Goal: Information Seeking & Learning: Learn about a topic

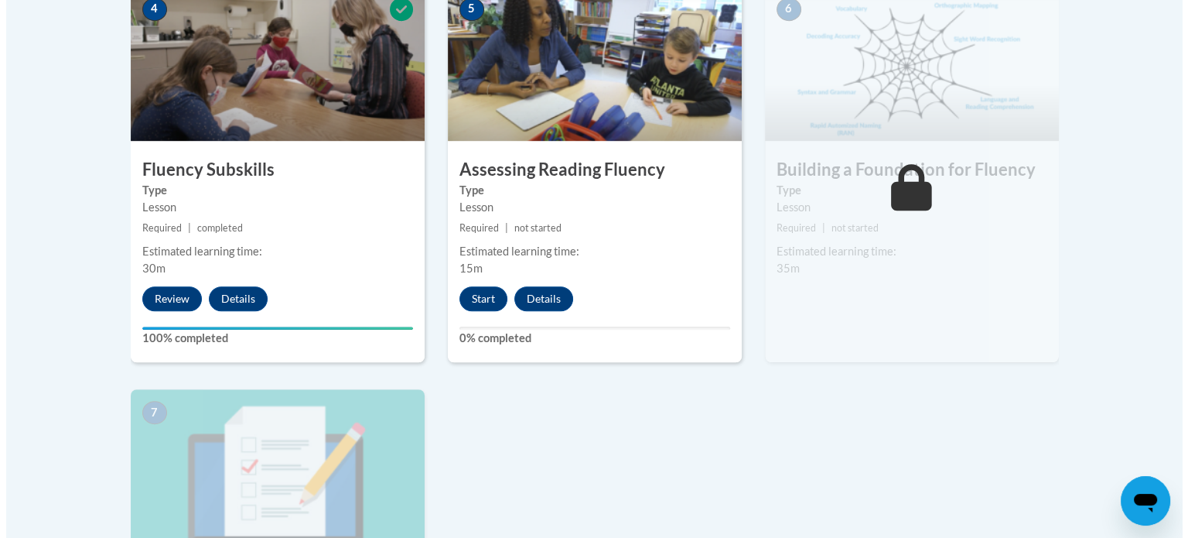
scroll to position [1005, 0]
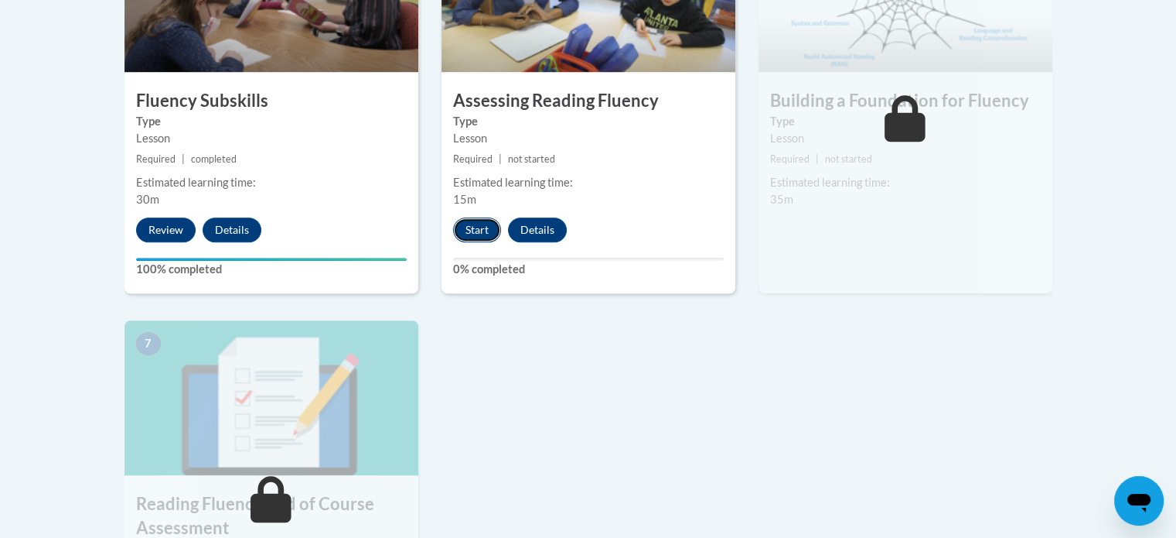
click at [474, 230] on button "Start" at bounding box center [477, 229] width 48 height 25
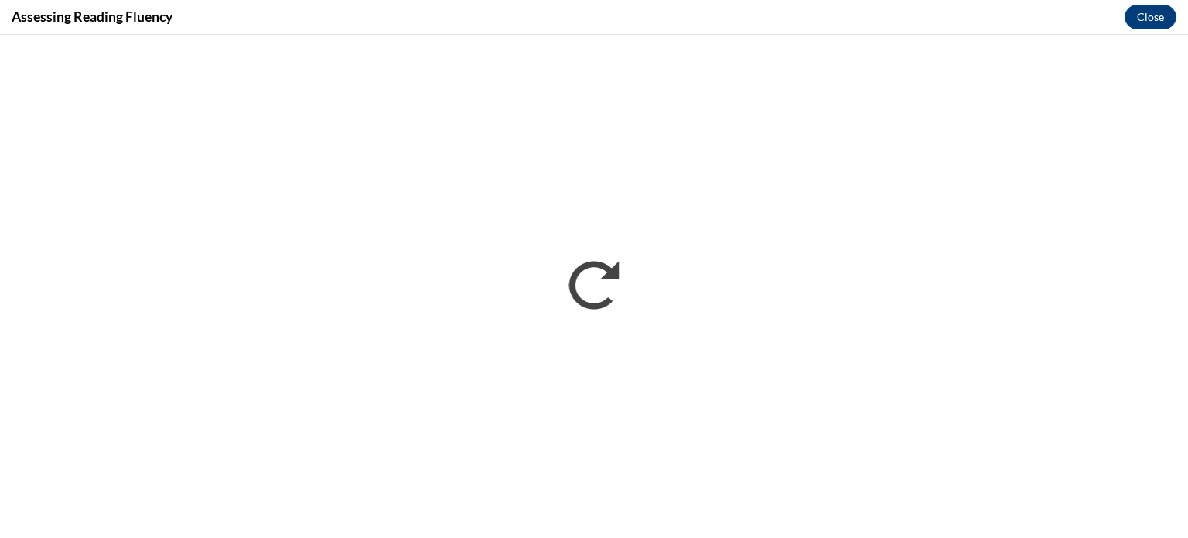
scroll to position [0, 0]
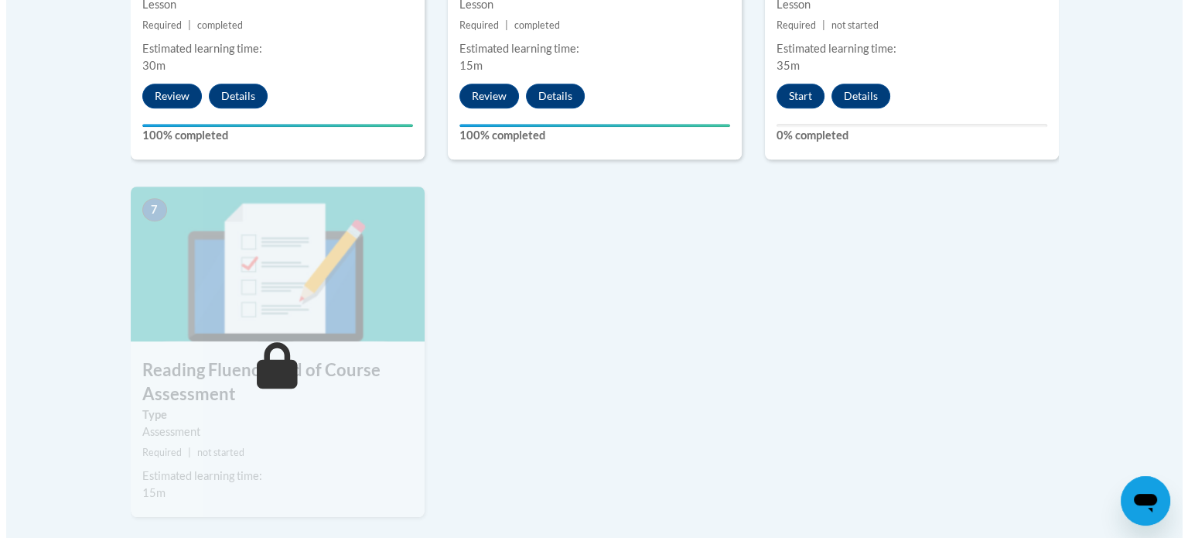
scroll to position [1136, 0]
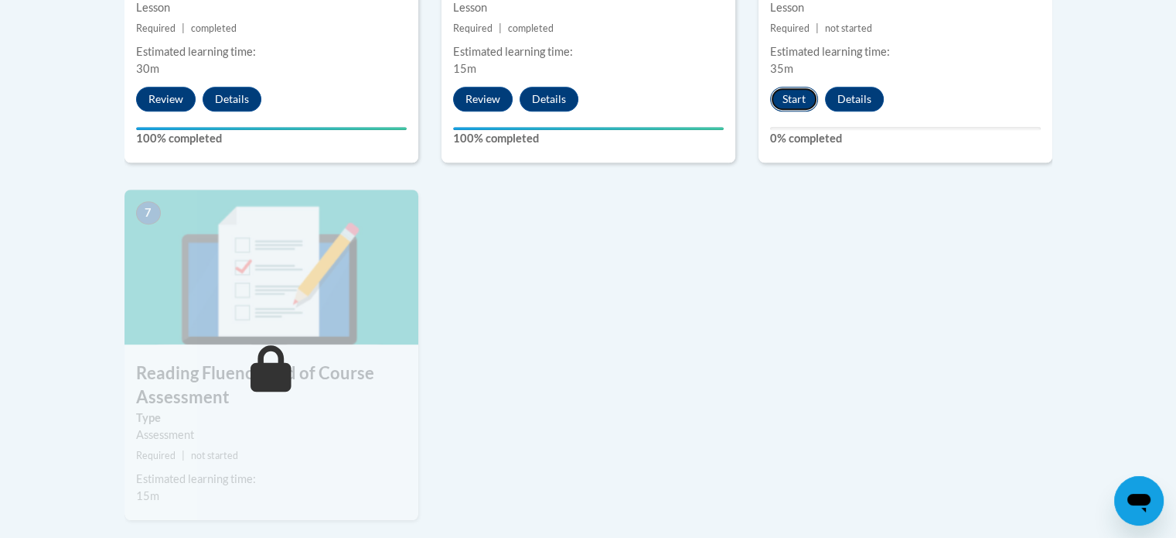
click at [805, 93] on button "Start" at bounding box center [794, 99] width 48 height 25
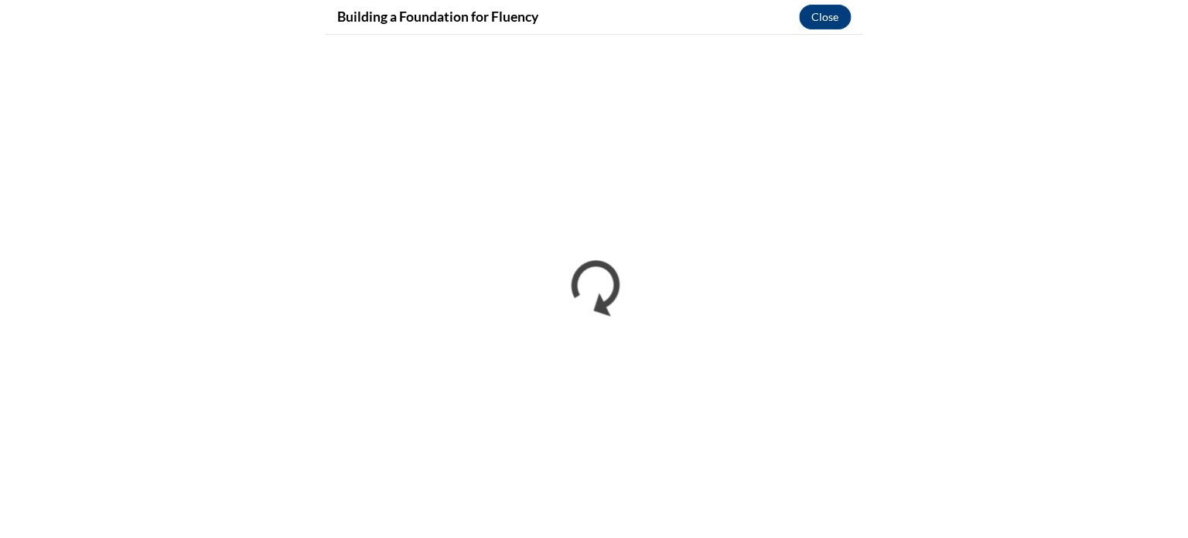
scroll to position [1133, 0]
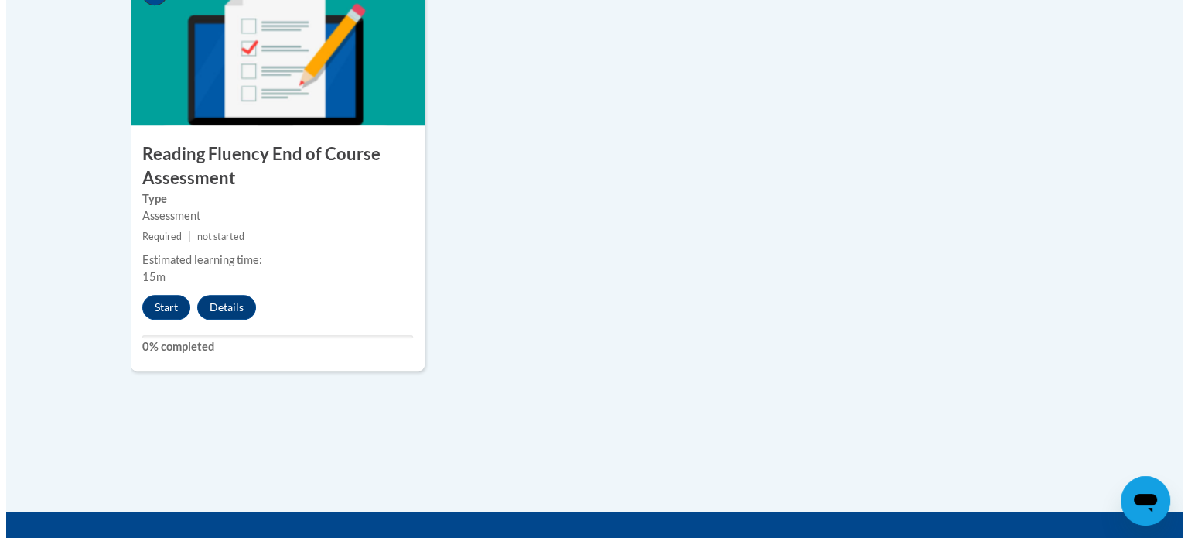
scroll to position [1388, 0]
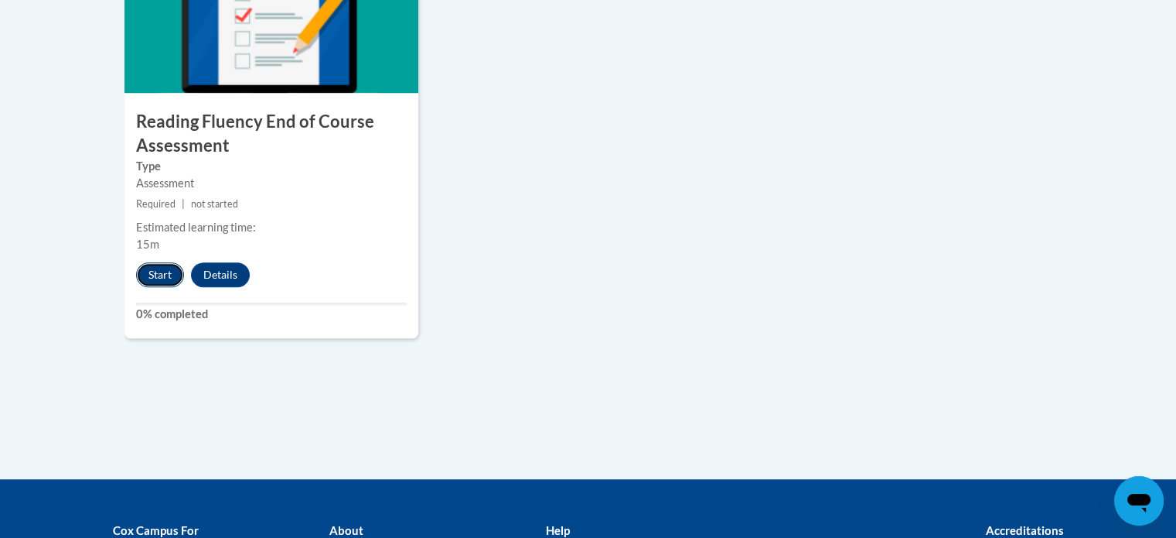
click at [152, 271] on button "Start" at bounding box center [160, 274] width 48 height 25
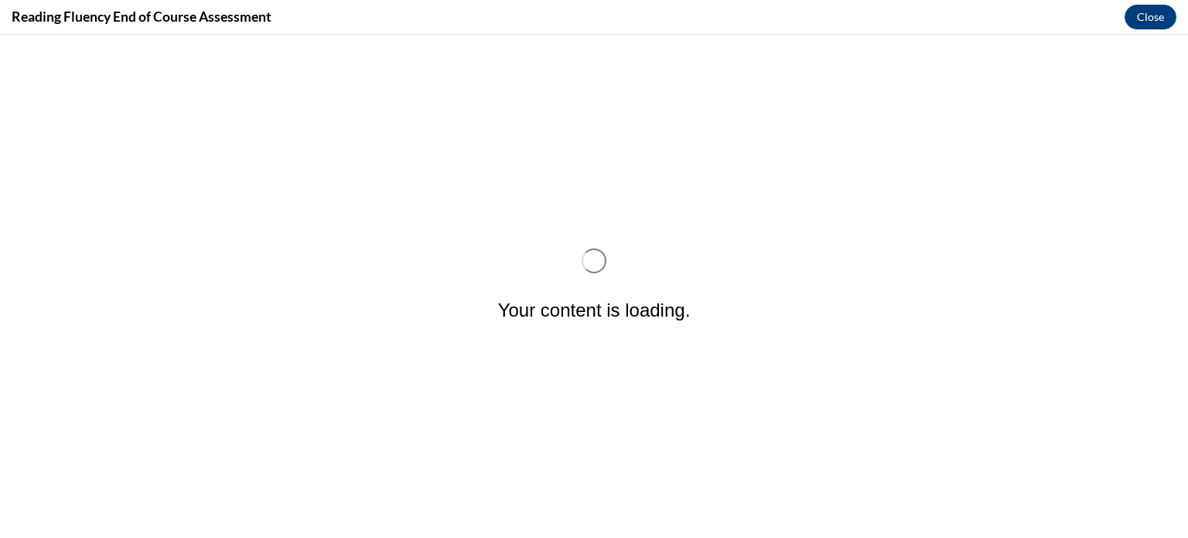
scroll to position [0, 0]
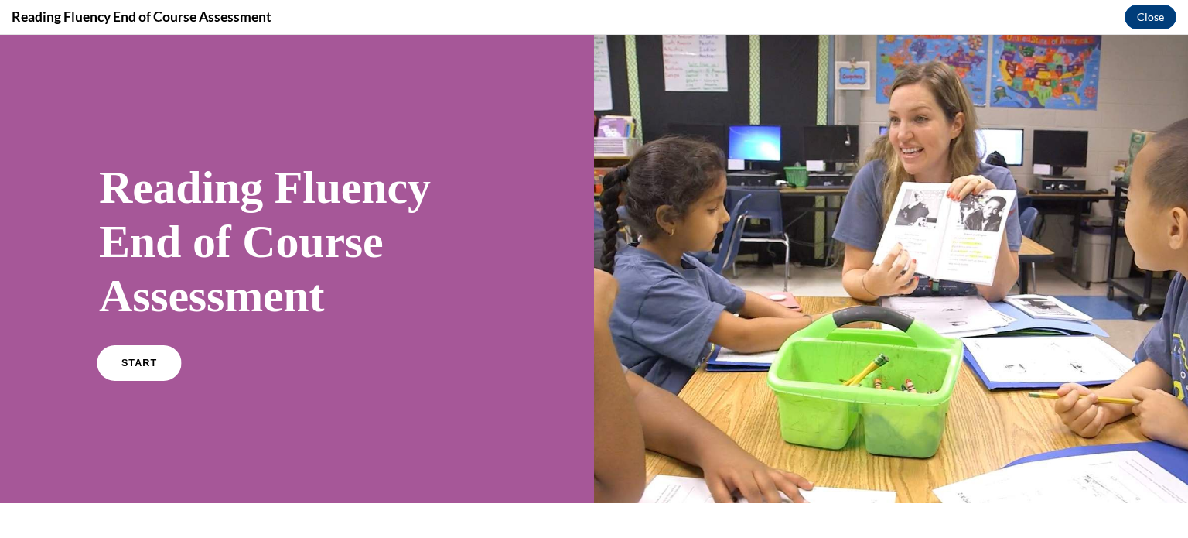
click at [149, 359] on span "START" at bounding box center [139, 363] width 36 height 12
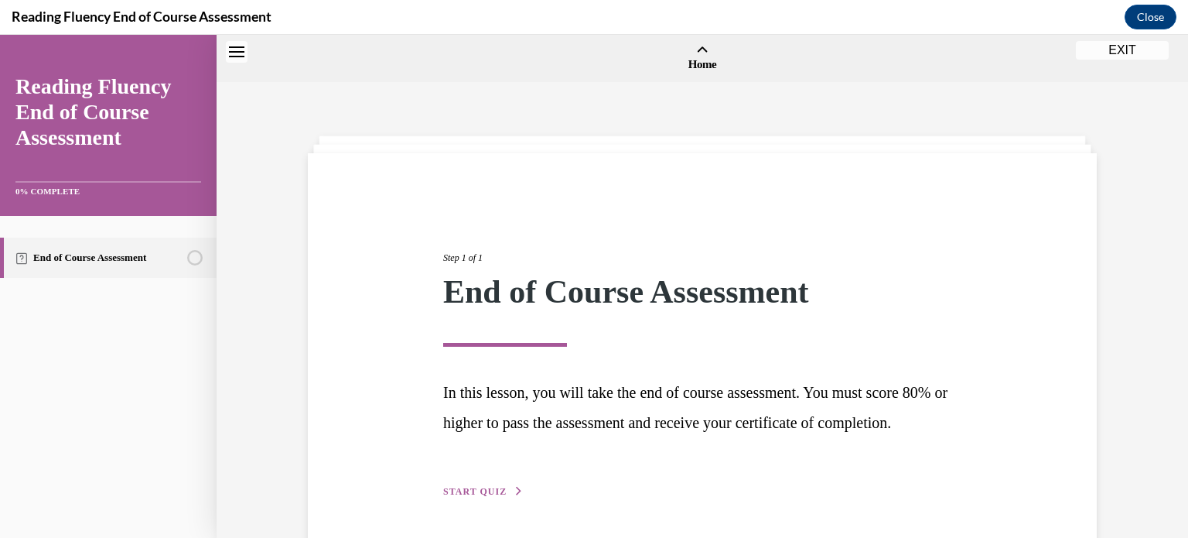
scroll to position [48, 0]
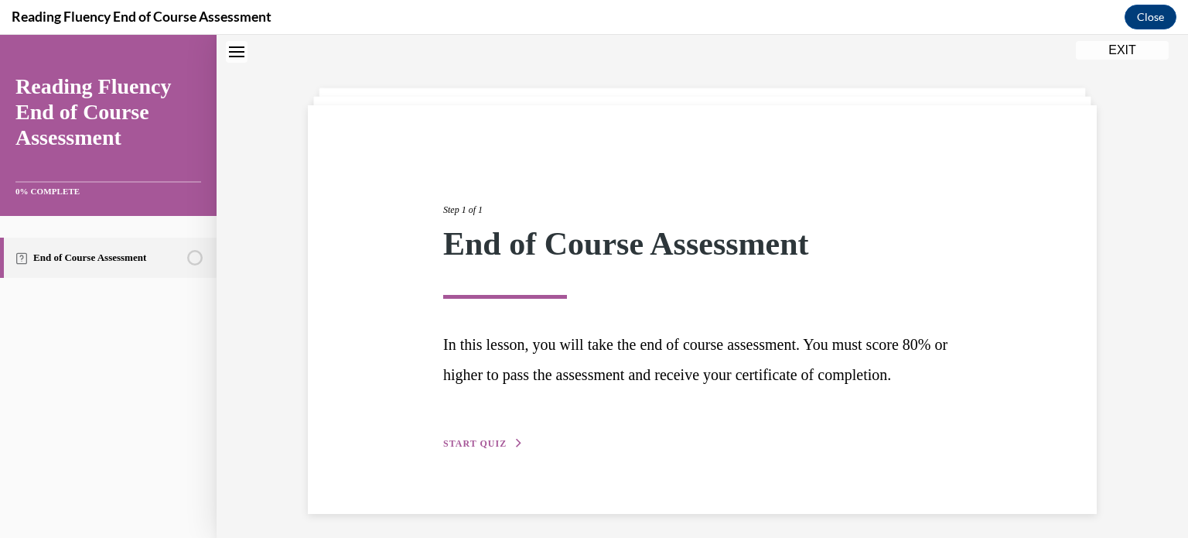
click at [468, 452] on div "Step 1 of 1 End of Course Assessment In this lesson, you will take the end of c…" at bounding box center [702, 309] width 541 height 285
click at [468, 449] on span "START QUIZ" at bounding box center [474, 443] width 63 height 11
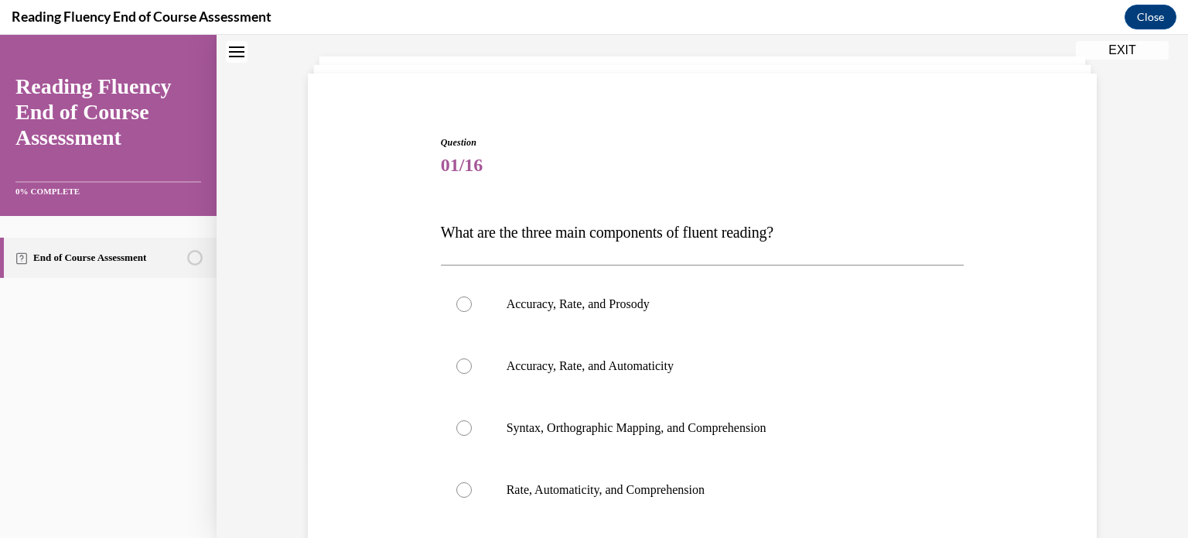
scroll to position [155, 0]
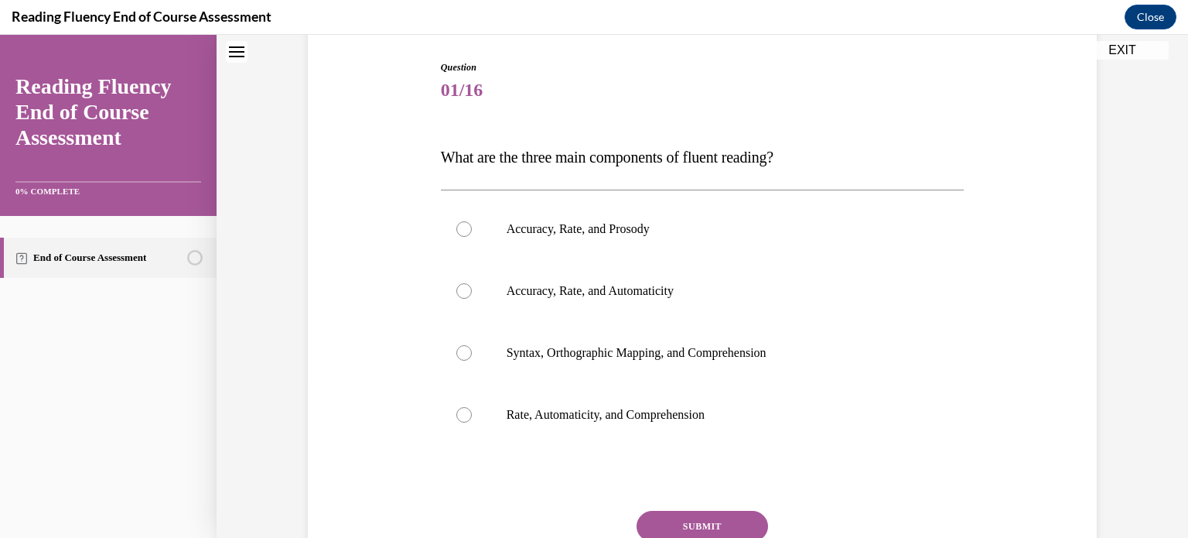
drag, startPoint x: 922, startPoint y: 145, endPoint x: 383, endPoint y: 157, distance: 539.2
click at [383, 157] on div "Question 01/16 What are the three main components of fluent reading?  Accuracy,…" at bounding box center [702, 325] width 797 height 623
drag, startPoint x: 640, startPoint y: 237, endPoint x: 673, endPoint y: 309, distance: 78.5
click at [639, 240] on label "Accuracy, Rate, and Prosody" at bounding box center [703, 229] width 524 height 62
click at [472, 237] on input "Accuracy, Rate, and Prosody" at bounding box center [463, 228] width 15 height 15
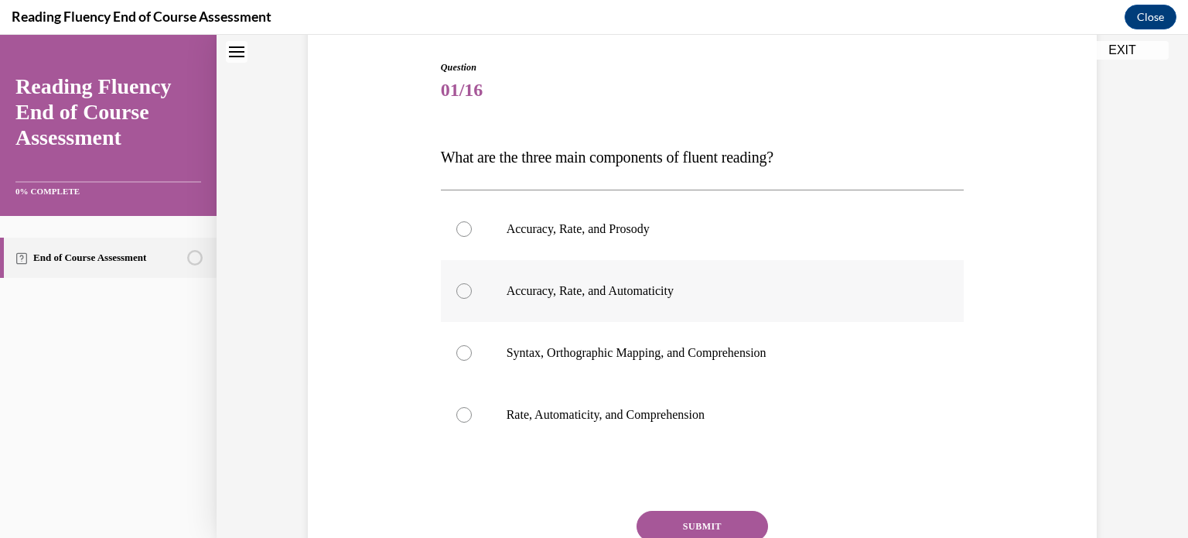
radio input "true"
click at [737, 528] on button "SUBMIT" at bounding box center [702, 525] width 131 height 31
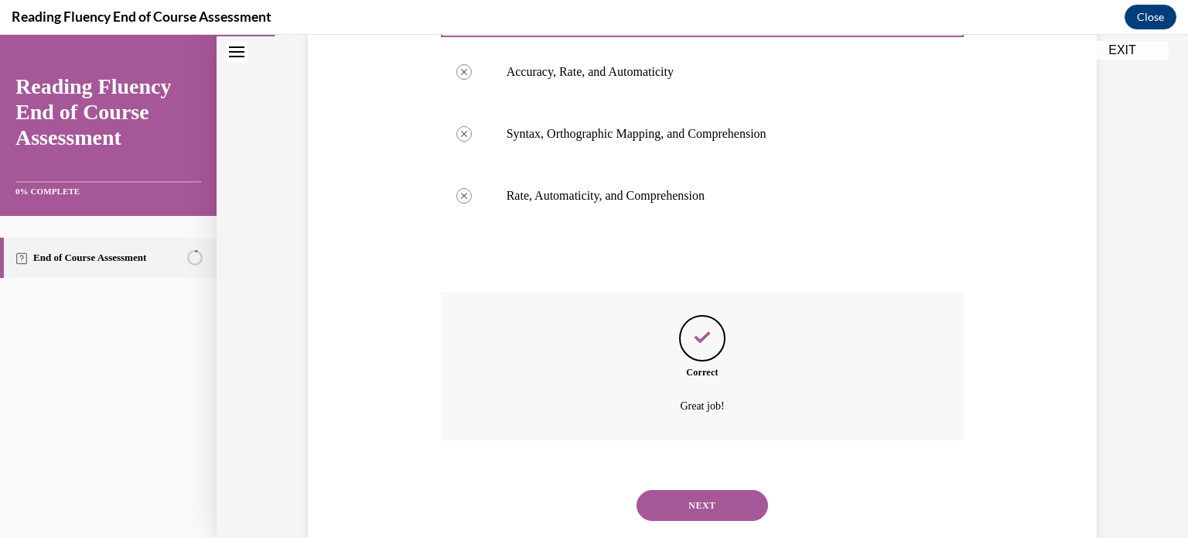
scroll to position [410, 0]
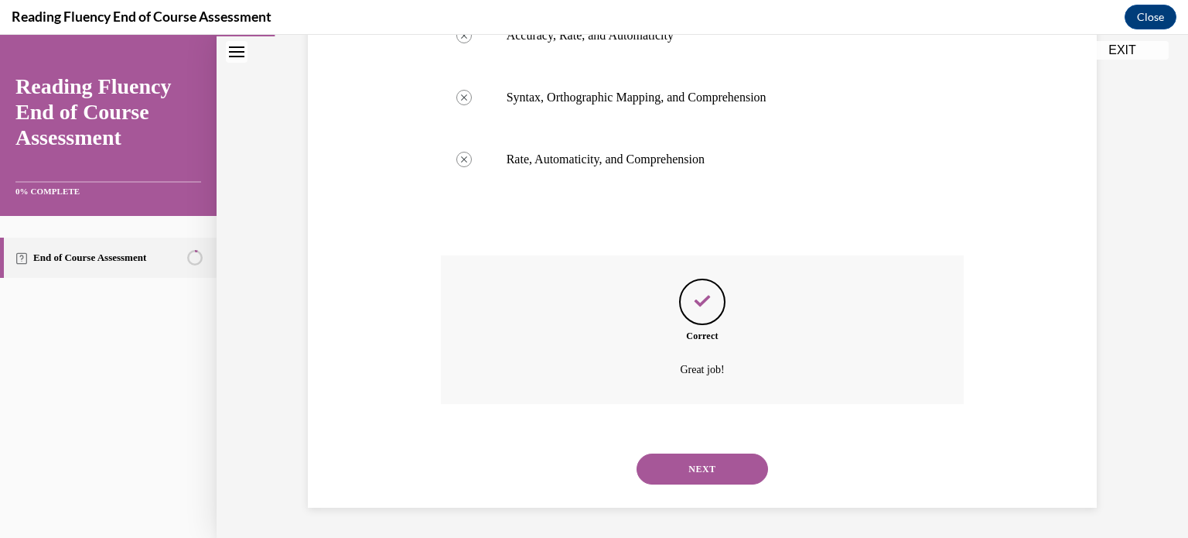
click at [696, 476] on button "NEXT" at bounding box center [702, 468] width 131 height 31
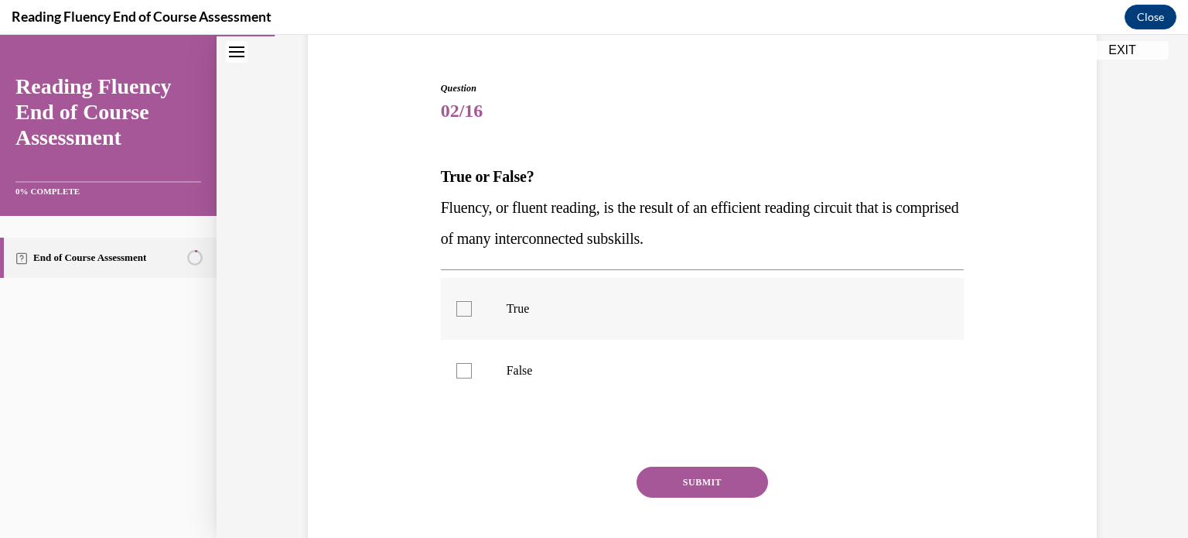
scroll to position [155, 0]
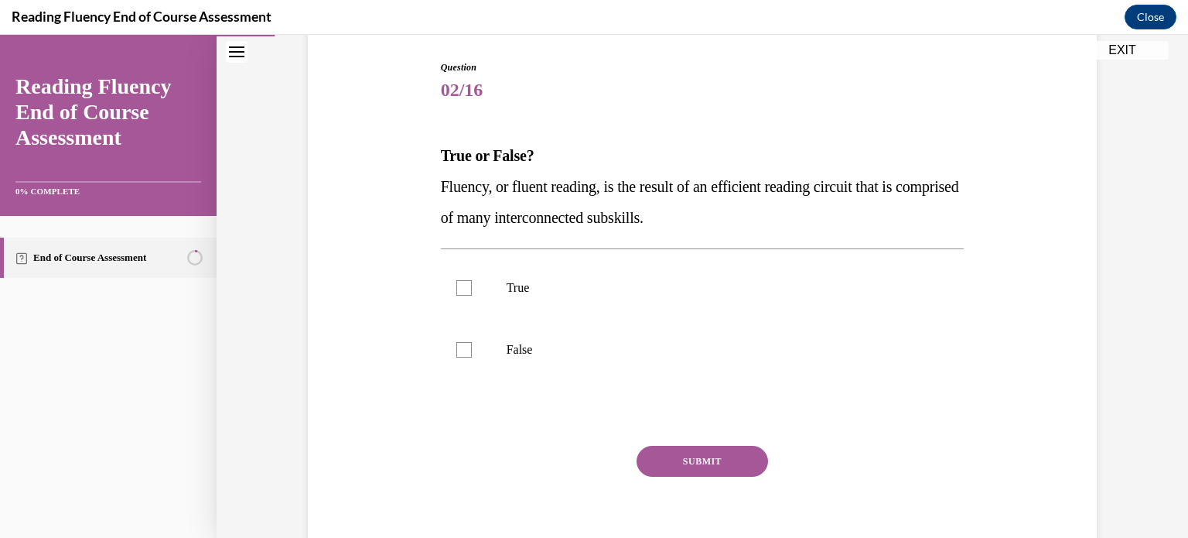
drag, startPoint x: 418, startPoint y: 173, endPoint x: 814, endPoint y: 222, distance: 399.8
click at [814, 222] on div "Question 02/16 True or False? Fluency, or fluent reading, is the result of an e…" at bounding box center [702, 293] width 797 height 558
click at [491, 291] on label "True" at bounding box center [703, 288] width 524 height 62
click at [472, 291] on input "True" at bounding box center [463, 287] width 15 height 15
checkbox input "true"
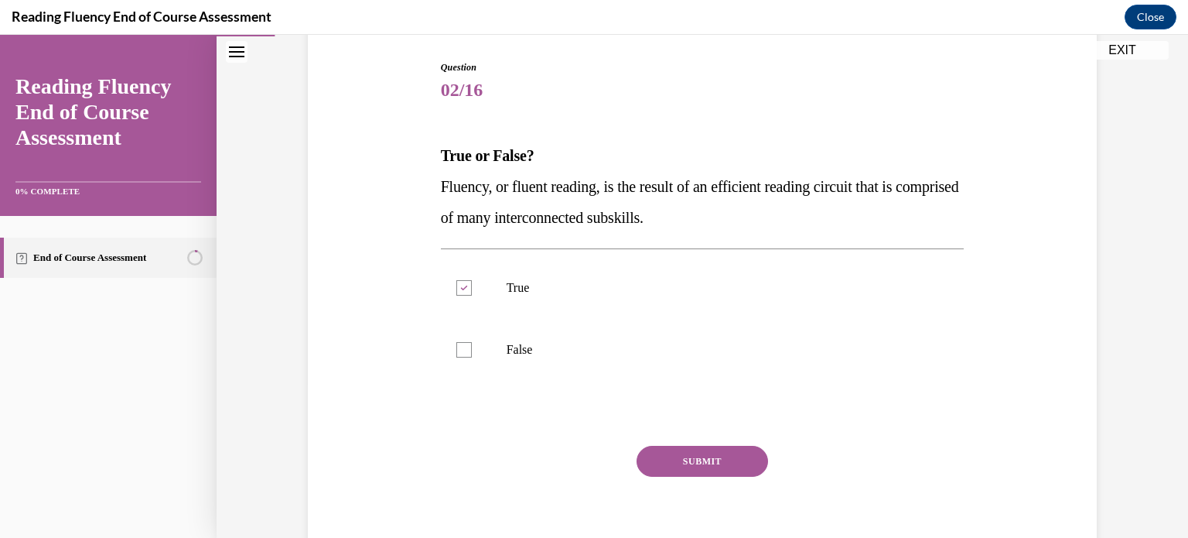
click at [685, 459] on button "SUBMIT" at bounding box center [702, 461] width 131 height 31
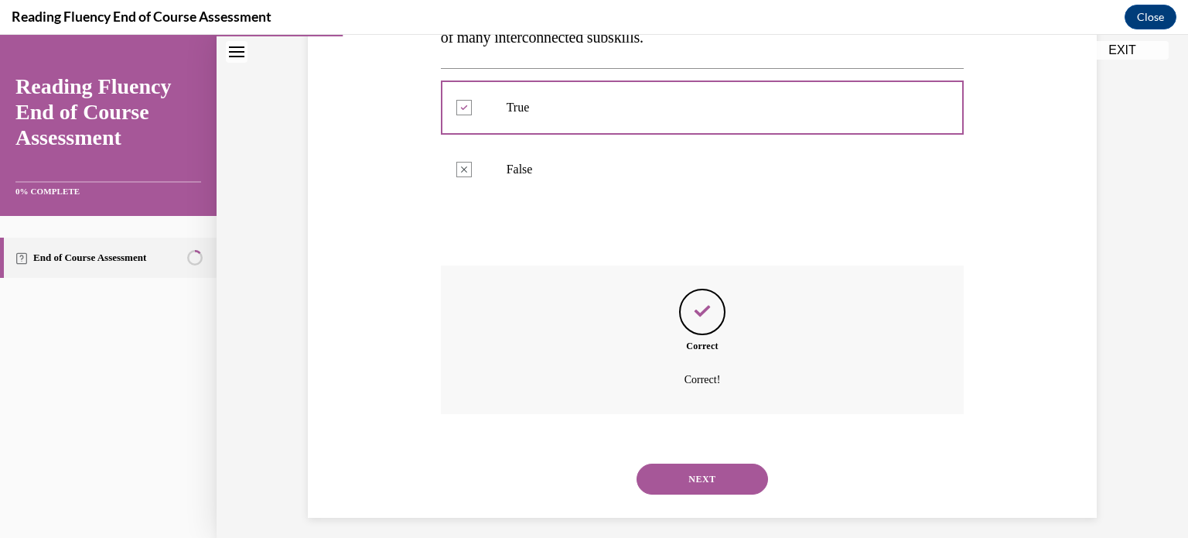
scroll to position [345, 0]
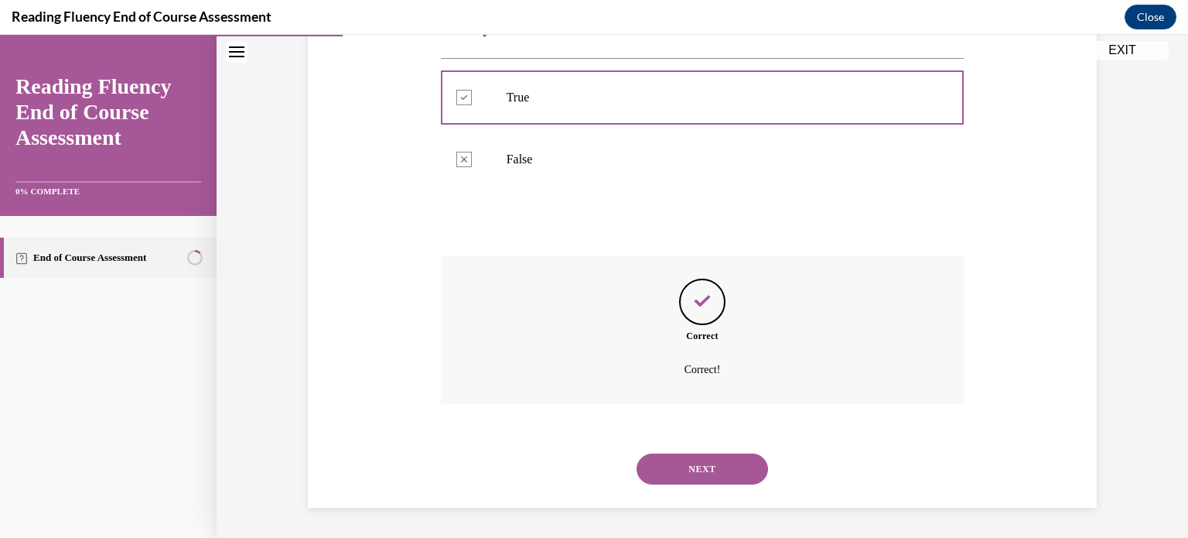
click at [698, 466] on button "NEXT" at bounding box center [702, 468] width 131 height 31
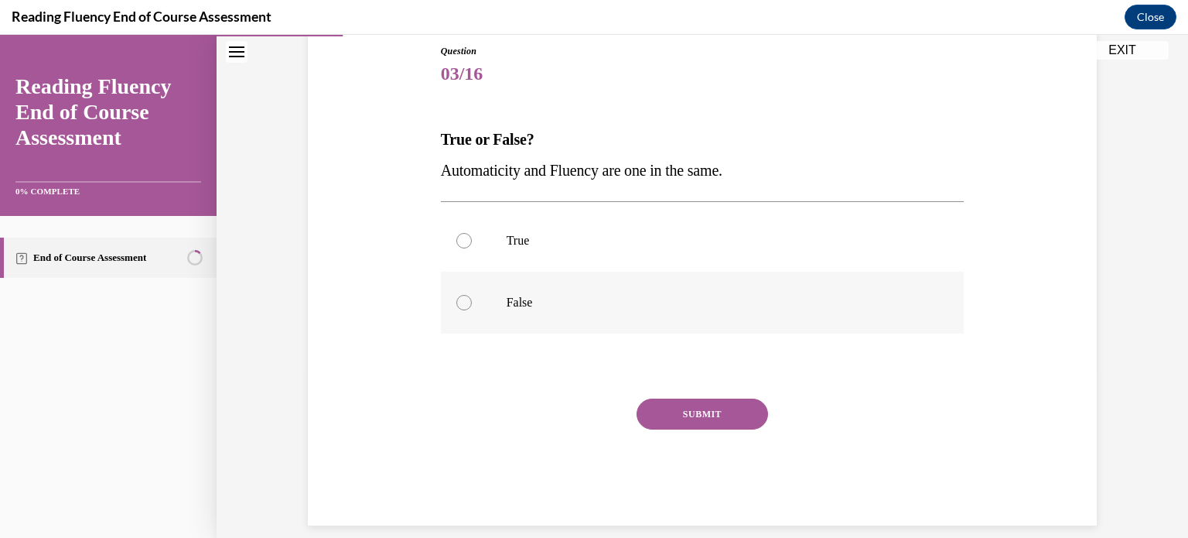
click at [622, 300] on p "False" at bounding box center [716, 302] width 419 height 15
click at [472, 300] on input "False" at bounding box center [463, 302] width 15 height 15
radio input "true"
click at [696, 408] on button "SUBMIT" at bounding box center [702, 413] width 131 height 31
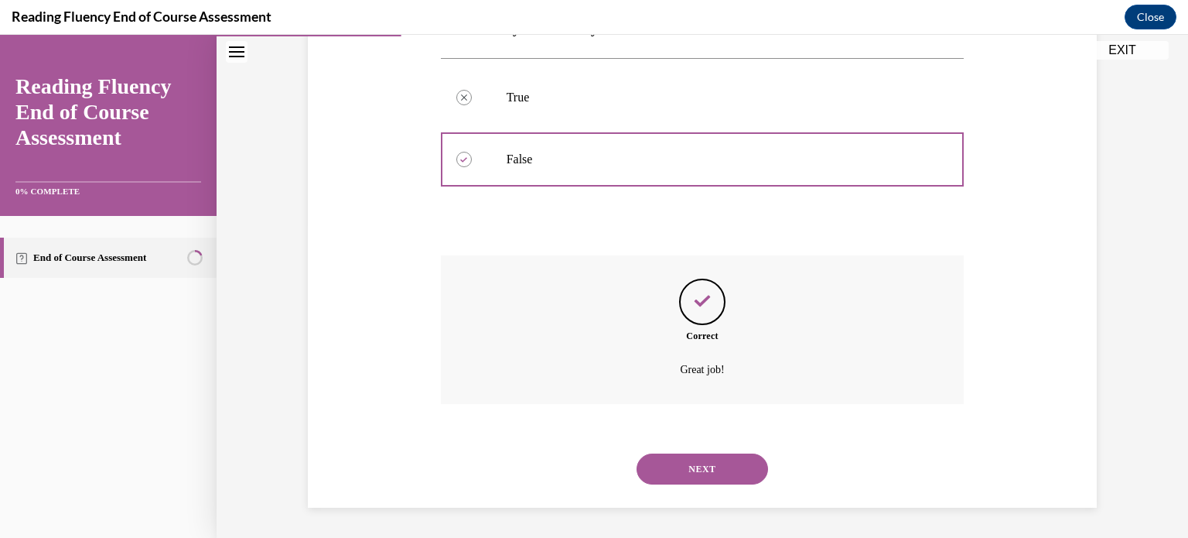
click at [691, 459] on button "NEXT" at bounding box center [702, 468] width 131 height 31
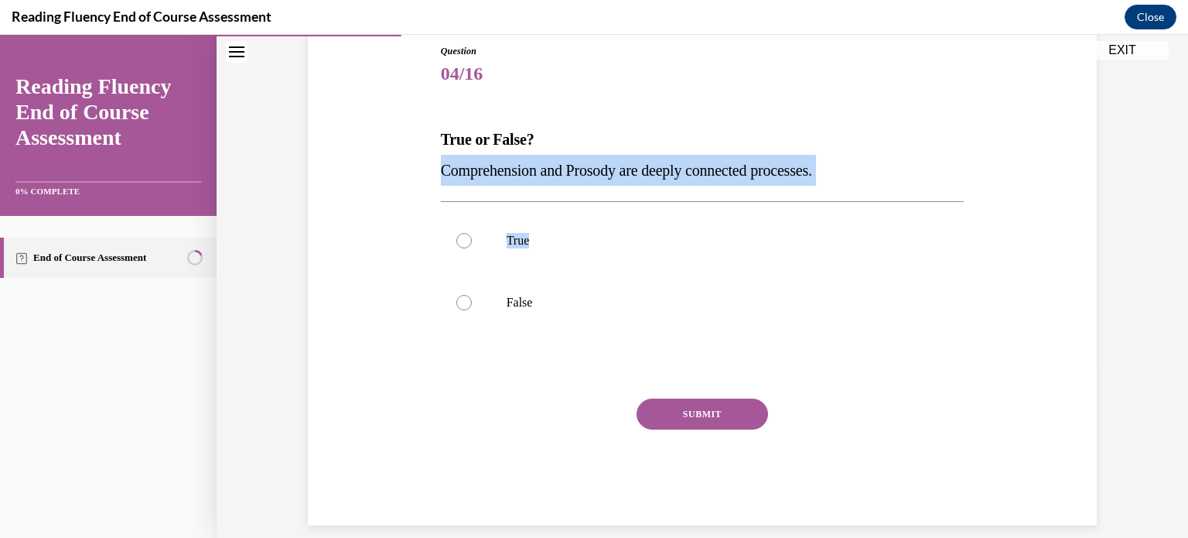
drag, startPoint x: 424, startPoint y: 161, endPoint x: 846, endPoint y: 186, distance: 423.0
click at [846, 186] on div "Question 04/16 True or False? Comprehension and Prosody are deeply connected pr…" at bounding box center [702, 261] width 797 height 527
click at [507, 242] on p "True" at bounding box center [716, 240] width 419 height 15
click at [472, 242] on input "True" at bounding box center [463, 240] width 15 height 15
radio input "true"
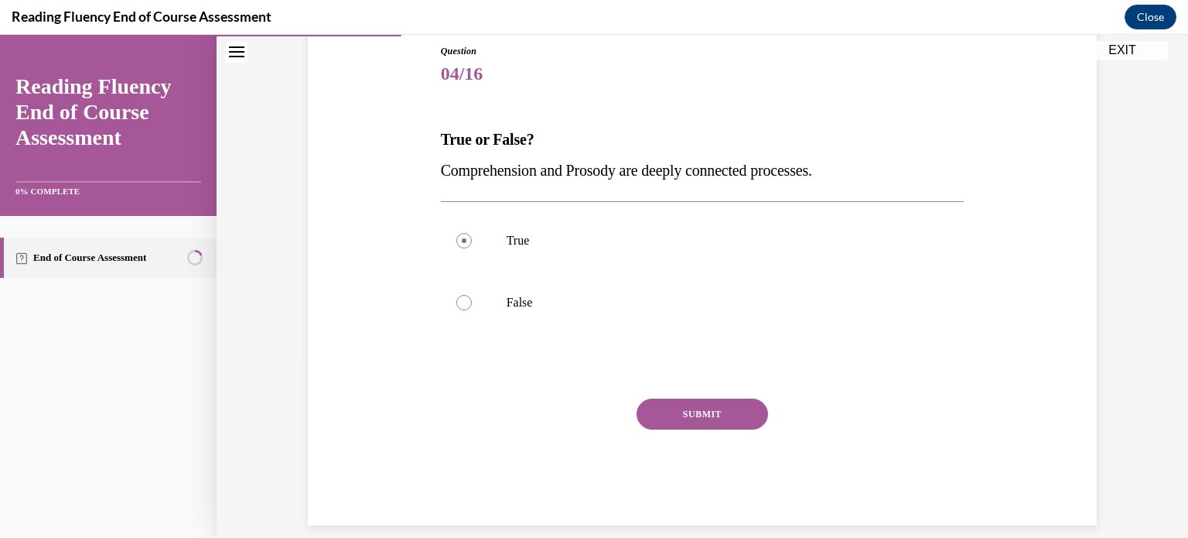
click at [696, 428] on button "SUBMIT" at bounding box center [702, 413] width 131 height 31
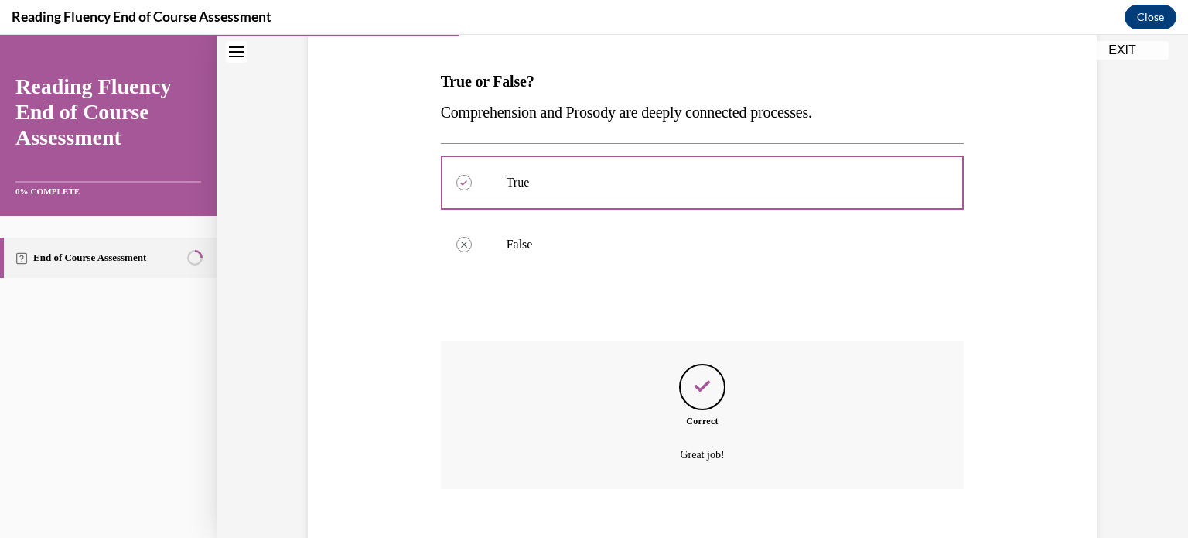
scroll to position [314, 0]
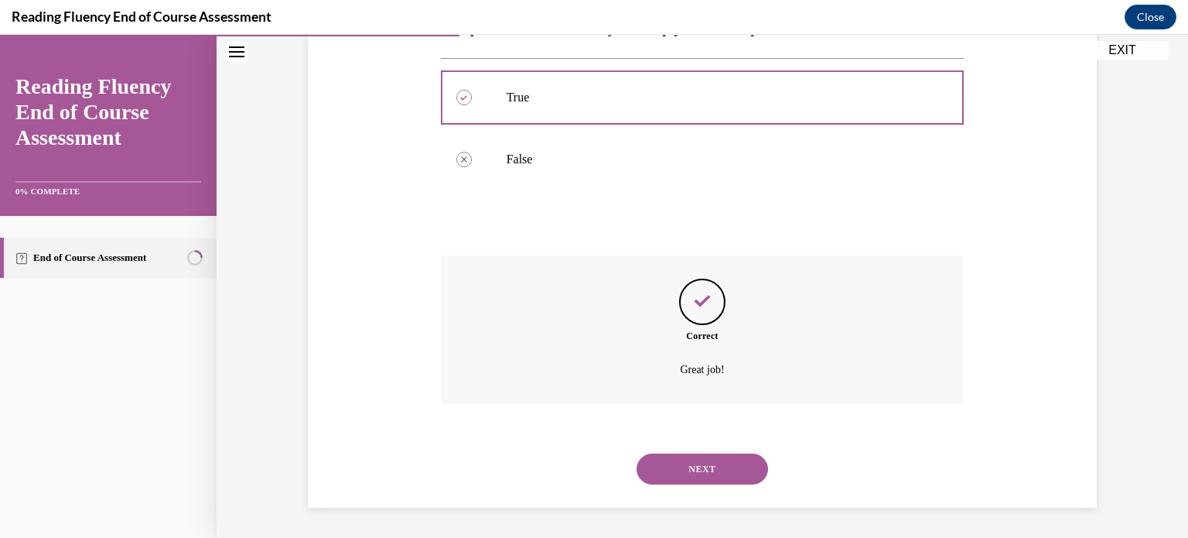
click at [695, 454] on button "NEXT" at bounding box center [702, 468] width 131 height 31
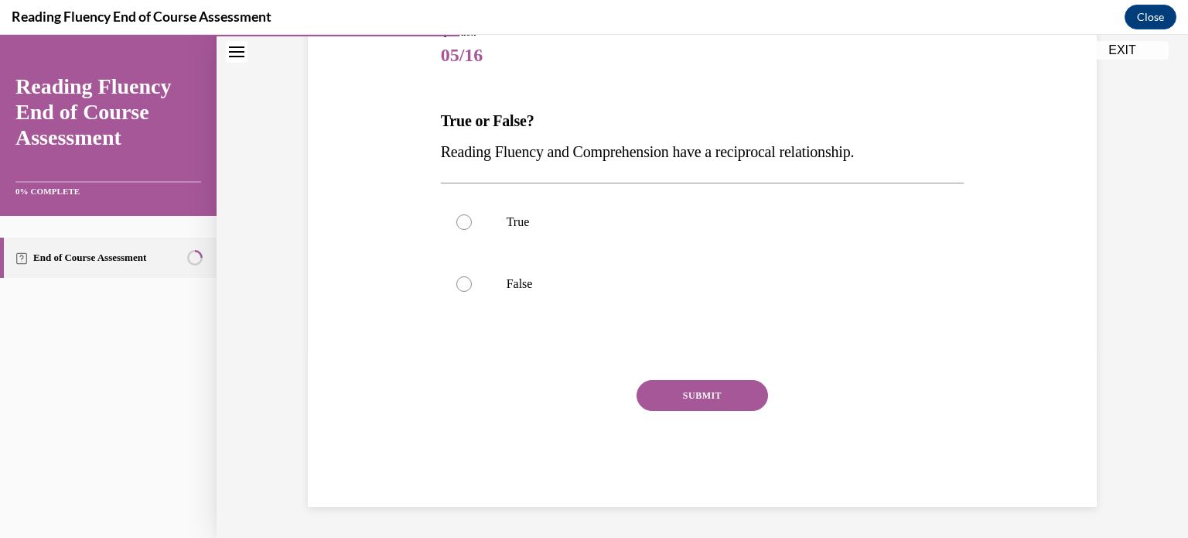
scroll to position [171, 0]
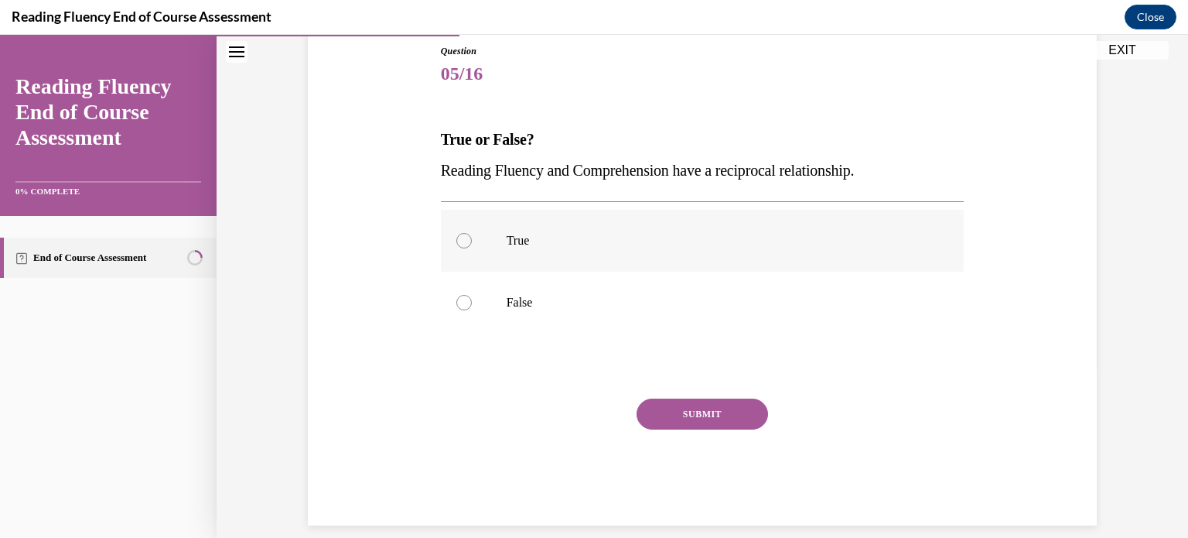
click at [597, 250] on label "True" at bounding box center [703, 241] width 524 height 62
click at [472, 248] on input "True" at bounding box center [463, 240] width 15 height 15
radio input "true"
click at [692, 426] on button "SUBMIT" at bounding box center [702, 413] width 131 height 31
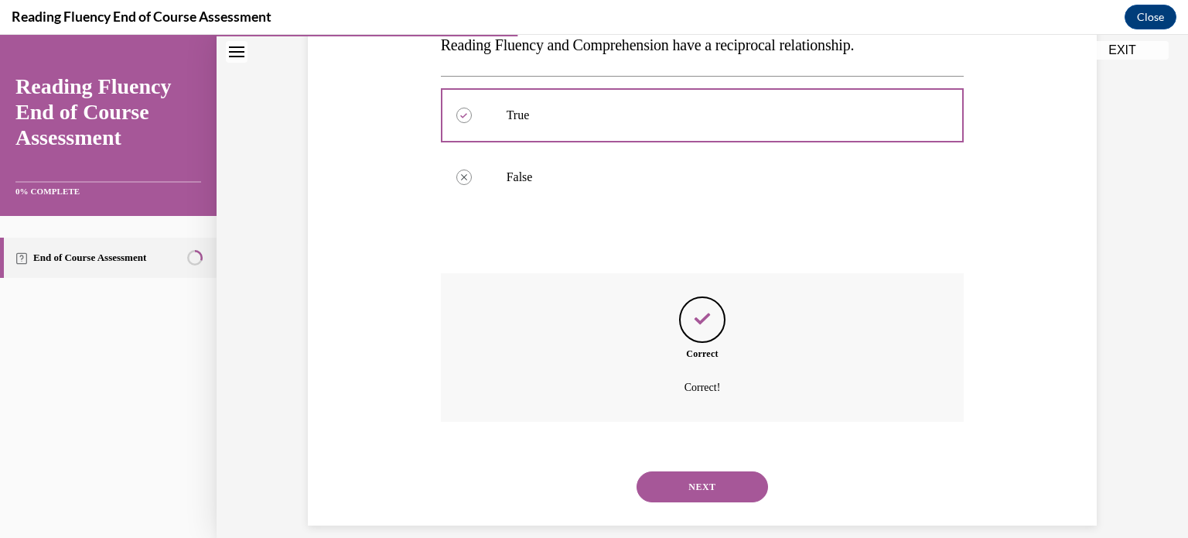
scroll to position [314, 0]
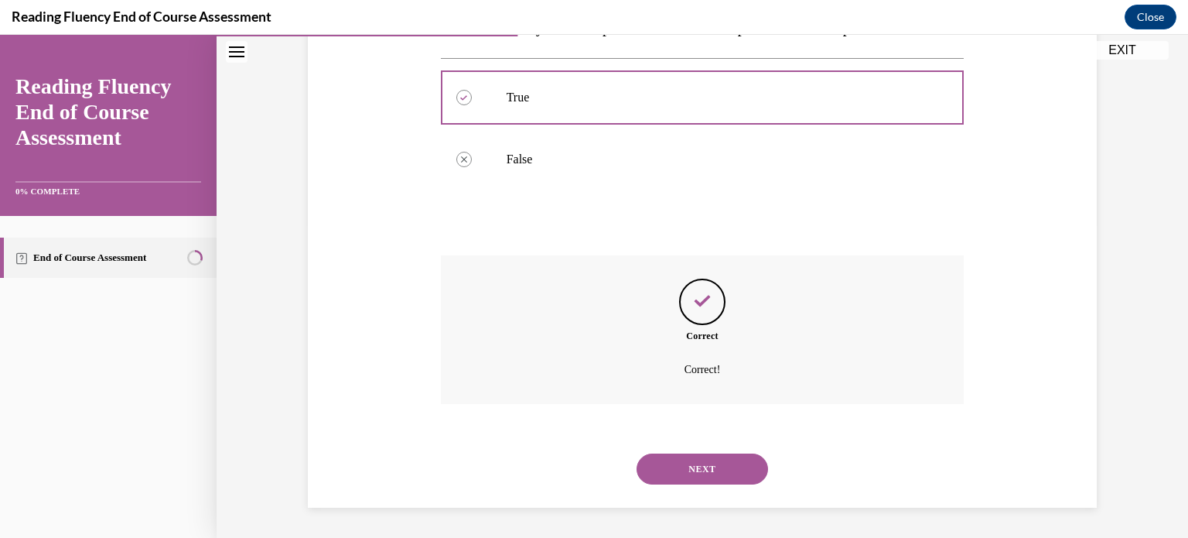
click at [688, 480] on button "NEXT" at bounding box center [702, 468] width 131 height 31
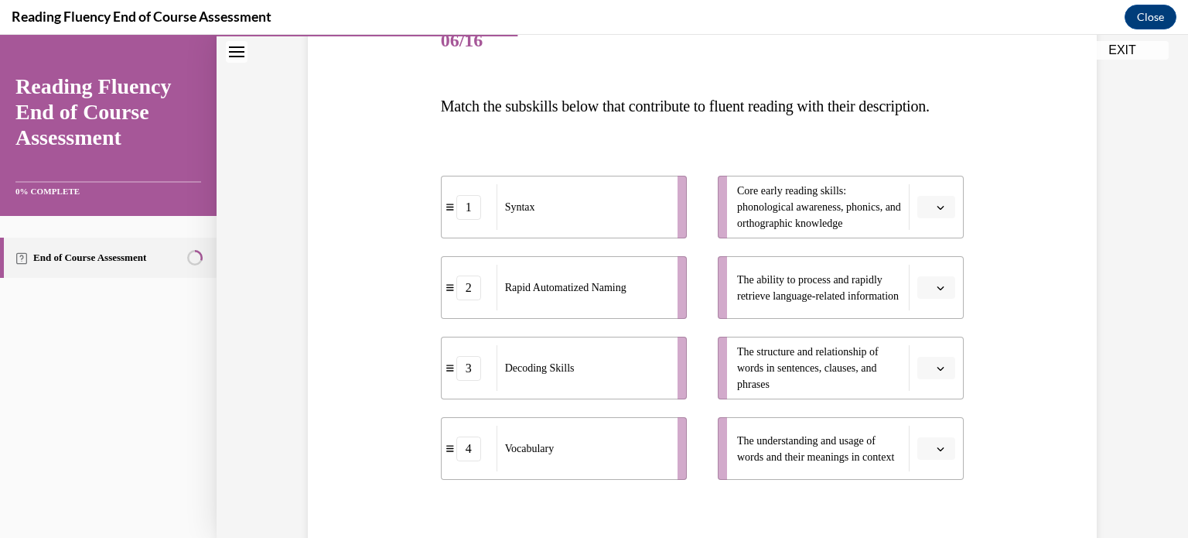
scroll to position [232, 0]
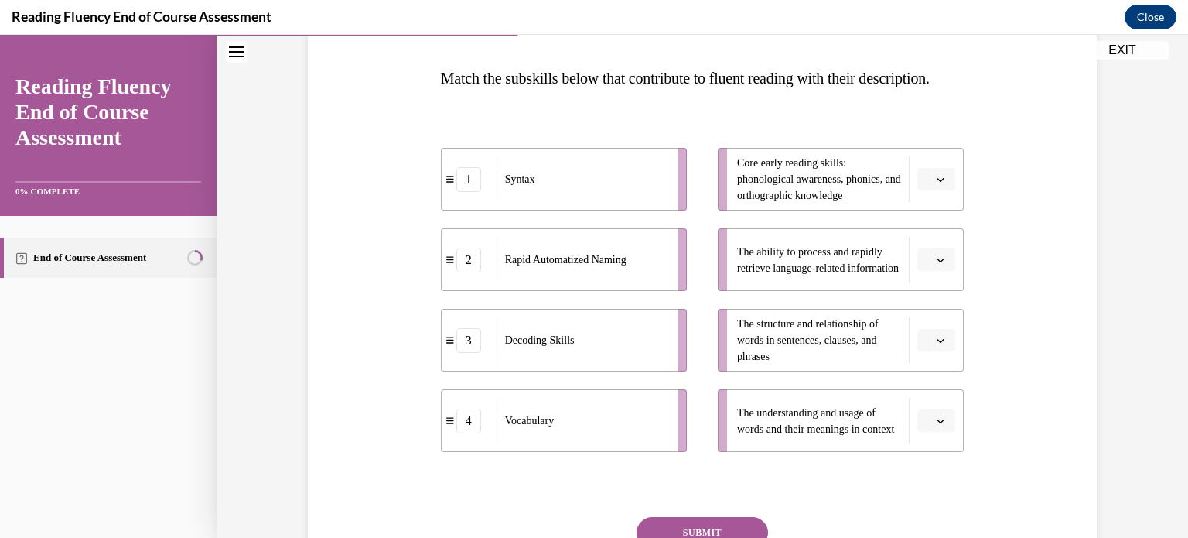
click at [935, 426] on span "button" at bounding box center [940, 420] width 11 height 11
click at [933, 417] on div "4" at bounding box center [929, 416] width 39 height 31
click at [937, 343] on icon "button" at bounding box center [940, 341] width 7 height 4
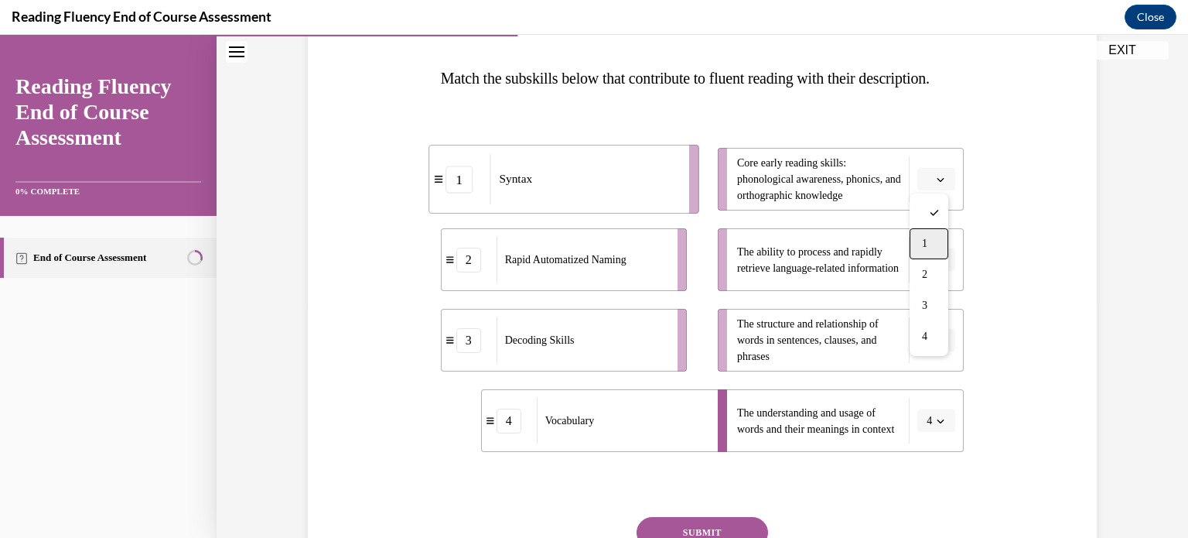
click at [930, 237] on div "1" at bounding box center [929, 243] width 39 height 31
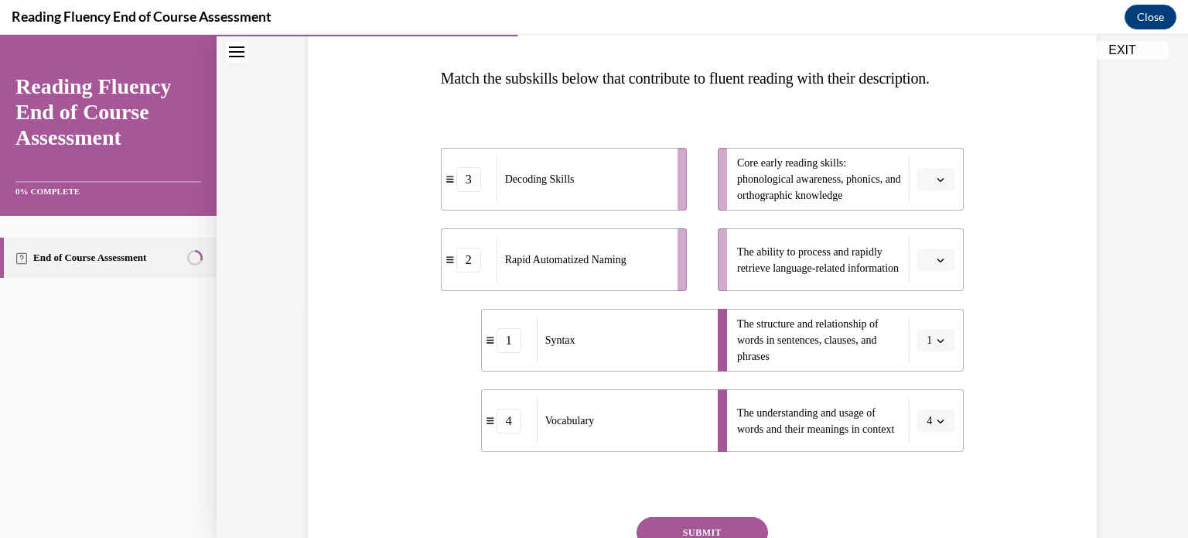
click at [937, 264] on icon "button" at bounding box center [941, 260] width 8 height 8
click at [931, 377] on div "2" at bounding box center [929, 386] width 39 height 31
click at [934, 191] on button "button" at bounding box center [936, 179] width 38 height 23
click at [935, 276] on div "1" at bounding box center [929, 275] width 39 height 31
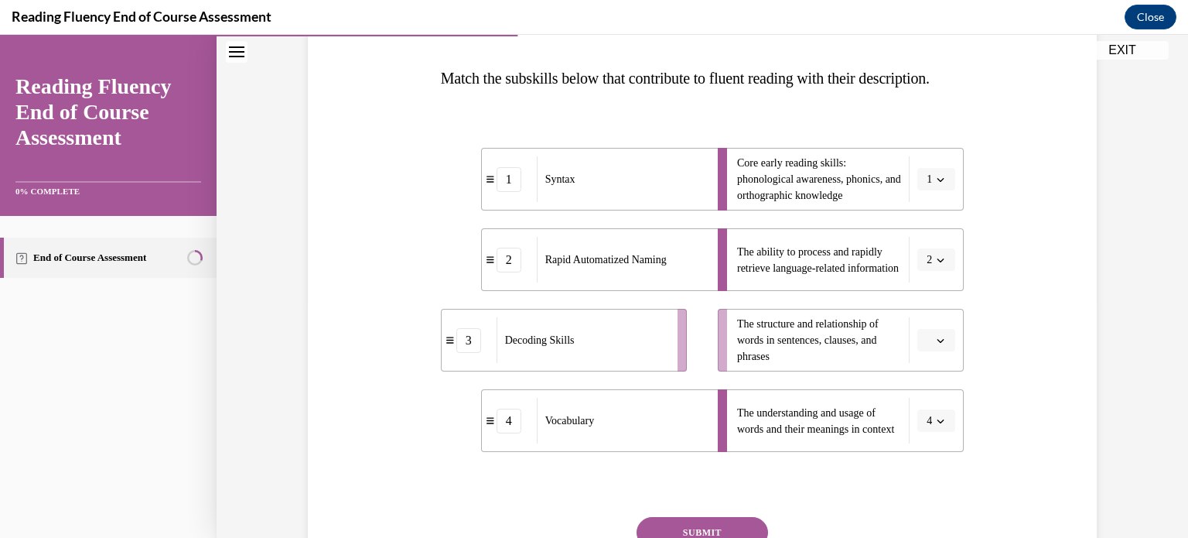
click at [943, 352] on button "button" at bounding box center [936, 340] width 38 height 23
click at [932, 251] on div "1" at bounding box center [929, 243] width 39 height 31
click at [930, 191] on button "button" at bounding box center [936, 179] width 38 height 23
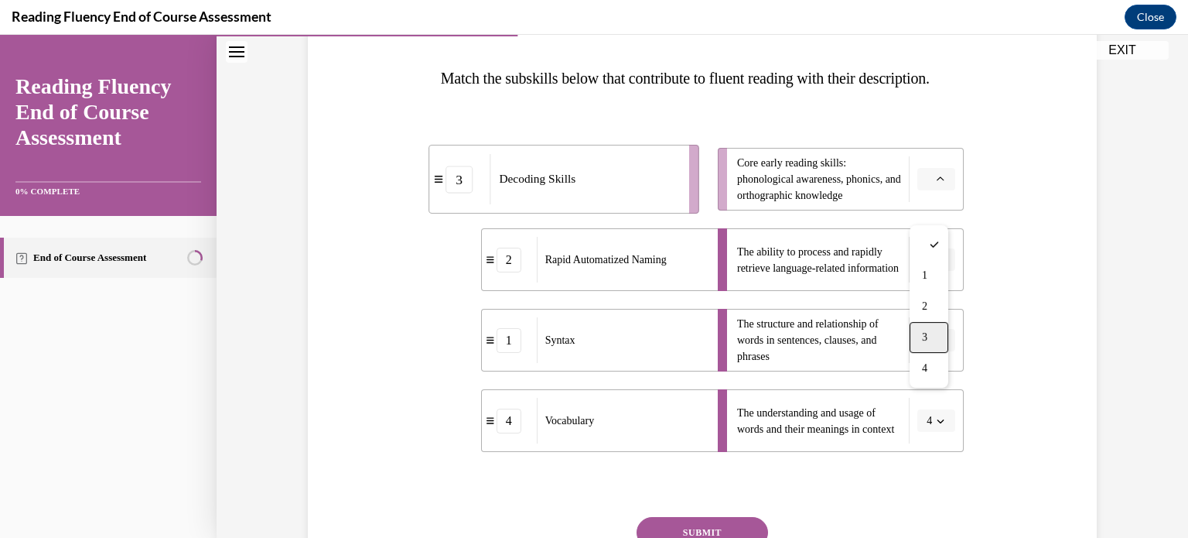
click at [927, 339] on span "3" at bounding box center [924, 337] width 5 height 12
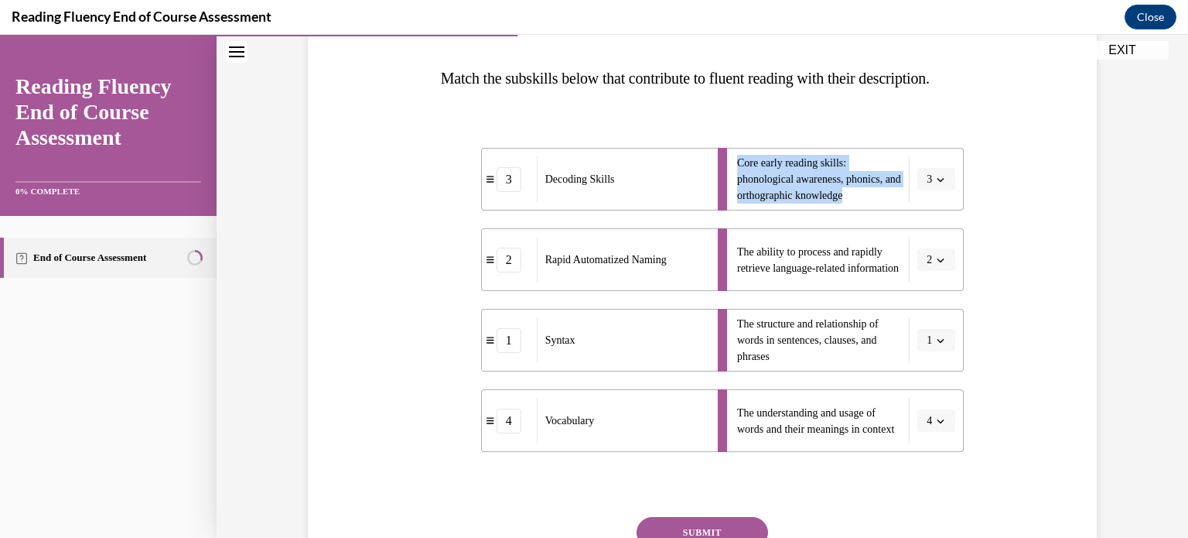
drag, startPoint x: 729, startPoint y: 194, endPoint x: 875, endPoint y: 238, distance: 151.9
click at [875, 210] on li "Core early reading skills: phonological awareness, phonics, and orthographic kn…" at bounding box center [841, 179] width 246 height 63
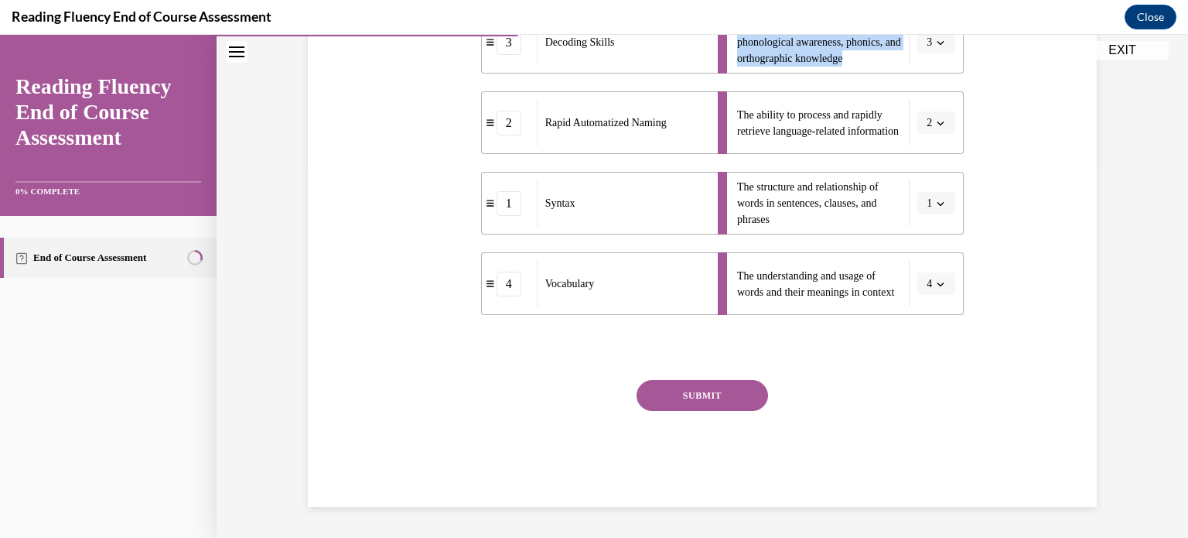
click at [698, 390] on button "SUBMIT" at bounding box center [702, 395] width 131 height 31
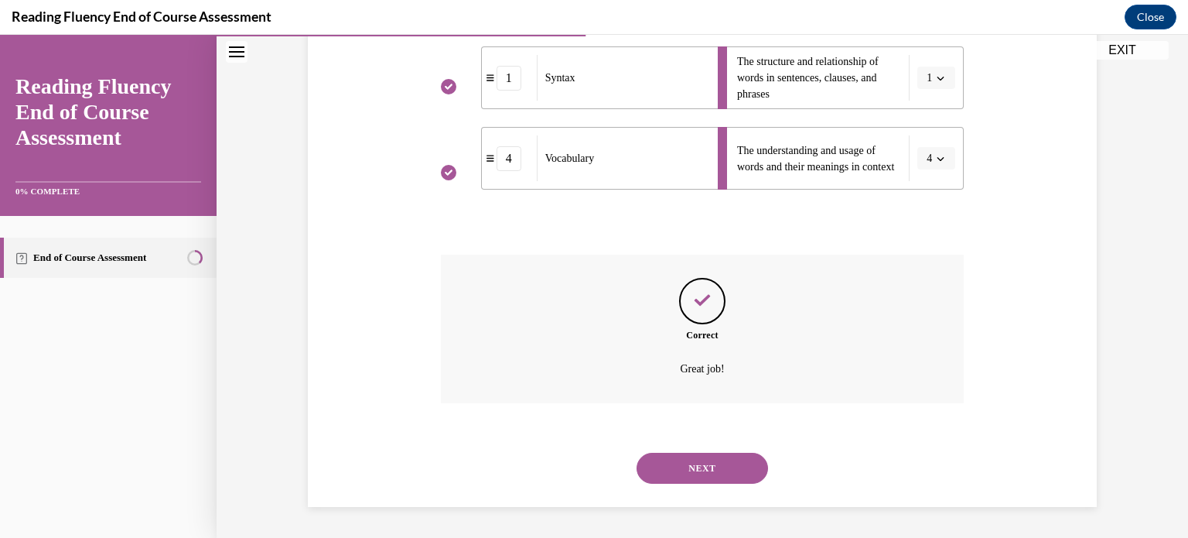
scroll to position [524, 0]
click at [699, 473] on button "NEXT" at bounding box center [702, 467] width 131 height 31
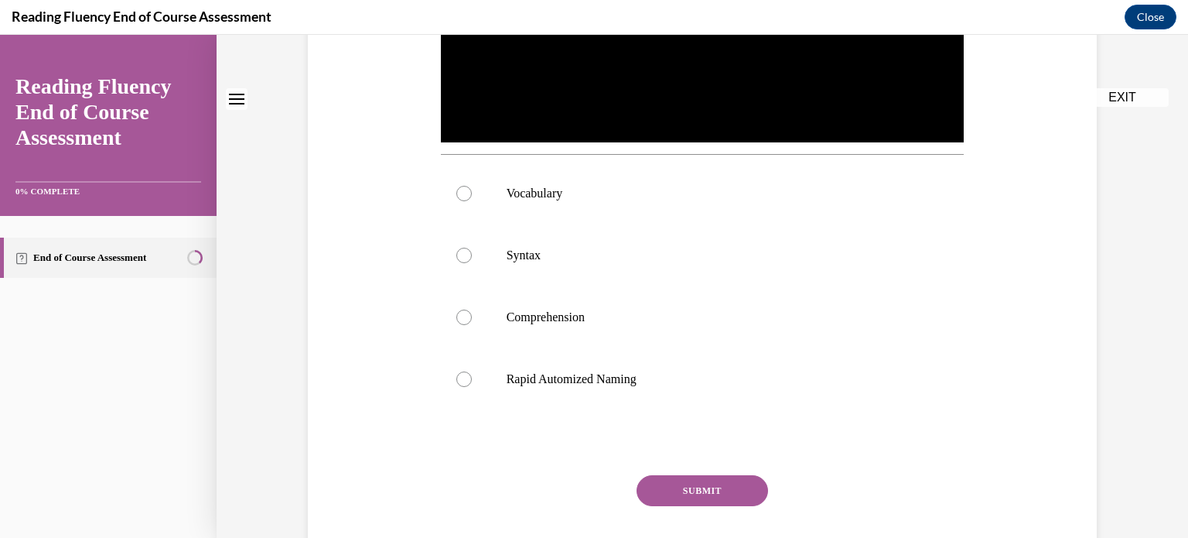
scroll to position [0, 0]
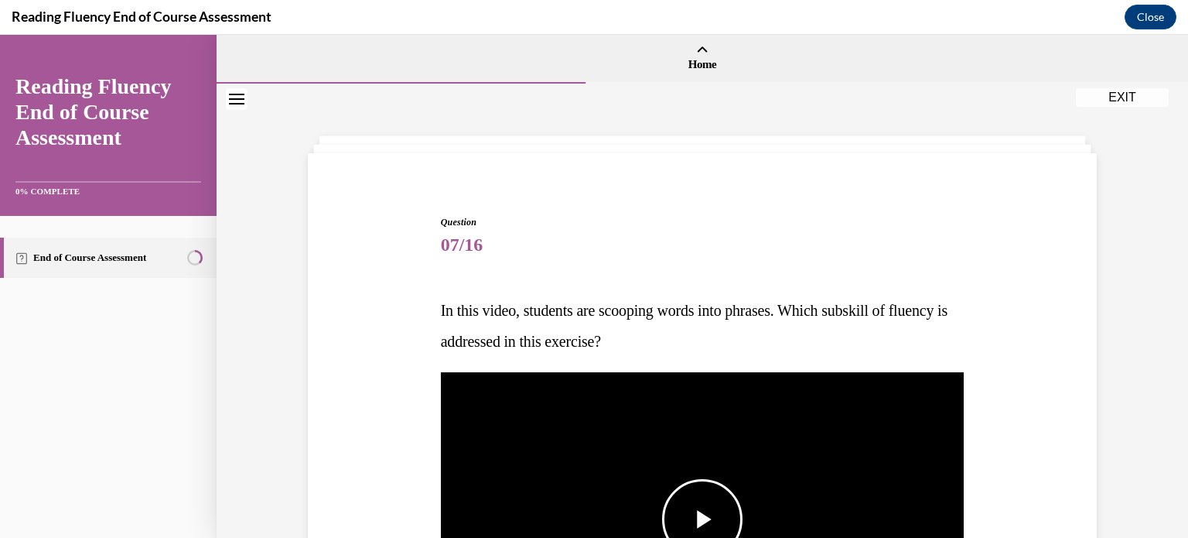
click at [710, 461] on img "Video player" at bounding box center [703, 519] width 524 height 295
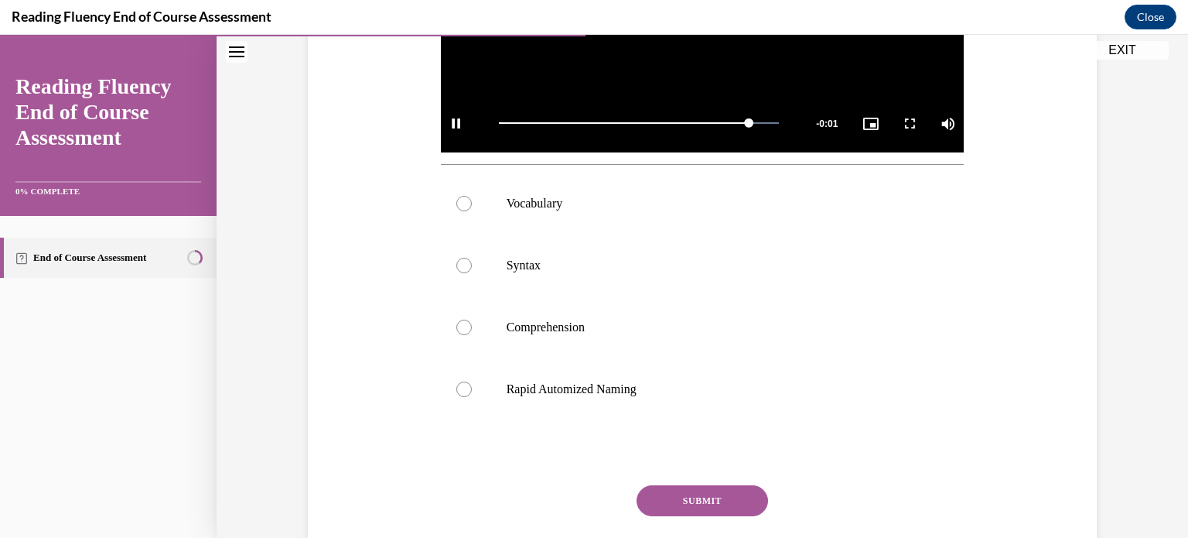
scroll to position [515, 0]
click at [674, 271] on p "Syntax" at bounding box center [716, 264] width 419 height 15
click at [472, 271] on input "Syntax" at bounding box center [463, 264] width 15 height 15
radio input "true"
click at [736, 500] on button "SUBMIT" at bounding box center [702, 499] width 131 height 31
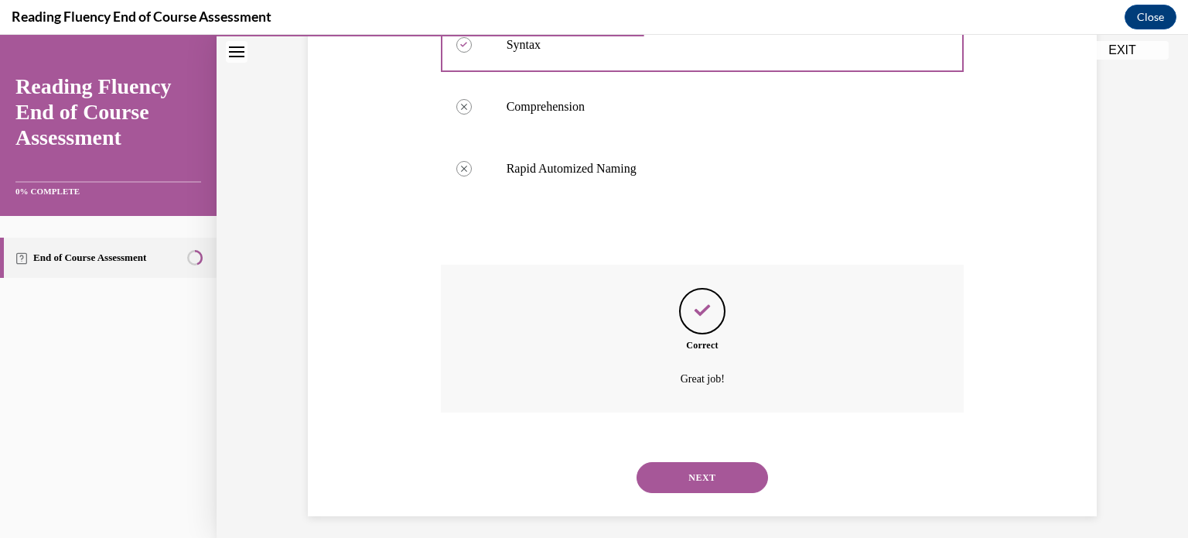
scroll to position [743, 0]
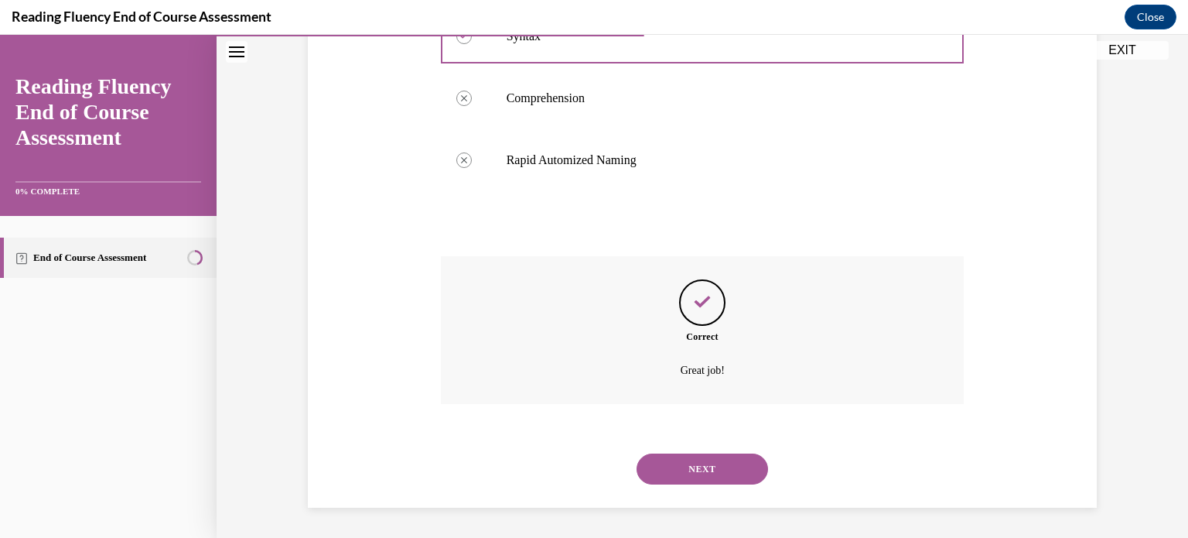
click at [741, 470] on button "NEXT" at bounding box center [702, 468] width 131 height 31
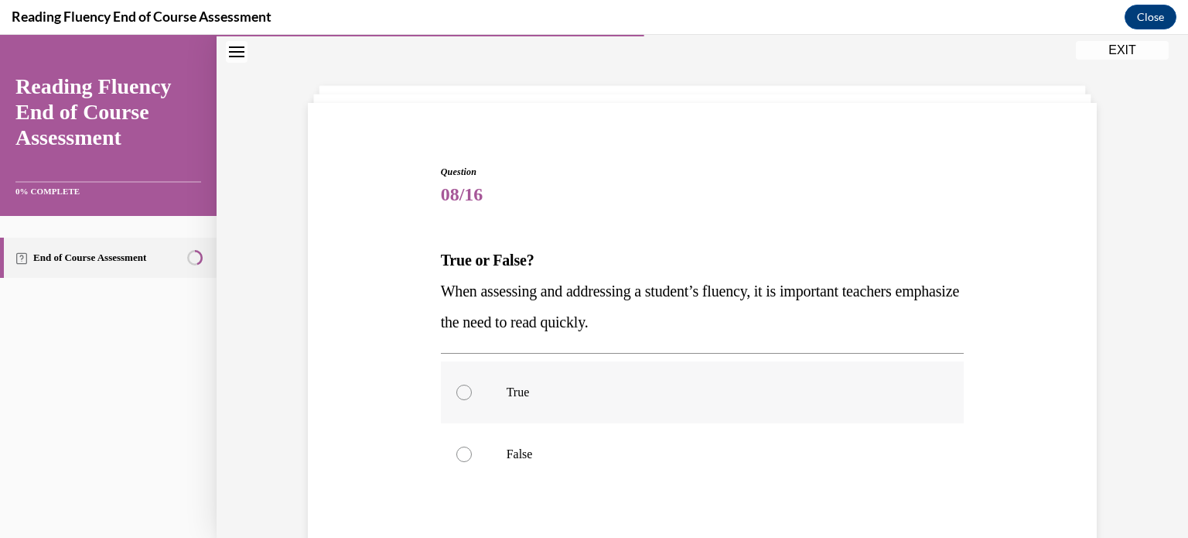
scroll to position [77, 0]
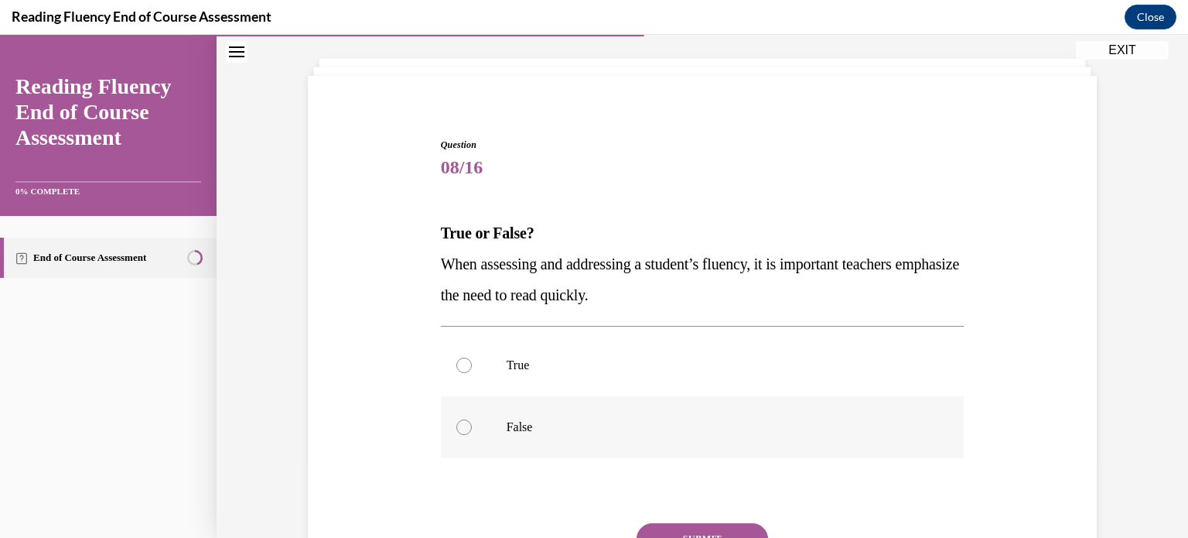
click at [745, 456] on label "False" at bounding box center [703, 427] width 524 height 62
click at [472, 435] on input "False" at bounding box center [463, 426] width 15 height 15
radio input "true"
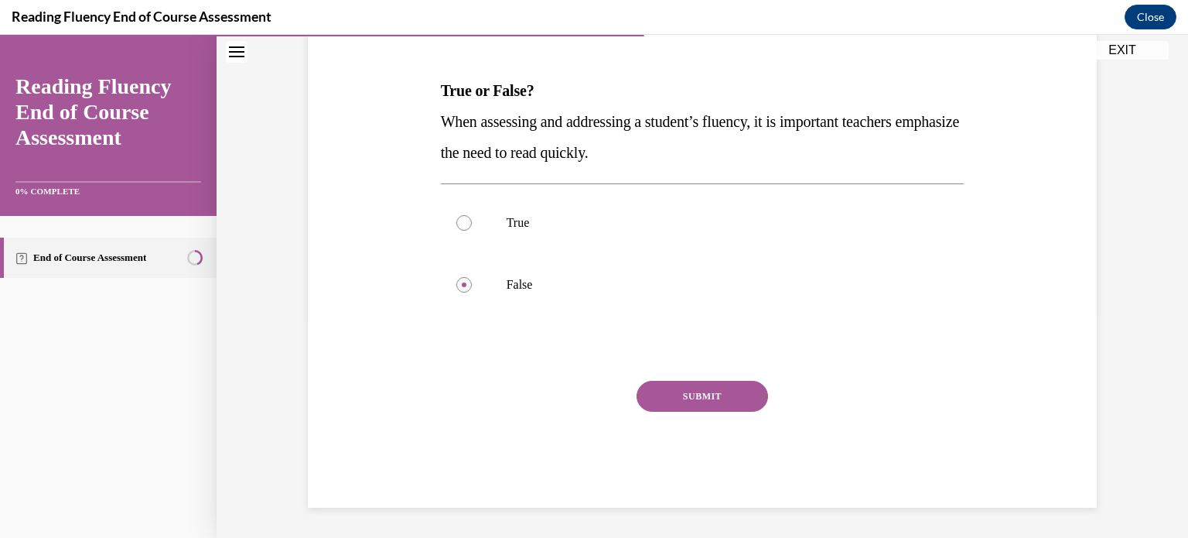
click at [725, 395] on button "SUBMIT" at bounding box center [702, 396] width 131 height 31
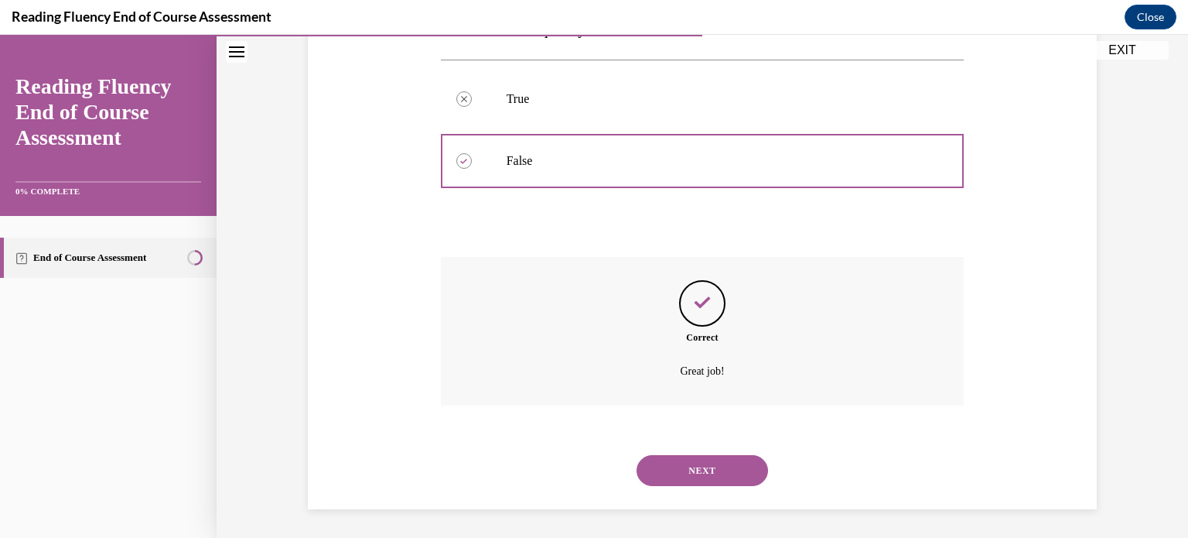
scroll to position [345, 0]
click at [707, 460] on button "NEXT" at bounding box center [702, 468] width 131 height 31
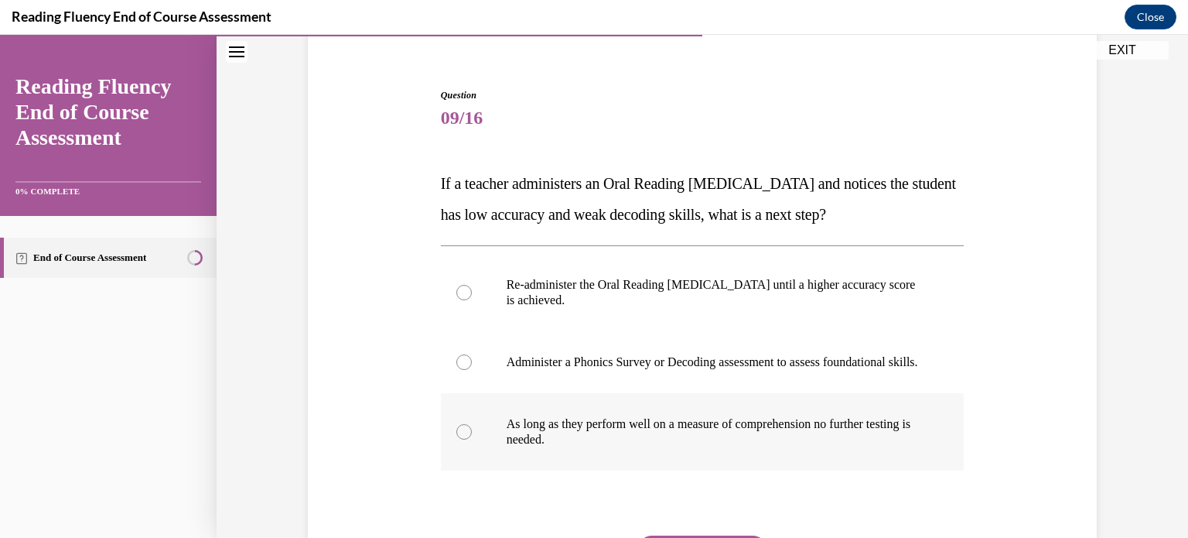
scroll to position [155, 0]
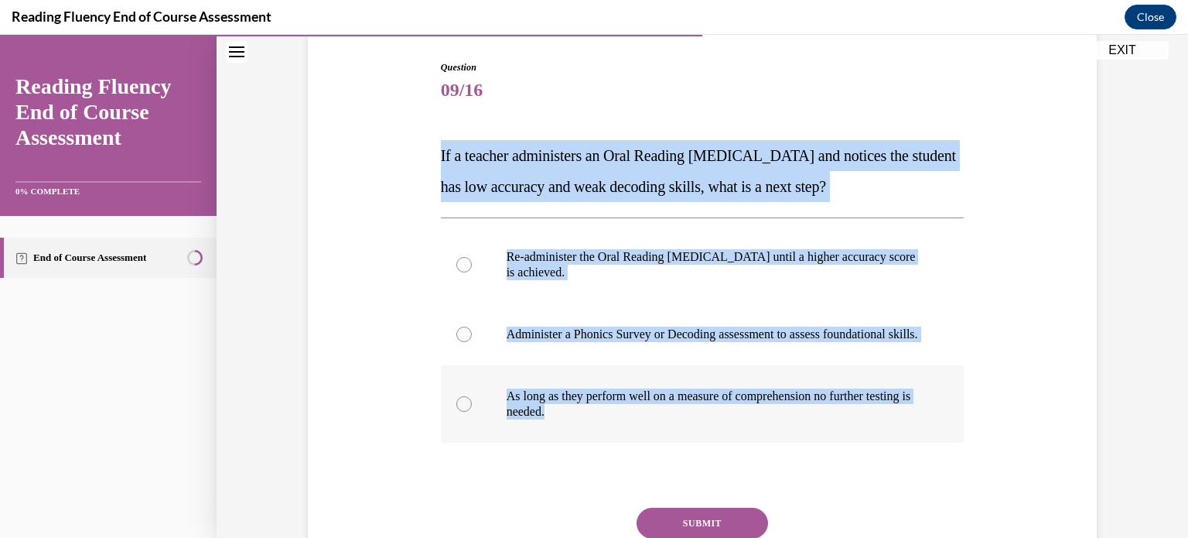
drag, startPoint x: 415, startPoint y: 135, endPoint x: 917, endPoint y: 445, distance: 589.4
click at [917, 445] on div "Question 09/16 If a teacher administers an Oral Reading Fluency assessment and …" at bounding box center [702, 324] width 797 height 620
click at [644, 333] on p "Administer a Phonics Survey or Decoding assessment to assess foundational skill…" at bounding box center [716, 333] width 419 height 15
click at [472, 333] on input "Administer a Phonics Survey or Decoding assessment to assess foundational skill…" at bounding box center [463, 333] width 15 height 15
radio input "true"
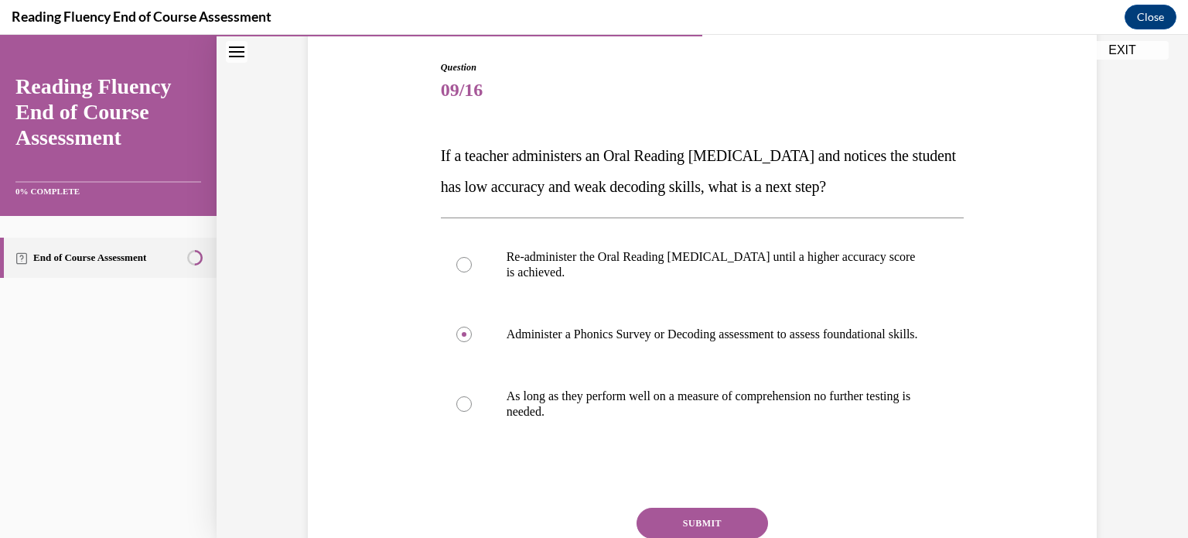
click at [708, 533] on button "SUBMIT" at bounding box center [702, 522] width 131 height 31
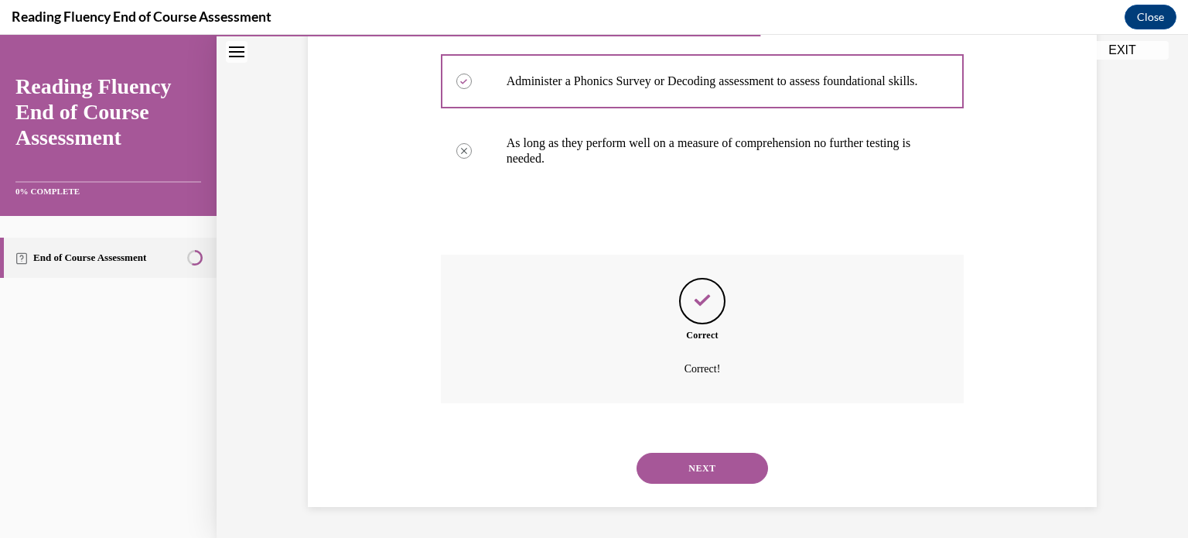
scroll to position [422, 0]
click at [705, 482] on button "NEXT" at bounding box center [702, 467] width 131 height 31
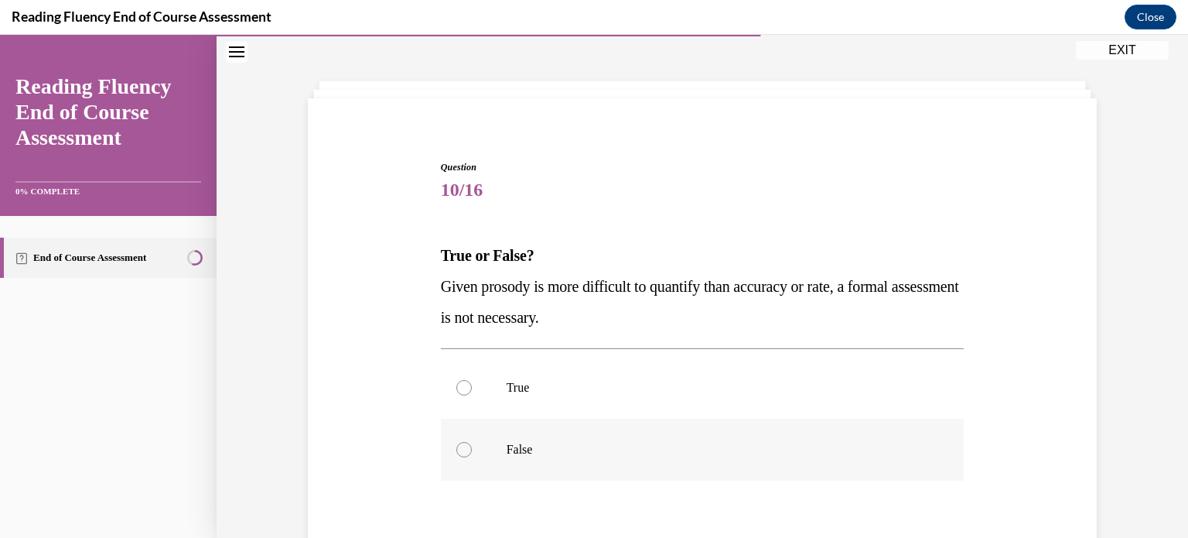
scroll to position [155, 0]
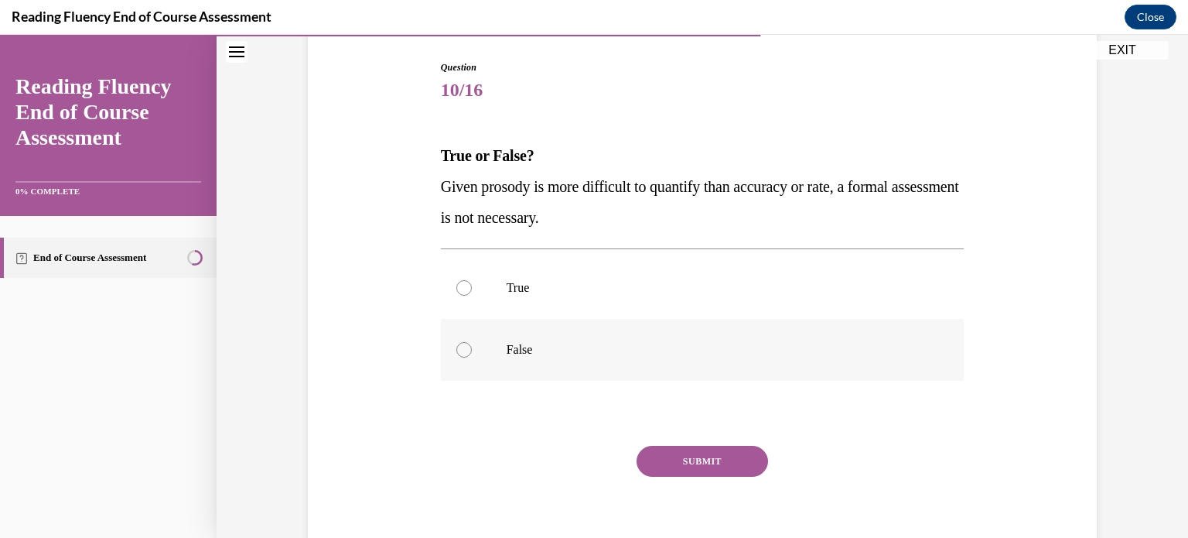
click at [514, 342] on p "False" at bounding box center [716, 349] width 419 height 15
click at [472, 342] on input "False" at bounding box center [463, 349] width 15 height 15
radio input "true"
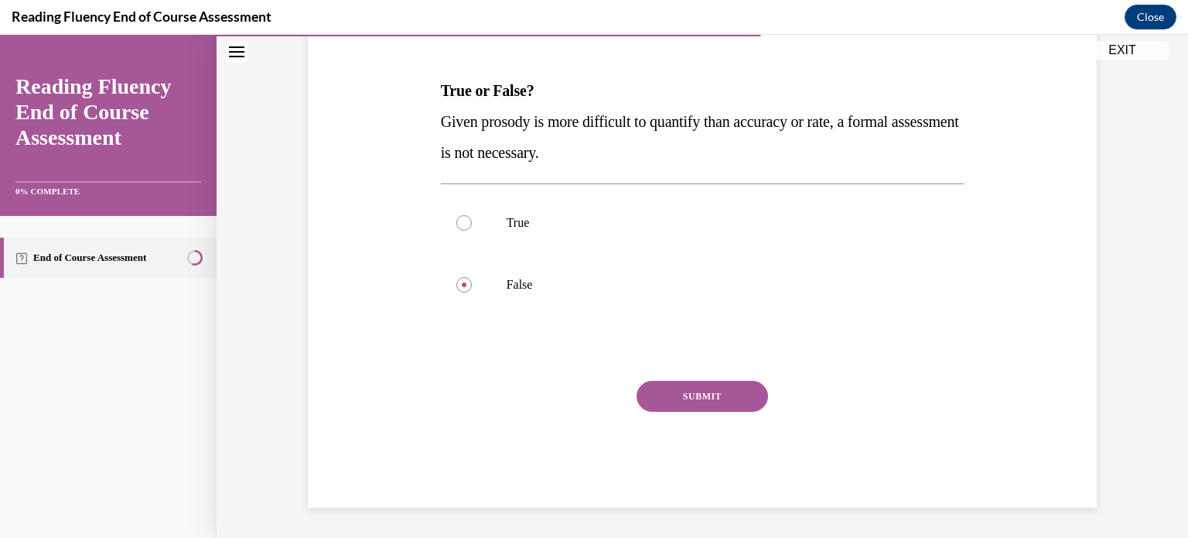
click at [654, 391] on button "SUBMIT" at bounding box center [702, 396] width 131 height 31
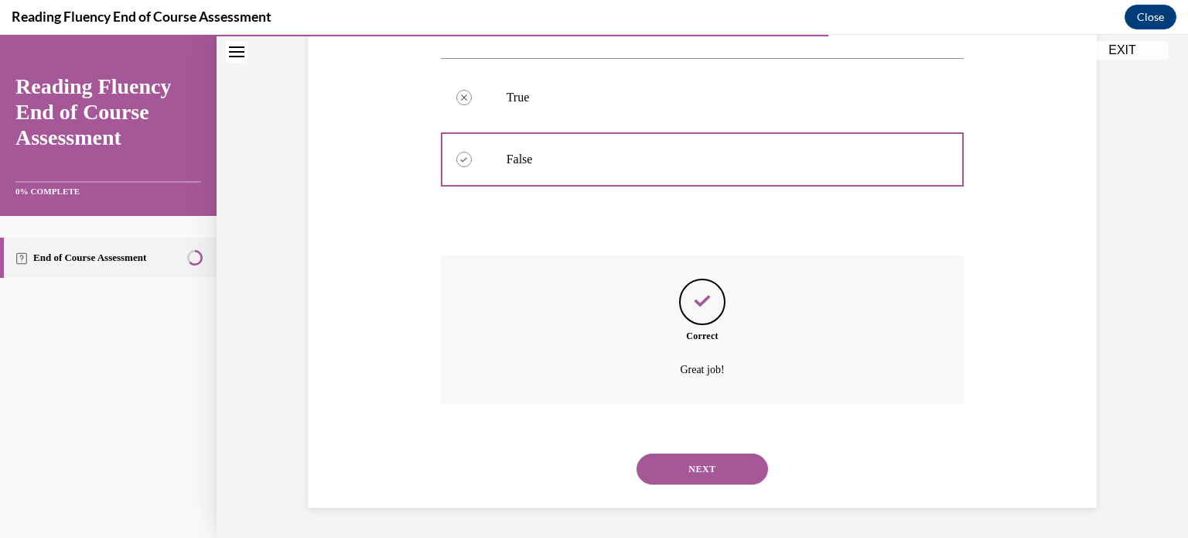
scroll to position [345, 0]
click at [637, 459] on button "NEXT" at bounding box center [702, 468] width 131 height 31
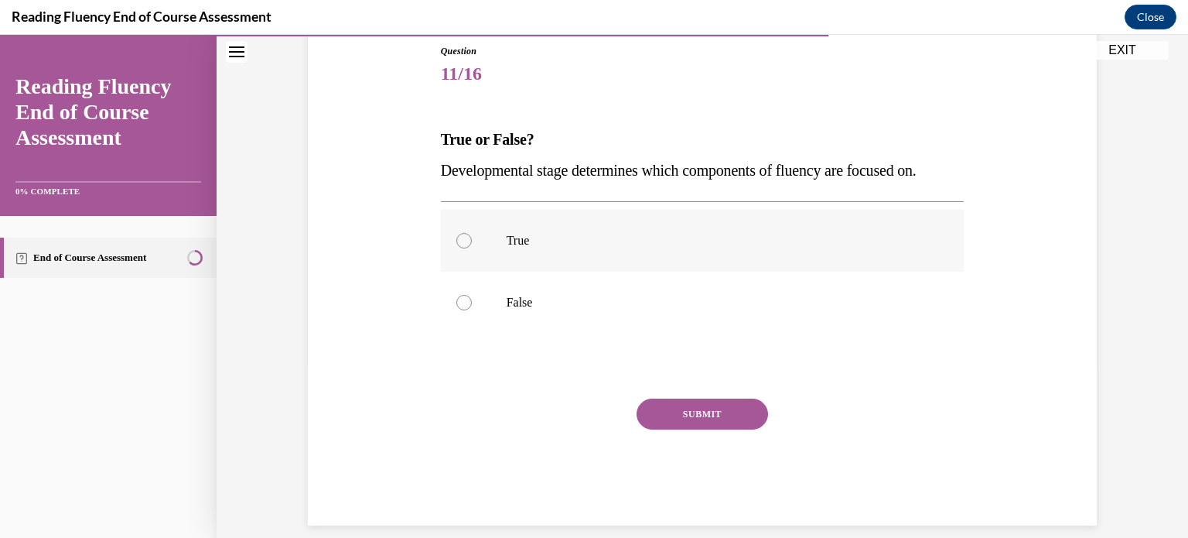
click at [617, 250] on label "True" at bounding box center [703, 241] width 524 height 62
click at [472, 248] on input "True" at bounding box center [463, 240] width 15 height 15
radio input "true"
click at [665, 408] on button "SUBMIT" at bounding box center [702, 413] width 131 height 31
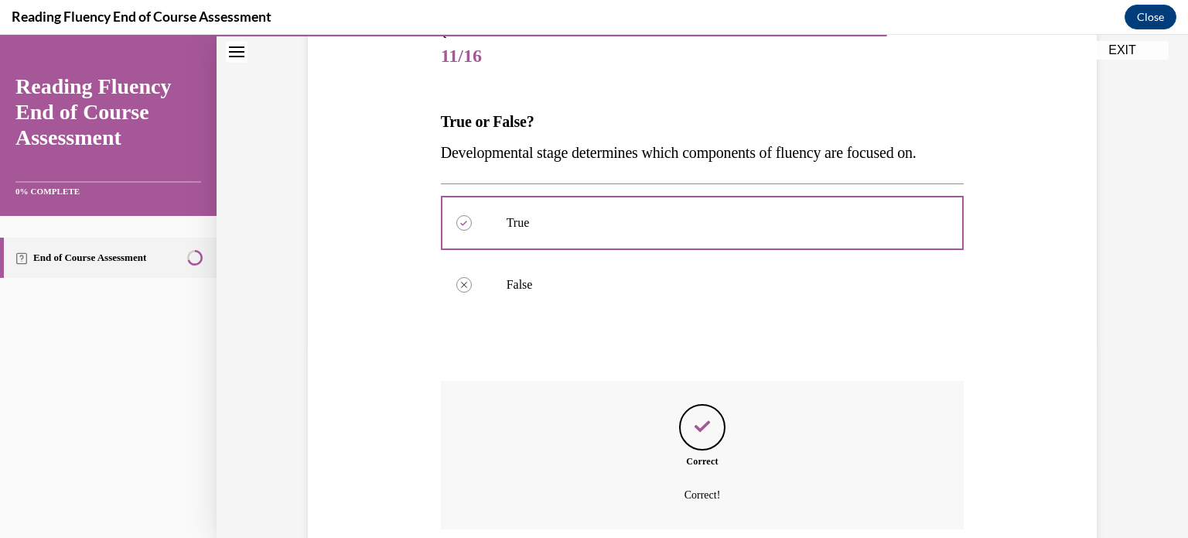
scroll to position [314, 0]
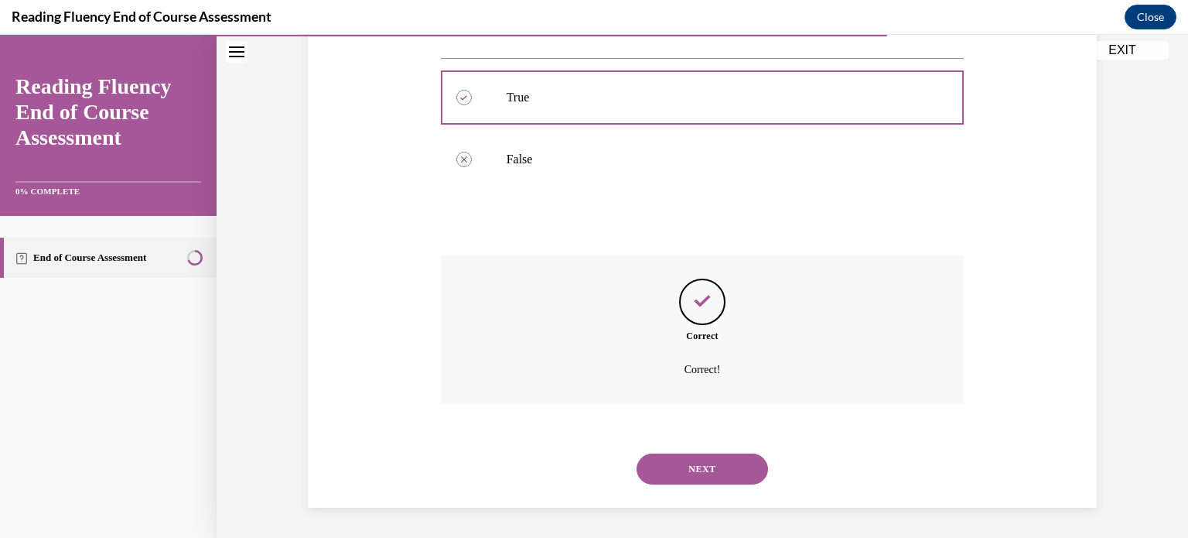
click at [662, 464] on button "NEXT" at bounding box center [702, 468] width 131 height 31
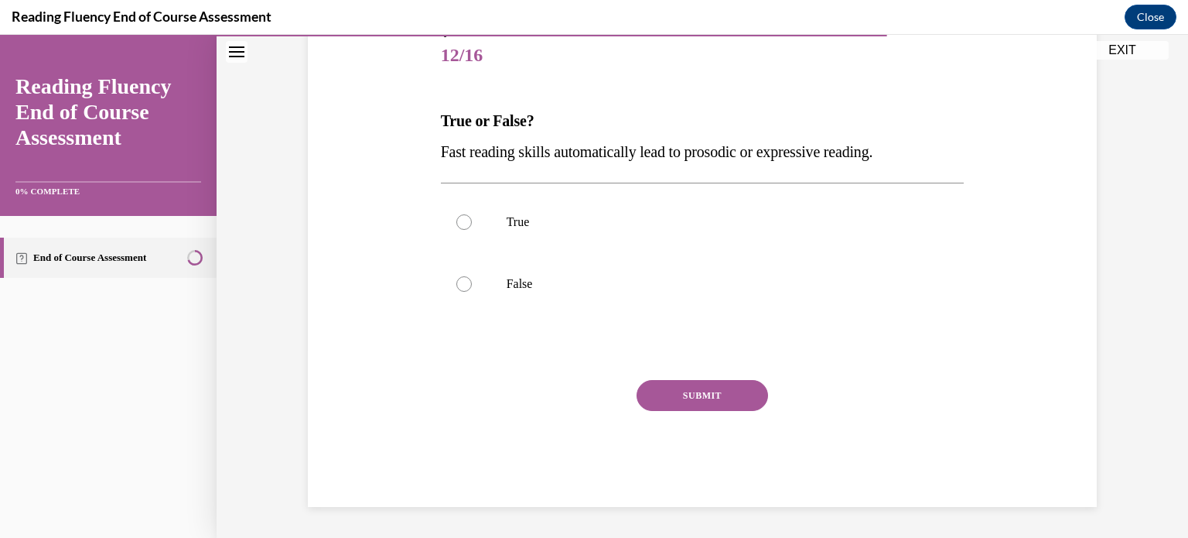
scroll to position [171, 0]
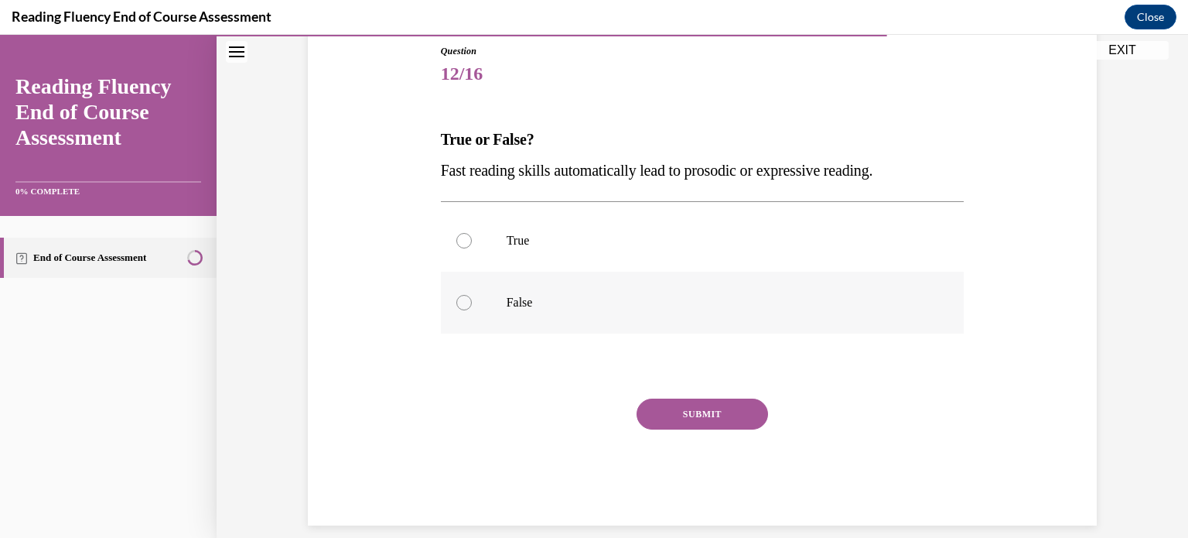
click at [527, 302] on p "False" at bounding box center [716, 302] width 419 height 15
click at [472, 302] on input "False" at bounding box center [463, 302] width 15 height 15
radio input "true"
click at [715, 411] on button "SUBMIT" at bounding box center [702, 413] width 131 height 31
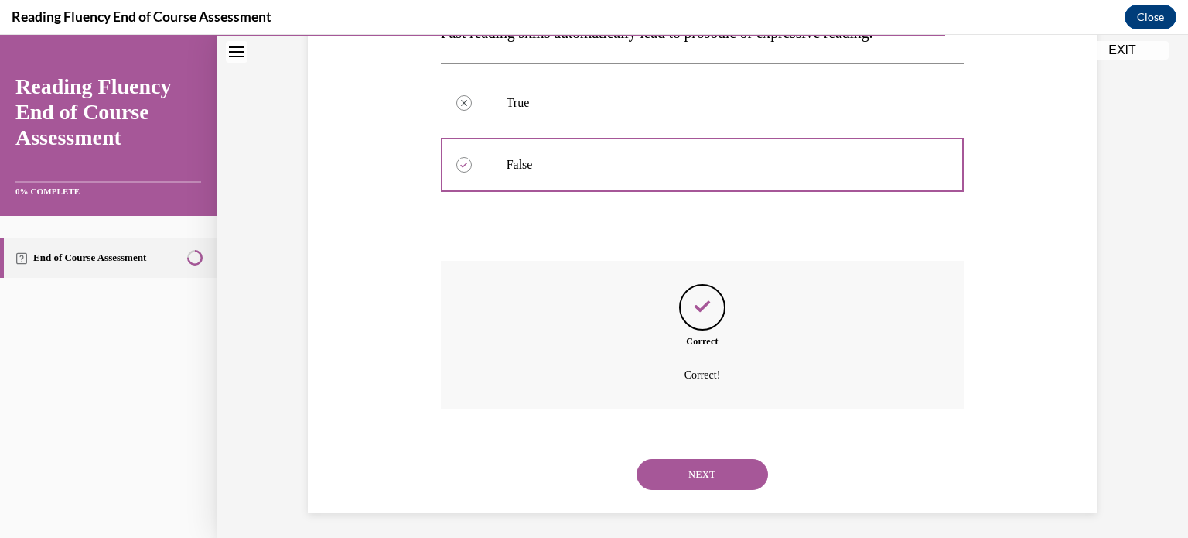
scroll to position [314, 0]
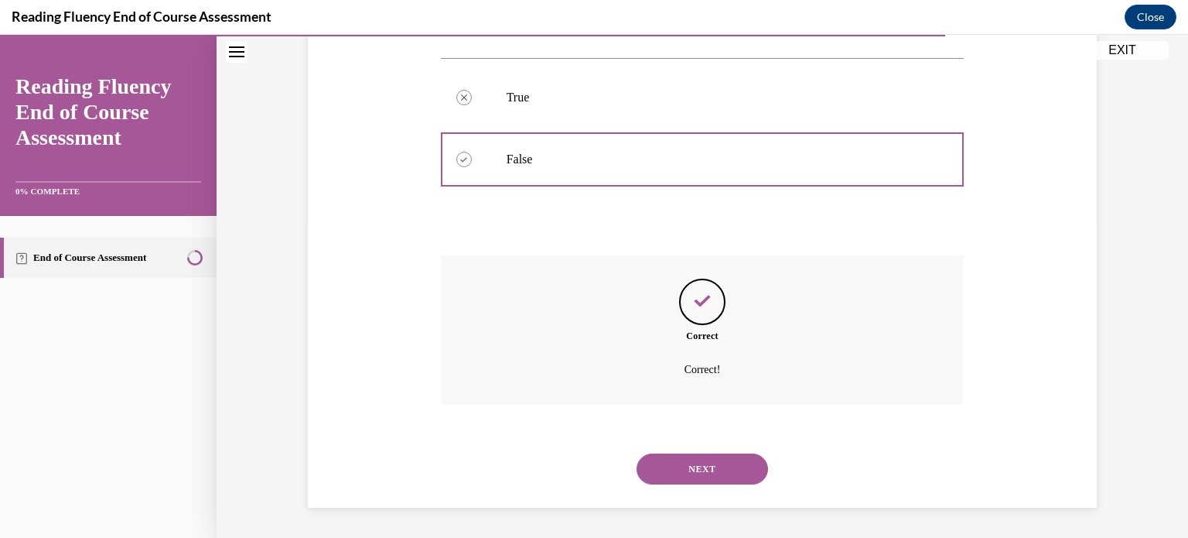
click at [701, 464] on button "NEXT" at bounding box center [702, 468] width 131 height 31
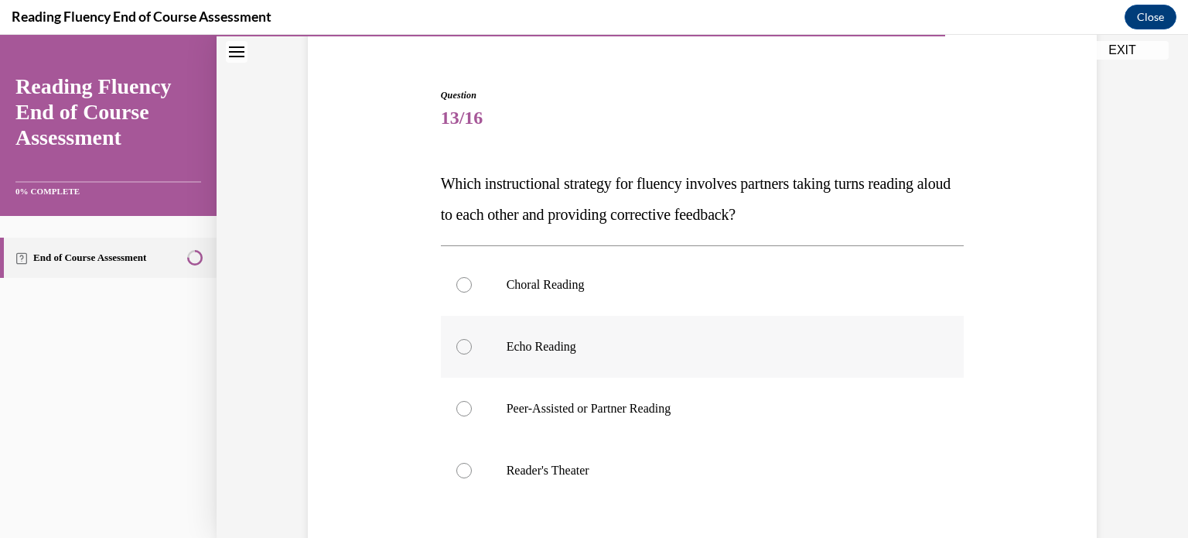
scroll to position [155, 0]
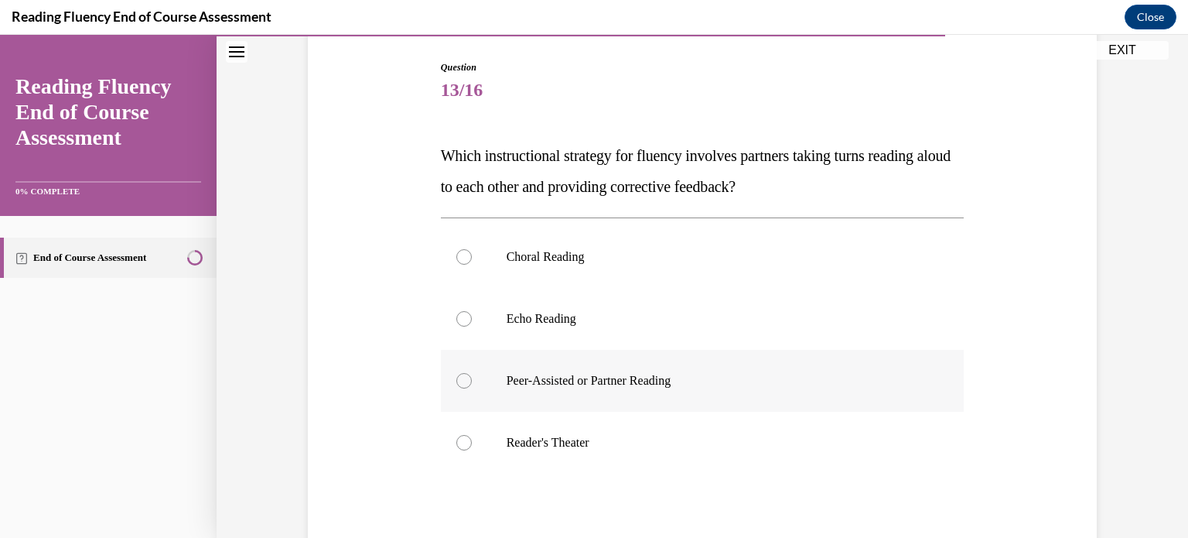
click at [693, 394] on label "Peer-Assisted or Partner Reading" at bounding box center [703, 381] width 524 height 62
click at [472, 388] on input "Peer-Assisted or Partner Reading" at bounding box center [463, 380] width 15 height 15
radio input "true"
drag, startPoint x: 803, startPoint y: 197, endPoint x: 405, endPoint y: 139, distance: 402.5
click at [405, 139] on div "Question 13/16 Which instructional strategy for fluency involves partners takin…" at bounding box center [702, 339] width 797 height 651
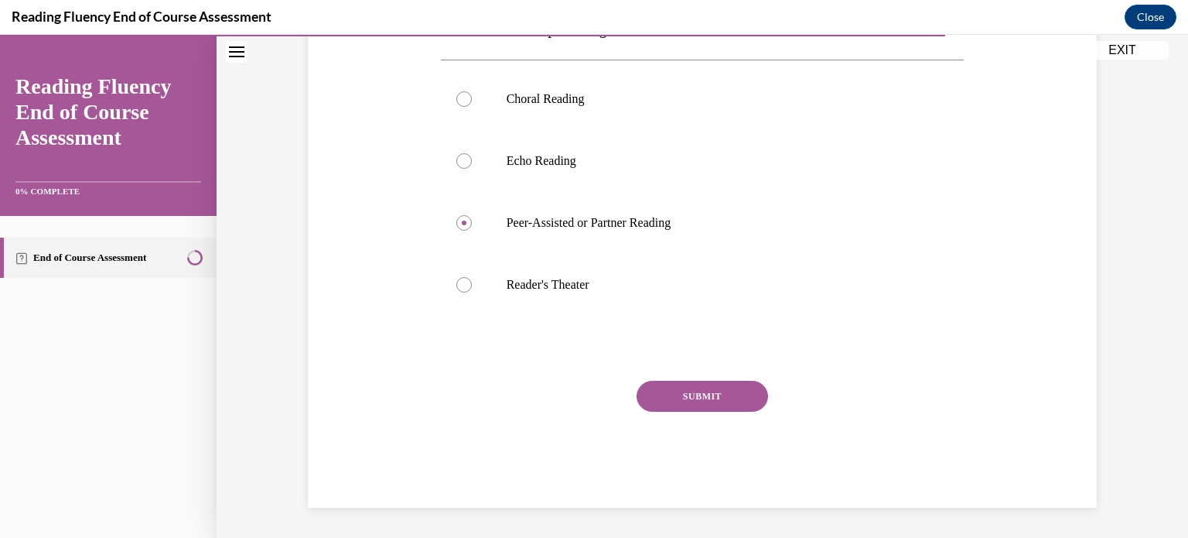
click at [702, 382] on button "SUBMIT" at bounding box center [702, 396] width 131 height 31
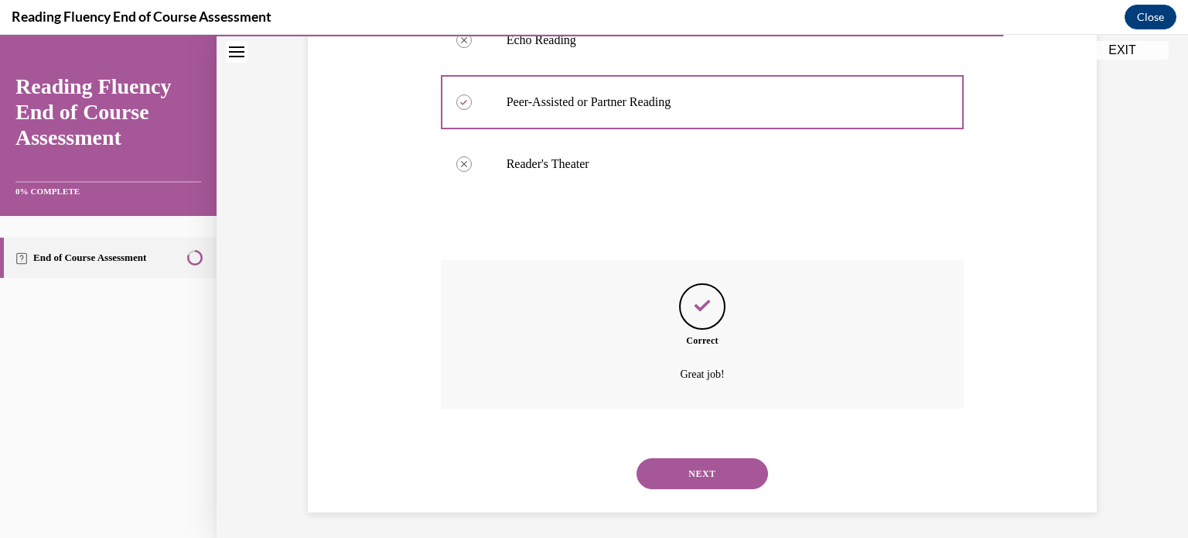
scroll to position [438, 0]
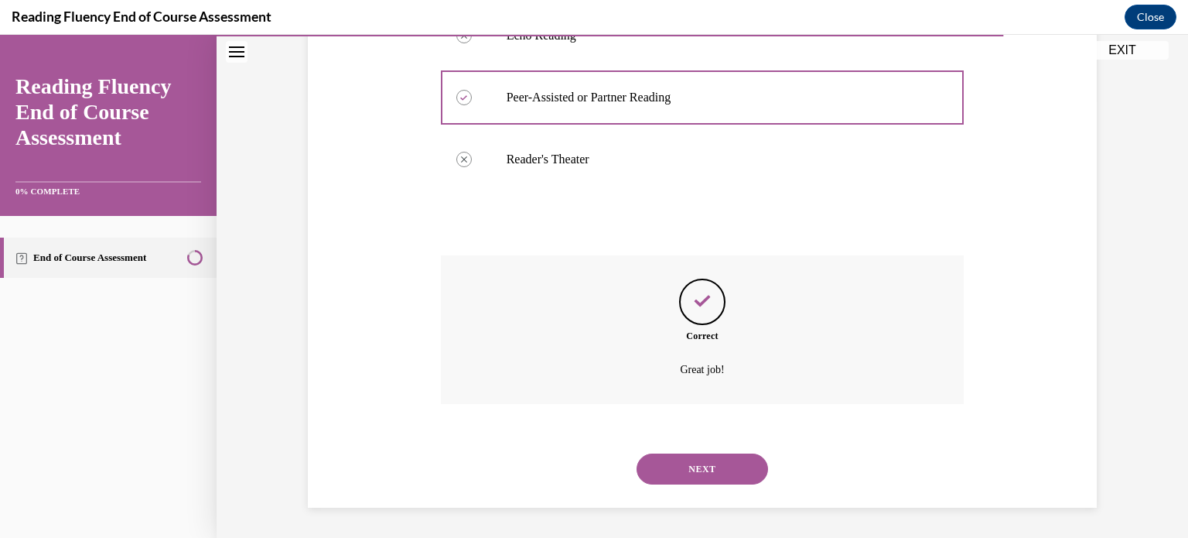
click at [691, 464] on button "NEXT" at bounding box center [702, 468] width 131 height 31
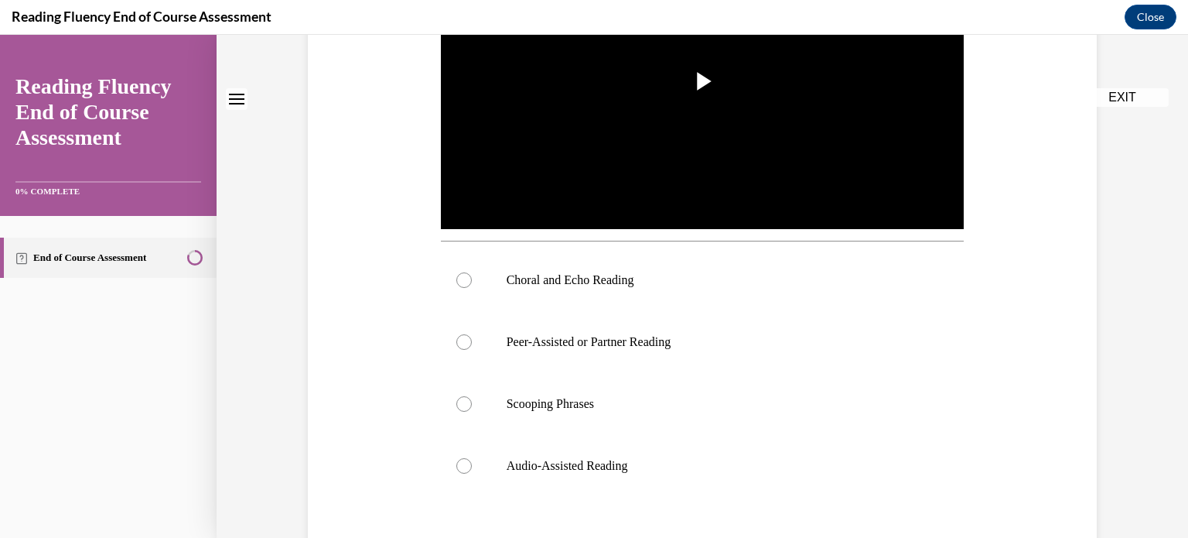
scroll to position [0, 0]
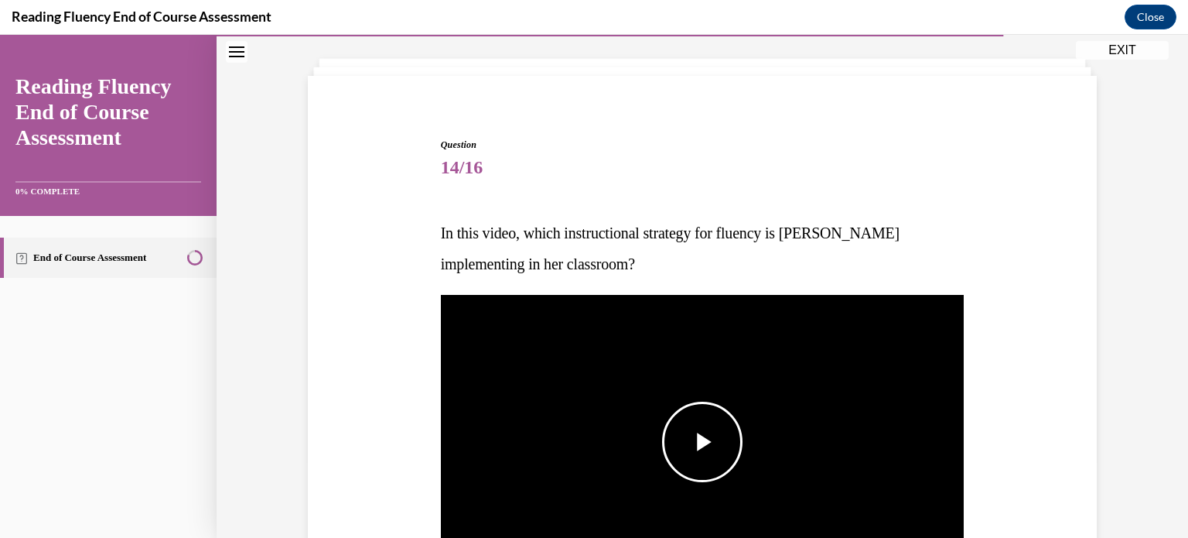
click at [702, 442] on span "Video player" at bounding box center [702, 442] width 0 height 0
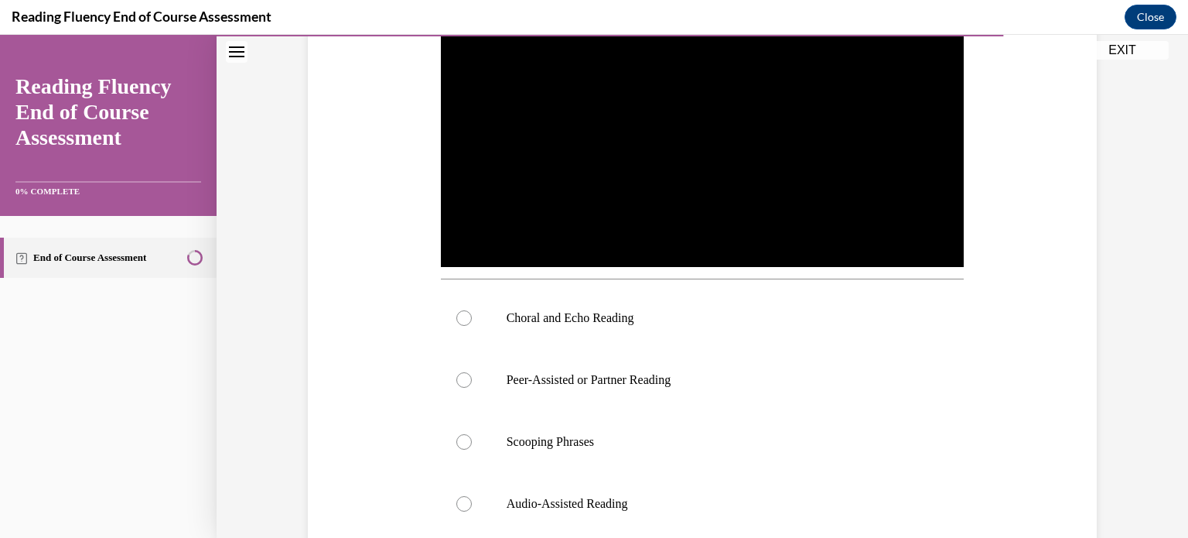
scroll to position [438, 0]
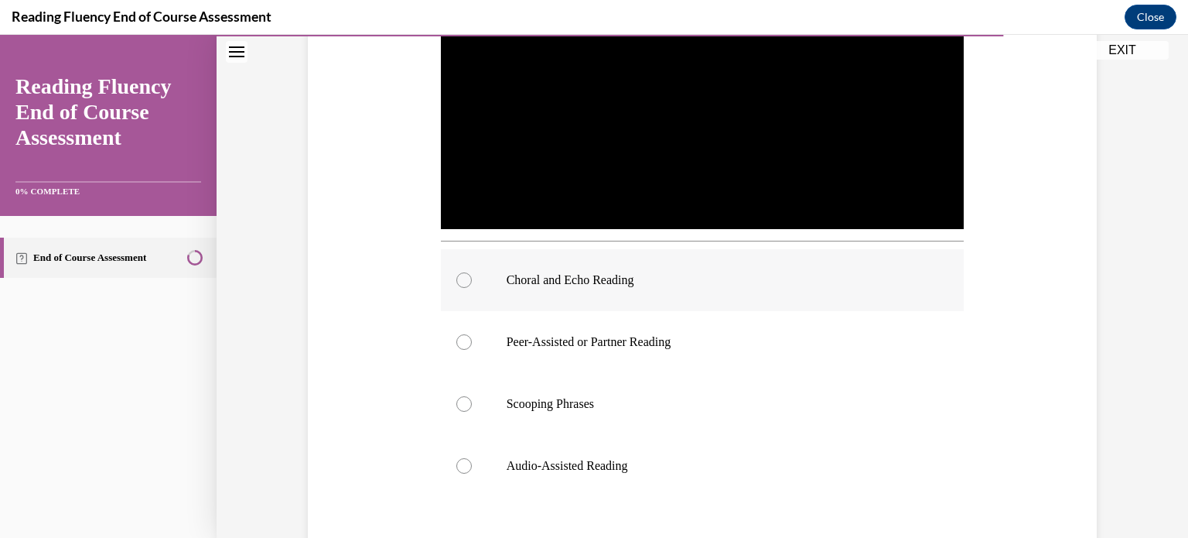
click at [661, 279] on p "Choral and Echo Reading" at bounding box center [716, 279] width 419 height 15
click at [472, 279] on input "Choral and Echo Reading" at bounding box center [463, 279] width 15 height 15
radio input "true"
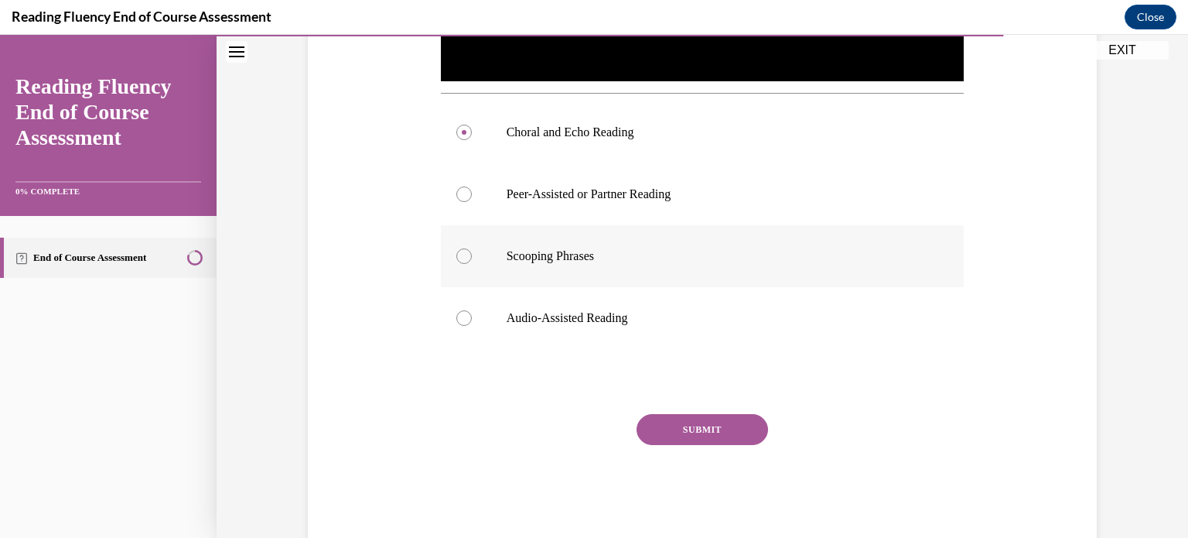
scroll to position [592, 0]
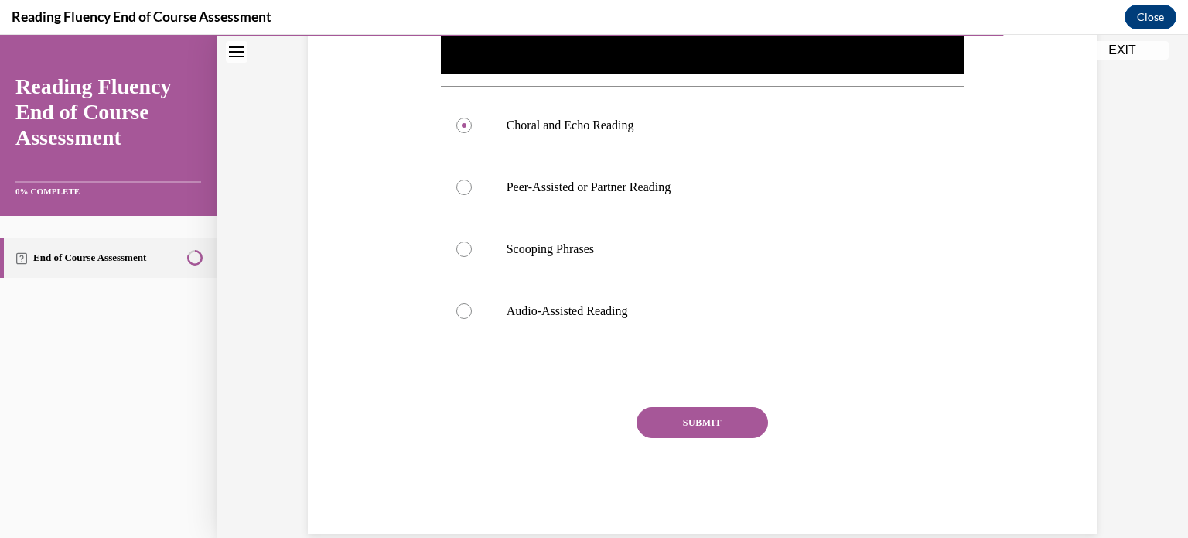
click at [695, 420] on button "SUBMIT" at bounding box center [702, 422] width 131 height 31
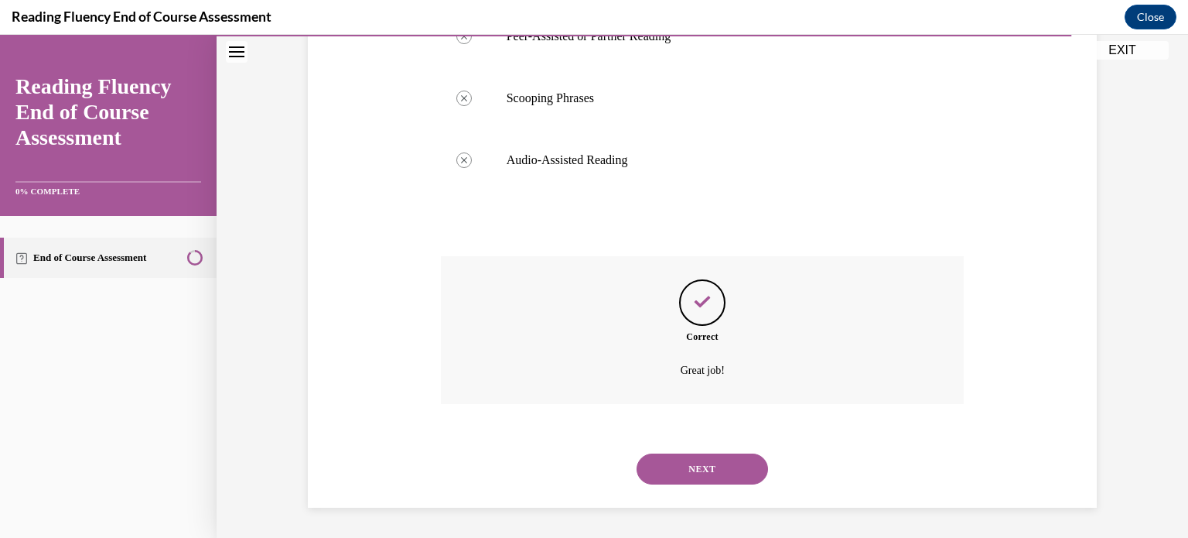
scroll to position [743, 0]
click at [689, 469] on button "NEXT" at bounding box center [702, 468] width 131 height 31
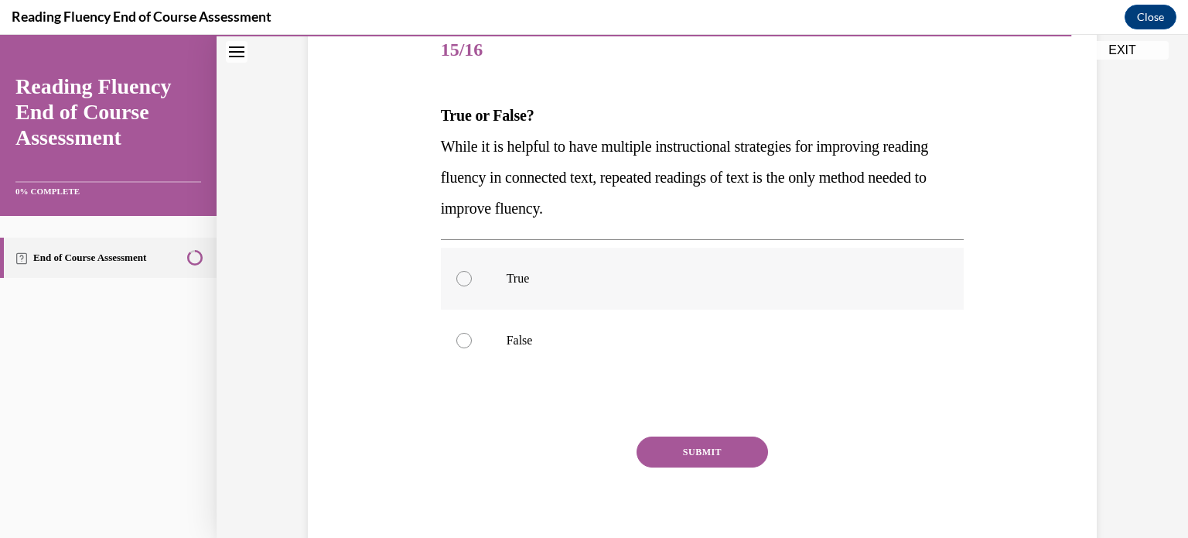
scroll to position [232, 0]
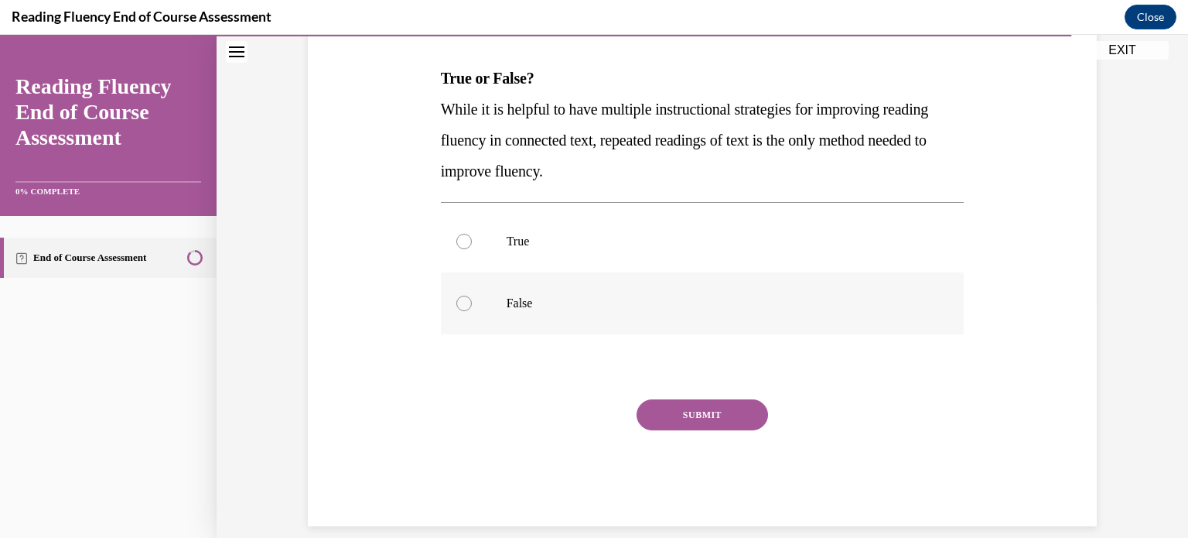
click at [620, 299] on p "False" at bounding box center [716, 302] width 419 height 15
click at [472, 299] on input "False" at bounding box center [463, 302] width 15 height 15
radio input "true"
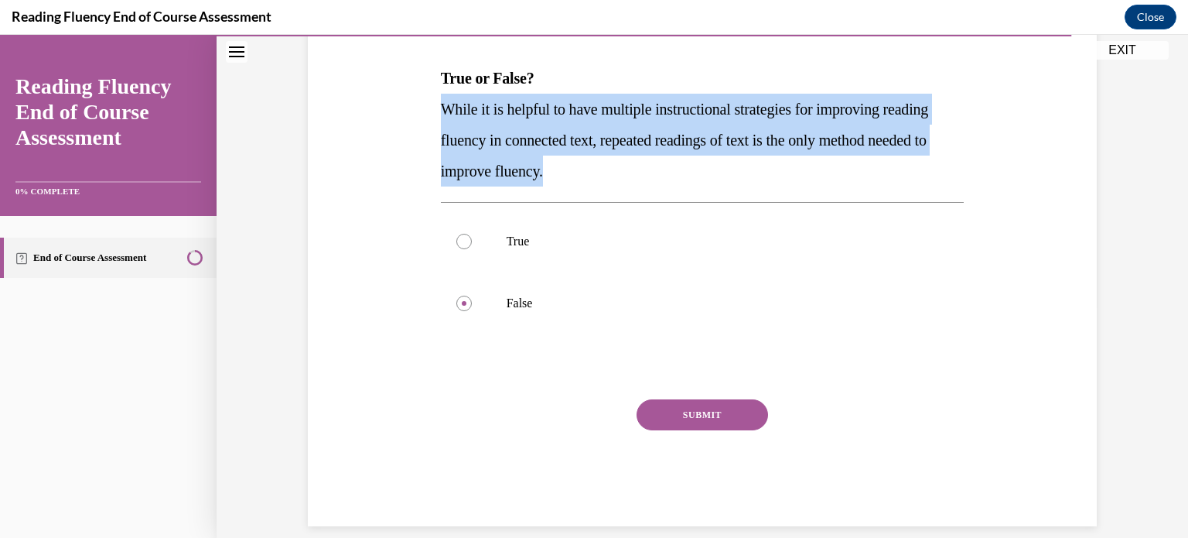
drag, startPoint x: 670, startPoint y: 177, endPoint x: 428, endPoint y: 108, distance: 251.2
click at [428, 108] on div "Question 15/16 True or False? While it is helpful to have multiple instructiona…" at bounding box center [702, 231] width 797 height 589
click at [728, 416] on button "SUBMIT" at bounding box center [702, 414] width 131 height 31
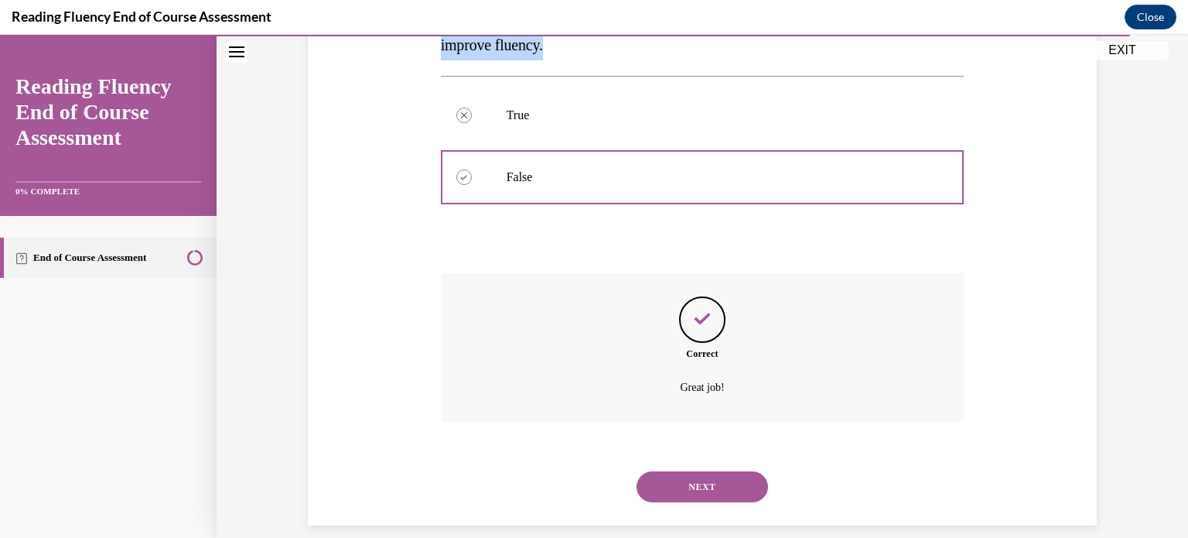
scroll to position [376, 0]
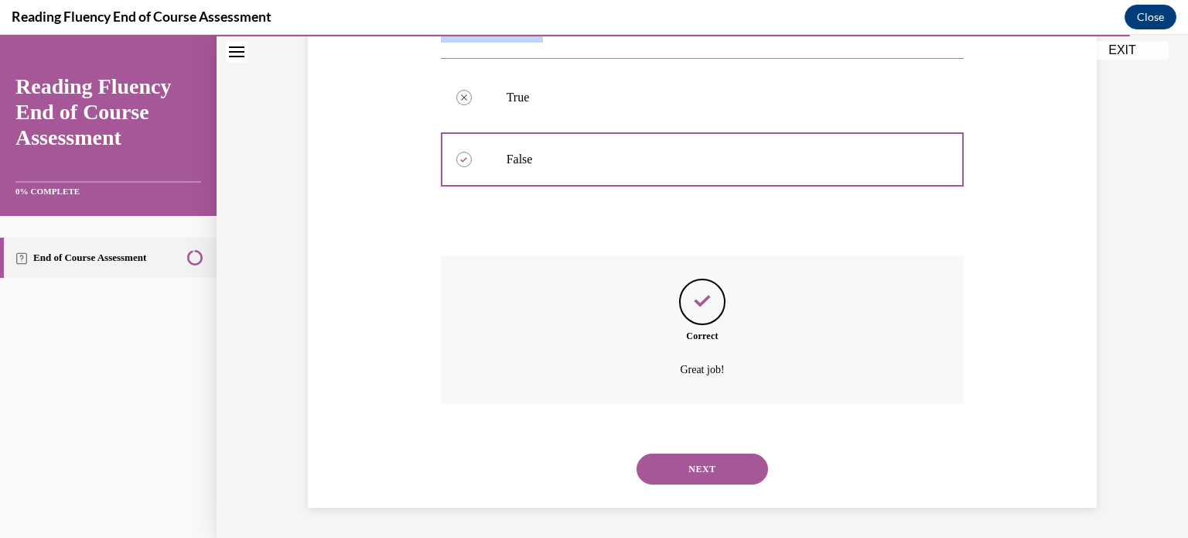
click at [712, 469] on button "NEXT" at bounding box center [702, 468] width 131 height 31
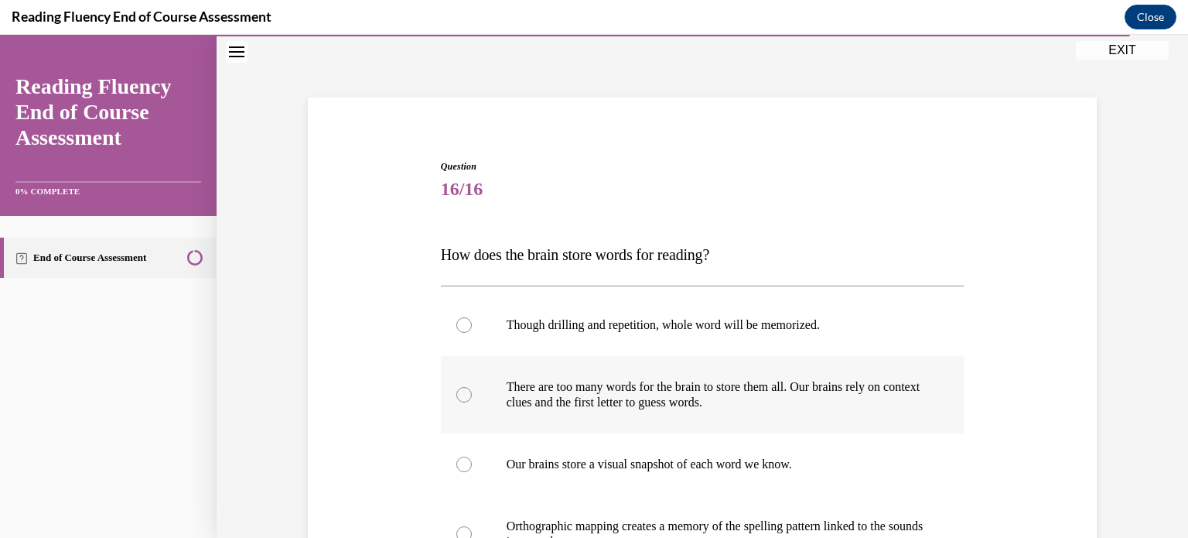
scroll to position [155, 0]
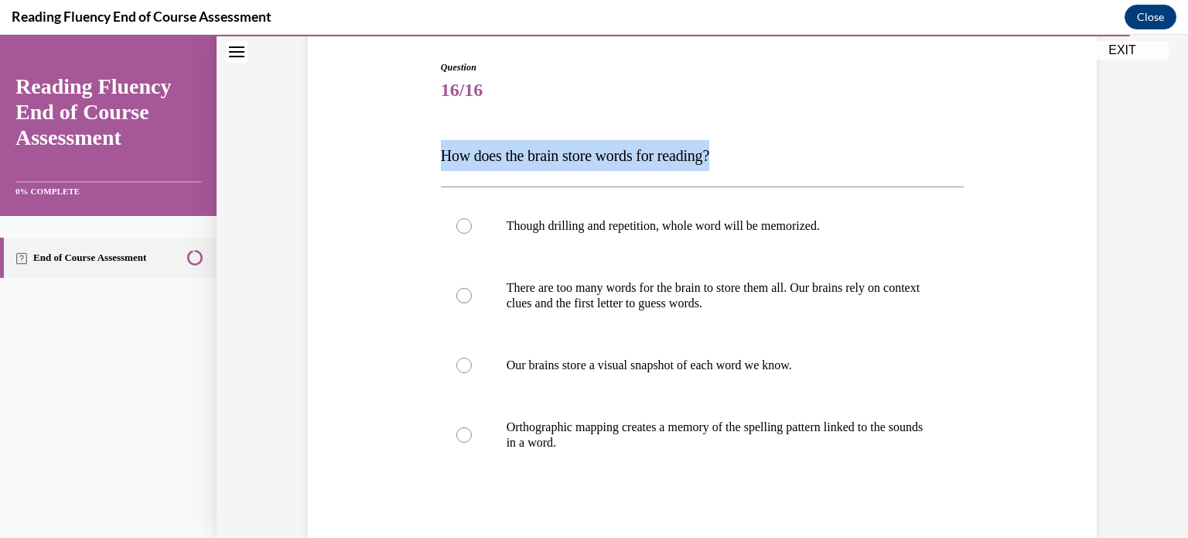
drag, startPoint x: 401, startPoint y: 129, endPoint x: 787, endPoint y: 166, distance: 387.7
click at [787, 166] on div "Question 16/16 How does the brain store words for reading? Though drilling and …" at bounding box center [702, 339] width 797 height 651
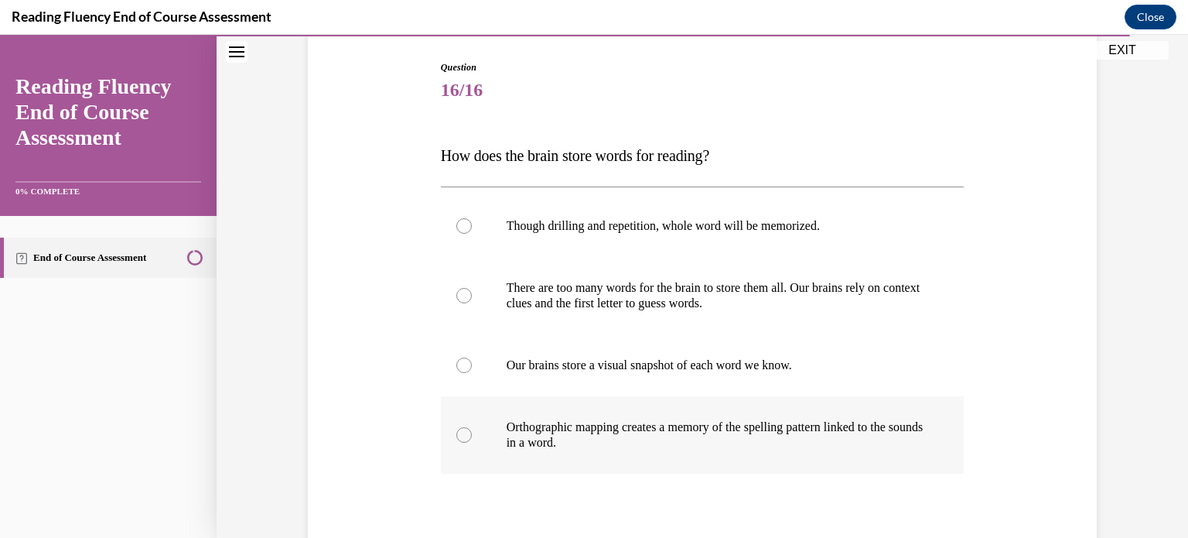
click at [674, 432] on p "Orthographic mapping creates a memory of the spelling pattern linked to the sou…" at bounding box center [716, 434] width 419 height 31
click at [472, 432] on input "Orthographic mapping creates a memory of the spelling pattern linked to the sou…" at bounding box center [463, 434] width 15 height 15
radio input "true"
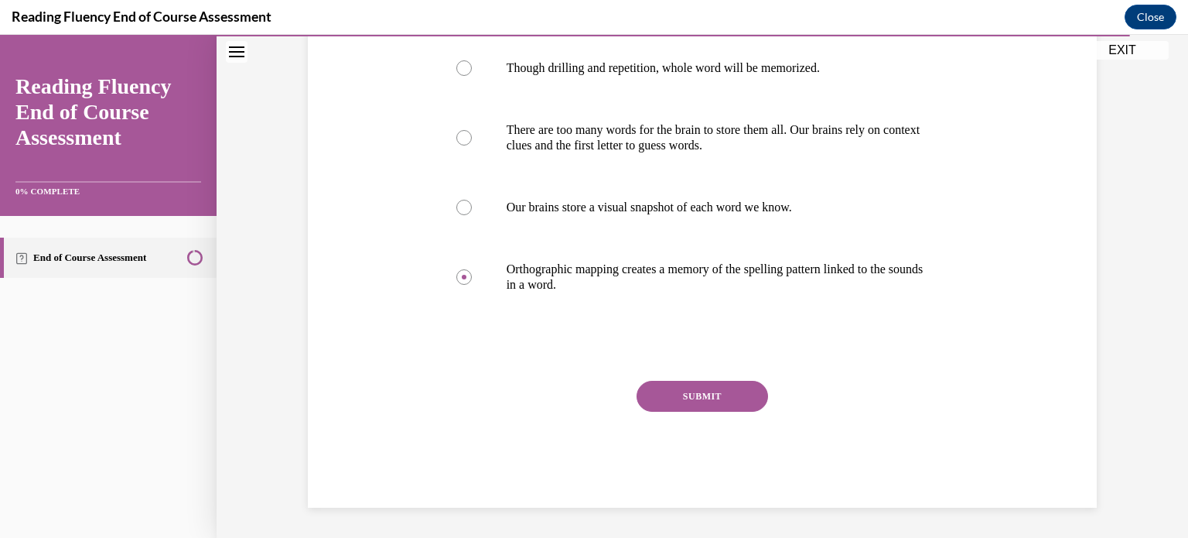
click at [687, 398] on button "SUBMIT" at bounding box center [702, 396] width 131 height 31
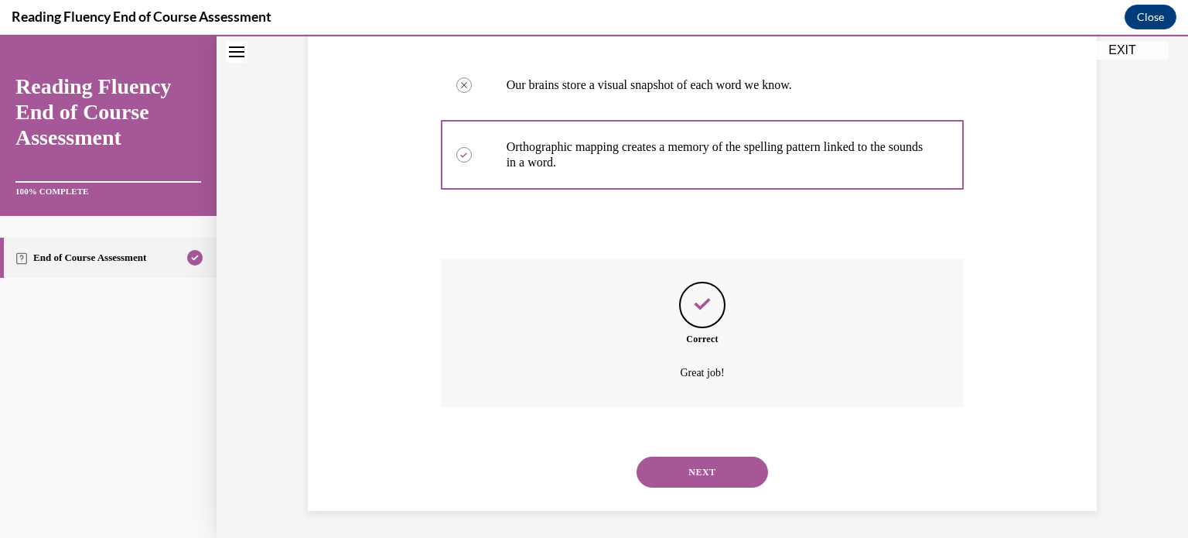
scroll to position [438, 0]
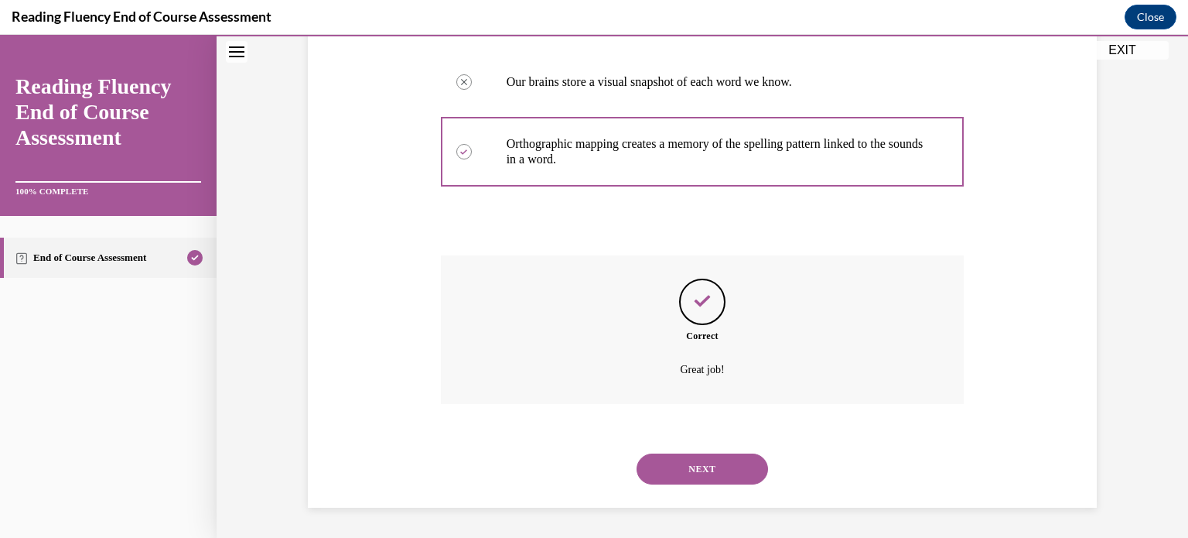
click at [685, 454] on button "NEXT" at bounding box center [702, 468] width 131 height 31
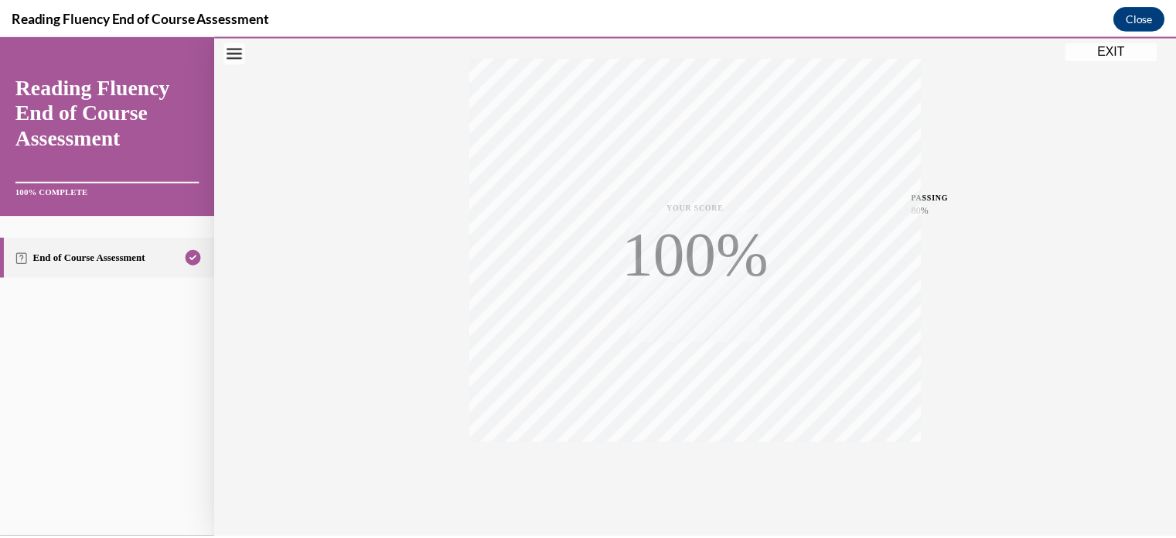
scroll to position [289, 0]
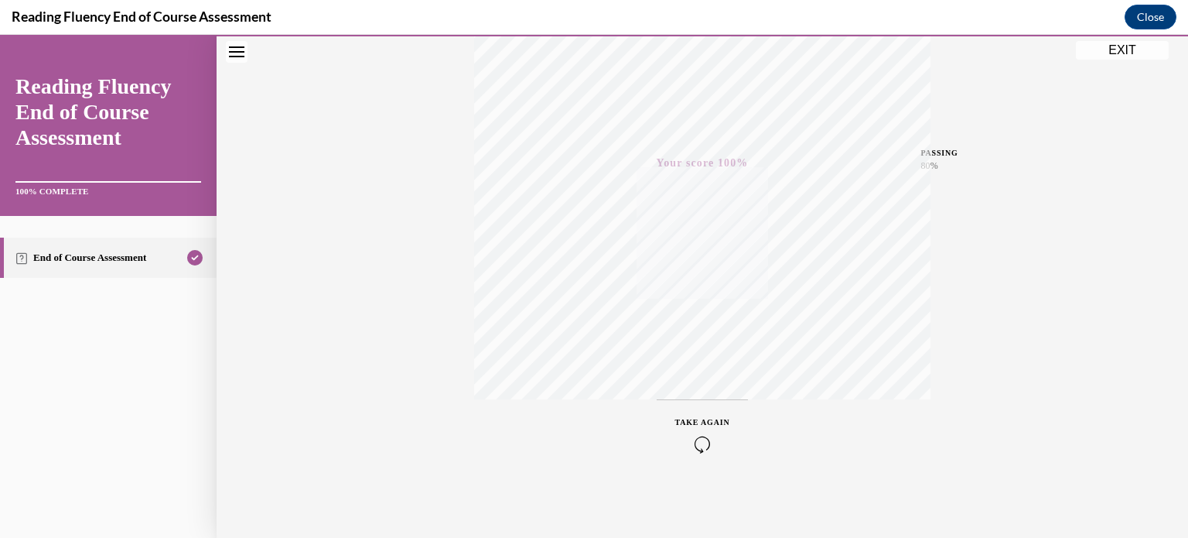
click at [1115, 53] on button "EXIT" at bounding box center [1122, 50] width 93 height 19
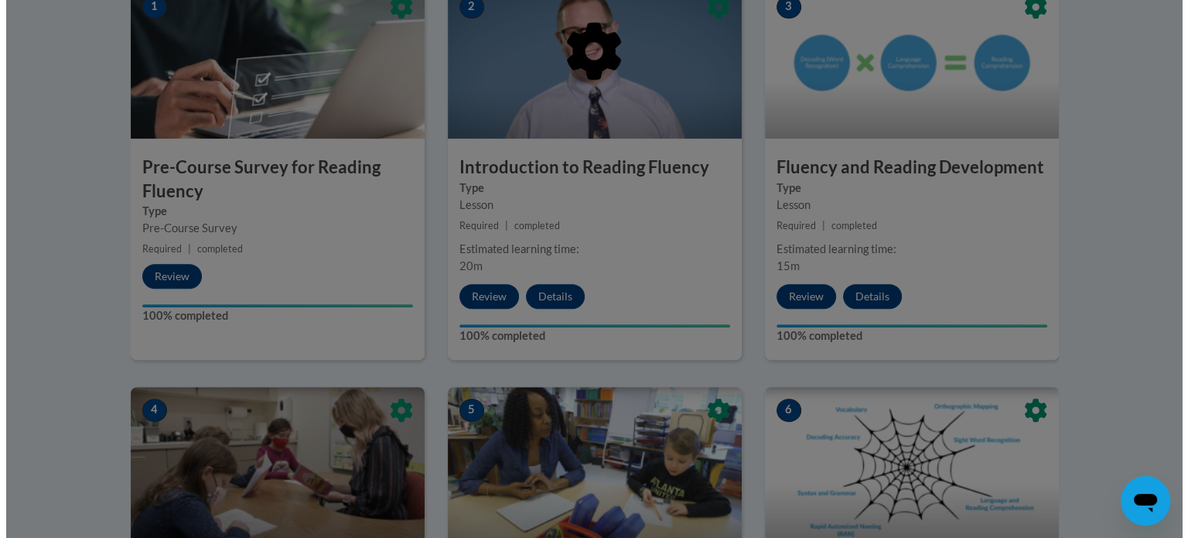
scroll to position [382, 0]
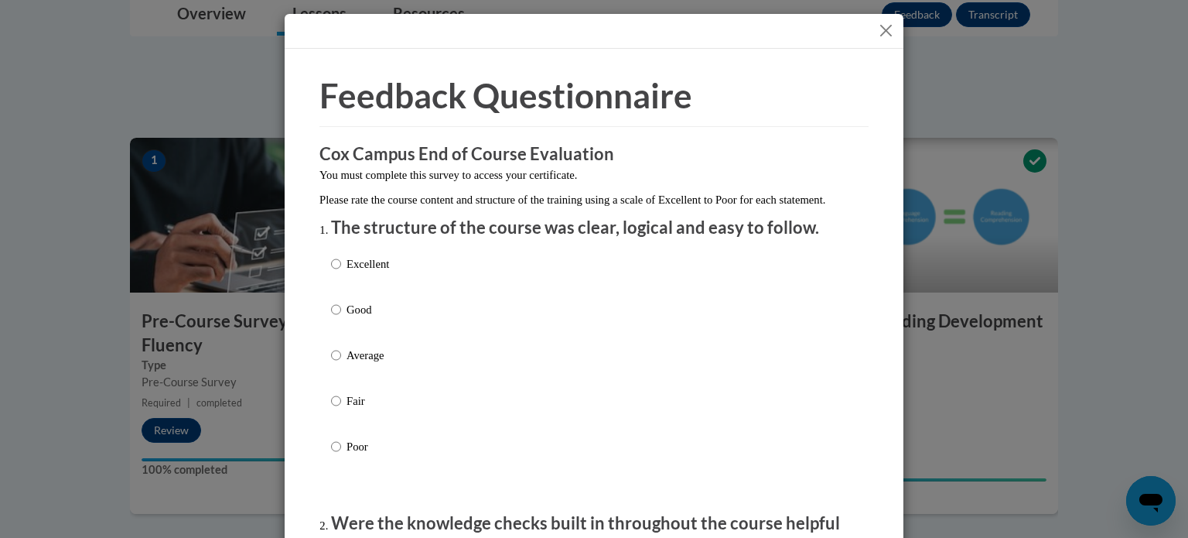
click at [350, 334] on label "Good" at bounding box center [360, 322] width 58 height 42
click at [341, 318] on input "Good" at bounding box center [336, 309] width 10 height 17
radio input "true"
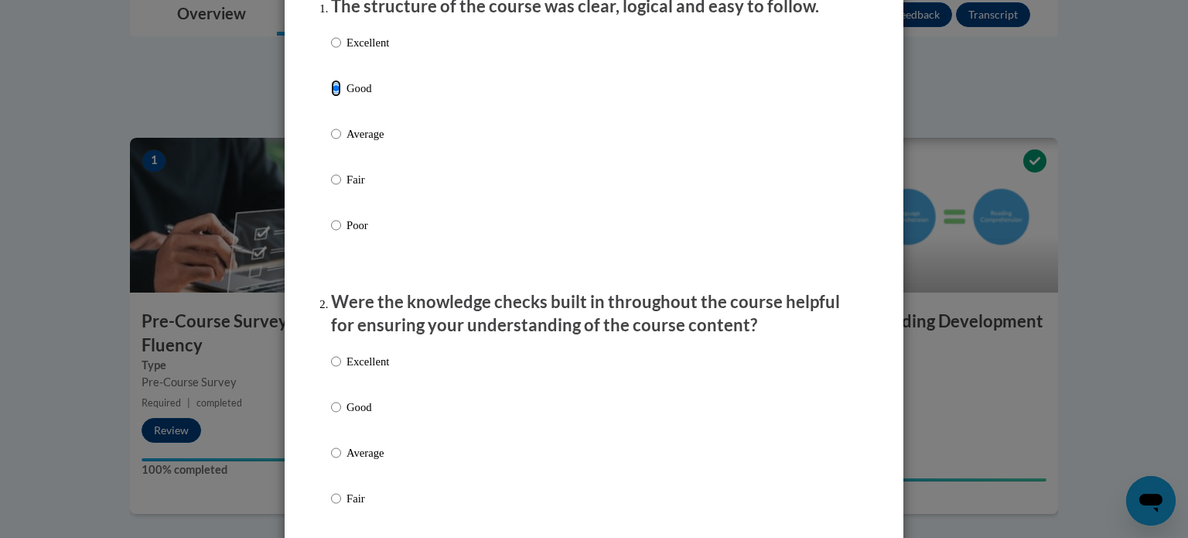
scroll to position [232, 0]
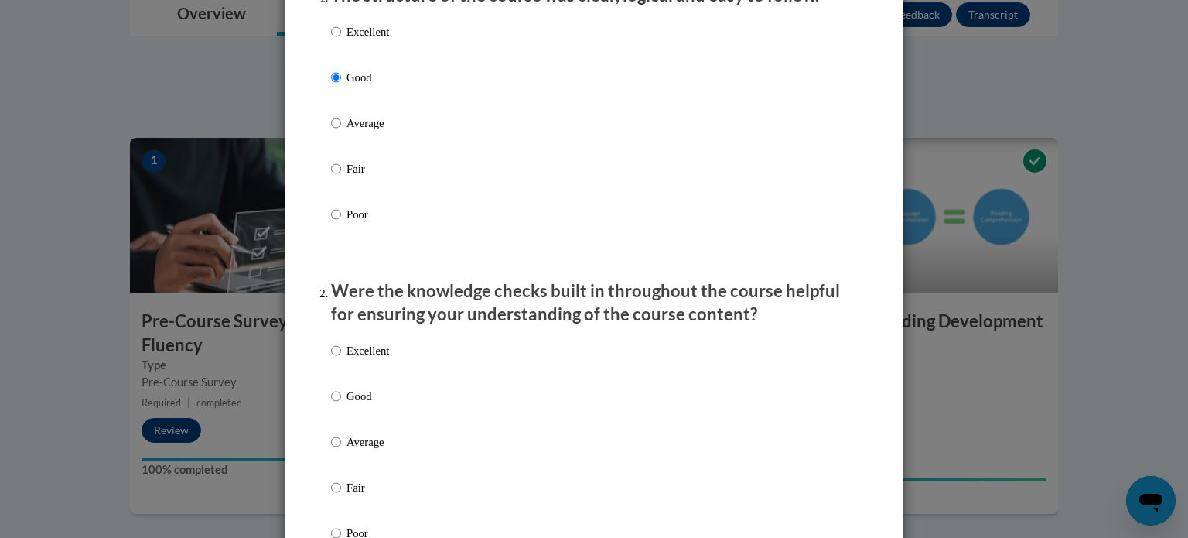
click at [337, 384] on label "Excellent" at bounding box center [360, 363] width 58 height 42
click at [337, 359] on input "Excellent" at bounding box center [336, 350] width 10 height 17
radio input "true"
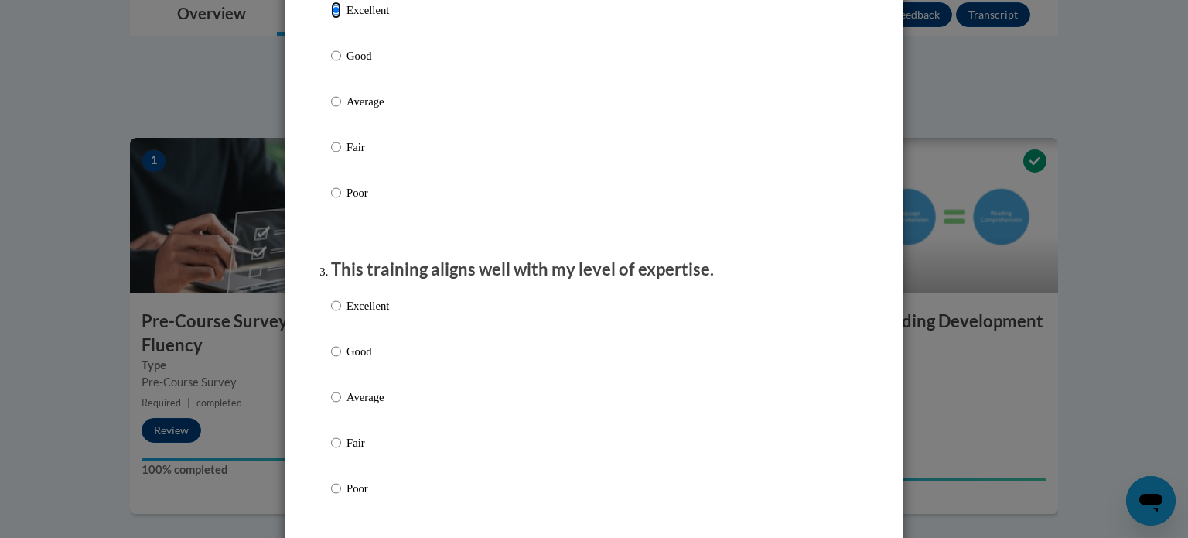
scroll to position [619, 0]
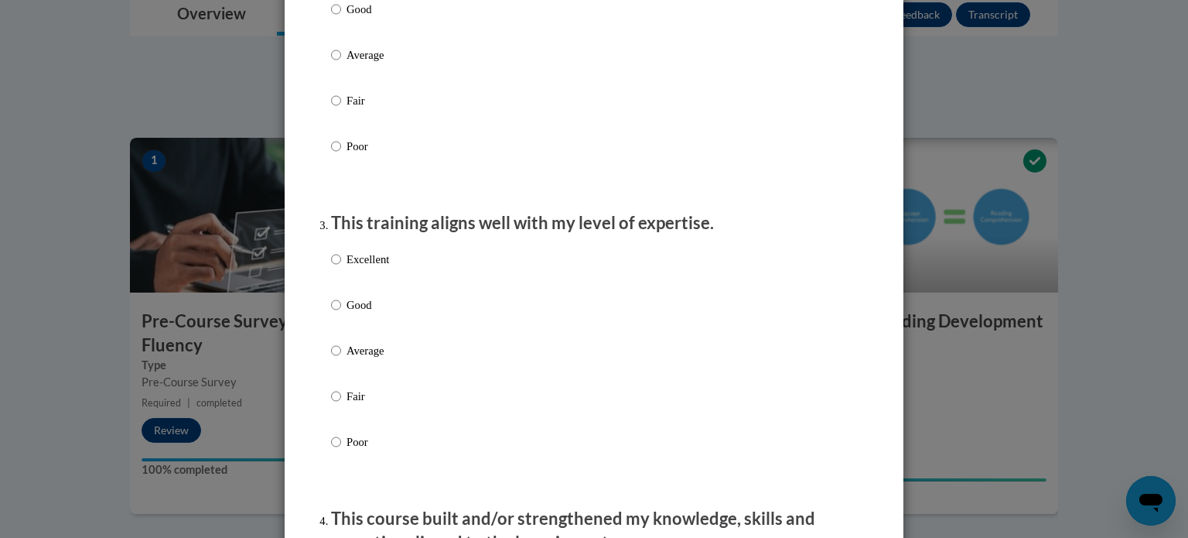
click at [347, 313] on p "Good" at bounding box center [368, 304] width 43 height 17
click at [341, 313] on input "Good" at bounding box center [336, 304] width 10 height 17
radio input "true"
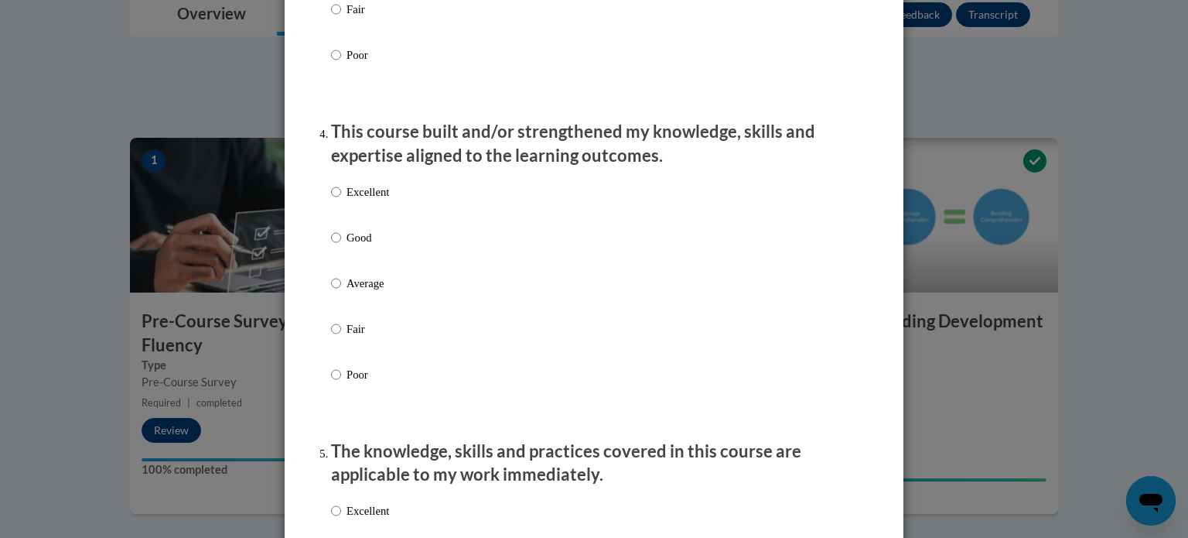
click at [350, 262] on label "Good" at bounding box center [360, 250] width 58 height 42
click at [341, 246] on input "Good" at bounding box center [336, 237] width 10 height 17
radio input "true"
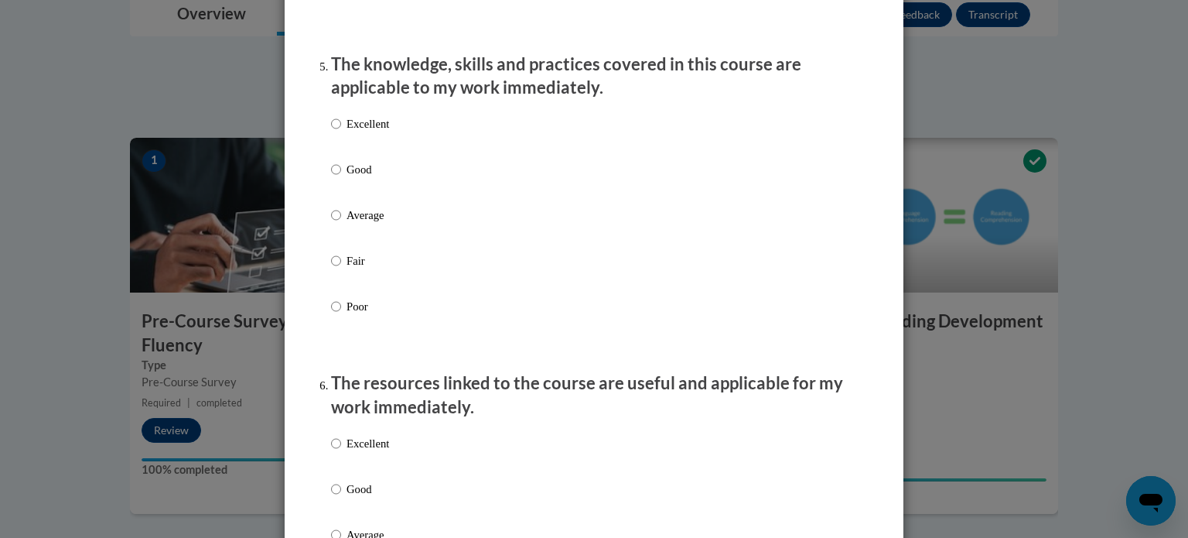
click at [361, 177] on p "Good" at bounding box center [368, 169] width 43 height 17
click at [341, 177] on input "Good" at bounding box center [336, 169] width 10 height 17
radio input "true"
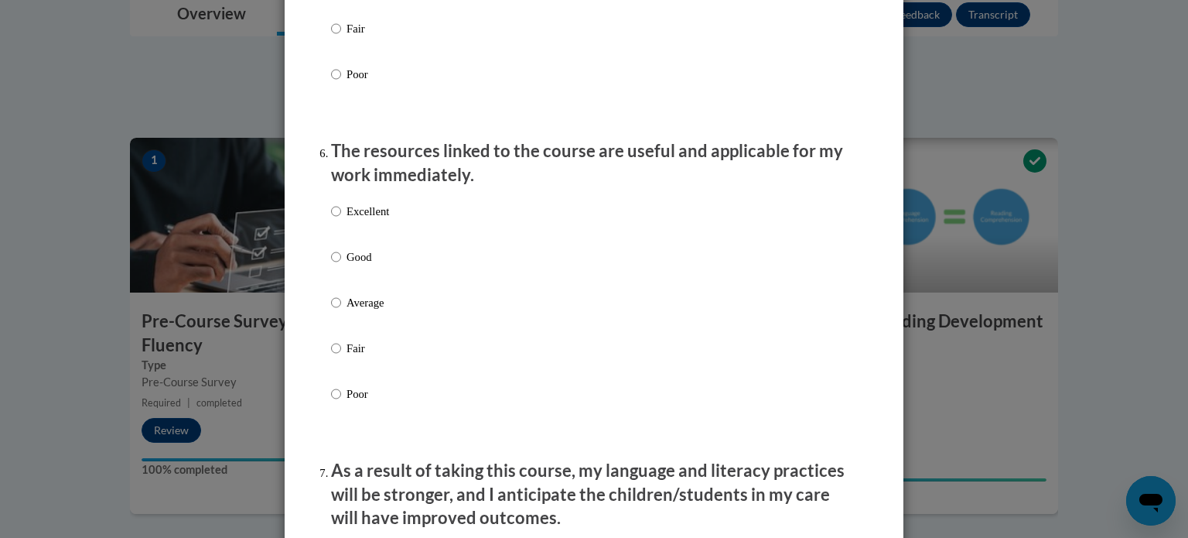
click at [353, 244] on label "Excellent" at bounding box center [360, 224] width 58 height 42
click at [341, 220] on input "Excellent" at bounding box center [336, 211] width 10 height 17
radio input "true"
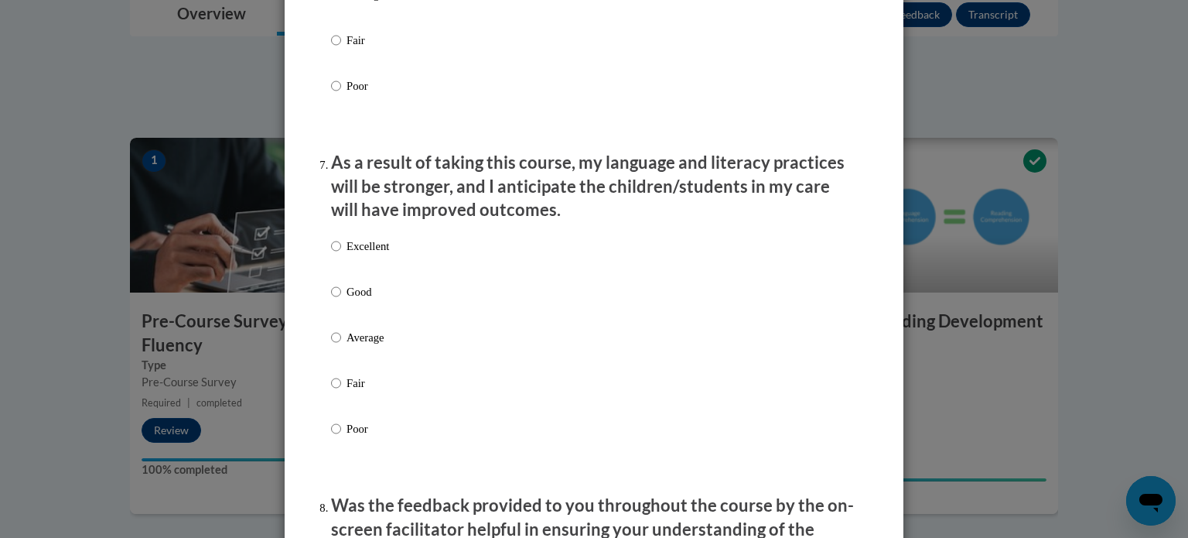
scroll to position [1934, 0]
click at [347, 295] on div "Excellent Good Average Fair Poor" at bounding box center [360, 348] width 58 height 240
click at [347, 299] on p "Good" at bounding box center [368, 290] width 43 height 17
click at [341, 299] on input "Good" at bounding box center [336, 290] width 10 height 17
radio input "true"
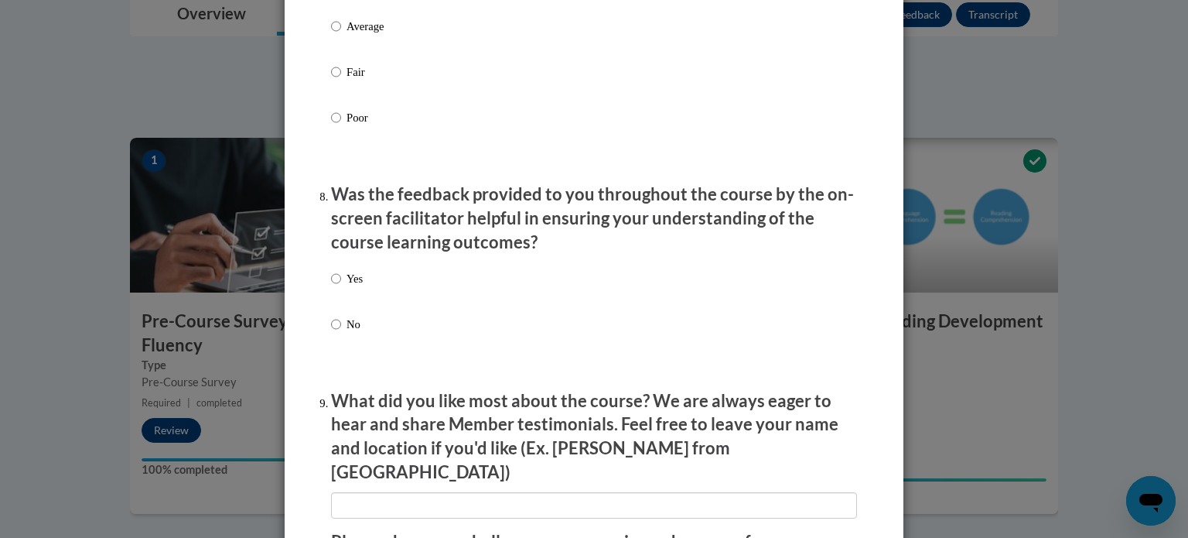
click at [350, 287] on p "Yes" at bounding box center [355, 278] width 16 height 17
click at [341, 287] on input "Yes" at bounding box center [336, 278] width 10 height 17
radio input "true"
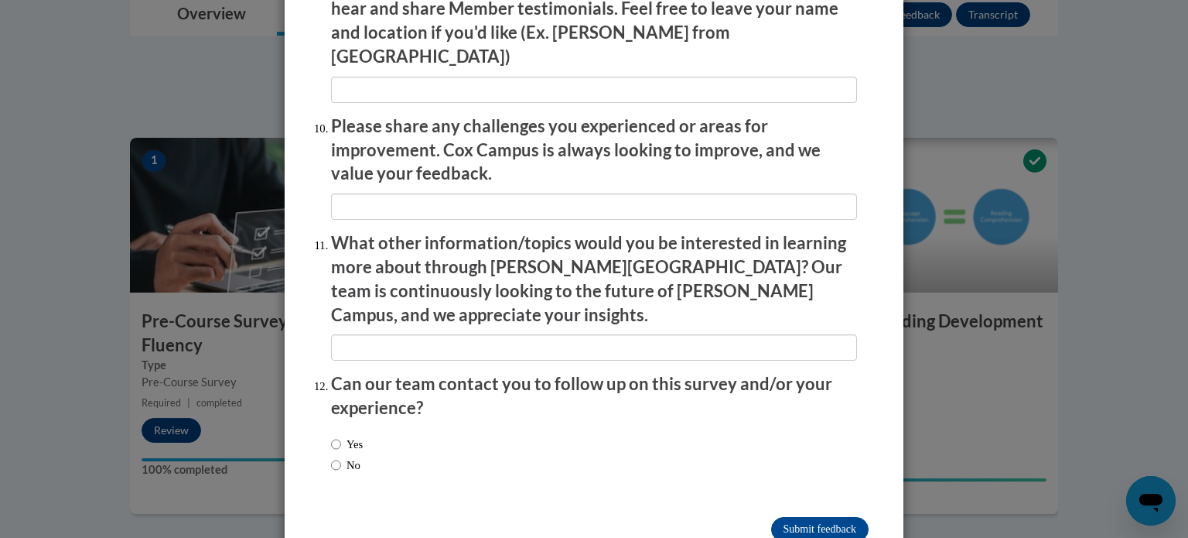
scroll to position [2683, 0]
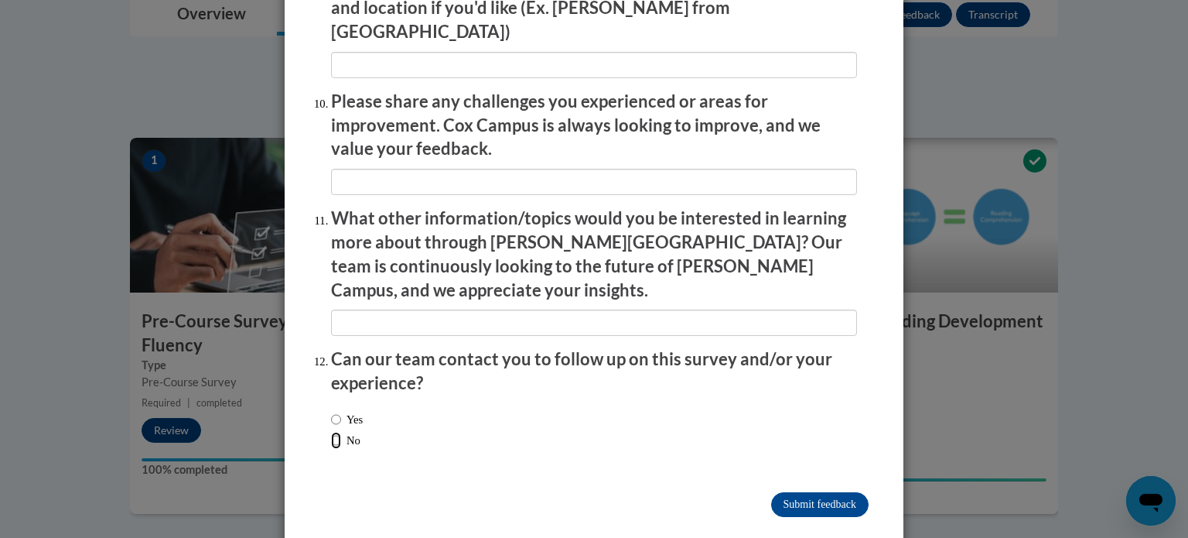
click at [331, 432] on input "No" at bounding box center [336, 440] width 10 height 17
radio input "true"
click at [797, 492] on input "Submit feedback" at bounding box center [819, 504] width 97 height 25
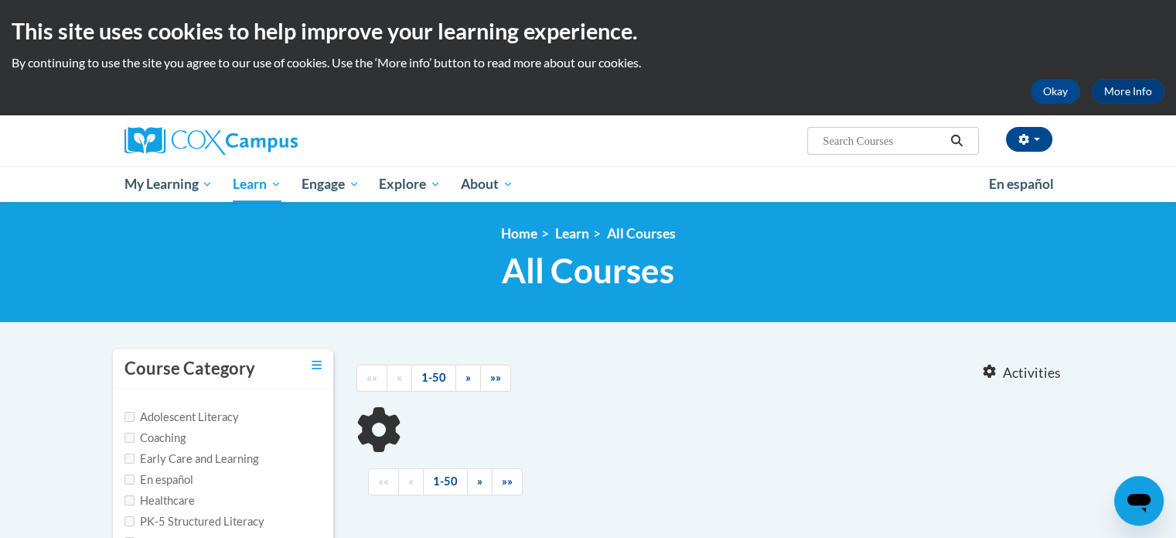
type input "reading com"
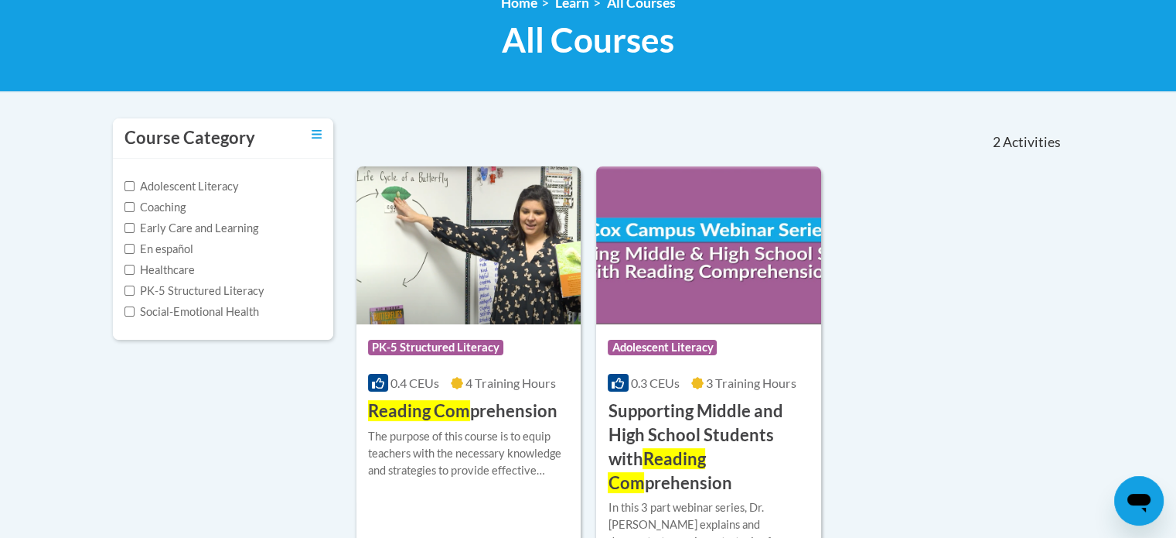
scroll to position [232, 0]
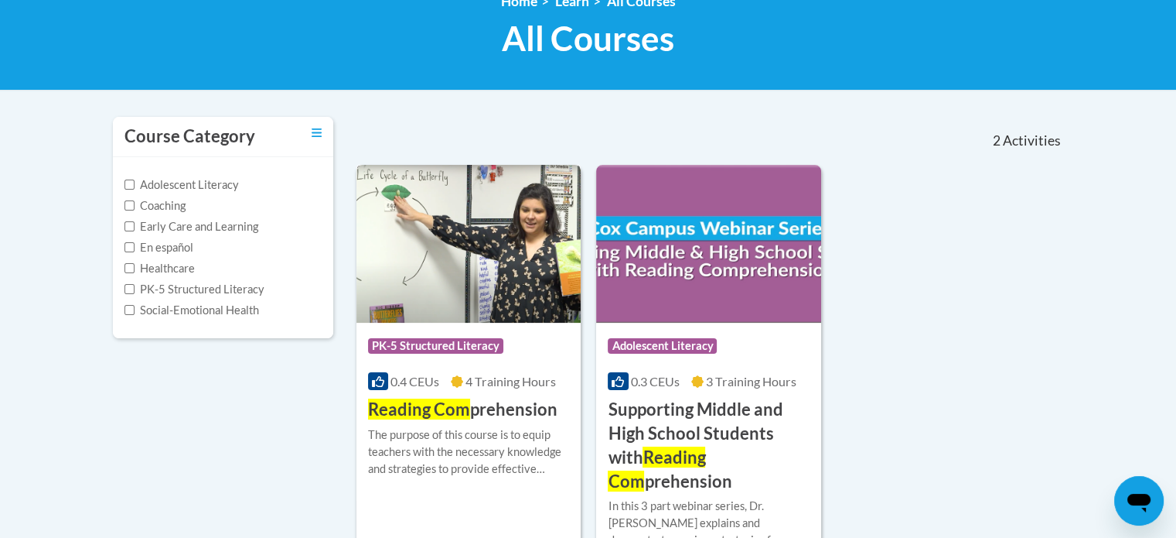
click at [475, 356] on span "PK-5 Structured Literacy" at bounding box center [437, 347] width 139 height 19
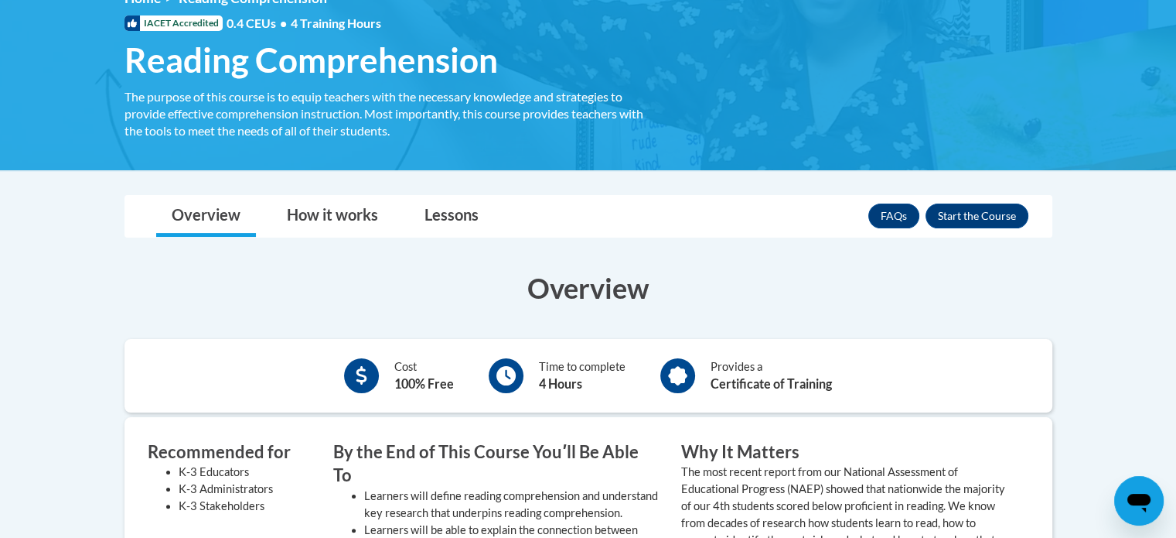
scroll to position [232, 0]
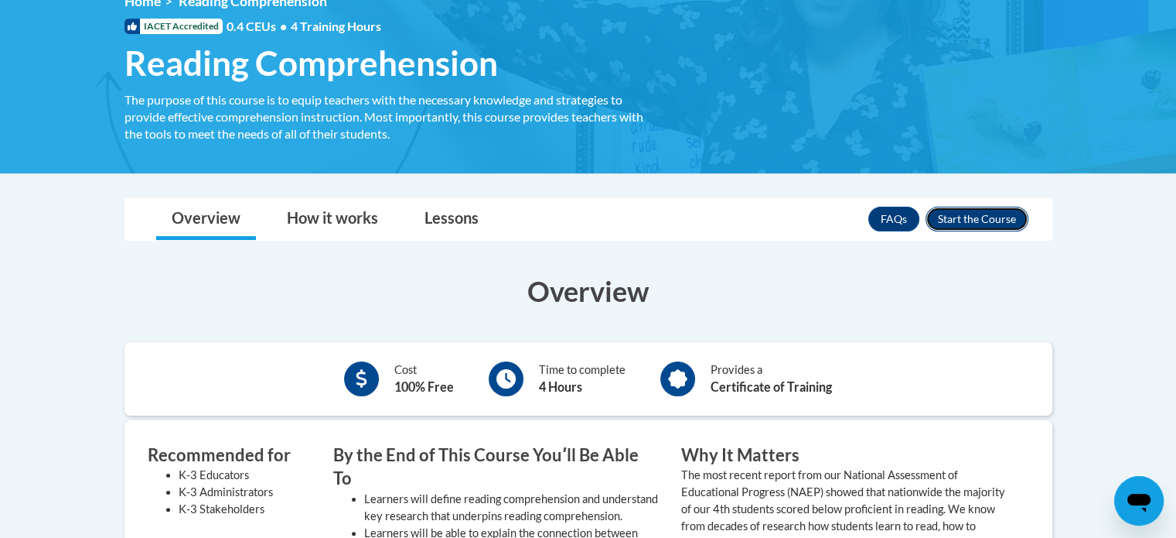
drag, startPoint x: 1005, startPoint y: 210, endPoint x: 1003, endPoint y: 218, distance: 8.8
click at [1003, 218] on button "Enroll" at bounding box center [977, 219] width 103 height 25
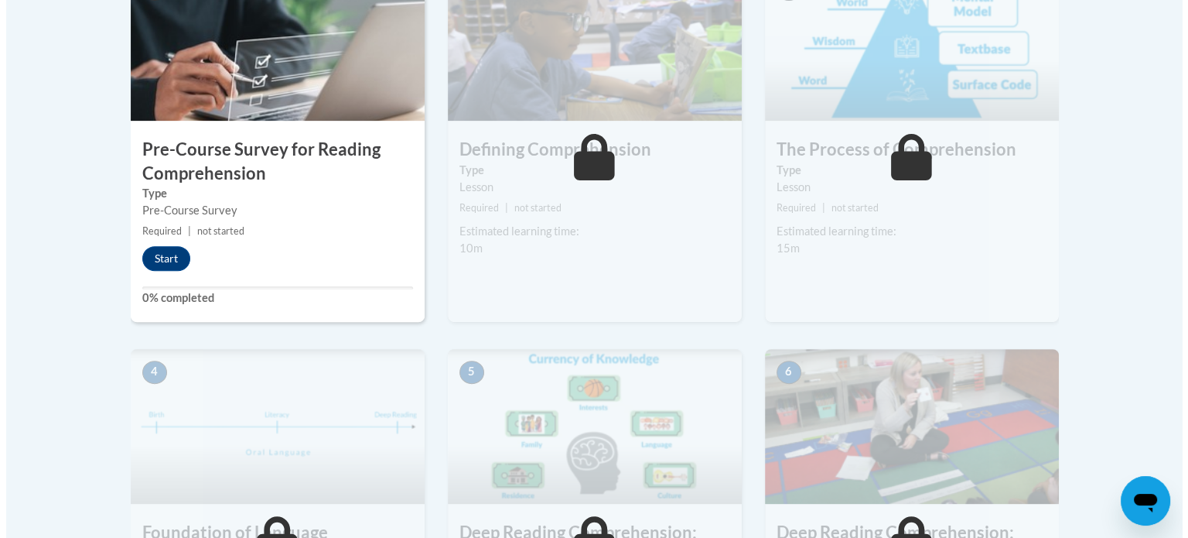
scroll to position [541, 0]
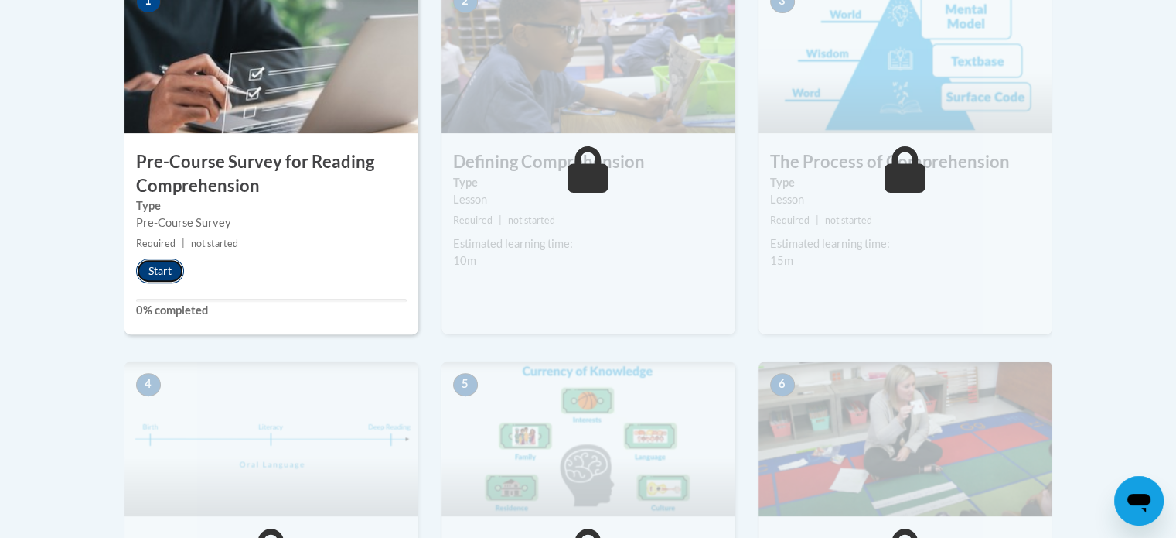
click at [145, 261] on button "Start" at bounding box center [160, 270] width 48 height 25
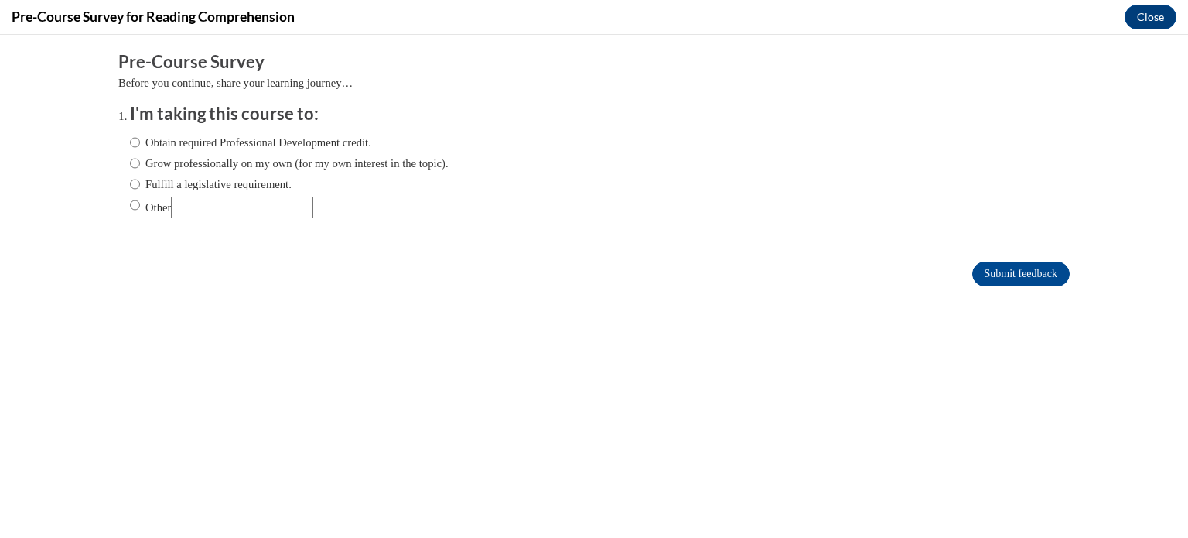
scroll to position [0, 0]
click at [352, 138] on label "Obtain required Professional Development credit." at bounding box center [250, 142] width 241 height 17
click at [140, 138] on input "Obtain required Professional Development credit." at bounding box center [135, 142] width 10 height 17
radio input "true"
click at [999, 268] on input "Submit feedback" at bounding box center [1020, 273] width 97 height 25
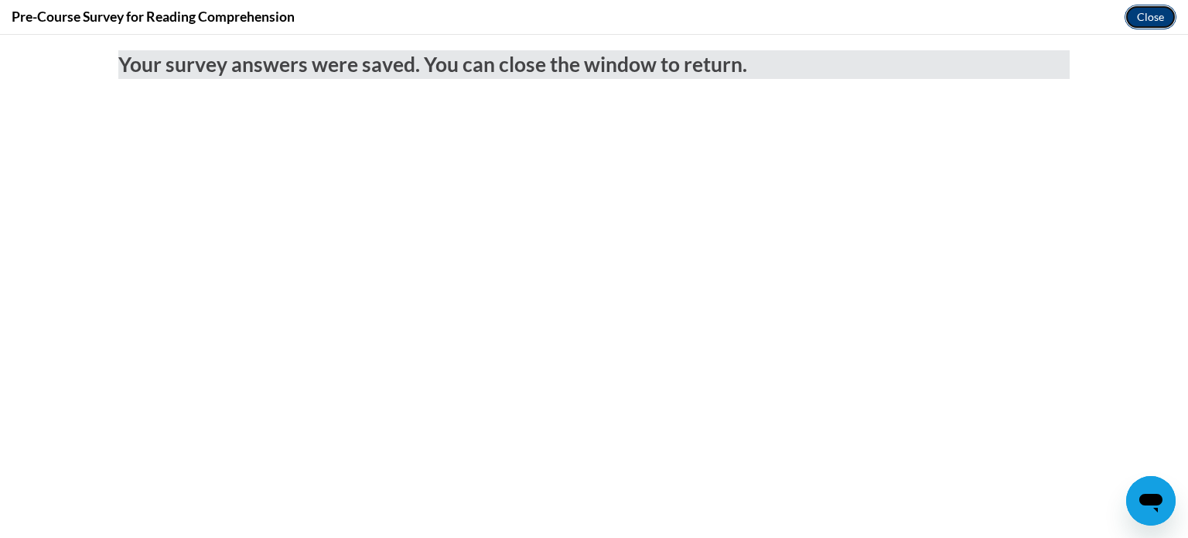
click at [1139, 13] on button "Close" at bounding box center [1151, 17] width 52 height 25
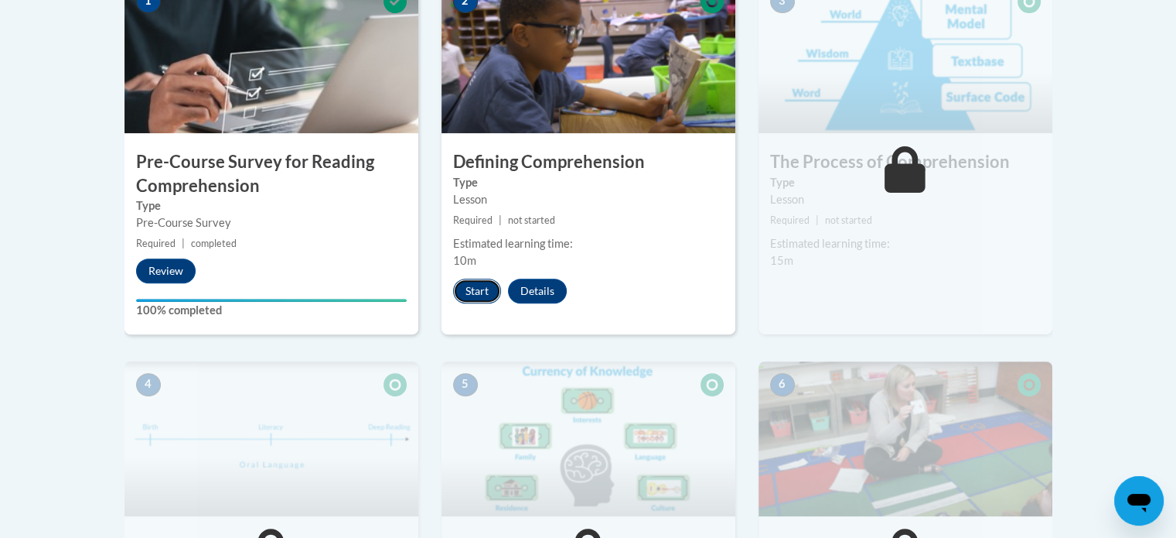
click at [471, 290] on button "Start" at bounding box center [477, 290] width 48 height 25
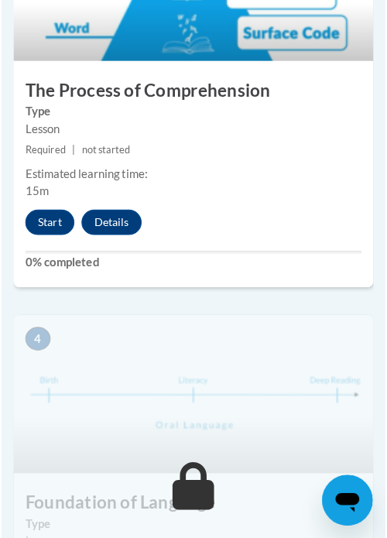
scroll to position [1445, 0]
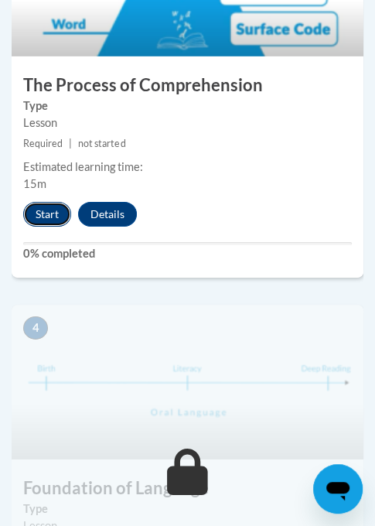
click at [59, 216] on button "Start" at bounding box center [47, 214] width 48 height 25
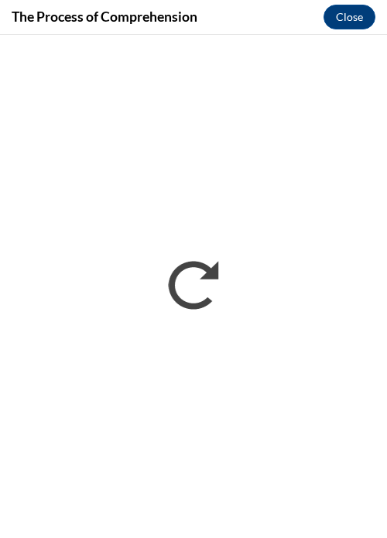
scroll to position [0, 0]
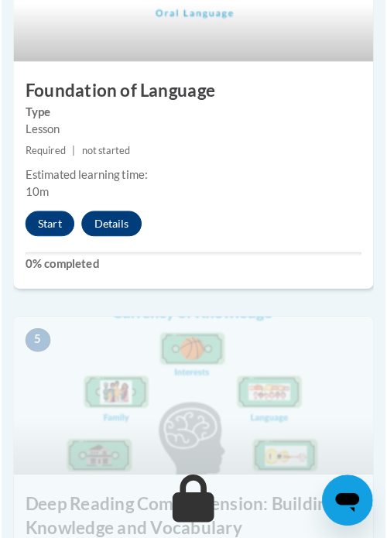
scroll to position [1702, 0]
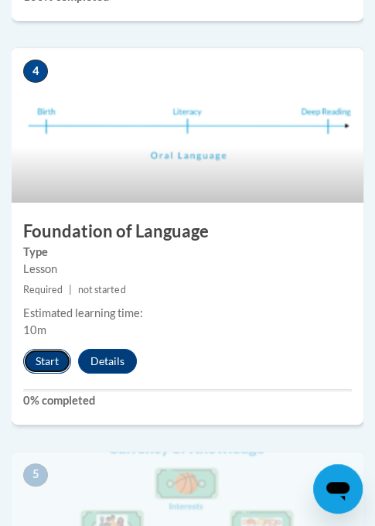
click at [34, 365] on button "Start" at bounding box center [47, 361] width 48 height 25
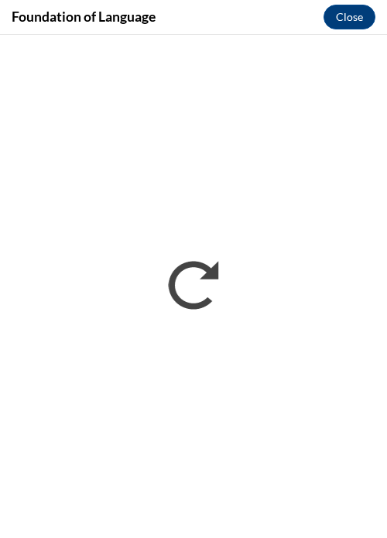
scroll to position [0, 0]
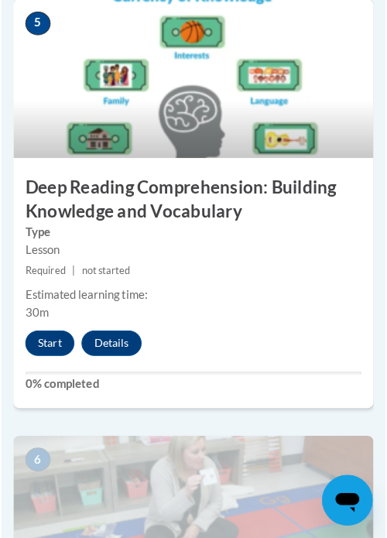
scroll to position [2166, 0]
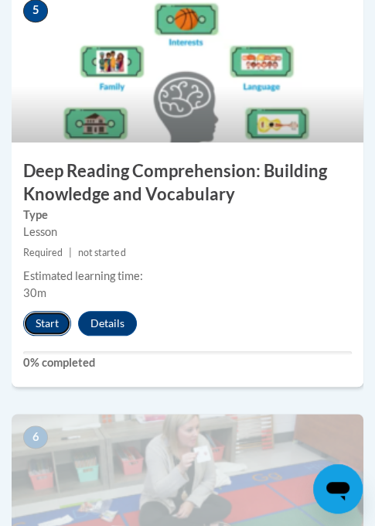
click at [45, 316] on button "Start" at bounding box center [47, 323] width 48 height 25
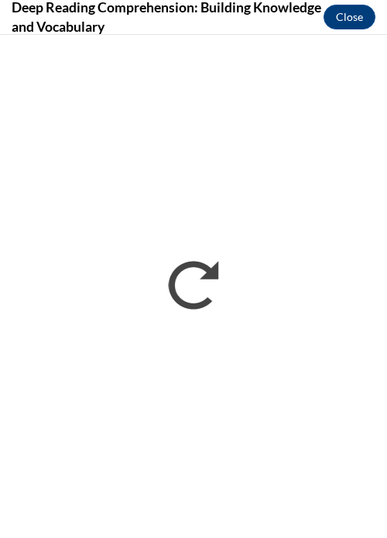
scroll to position [1941, 0]
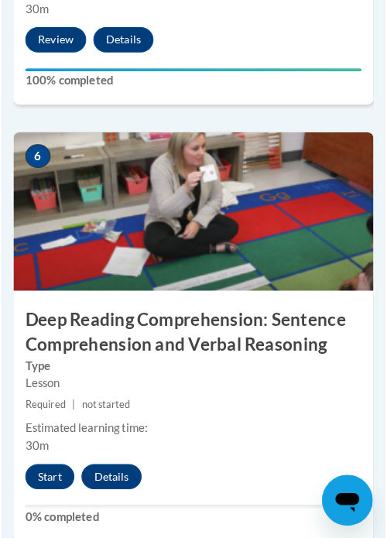
scroll to position [2605, 0]
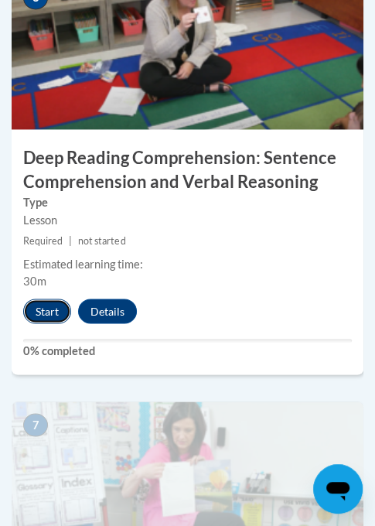
click at [42, 306] on button "Start" at bounding box center [47, 311] width 48 height 25
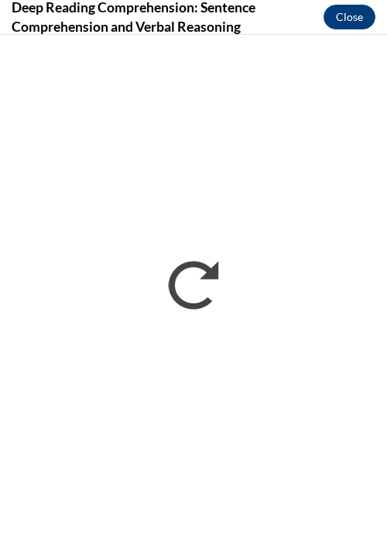
scroll to position [1941, 0]
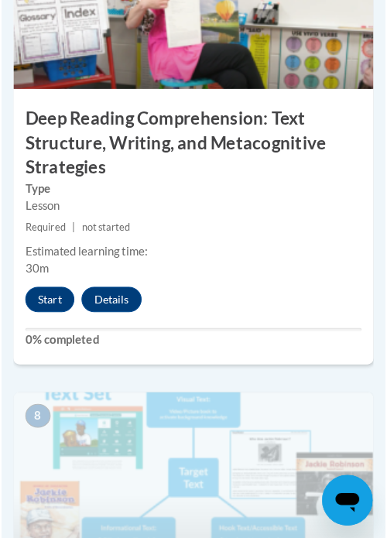
scroll to position [3094, 0]
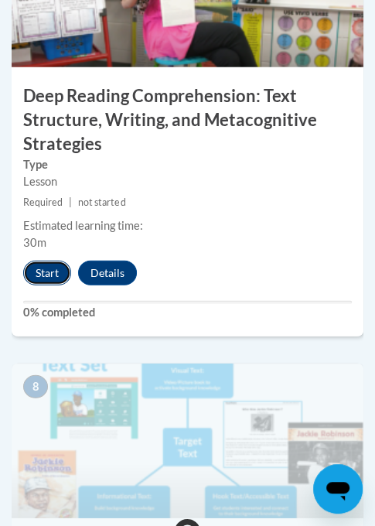
click at [40, 262] on button "Start" at bounding box center [47, 273] width 48 height 25
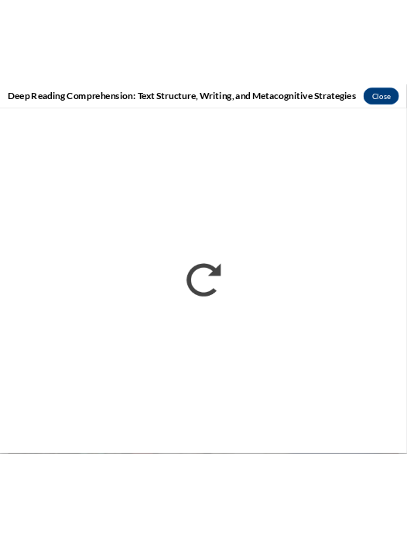
scroll to position [2008, 0]
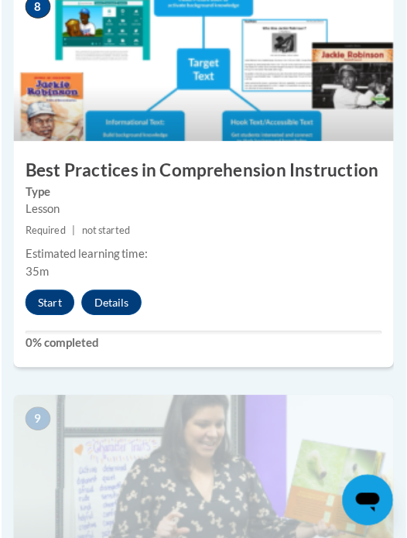
scroll to position [3378, 0]
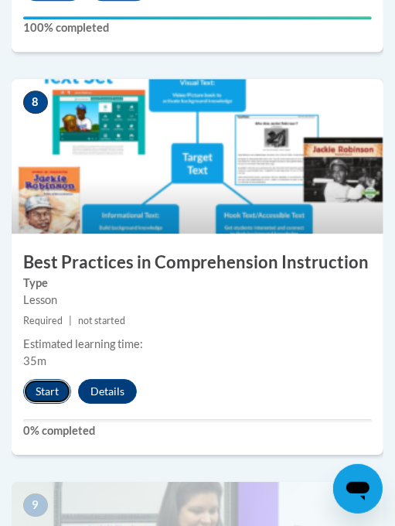
click at [46, 391] on button "Start" at bounding box center [47, 391] width 48 height 25
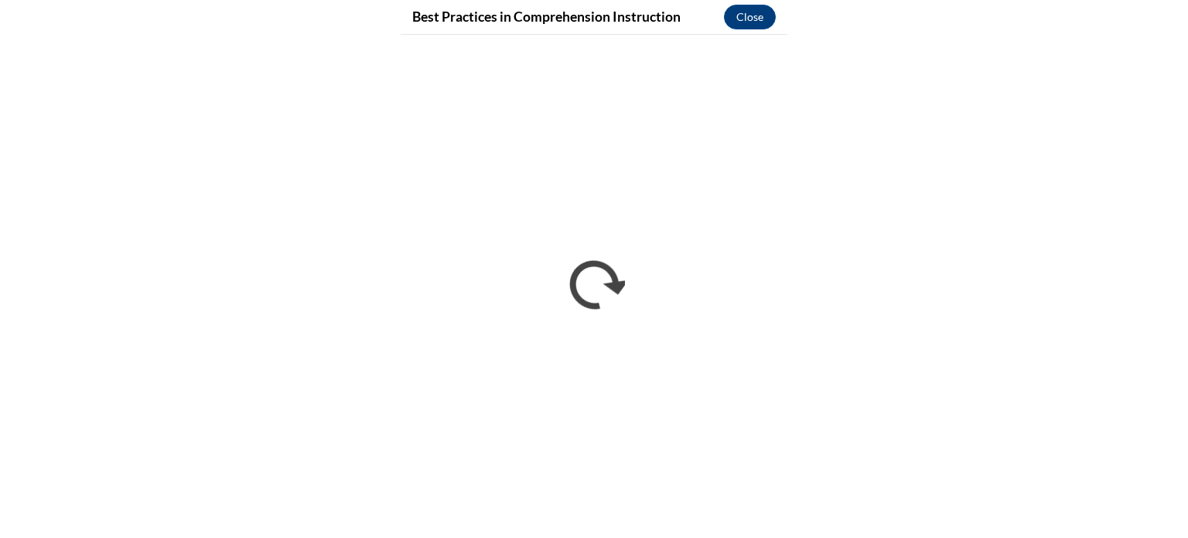
scroll to position [2011, 0]
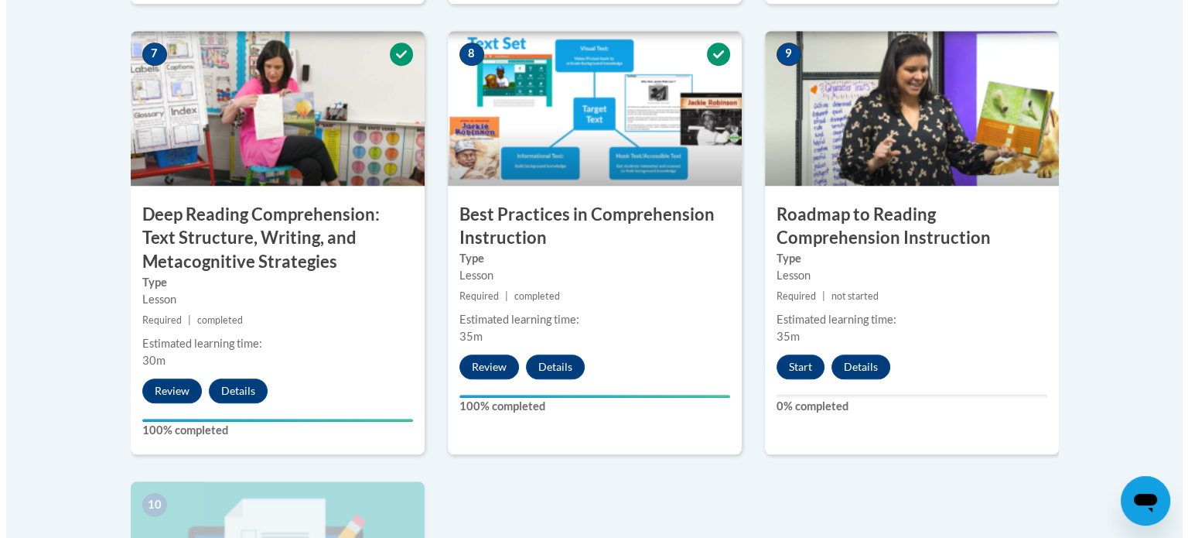
scroll to position [1343, 0]
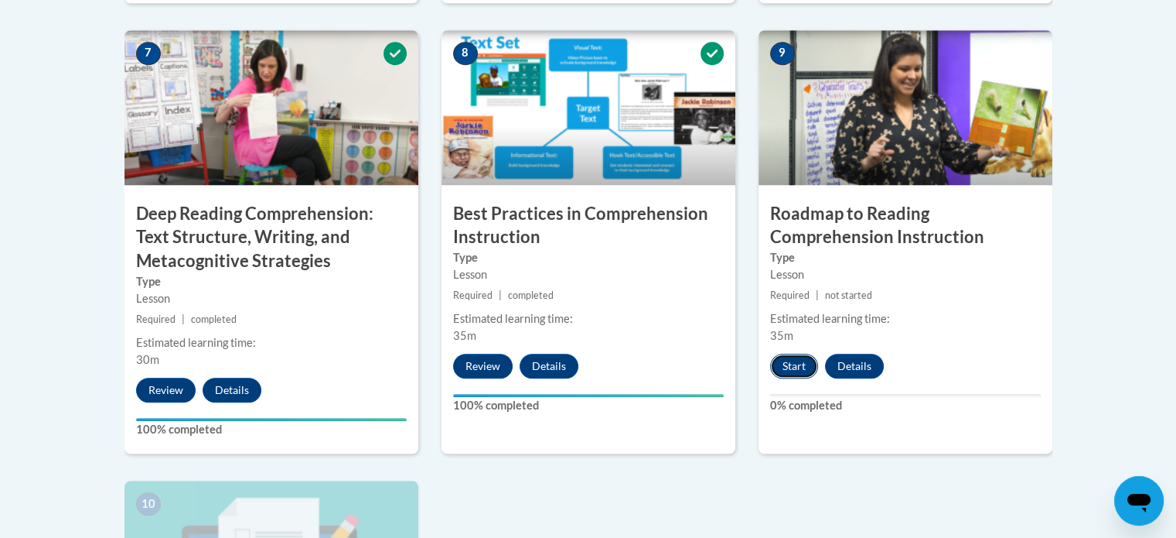
click at [794, 364] on button "Start" at bounding box center [794, 365] width 48 height 25
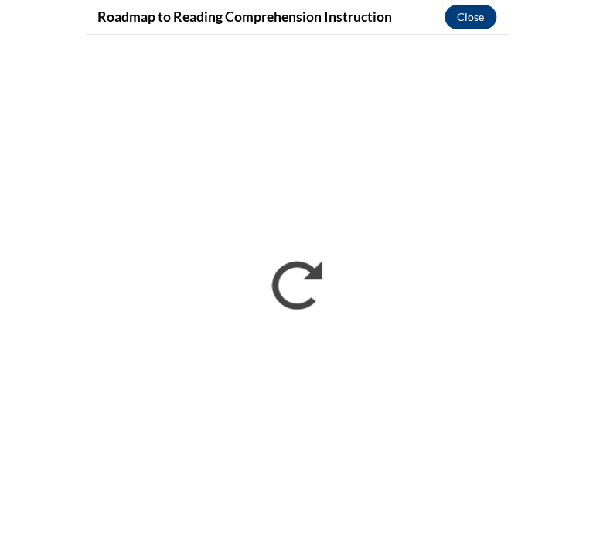
scroll to position [1364, 0]
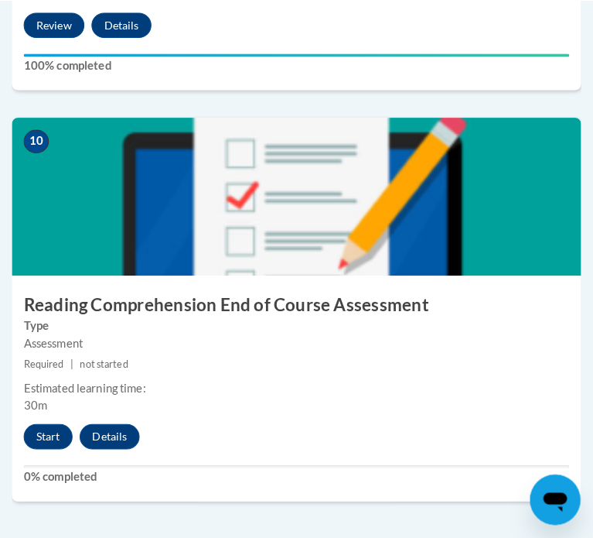
scroll to position [4261, 0]
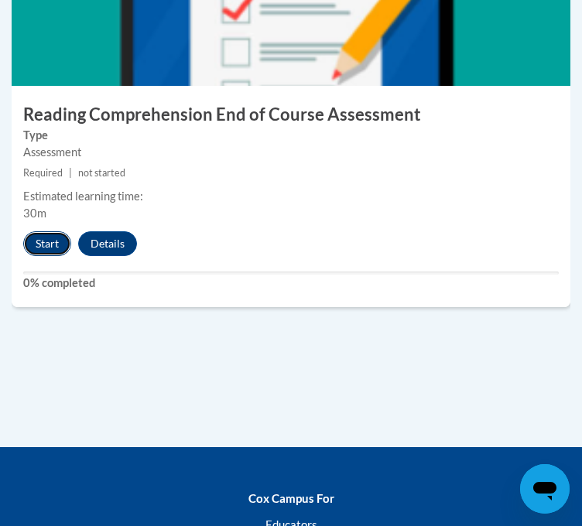
click at [46, 241] on button "Start" at bounding box center [47, 243] width 48 height 25
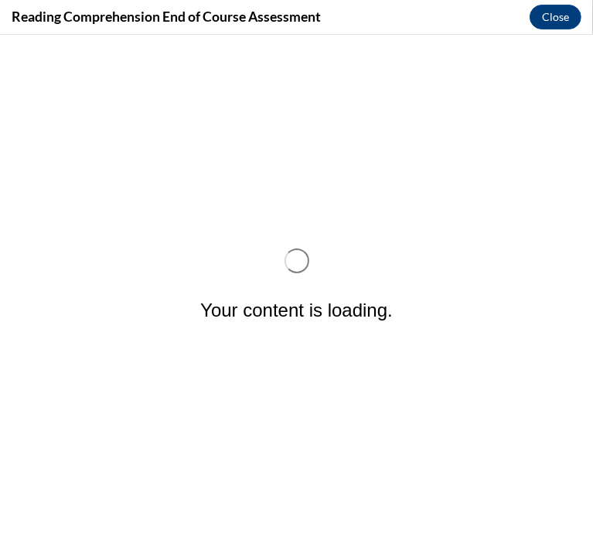
scroll to position [0, 0]
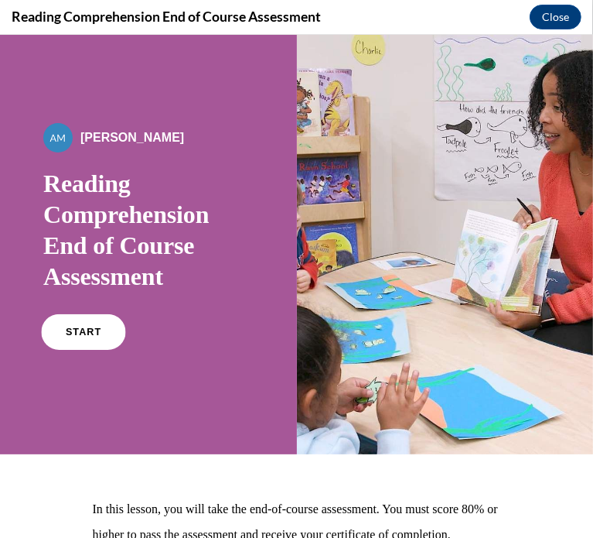
click at [92, 337] on link "START" at bounding box center [83, 331] width 84 height 36
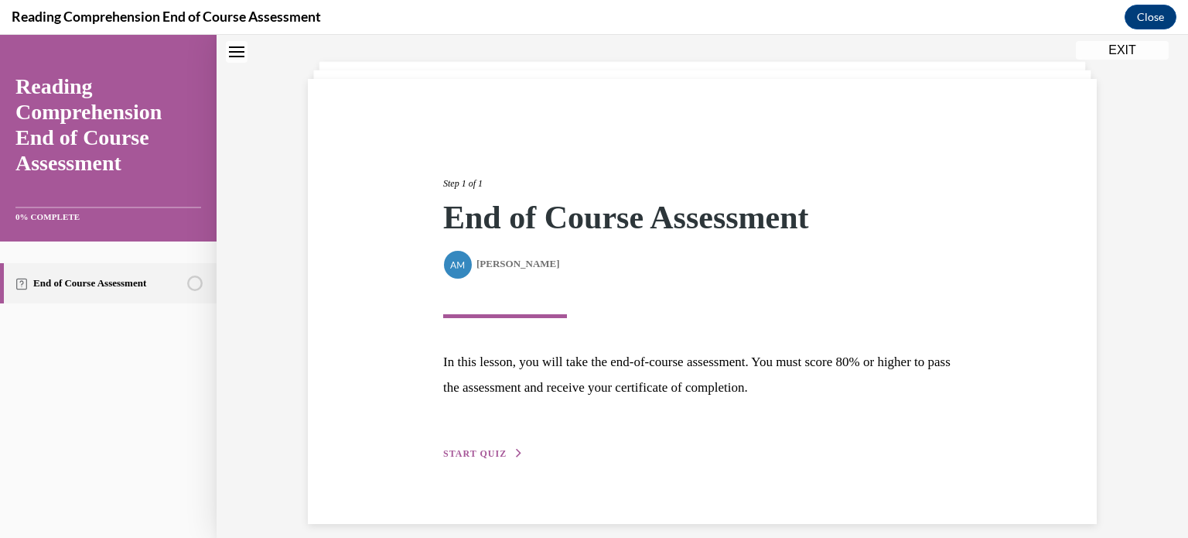
scroll to position [90, 0]
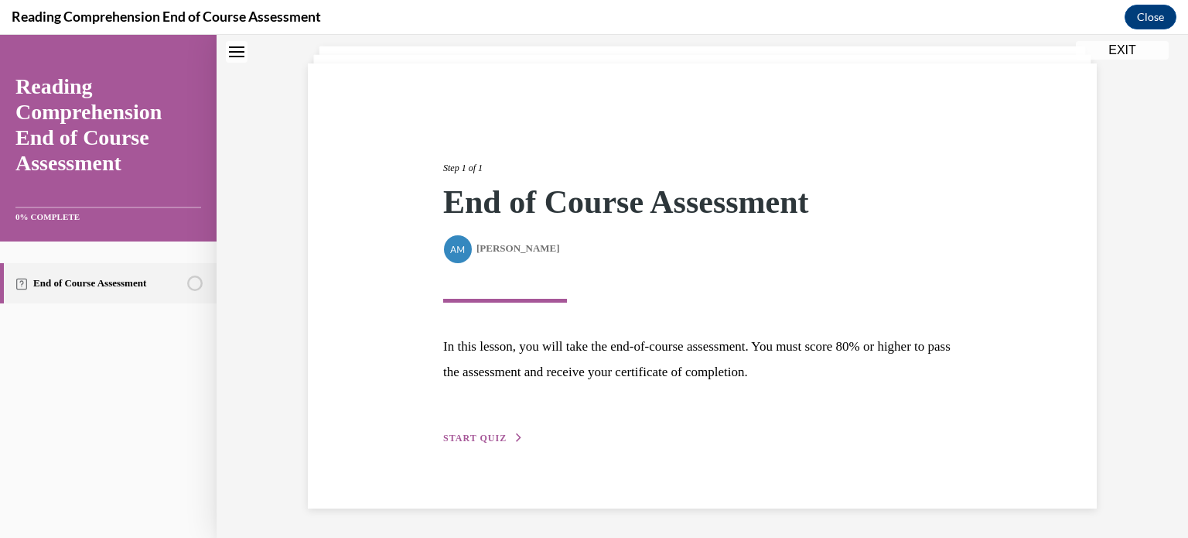
click at [485, 439] on span "START QUIZ" at bounding box center [474, 437] width 63 height 11
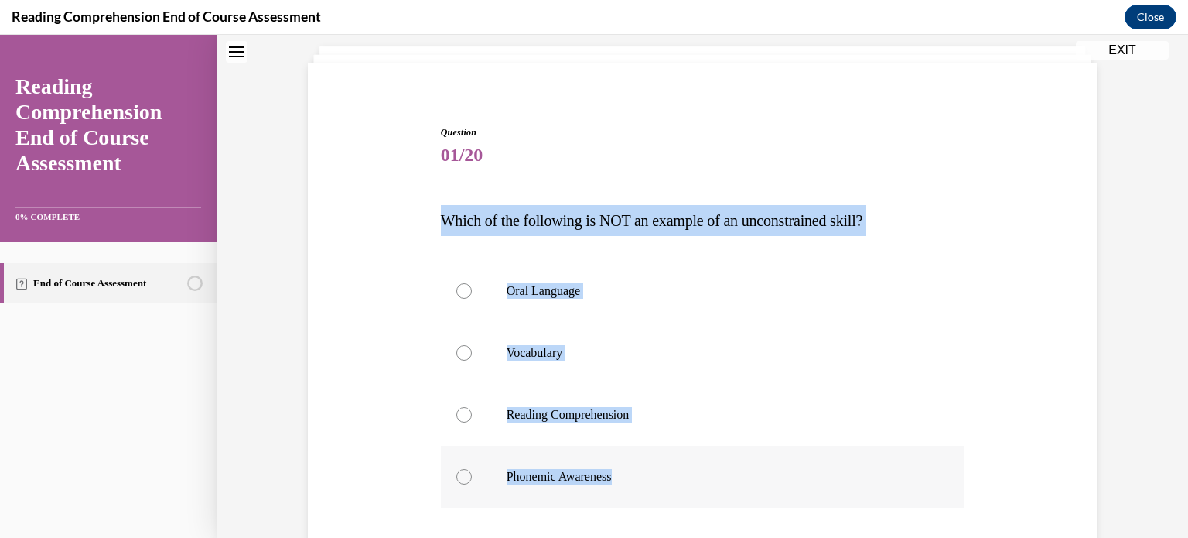
drag, startPoint x: 423, startPoint y: 226, endPoint x: 790, endPoint y: 476, distance: 444.3
click at [581, 476] on div "Question 01/20 Which of the following is NOT an example of an unconstrained ski…" at bounding box center [702, 389] width 797 height 620
click at [459, 476] on div at bounding box center [463, 476] width 15 height 15
click at [459, 476] on input "Phonemic Awareness" at bounding box center [463, 476] width 15 height 15
radio input "true"
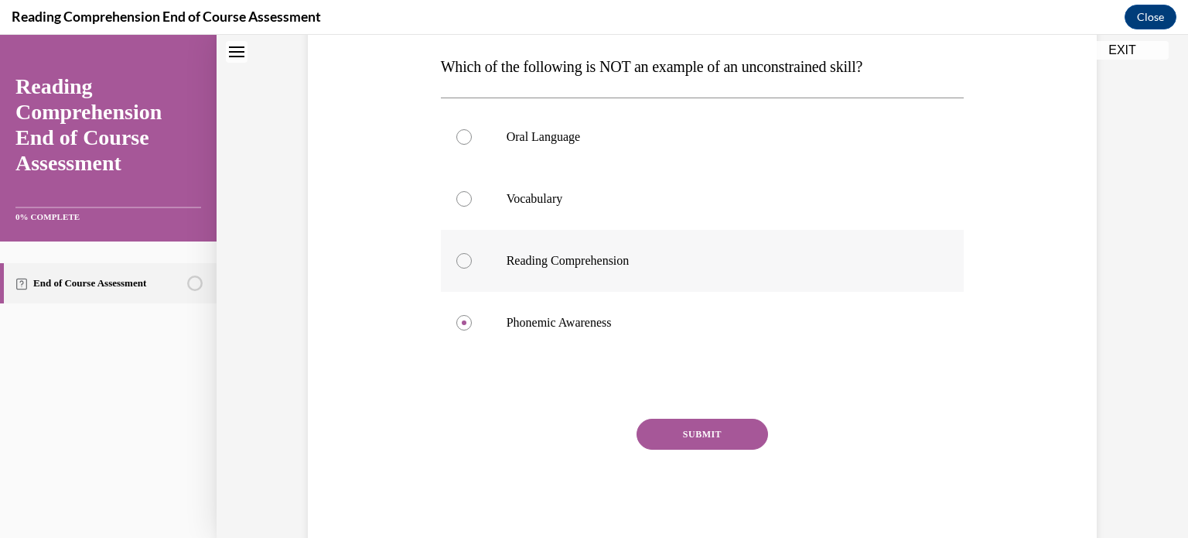
scroll to position [244, 0]
click at [581, 426] on button "SUBMIT" at bounding box center [702, 433] width 131 height 31
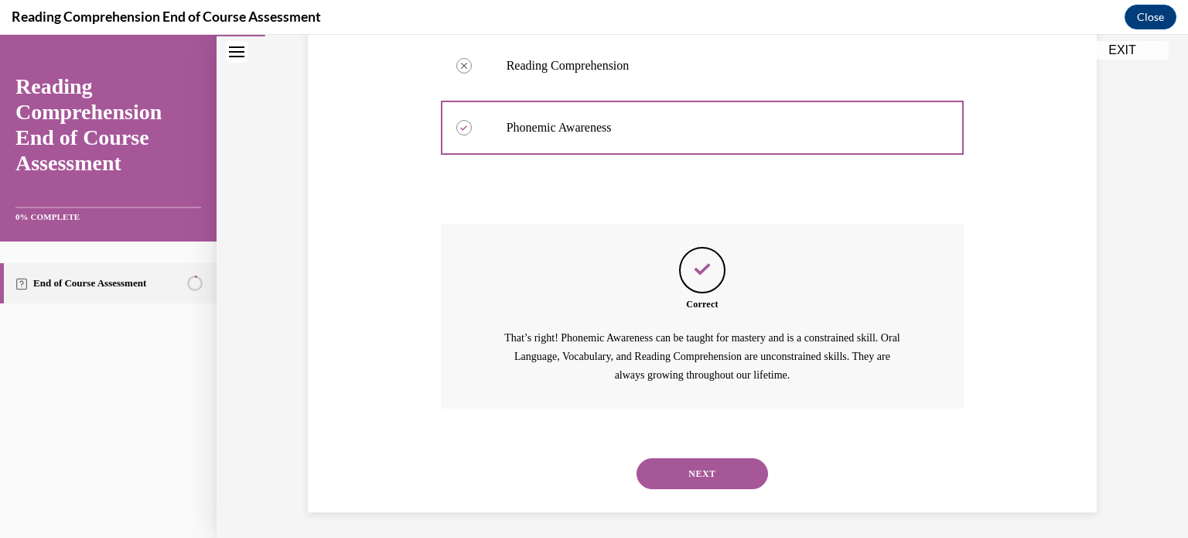
scroll to position [443, 0]
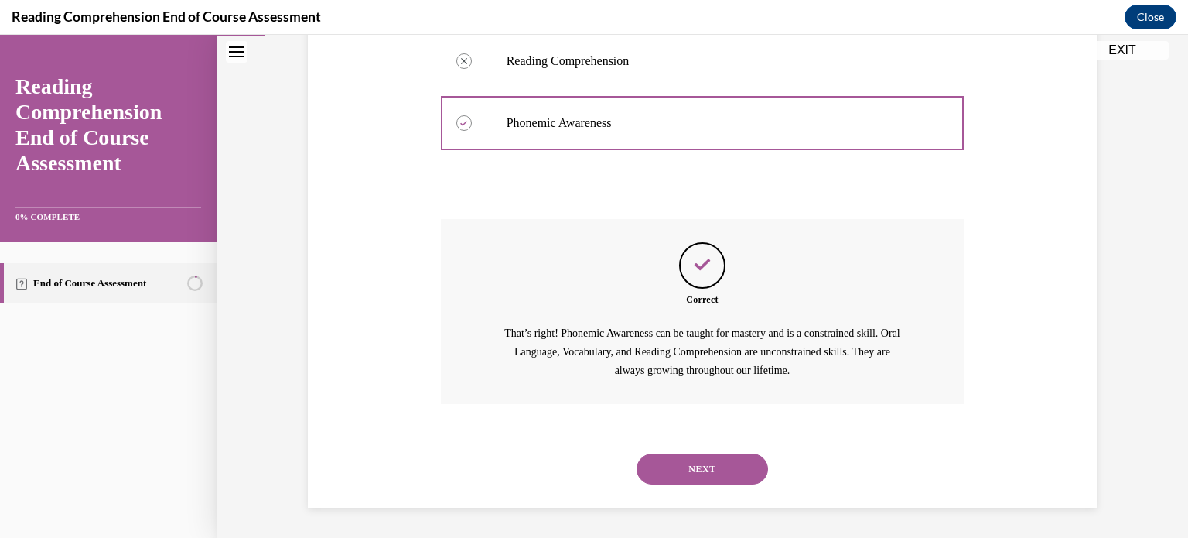
click at [581, 463] on button "NEXT" at bounding box center [702, 468] width 131 height 31
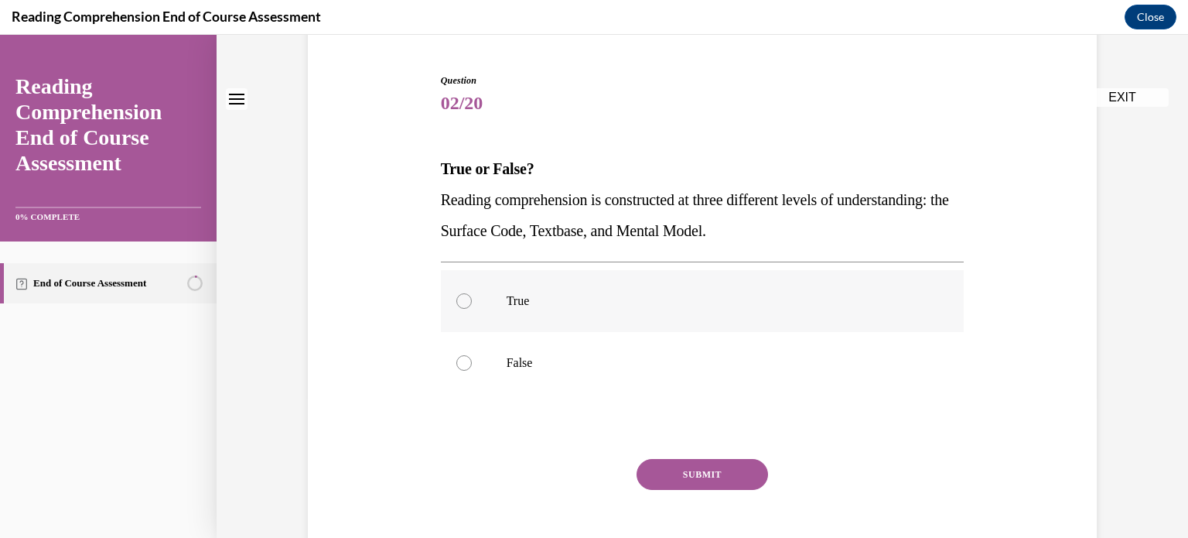
scroll to position [155, 0]
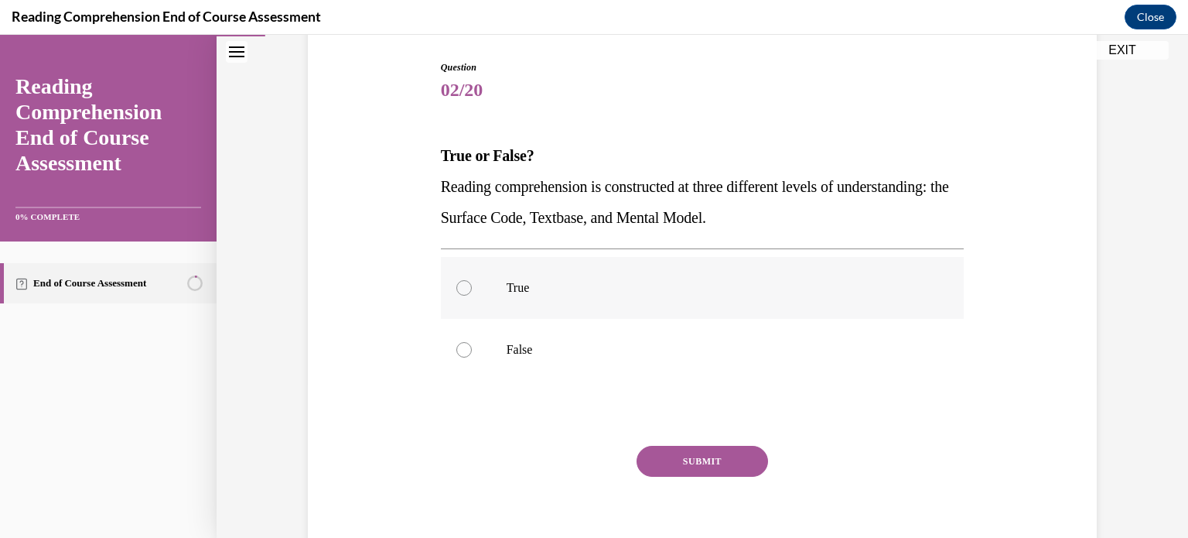
click at [581, 302] on label "True" at bounding box center [703, 288] width 524 height 62
click at [472, 295] on input "True" at bounding box center [463, 287] width 15 height 15
radio input "true"
click at [581, 462] on button "SUBMIT" at bounding box center [702, 461] width 131 height 31
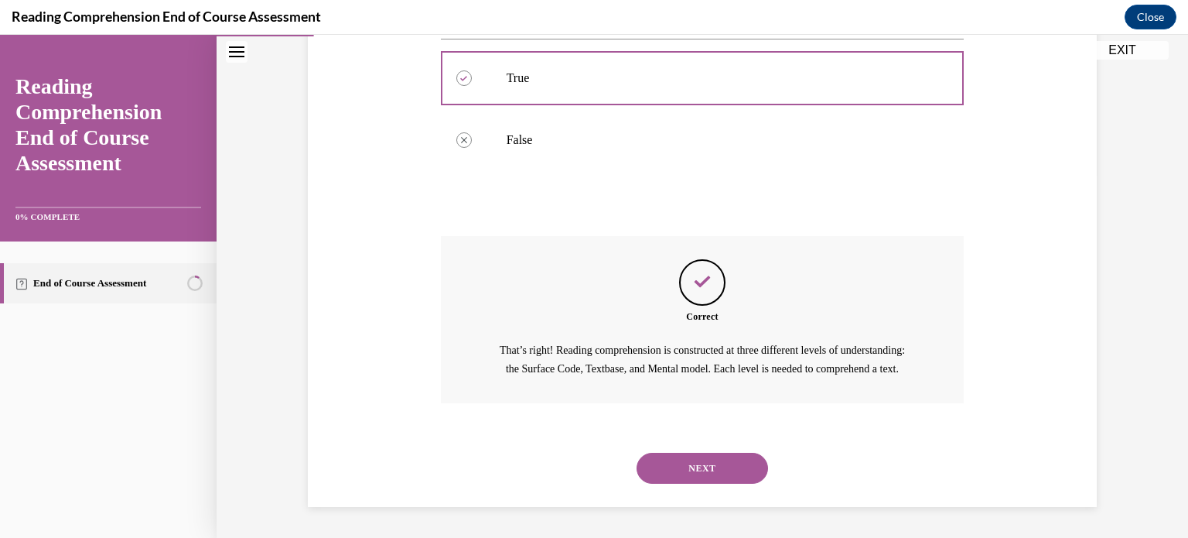
scroll to position [381, 0]
click at [581, 480] on button "NEXT" at bounding box center [702, 467] width 131 height 31
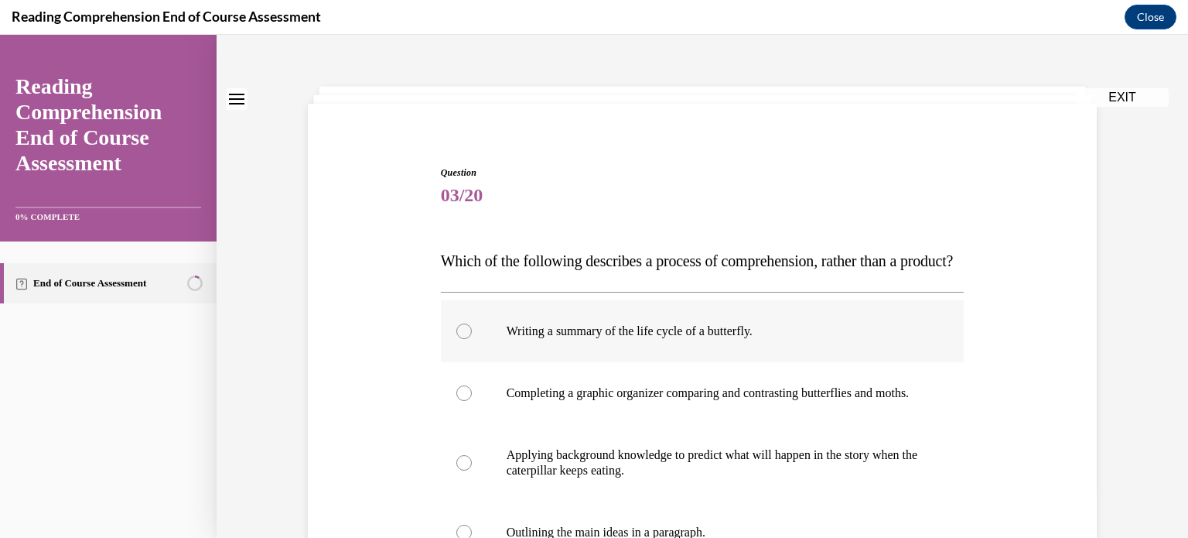
scroll to position [155, 0]
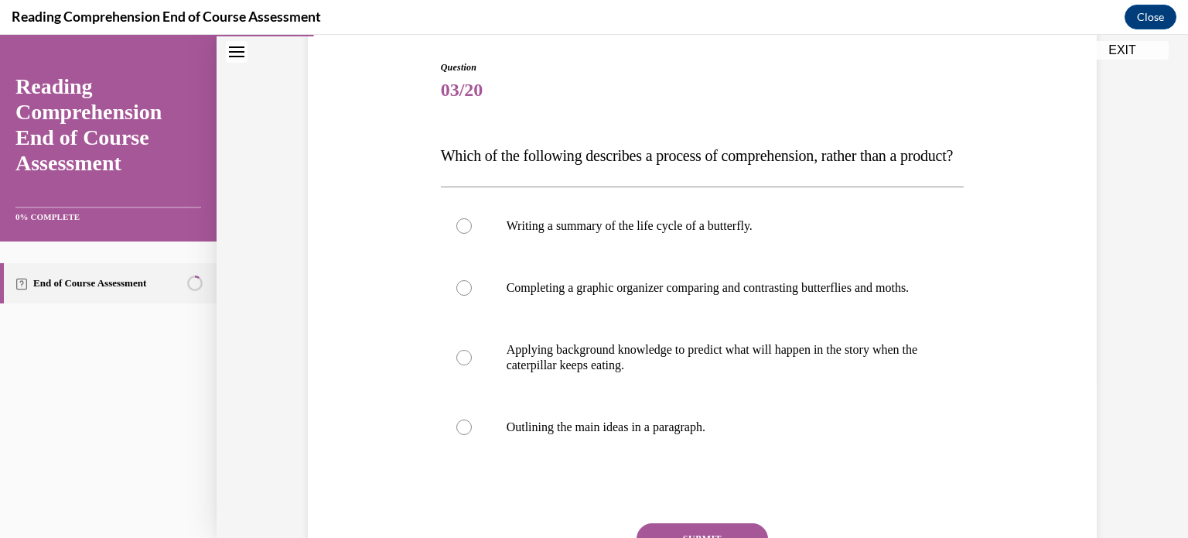
drag, startPoint x: 1055, startPoint y: 321, endPoint x: 1011, endPoint y: 309, distance: 45.6
click at [581, 309] on div "Question 03/20 Which of the following describes a process of comprehension, rat…" at bounding box center [702, 332] width 797 height 636
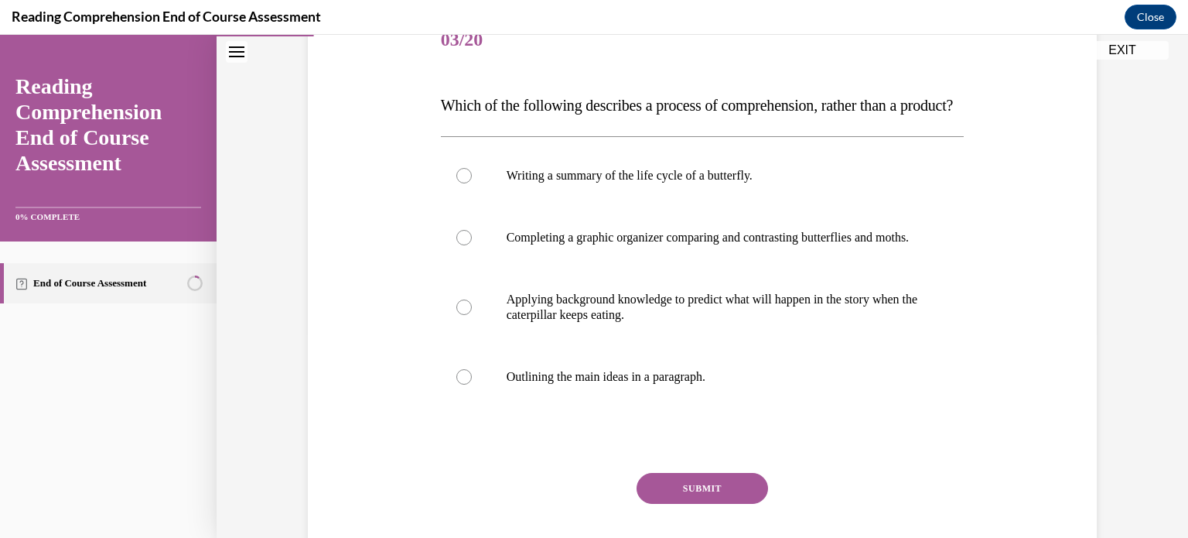
scroll to position [232, 0]
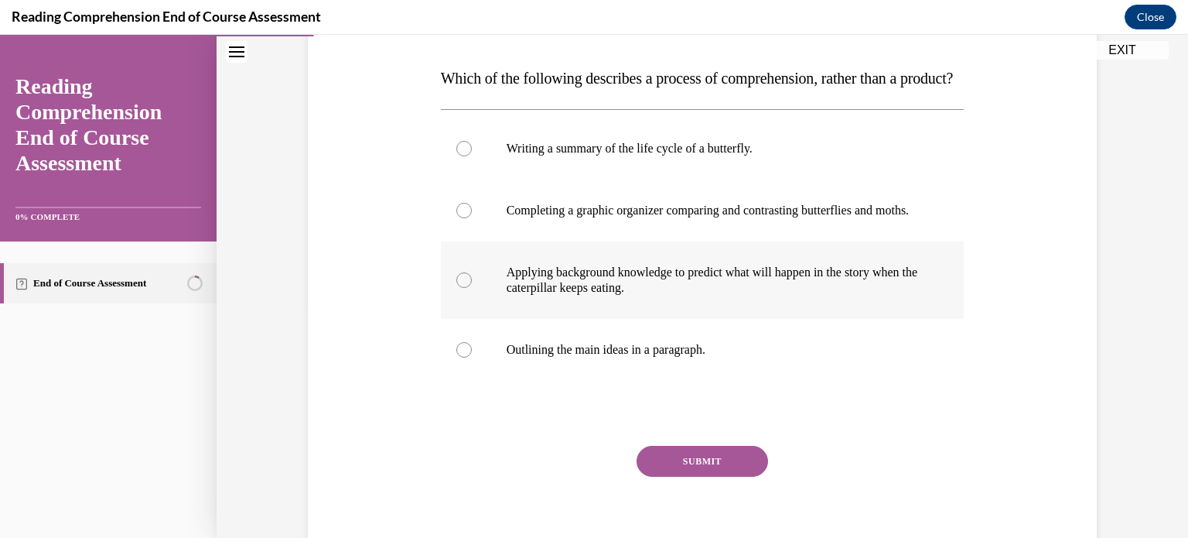
click at [581, 295] on p "Applying background knowledge to predict what will happen in the story when the…" at bounding box center [716, 280] width 419 height 31
click at [472, 288] on input "Applying background knowledge to predict what will happen in the story when the…" at bounding box center [463, 279] width 15 height 15
radio input "true"
click at [581, 476] on button "SUBMIT" at bounding box center [702, 461] width 131 height 31
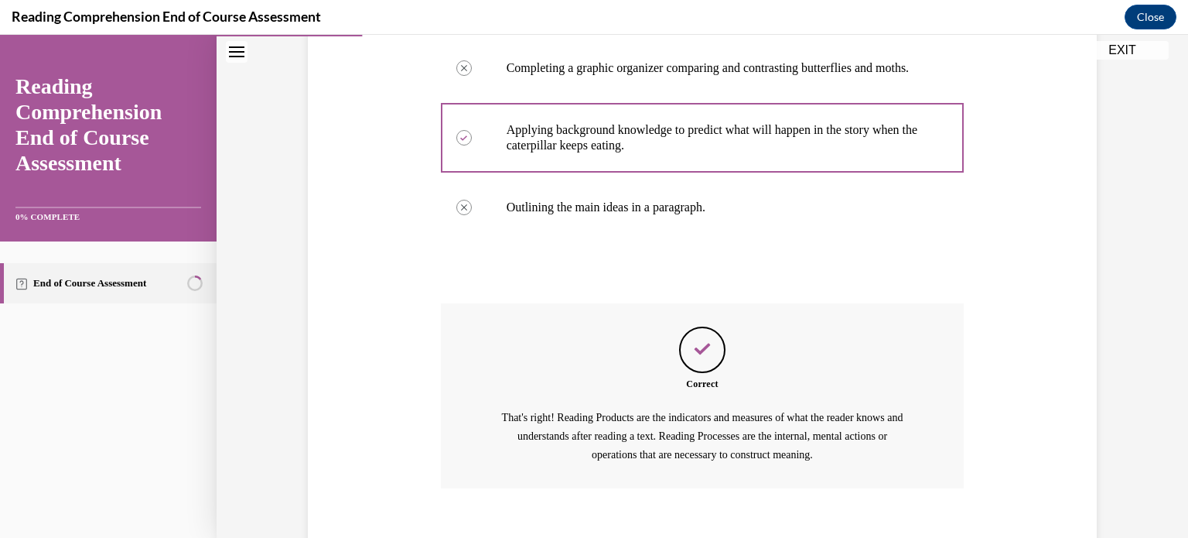
scroll to position [505, 0]
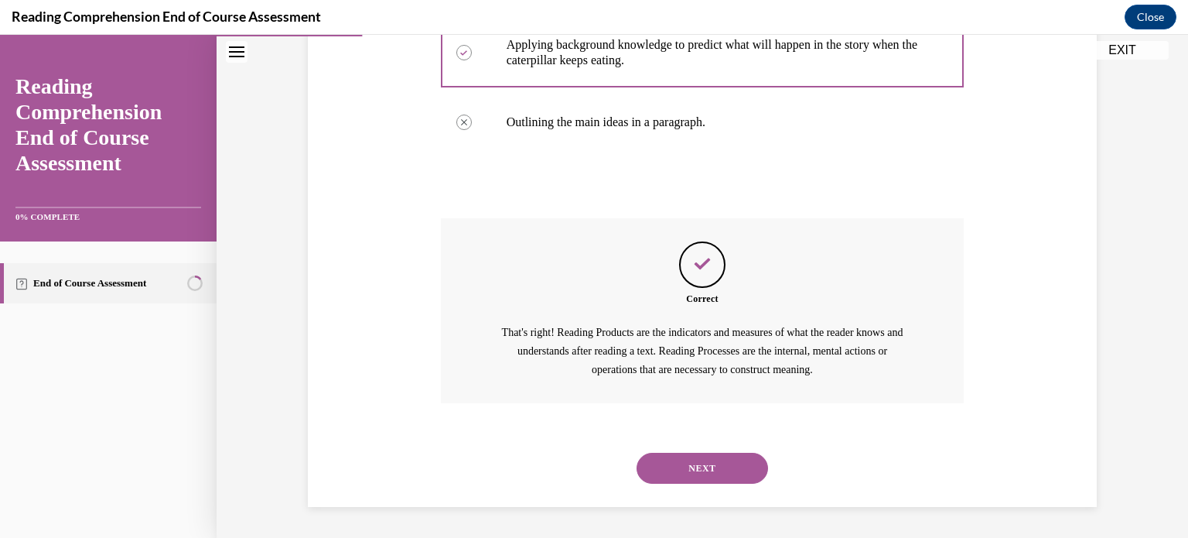
click at [581, 479] on button "NEXT" at bounding box center [702, 467] width 131 height 31
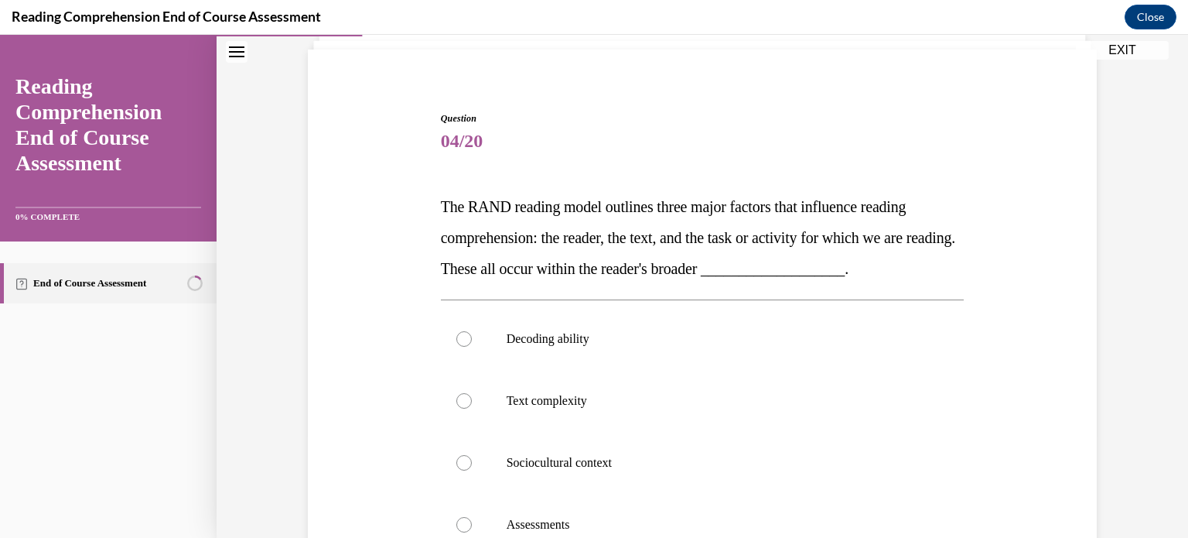
scroll to position [155, 0]
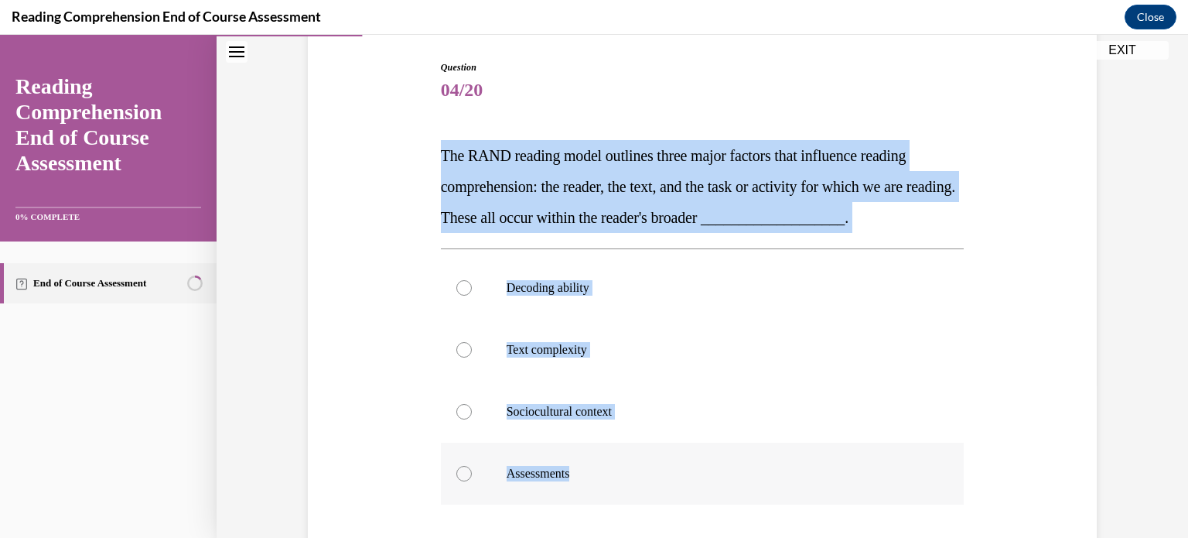
drag, startPoint x: 411, startPoint y: 138, endPoint x: 691, endPoint y: 473, distance: 435.9
click at [581, 473] on div "Question 04/20 The RAND reading model outlines three major factors that influen…" at bounding box center [702, 355] width 797 height 682
click at [558, 414] on p "Sociocultural context" at bounding box center [716, 411] width 419 height 15
click at [472, 414] on input "Sociocultural context" at bounding box center [463, 411] width 15 height 15
radio input "true"
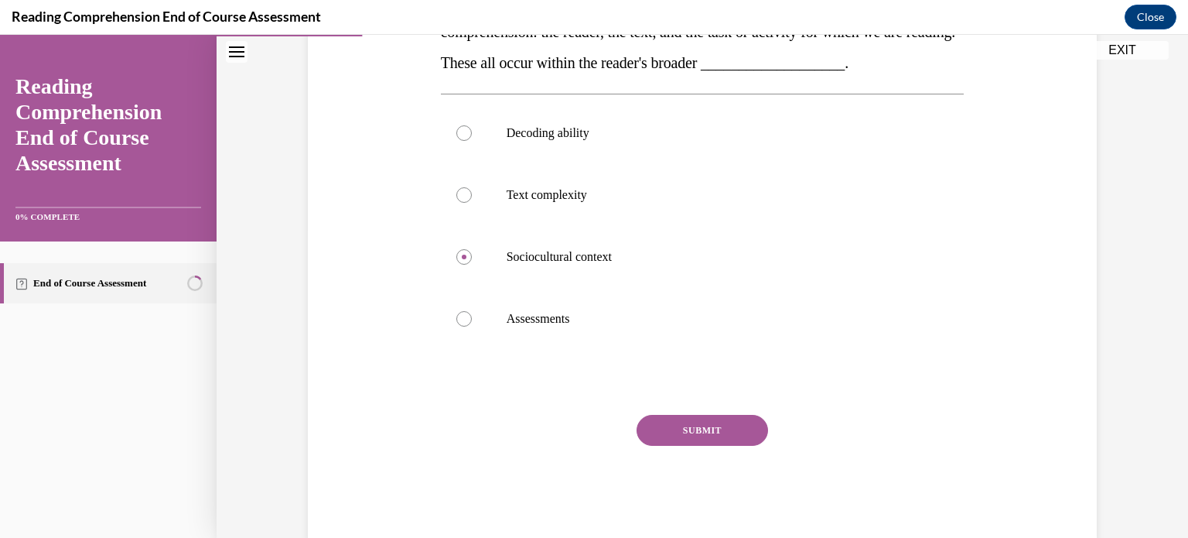
click at [581, 428] on button "SUBMIT" at bounding box center [702, 430] width 131 height 31
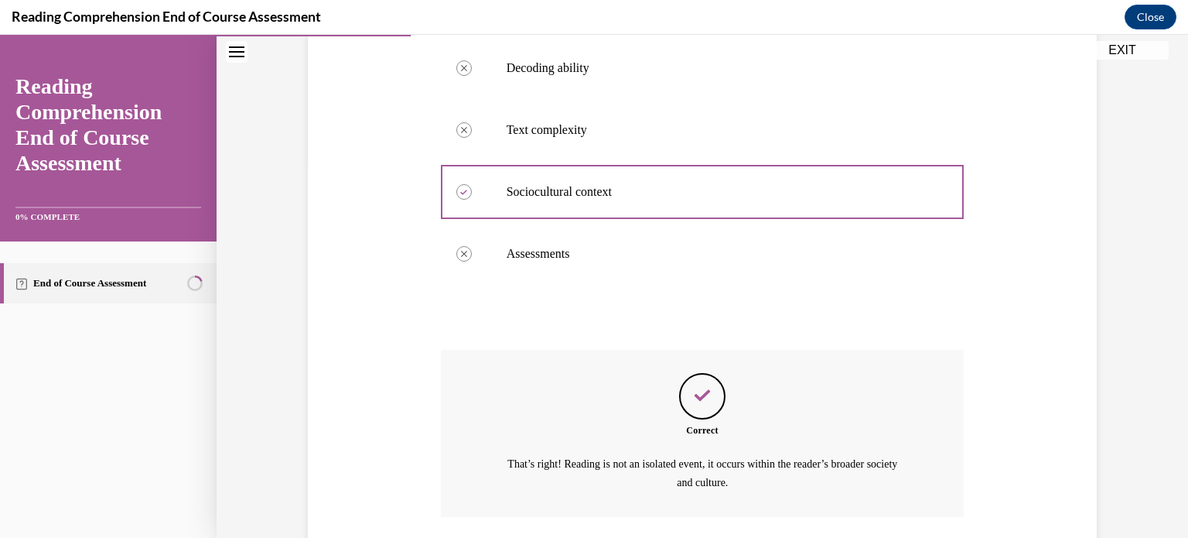
scroll to position [487, 0]
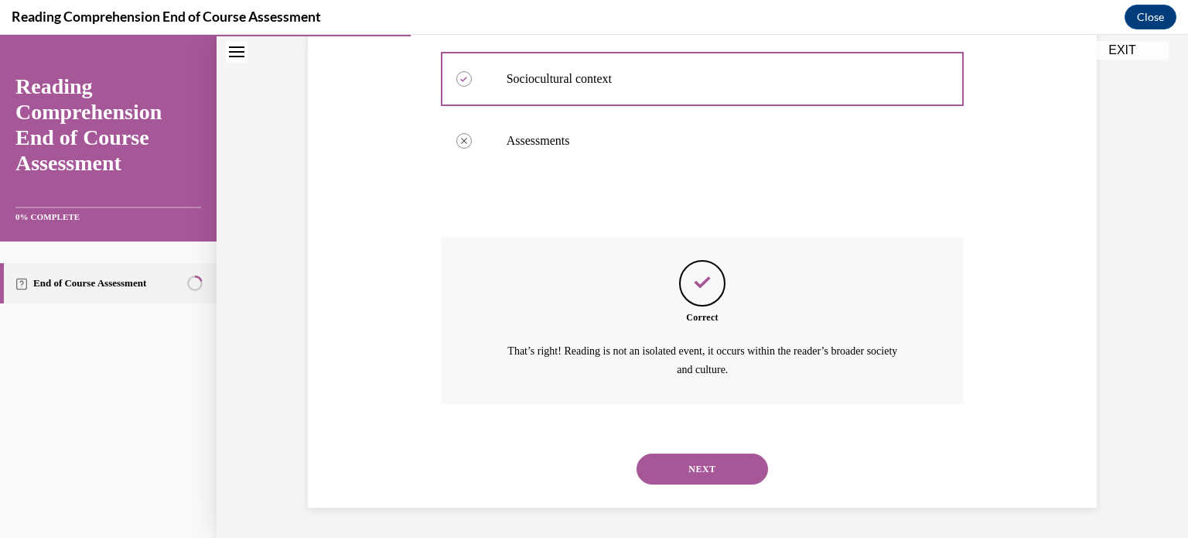
click at [581, 459] on button "NEXT" at bounding box center [702, 468] width 131 height 31
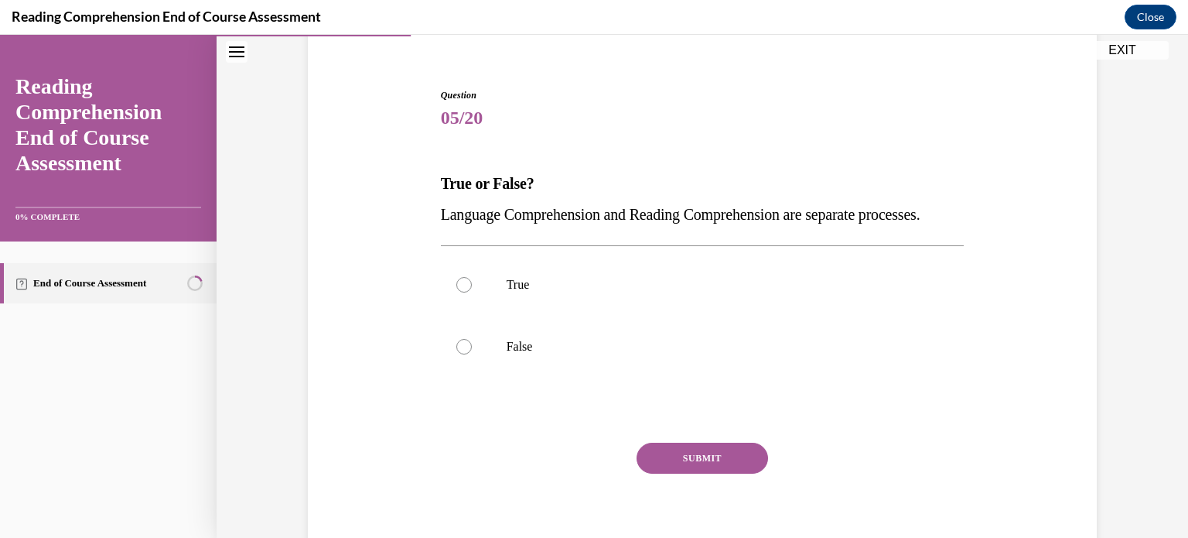
scroll to position [155, 0]
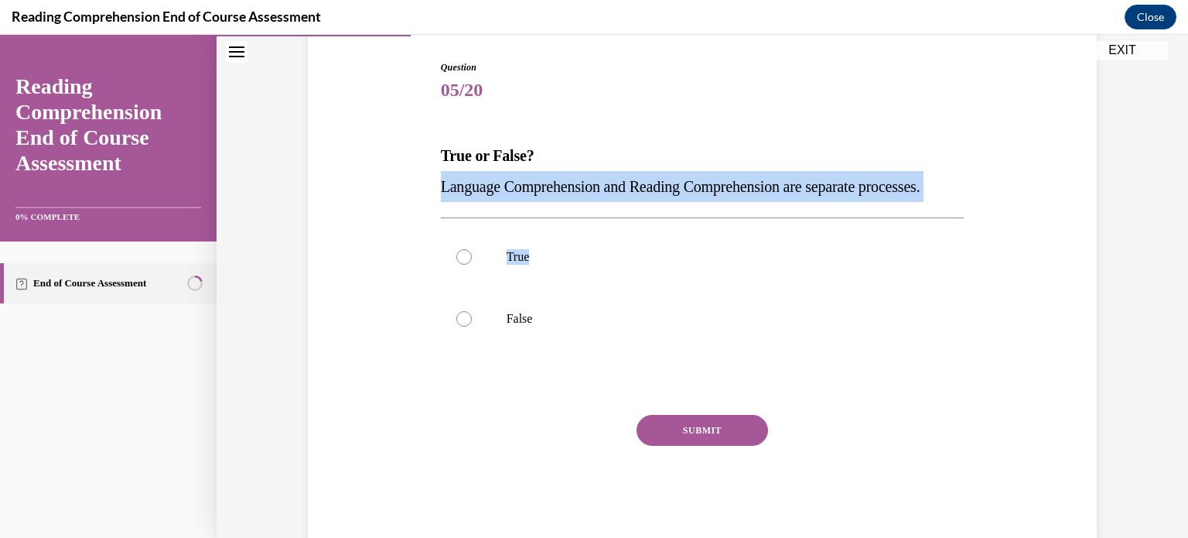
drag, startPoint x: 418, startPoint y: 171, endPoint x: 532, endPoint y: 234, distance: 130.9
click at [532, 234] on div "Question 05/20 True or False? Language Comprehension and Reading Comprehension …" at bounding box center [702, 277] width 797 height 527
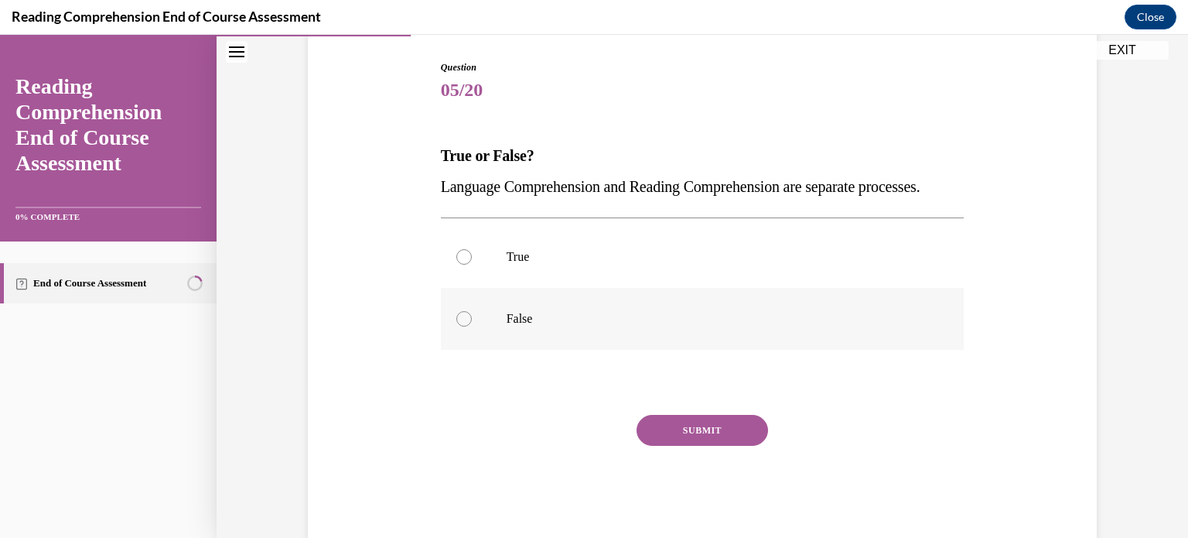
click at [581, 328] on label "False" at bounding box center [703, 319] width 524 height 62
click at [472, 326] on input "False" at bounding box center [463, 318] width 15 height 15
radio input "true"
click at [581, 446] on button "SUBMIT" at bounding box center [702, 430] width 131 height 31
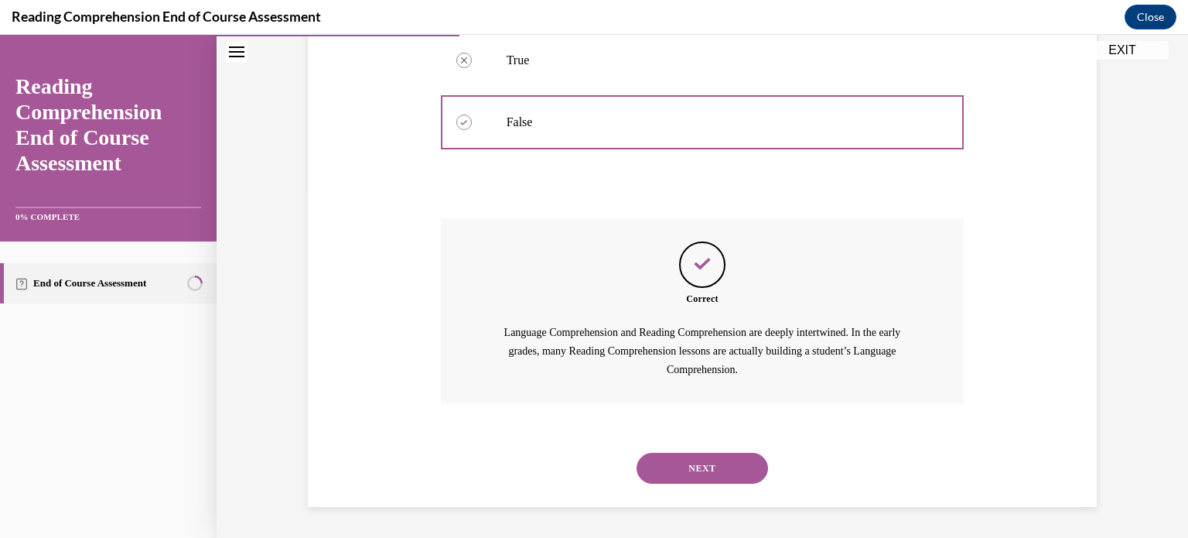
scroll to position [381, 0]
click at [581, 449] on div "NEXT" at bounding box center [703, 468] width 524 height 62
click at [581, 463] on button "NEXT" at bounding box center [702, 467] width 131 height 31
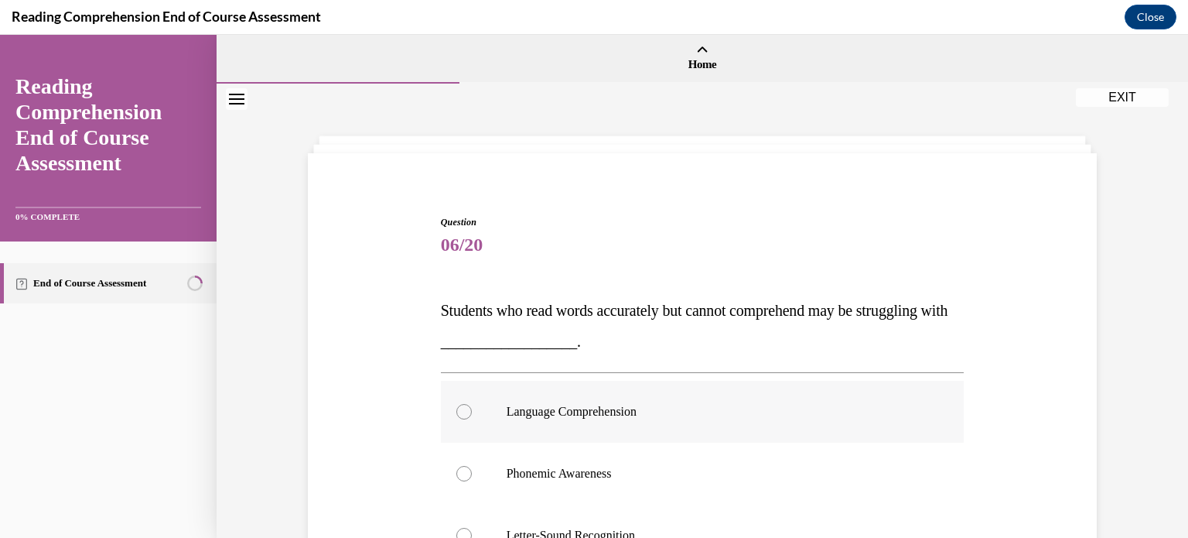
scroll to position [77, 0]
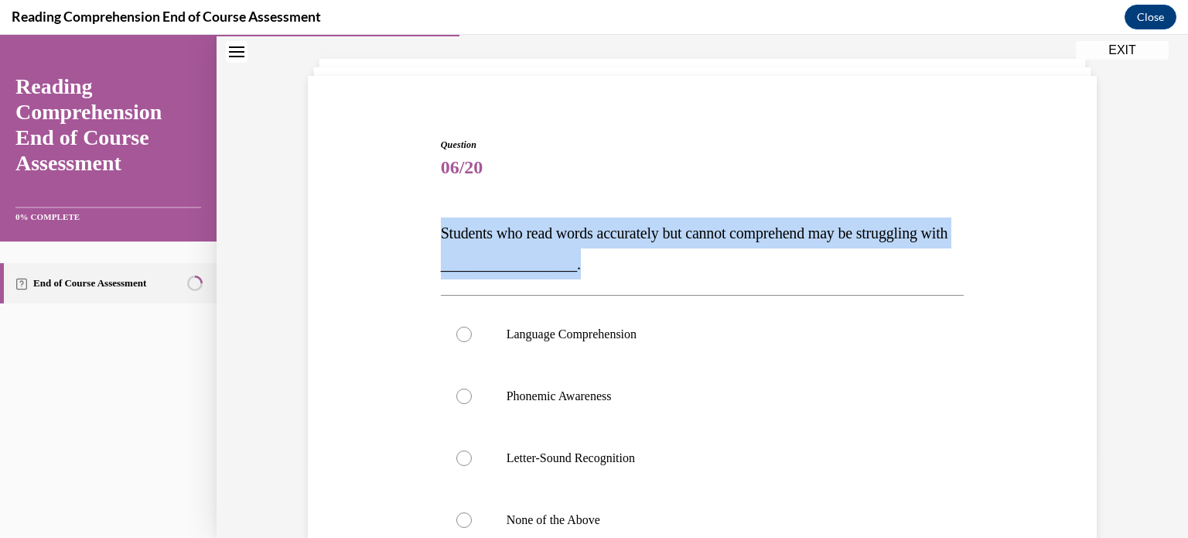
drag, startPoint x: 433, startPoint y: 225, endPoint x: 615, endPoint y: 277, distance: 189.0
click at [581, 277] on div "Question 06/20 Students who read words accurately but cannot comprehend may be …" at bounding box center [702, 428] width 531 height 628
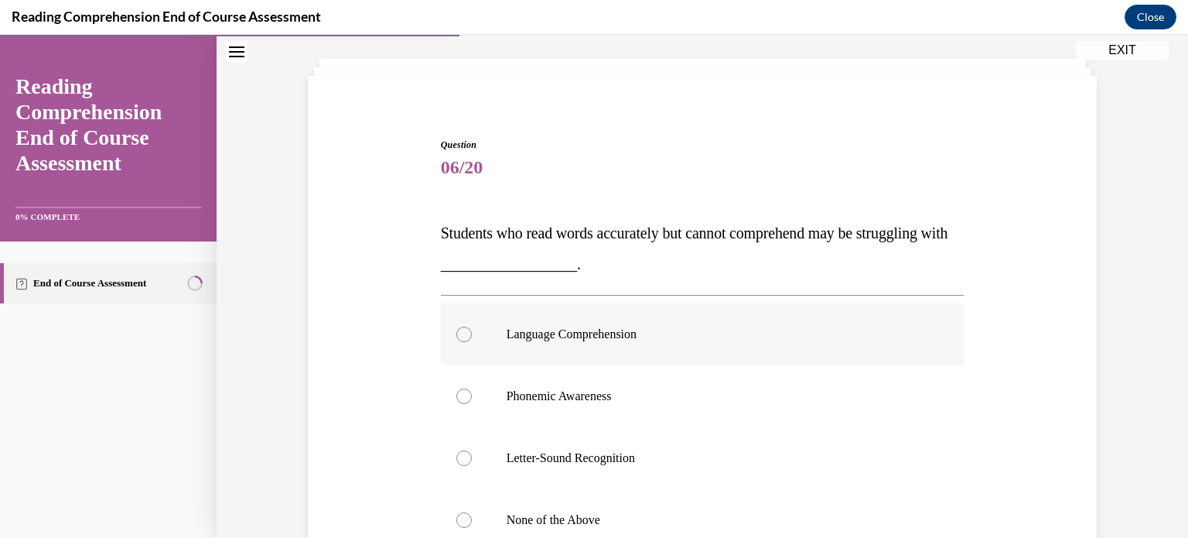
click at [565, 346] on label "Language Comprehension" at bounding box center [703, 334] width 524 height 62
click at [472, 342] on input "Language Comprehension" at bounding box center [463, 333] width 15 height 15
radio input "true"
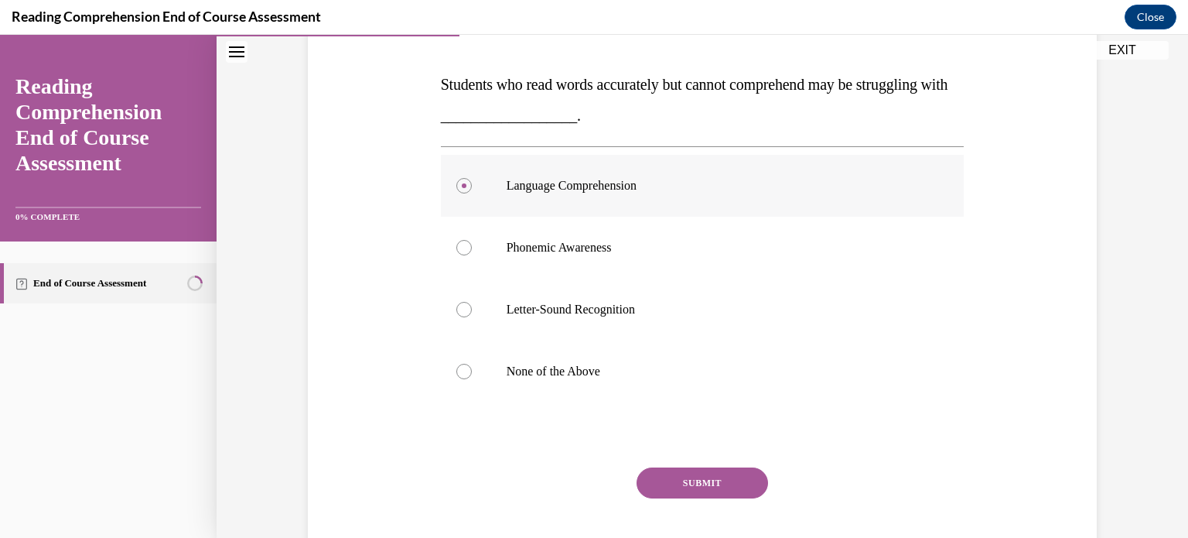
scroll to position [232, 0]
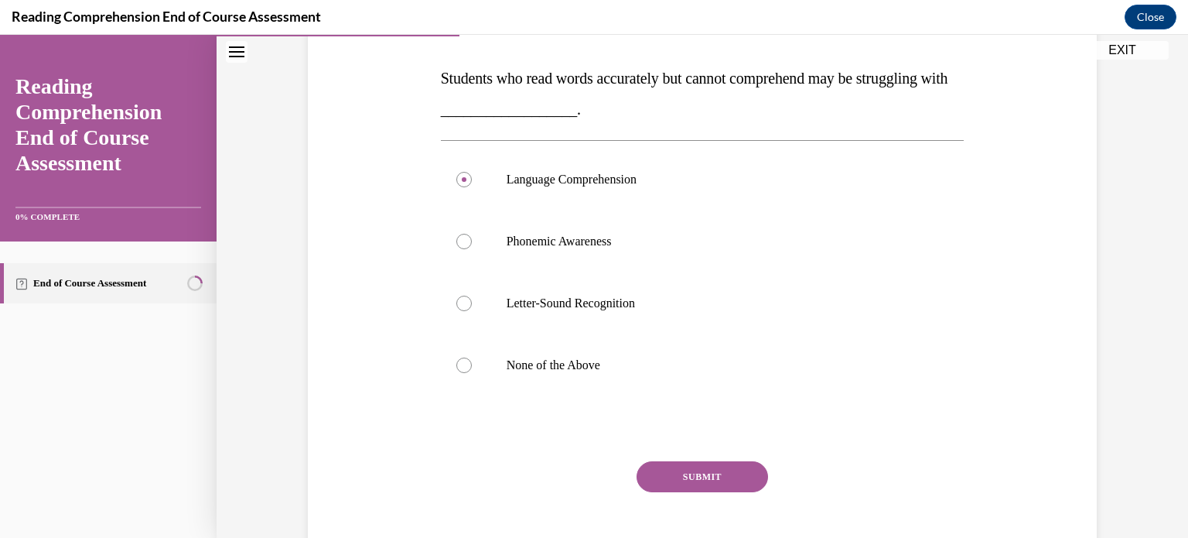
click at [581, 480] on button "SUBMIT" at bounding box center [702, 476] width 131 height 31
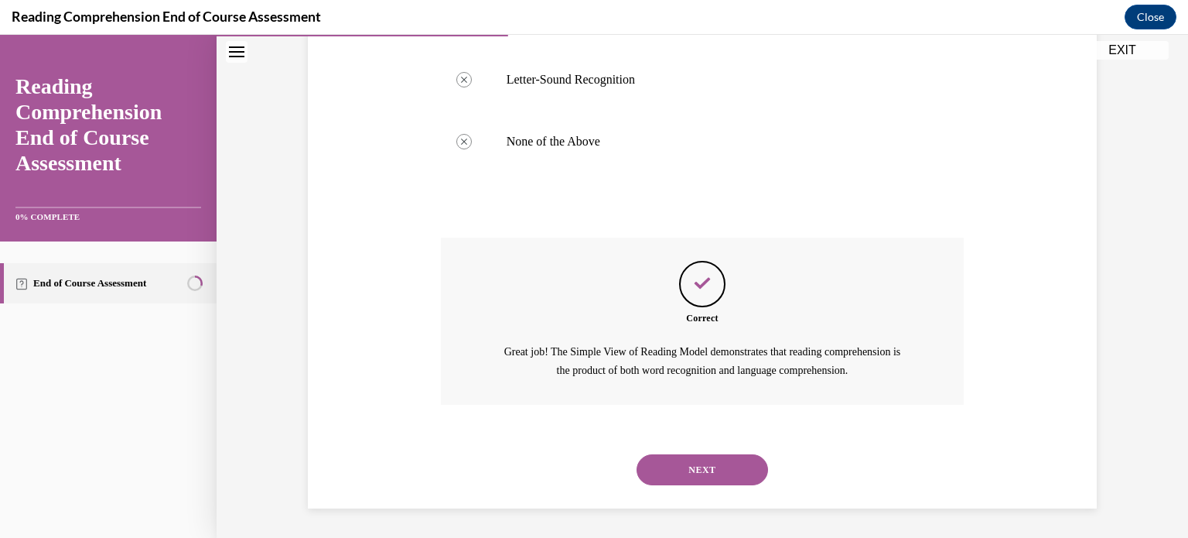
scroll to position [456, 0]
click at [581, 464] on button "NEXT" at bounding box center [702, 468] width 131 height 31
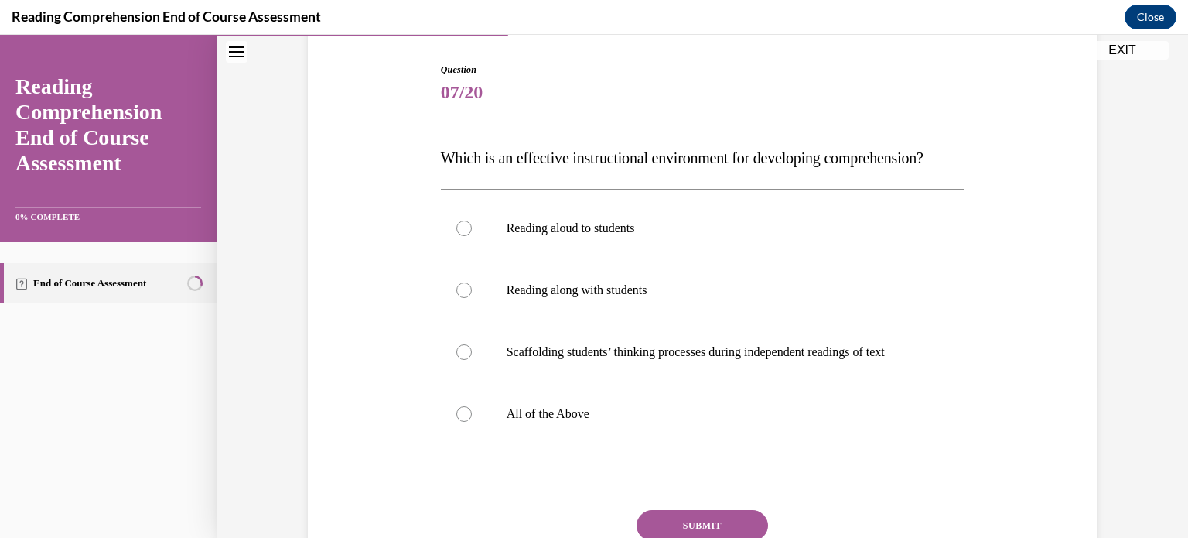
scroll to position [155, 0]
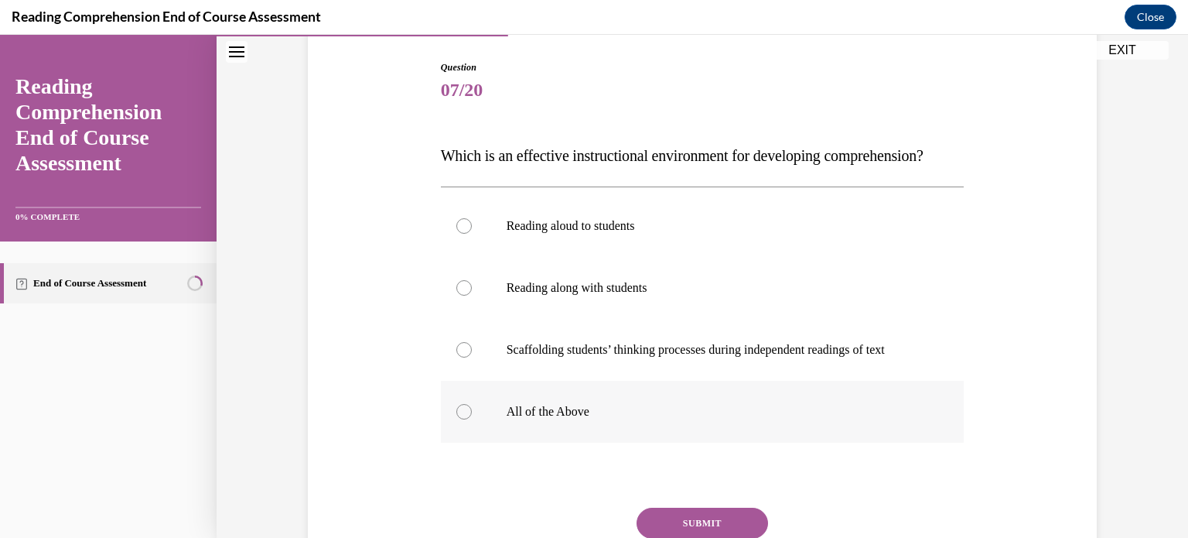
click at [581, 425] on label "All of the Above" at bounding box center [703, 412] width 524 height 62
click at [472, 419] on input "All of the Above" at bounding box center [463, 411] width 15 height 15
radio input "true"
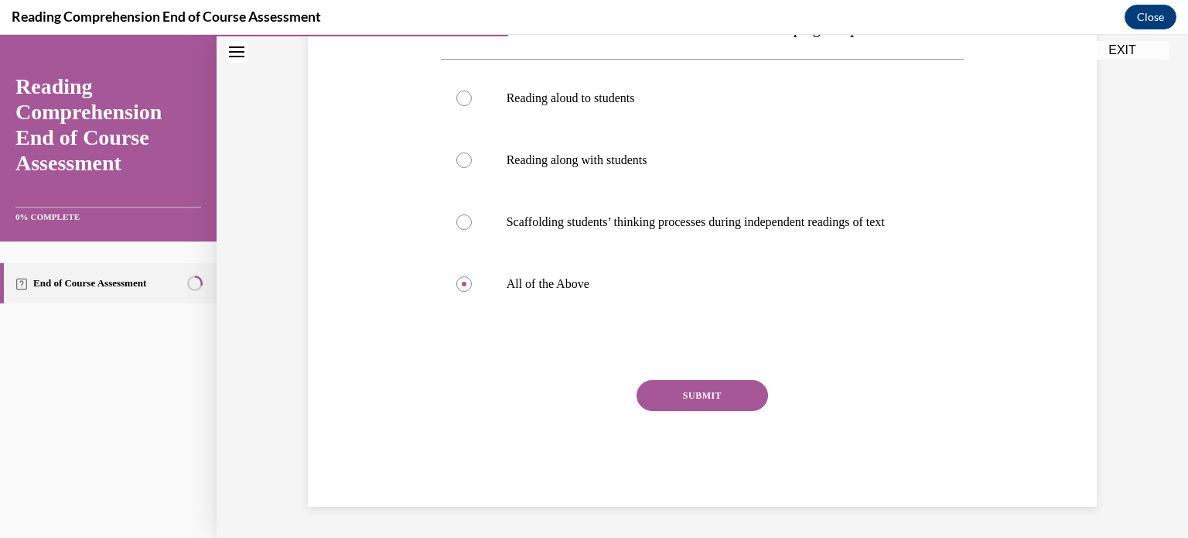
click at [581, 405] on button "SUBMIT" at bounding box center [702, 395] width 131 height 31
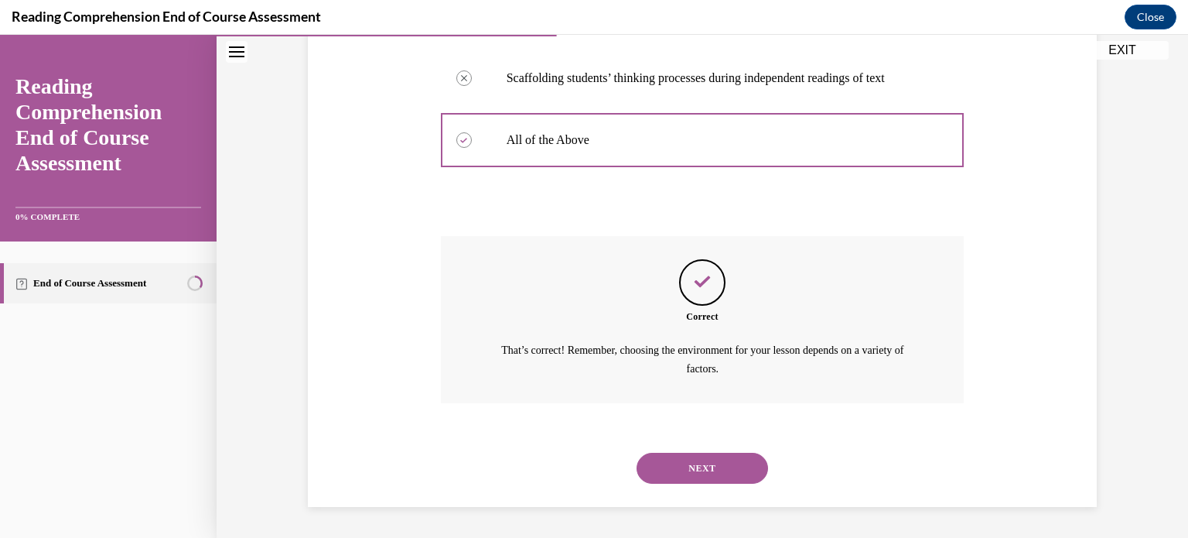
scroll to position [456, 0]
click at [581, 455] on div "NEXT" at bounding box center [703, 468] width 524 height 62
click at [581, 455] on button "NEXT" at bounding box center [702, 467] width 131 height 31
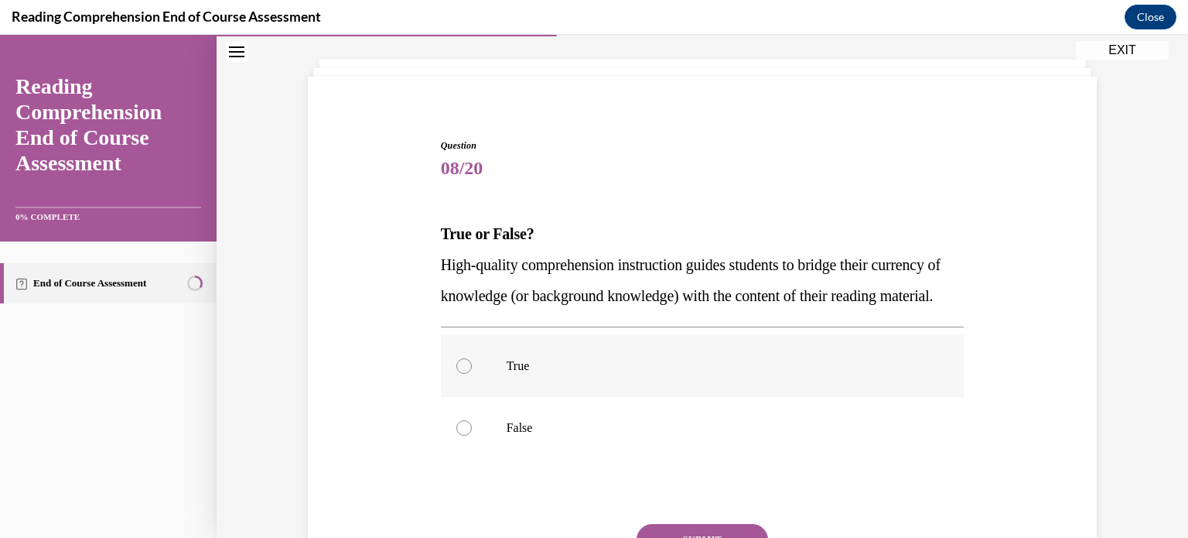
scroll to position [77, 0]
click at [581, 382] on label "True" at bounding box center [703, 365] width 524 height 62
click at [472, 373] on input "True" at bounding box center [463, 364] width 15 height 15
radio input "true"
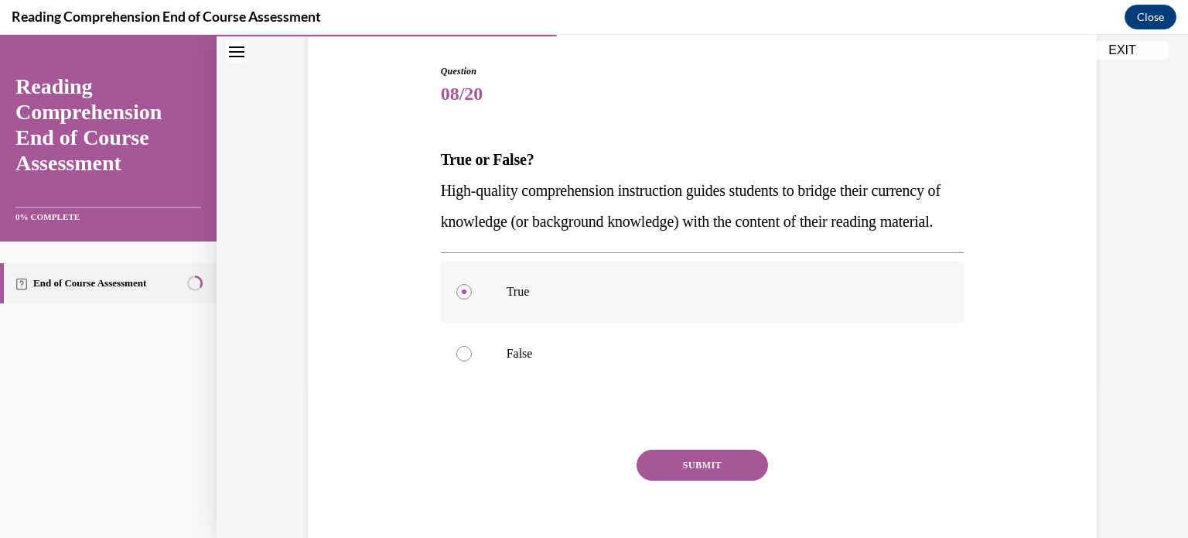
scroll to position [155, 0]
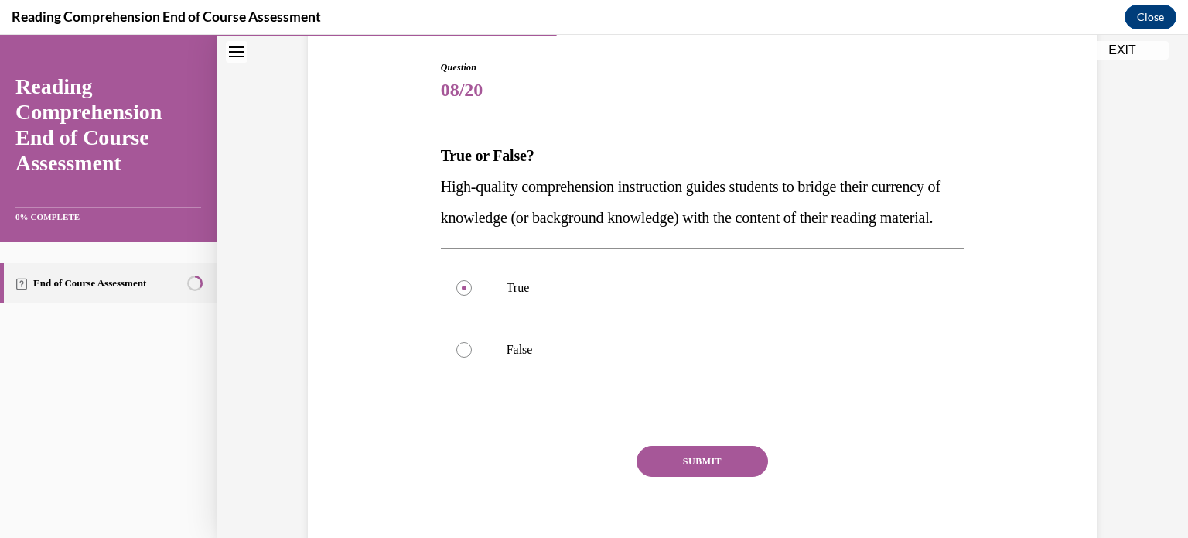
click at [581, 476] on button "SUBMIT" at bounding box center [702, 461] width 131 height 31
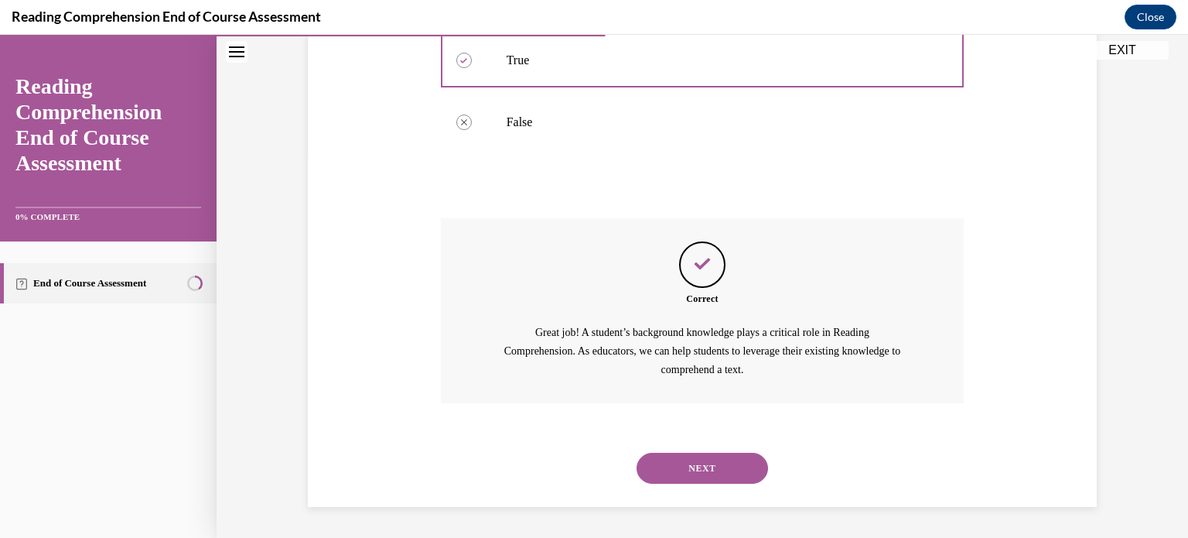
scroll to position [412, 0]
click at [581, 469] on button "NEXT" at bounding box center [702, 467] width 131 height 31
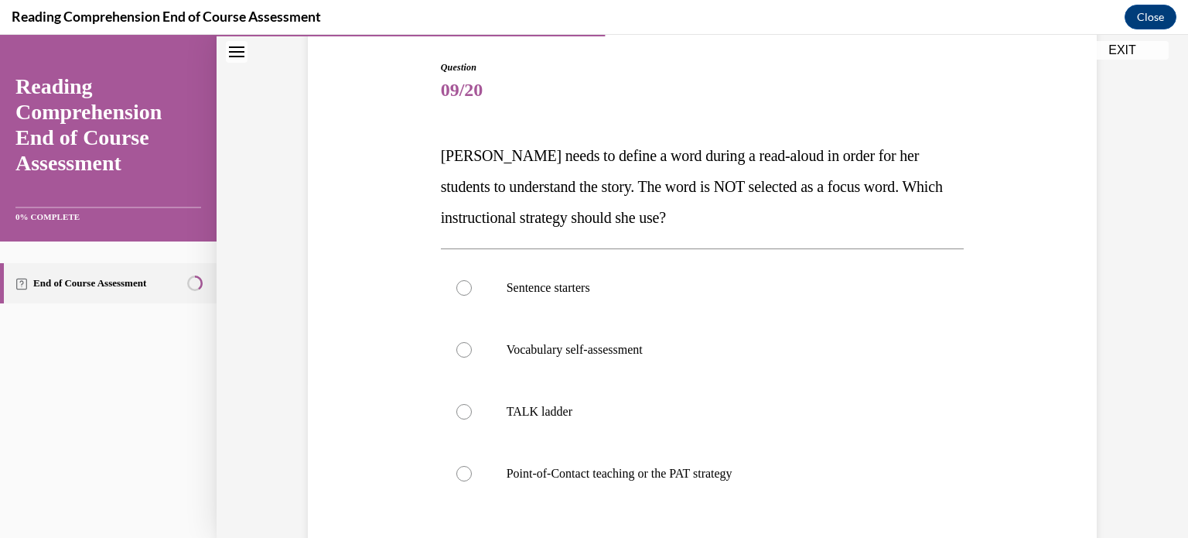
scroll to position [232, 0]
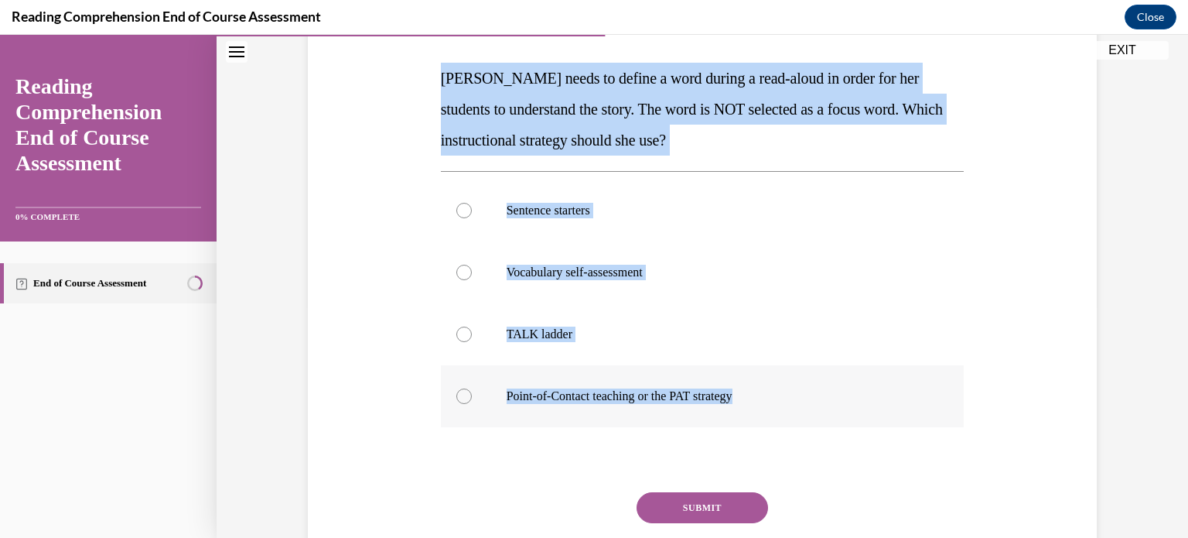
drag, startPoint x: 427, startPoint y: 74, endPoint x: 773, endPoint y: 377, distance: 460.4
click at [581, 377] on div "Question 09/20 Mrs. Ivie needs to define a word during a read-aloud in order fo…" at bounding box center [702, 278] width 797 height 682
click at [581, 388] on p "Point-of-Contact teaching or the PAT strategy" at bounding box center [716, 395] width 419 height 15
click at [472, 388] on input "Point-of-Contact teaching or the PAT strategy" at bounding box center [463, 395] width 15 height 15
radio input "true"
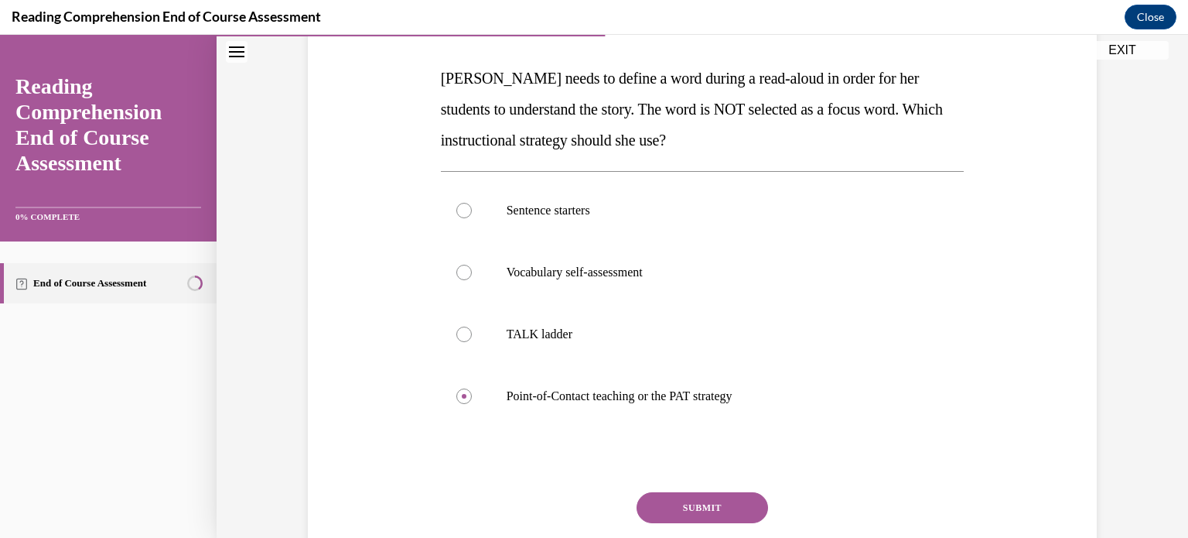
click at [581, 503] on button "SUBMIT" at bounding box center [702, 507] width 131 height 31
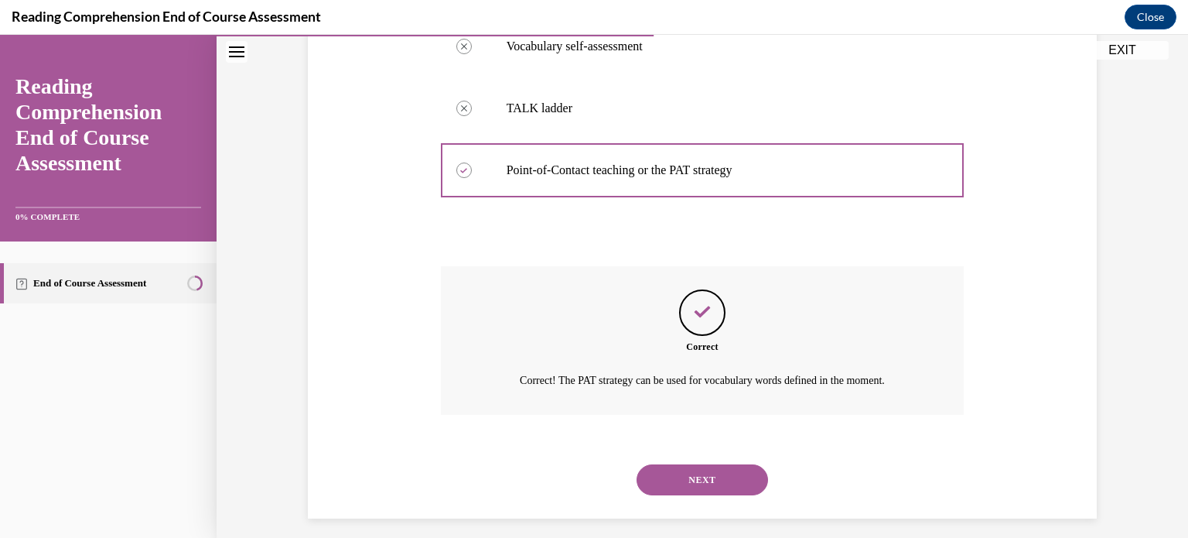
scroll to position [469, 0]
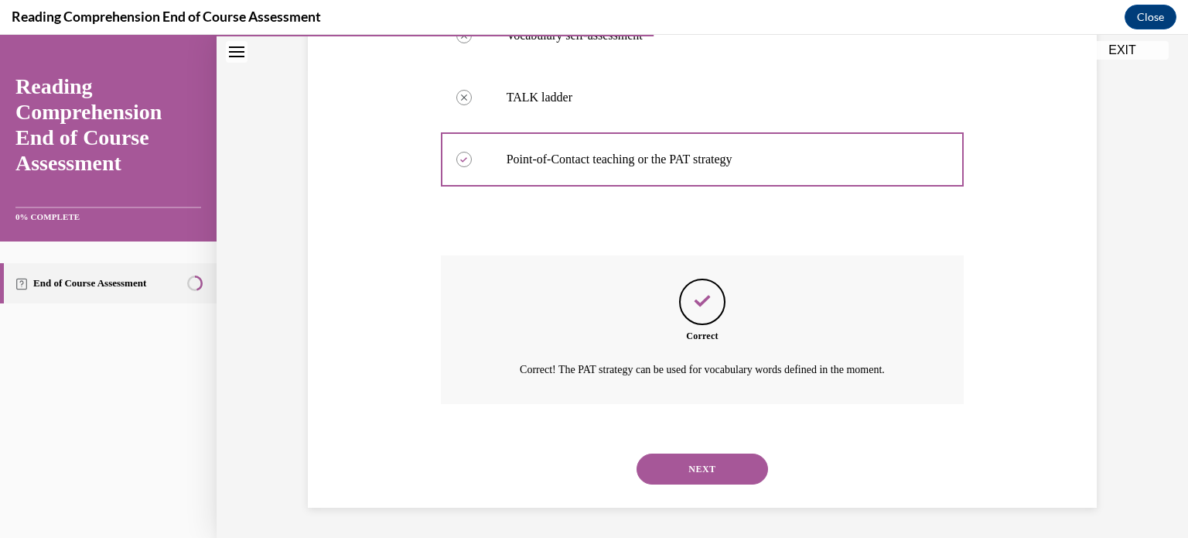
click at [581, 470] on button "NEXT" at bounding box center [702, 468] width 131 height 31
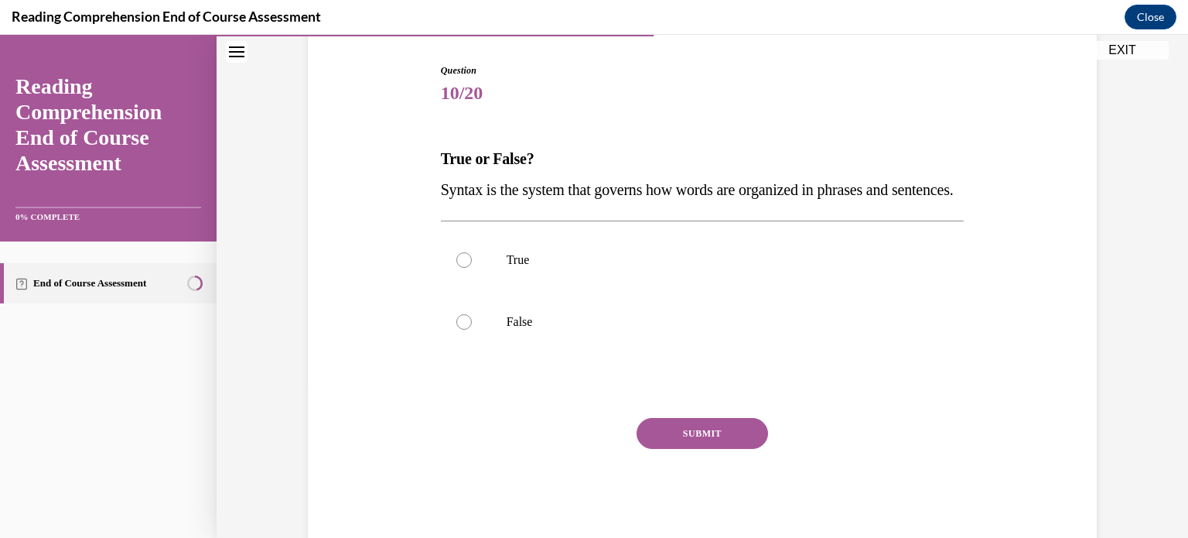
scroll to position [155, 0]
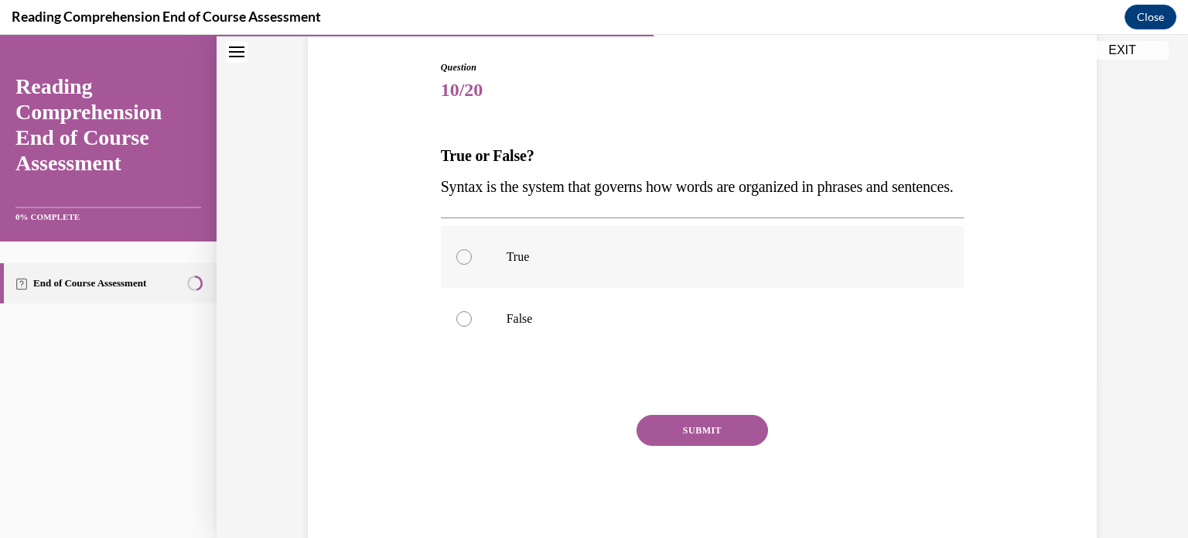
click at [581, 265] on p "True" at bounding box center [716, 256] width 419 height 15
click at [472, 265] on input "True" at bounding box center [463, 256] width 15 height 15
radio input "true"
click at [581, 446] on button "SUBMIT" at bounding box center [702, 430] width 131 height 31
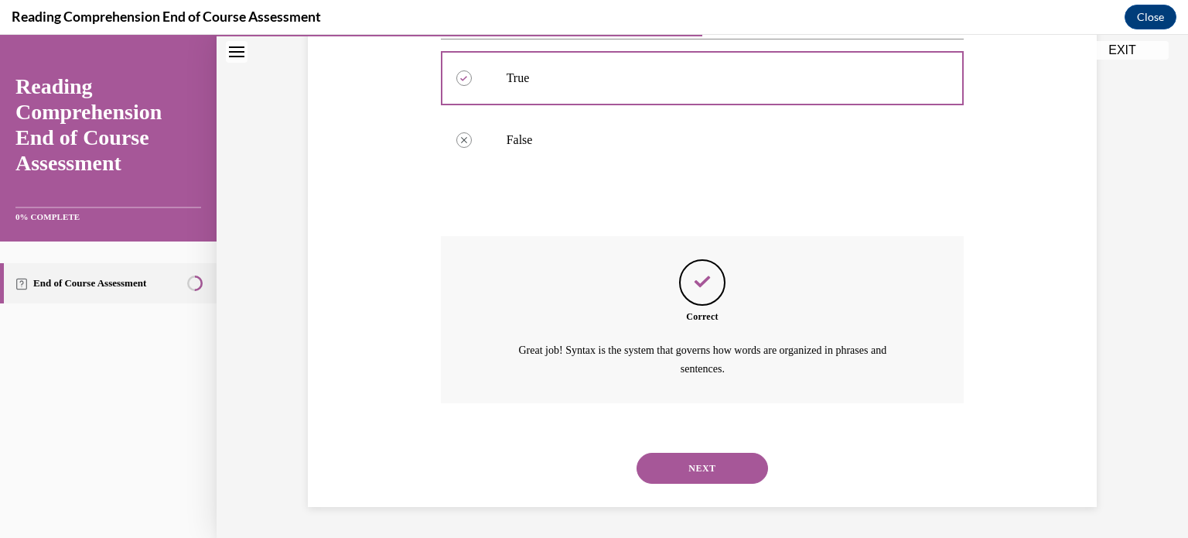
scroll to position [364, 0]
click at [581, 476] on button "NEXT" at bounding box center [702, 467] width 131 height 31
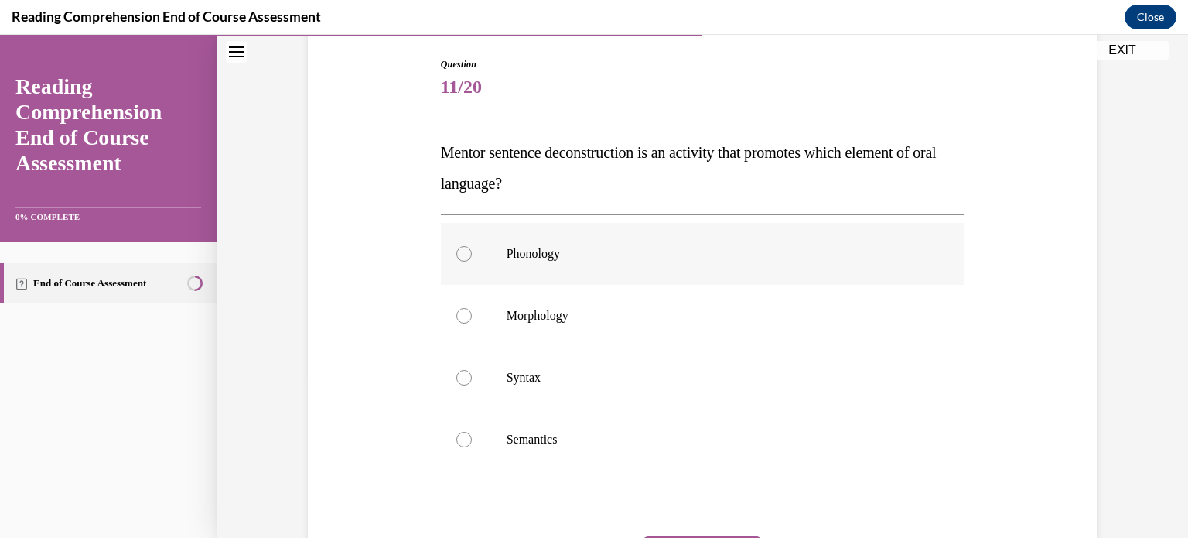
scroll to position [160, 0]
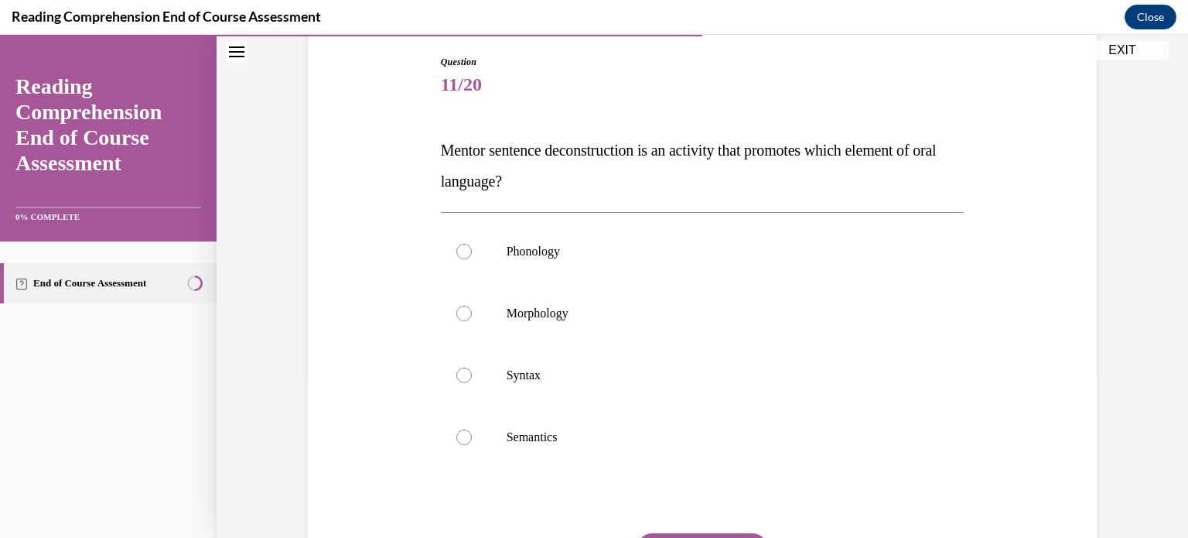
drag, startPoint x: 575, startPoint y: 190, endPoint x: 433, endPoint y: 156, distance: 145.6
click at [437, 156] on div "Question 11/20 Mentor sentence deconstruction is an activity that promotes whic…" at bounding box center [702, 346] width 531 height 628
click at [514, 391] on label "Syntax" at bounding box center [703, 375] width 524 height 62
click at [472, 383] on input "Syntax" at bounding box center [463, 374] width 15 height 15
radio input "true"
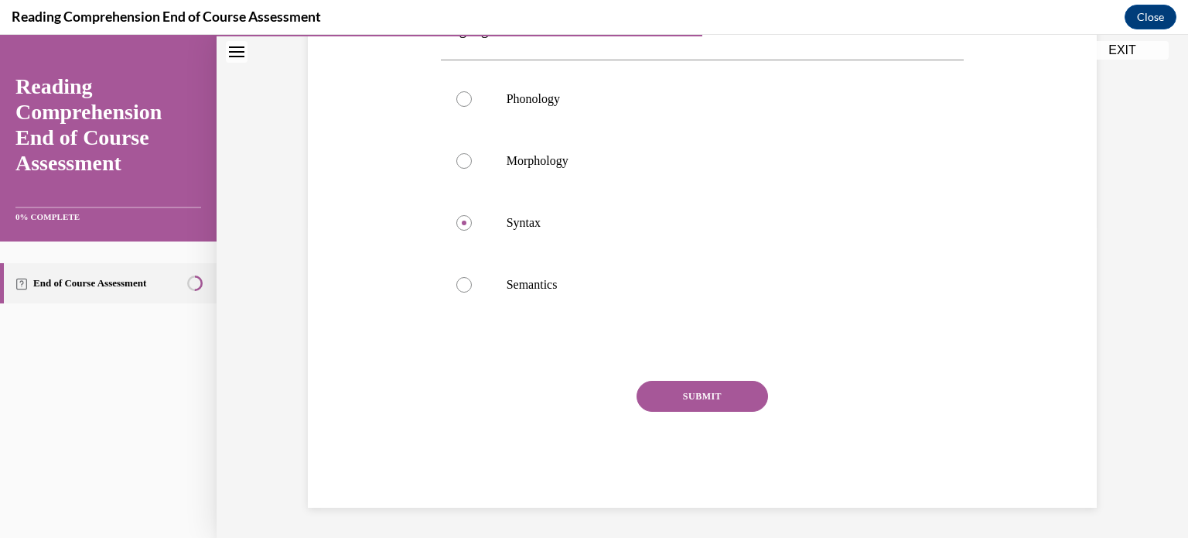
click at [581, 384] on button "SUBMIT" at bounding box center [702, 396] width 131 height 31
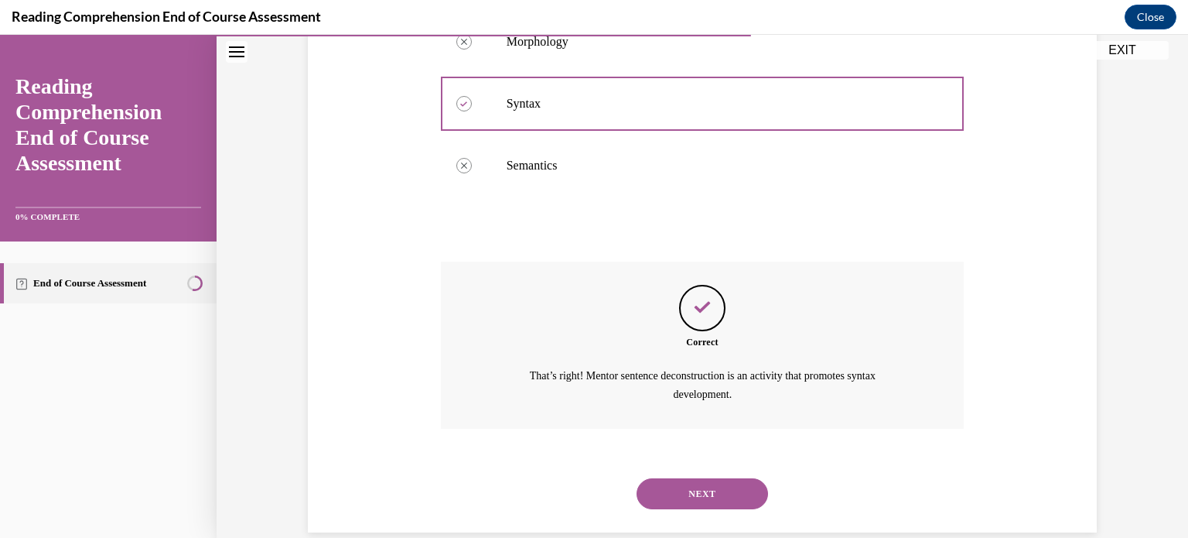
scroll to position [456, 0]
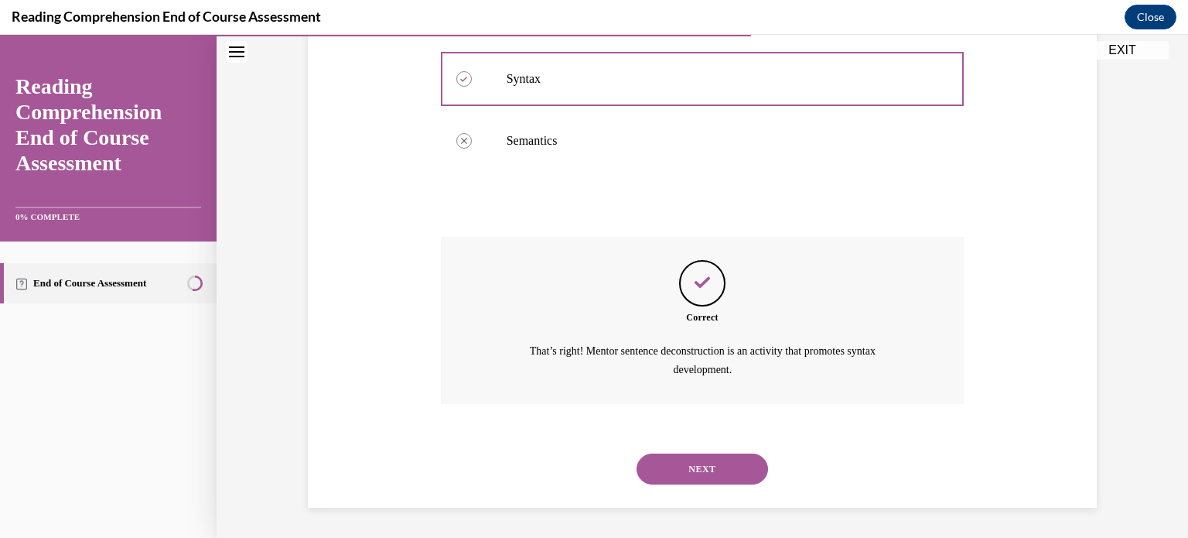
click at [581, 479] on button "NEXT" at bounding box center [702, 468] width 131 height 31
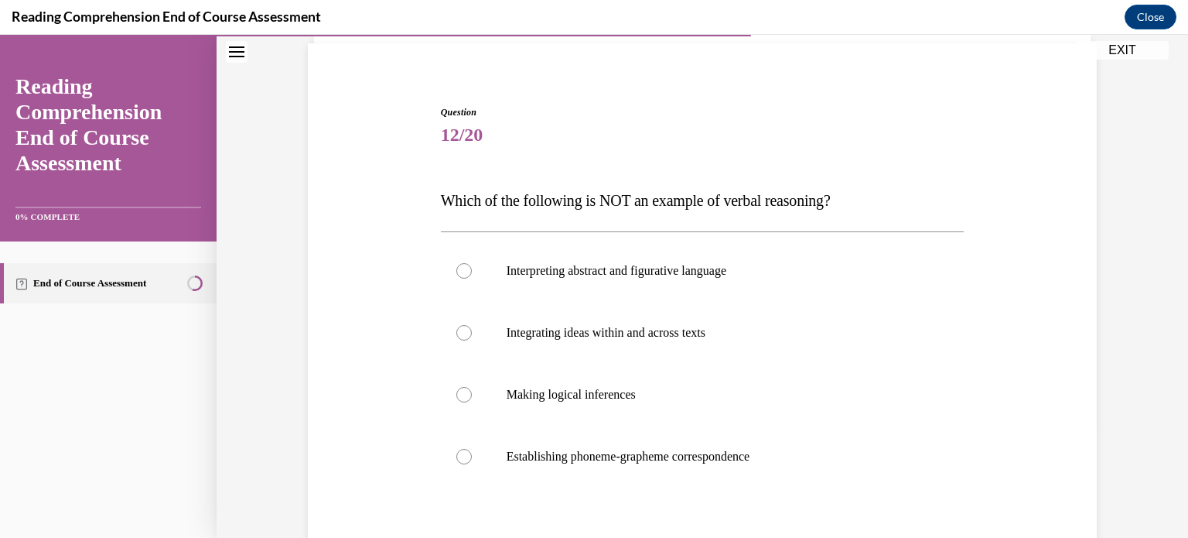
scroll to position [155, 0]
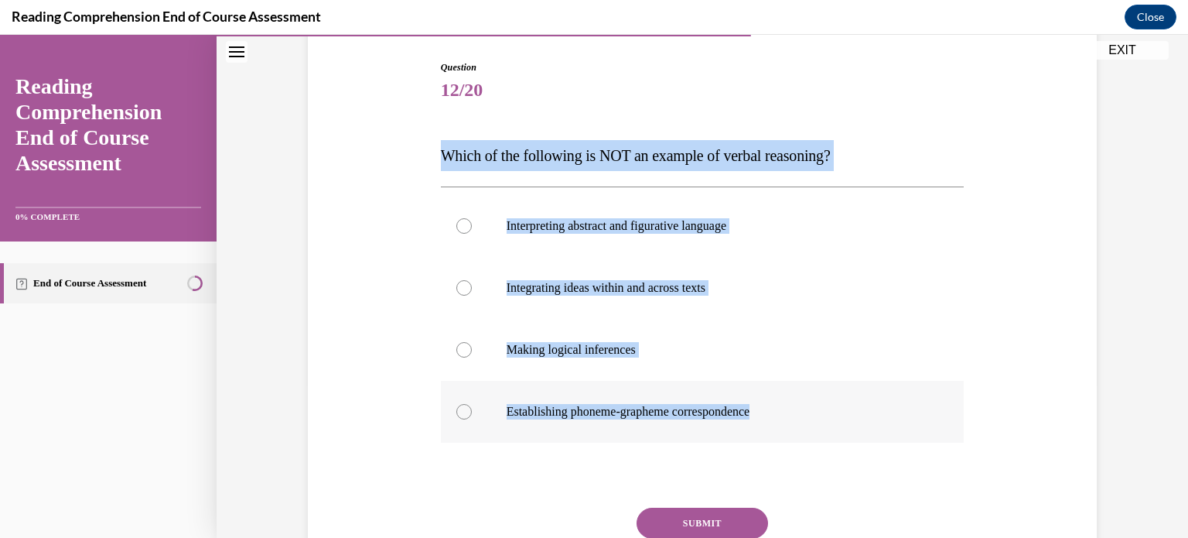
drag, startPoint x: 425, startPoint y: 151, endPoint x: 814, endPoint y: 435, distance: 481.4
click at [581, 435] on div "Question 12/20 Which of the following is NOT an example of verbal reasoning? In…" at bounding box center [702, 324] width 797 height 620
click at [581, 415] on p "Establishing phoneme-grapheme correspondence" at bounding box center [716, 411] width 419 height 15
click at [472, 415] on input "Establishing phoneme-grapheme correspondence" at bounding box center [463, 411] width 15 height 15
radio input "true"
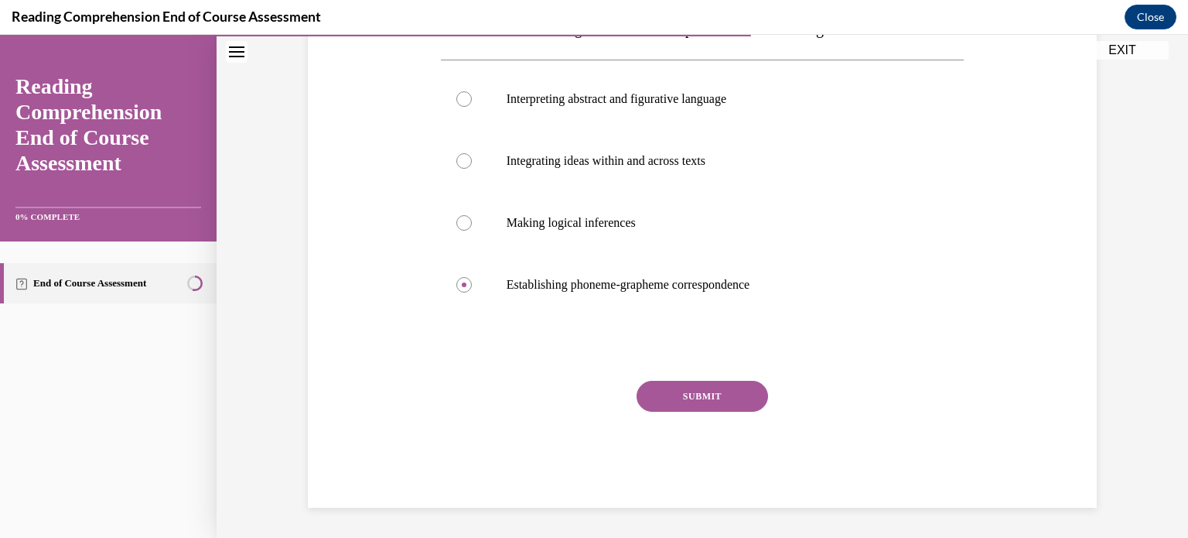
click at [581, 394] on button "SUBMIT" at bounding box center [702, 396] width 131 height 31
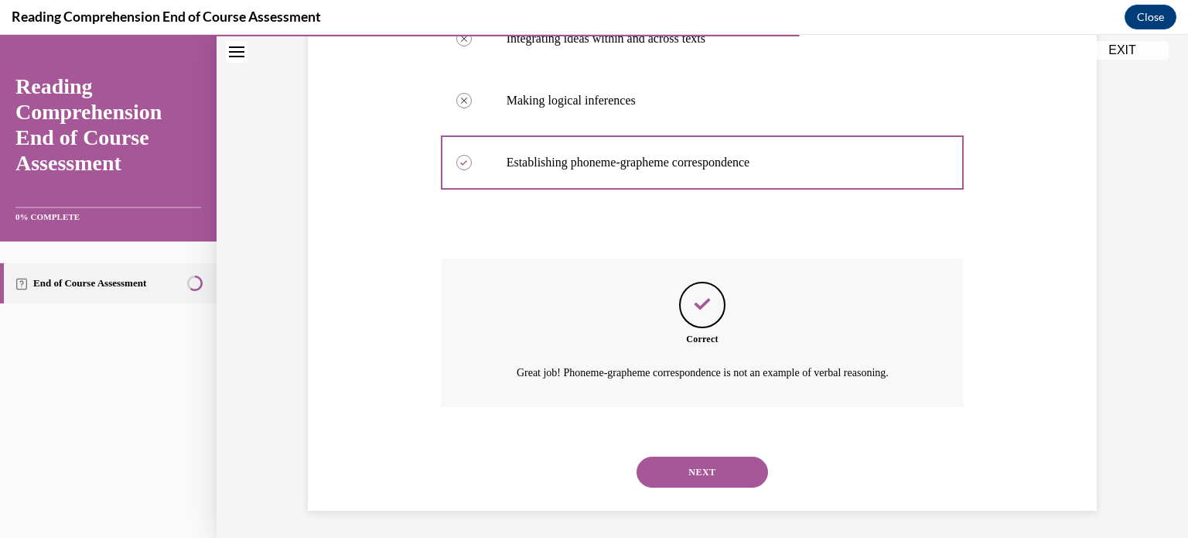
scroll to position [407, 0]
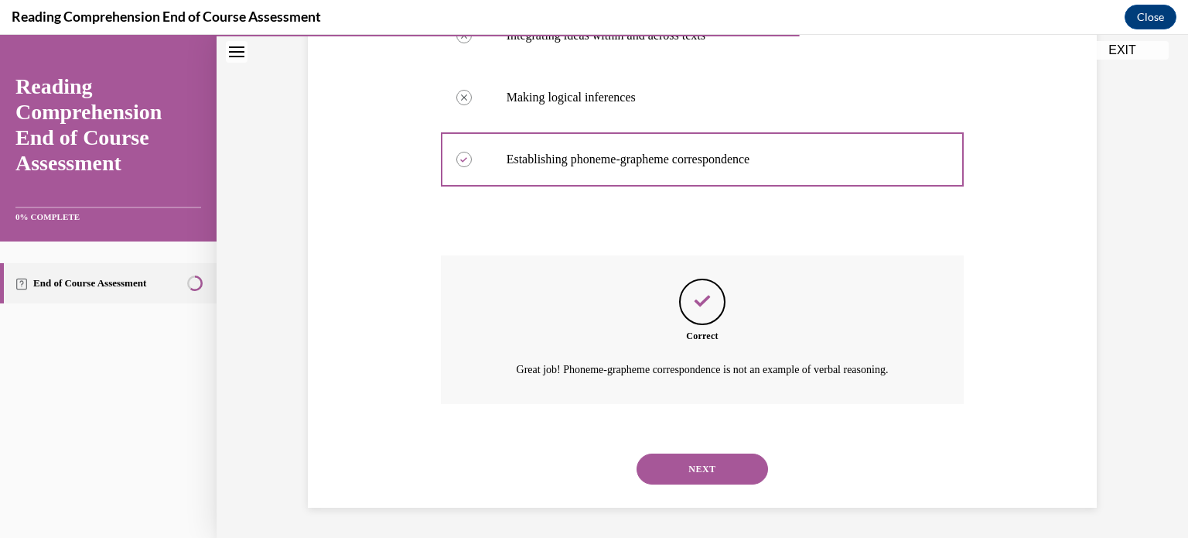
click at [581, 459] on button "NEXT" at bounding box center [702, 468] width 131 height 31
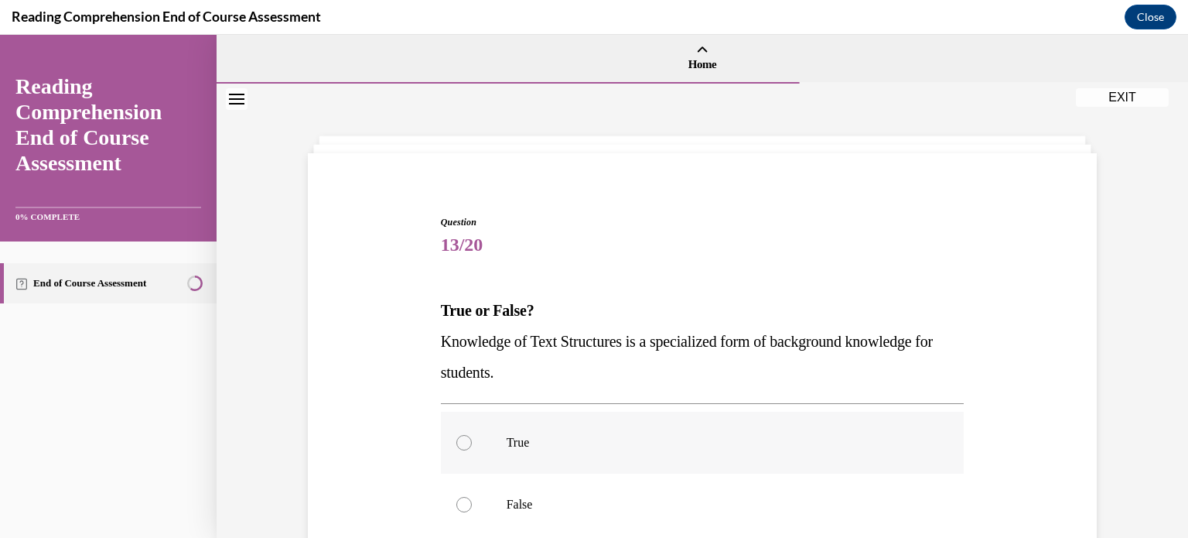
scroll to position [77, 0]
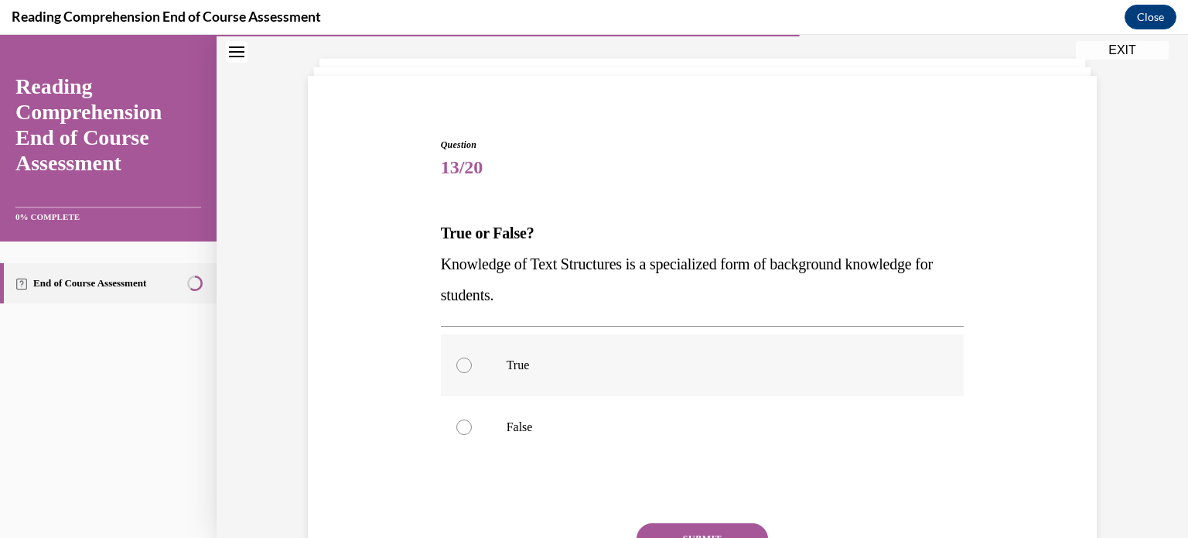
click at [581, 387] on label "True" at bounding box center [703, 365] width 524 height 62
click at [472, 373] on input "True" at bounding box center [463, 364] width 15 height 15
radio input "true"
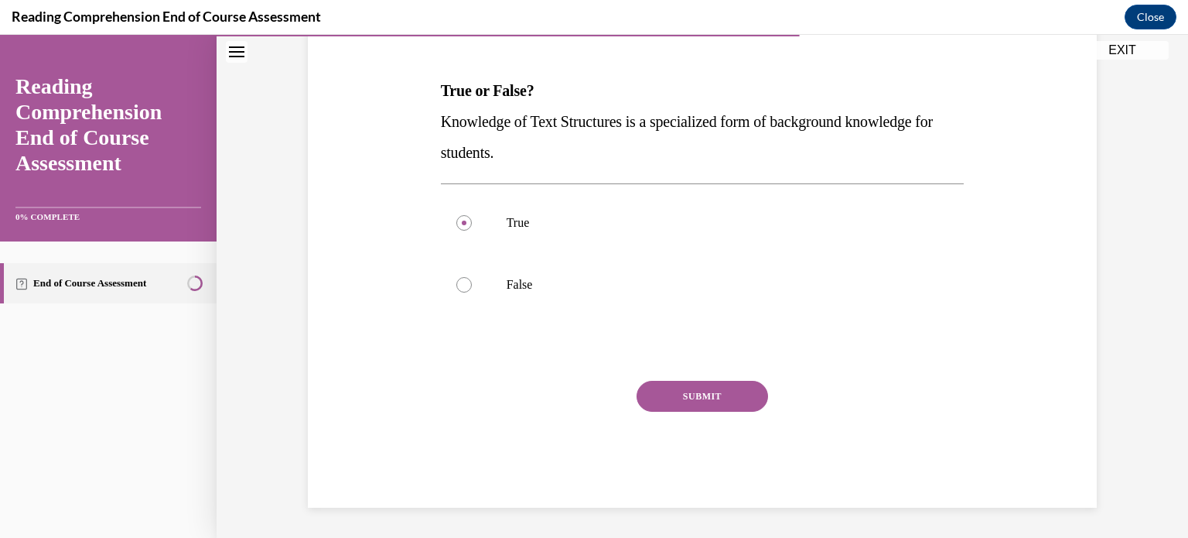
click at [581, 392] on button "SUBMIT" at bounding box center [702, 396] width 131 height 31
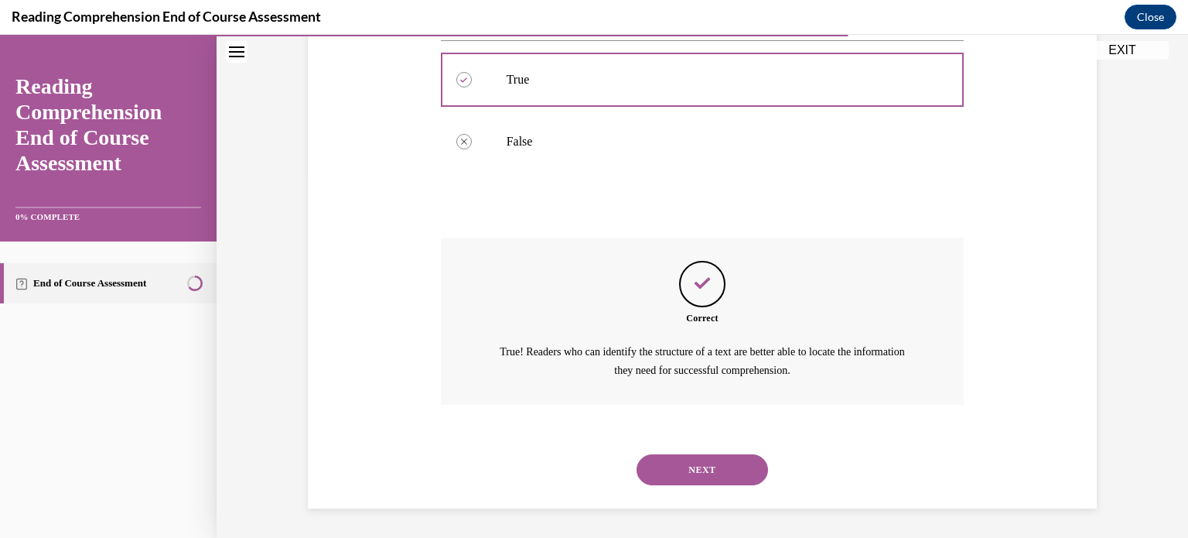
scroll to position [364, 0]
click at [581, 465] on button "NEXT" at bounding box center [702, 468] width 131 height 31
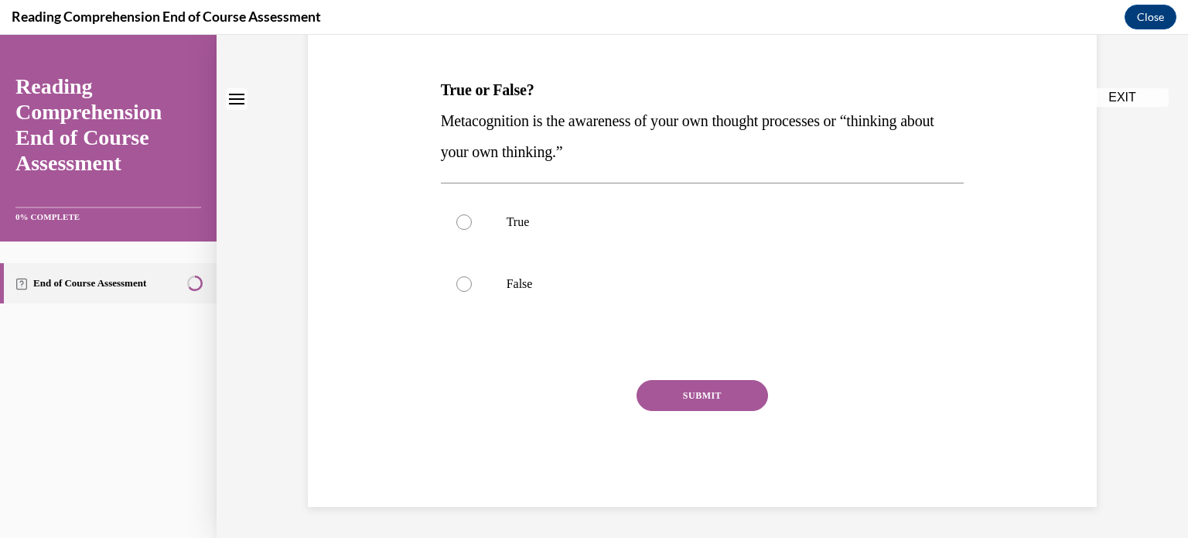
scroll to position [0, 0]
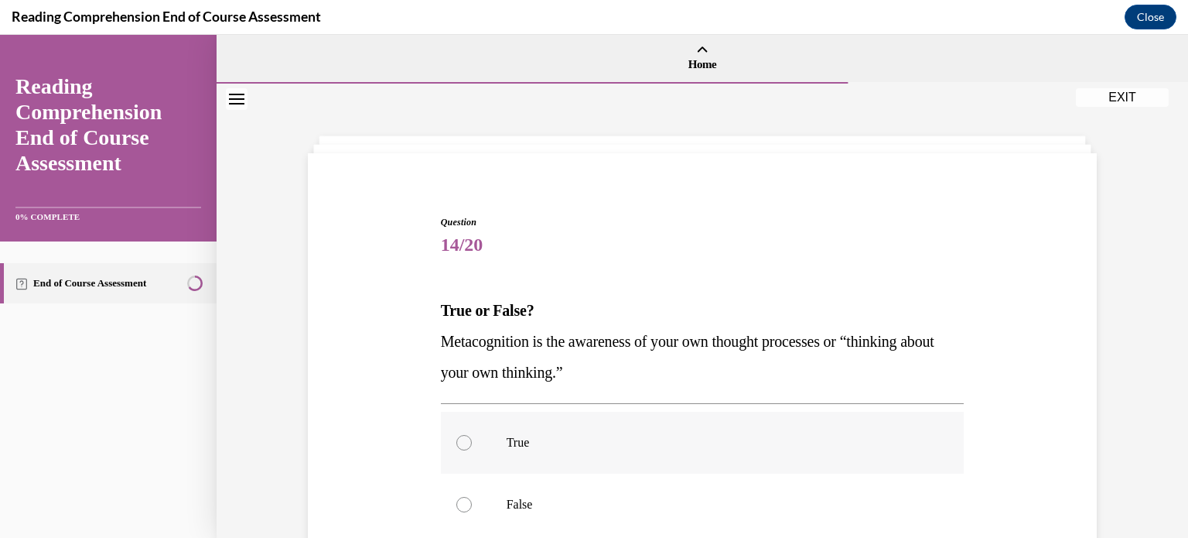
click at [581, 452] on label "True" at bounding box center [703, 442] width 524 height 62
click at [472, 450] on input "True" at bounding box center [463, 442] width 15 height 15
radio input "true"
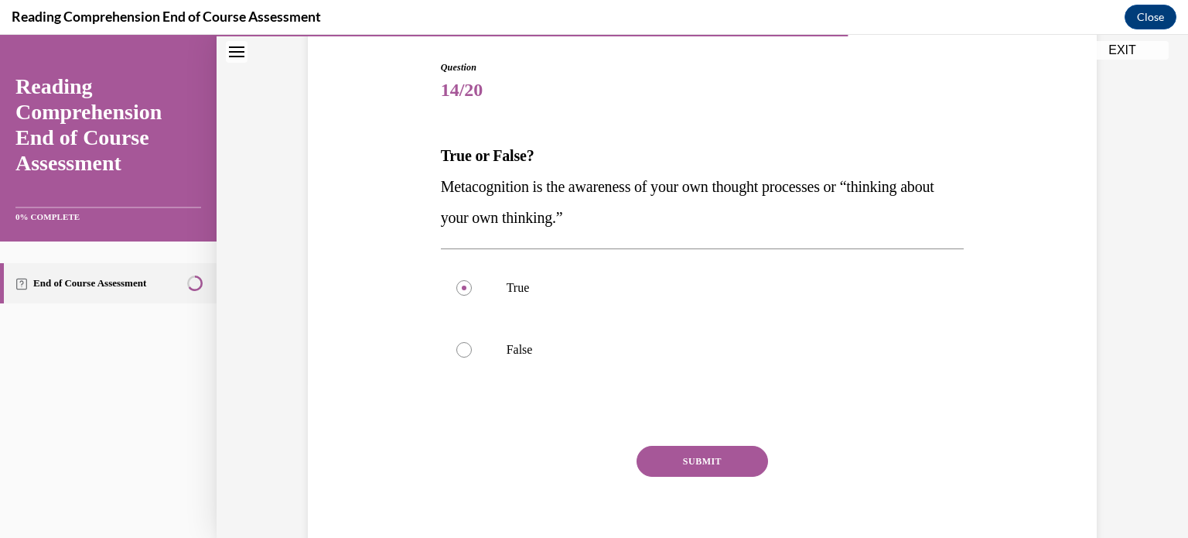
click at [581, 455] on button "SUBMIT" at bounding box center [702, 461] width 131 height 31
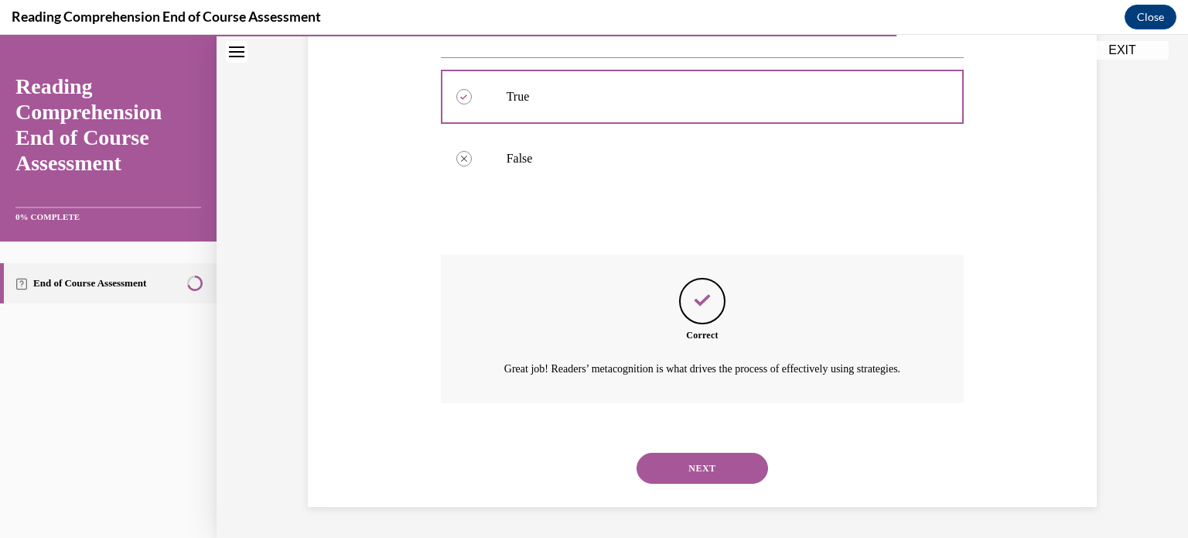
scroll to position [364, 0]
click at [581, 457] on button "NEXT" at bounding box center [702, 467] width 131 height 31
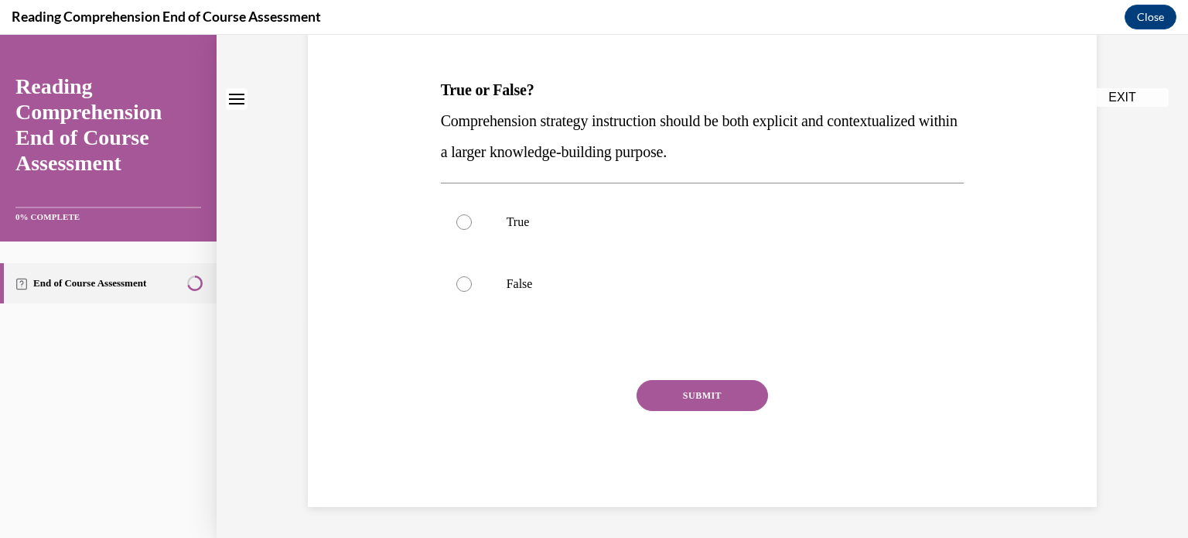
scroll to position [0, 0]
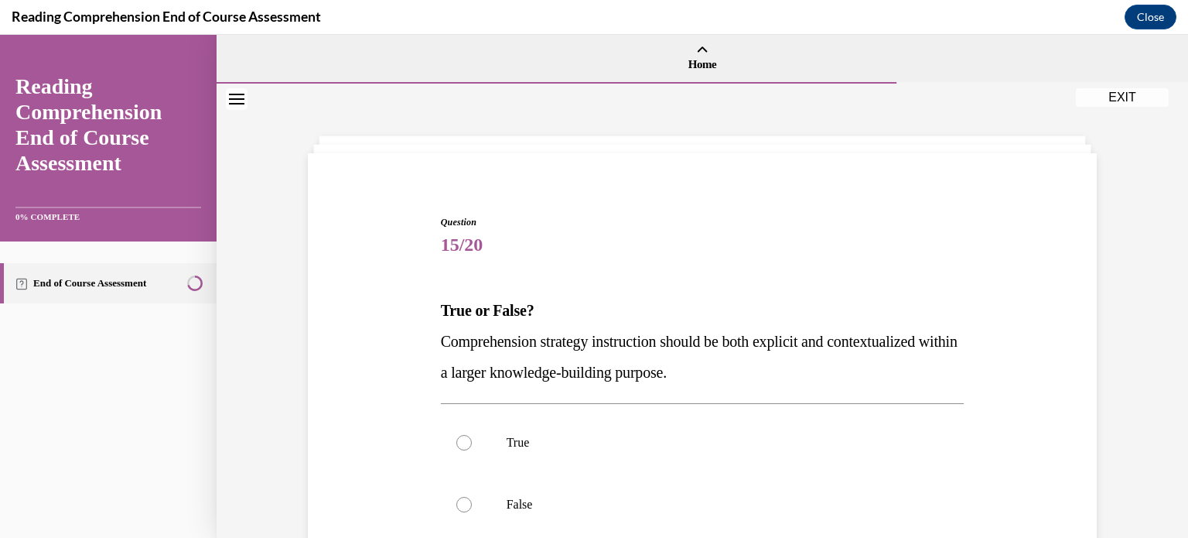
click at [581, 457] on label "True" at bounding box center [703, 442] width 524 height 62
click at [472, 450] on input "True" at bounding box center [463, 442] width 15 height 15
radio input "true"
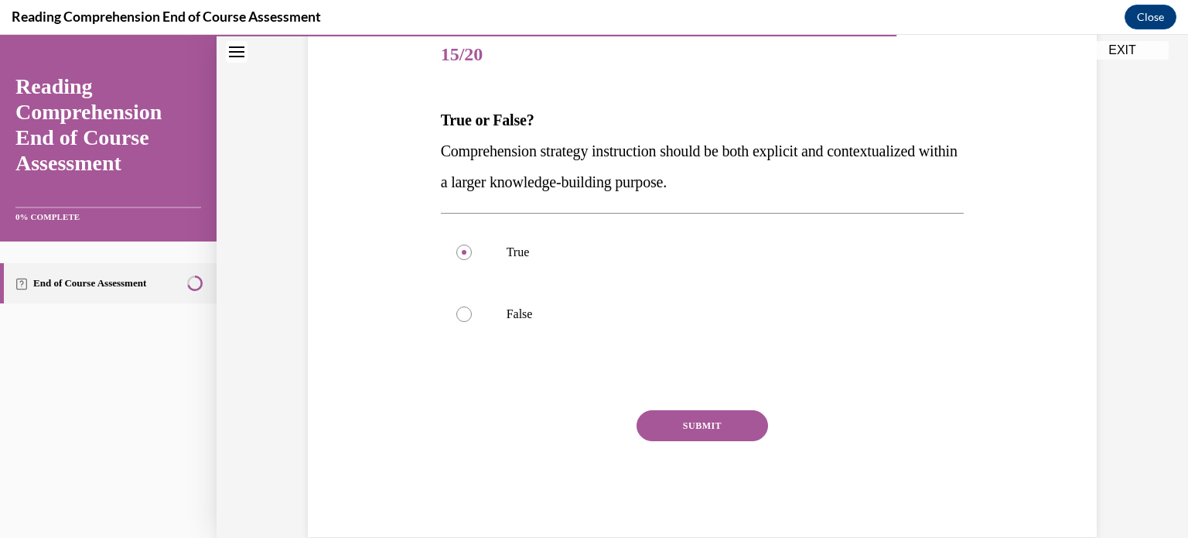
scroll to position [220, 0]
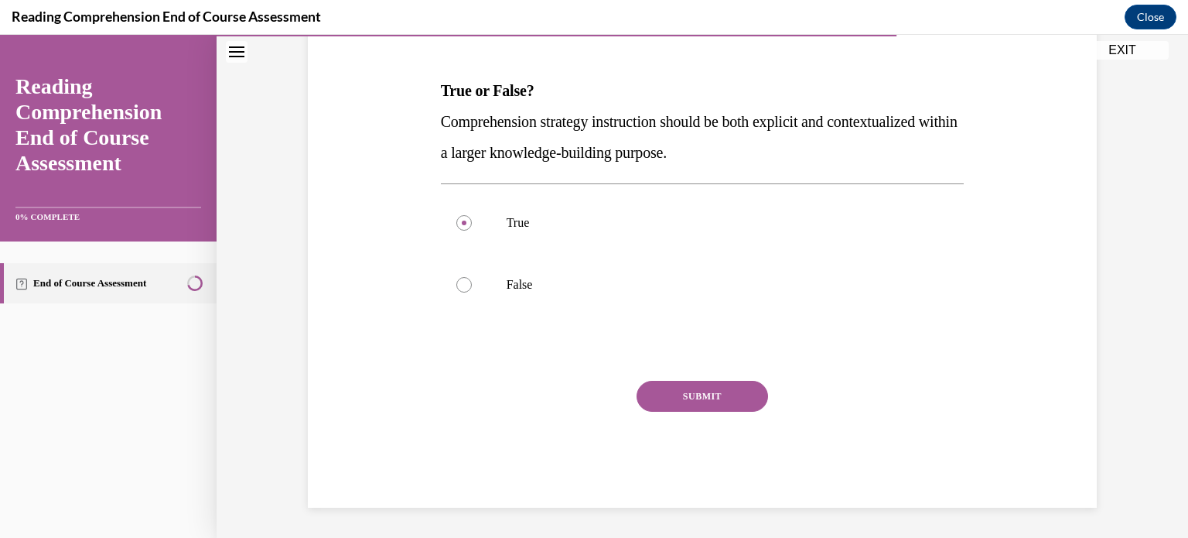
click at [581, 418] on div "SUBMIT" at bounding box center [703, 419] width 524 height 77
click at [581, 401] on button "SUBMIT" at bounding box center [702, 396] width 131 height 31
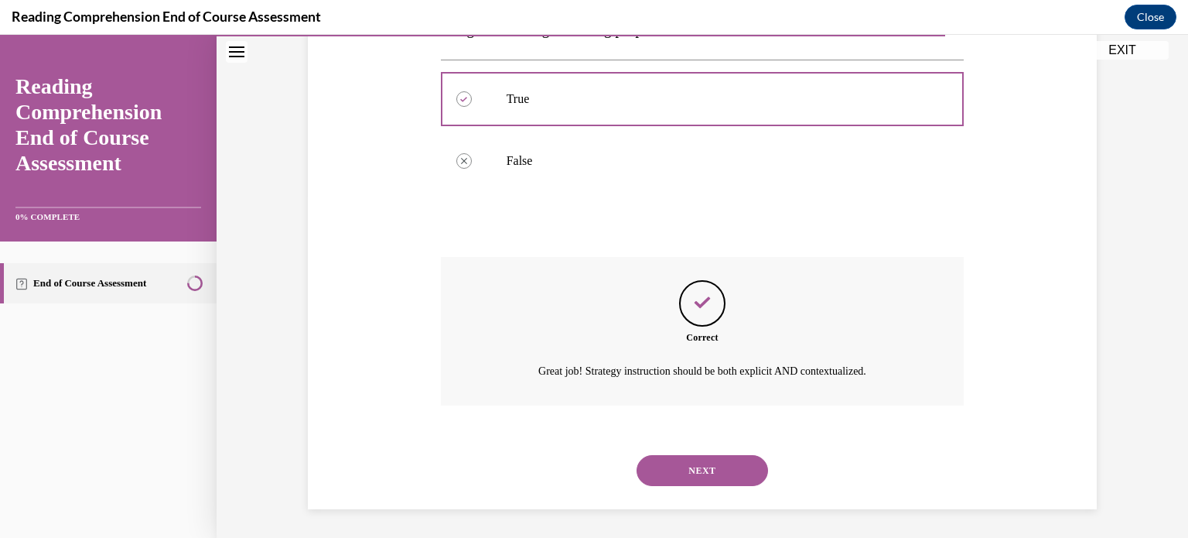
scroll to position [345, 0]
click at [581, 460] on button "NEXT" at bounding box center [702, 468] width 131 height 31
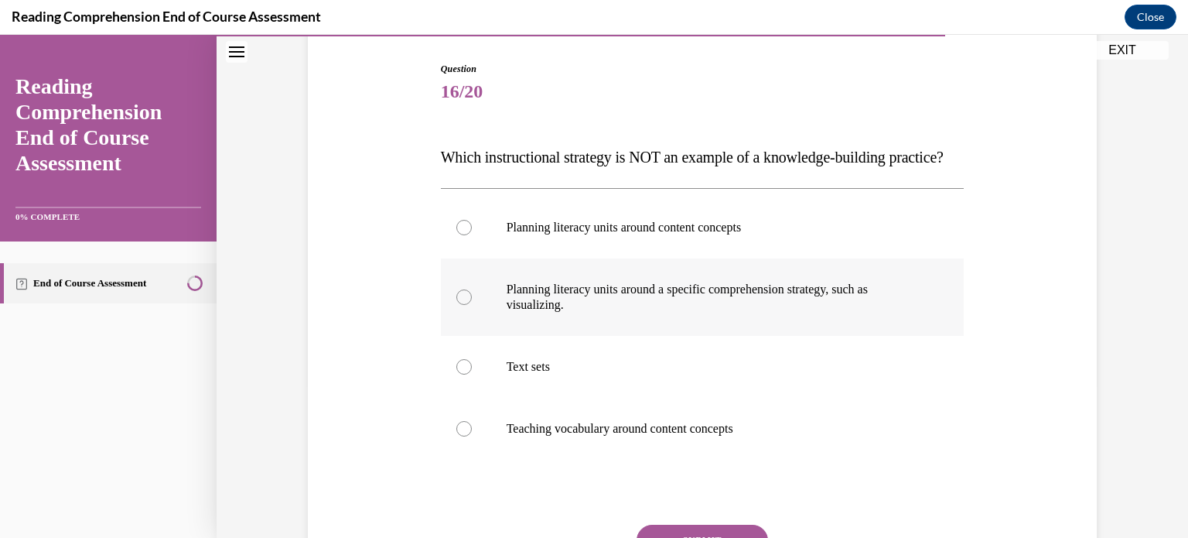
scroll to position [155, 0]
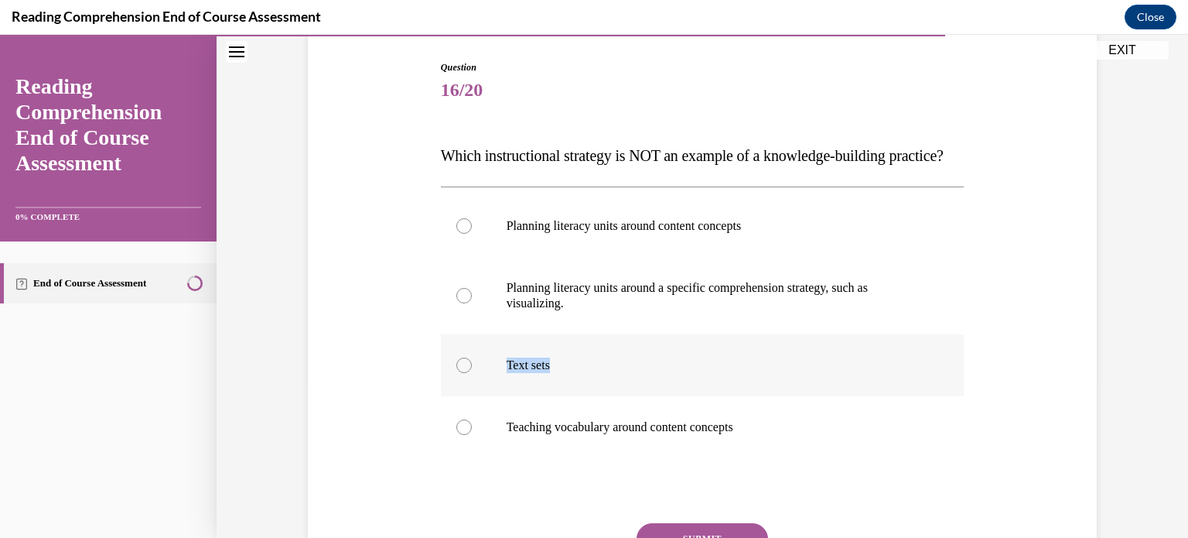
drag, startPoint x: 588, startPoint y: 392, endPoint x: 500, endPoint y: 383, distance: 88.7
click at [500, 383] on label "Text sets" at bounding box center [703, 365] width 524 height 62
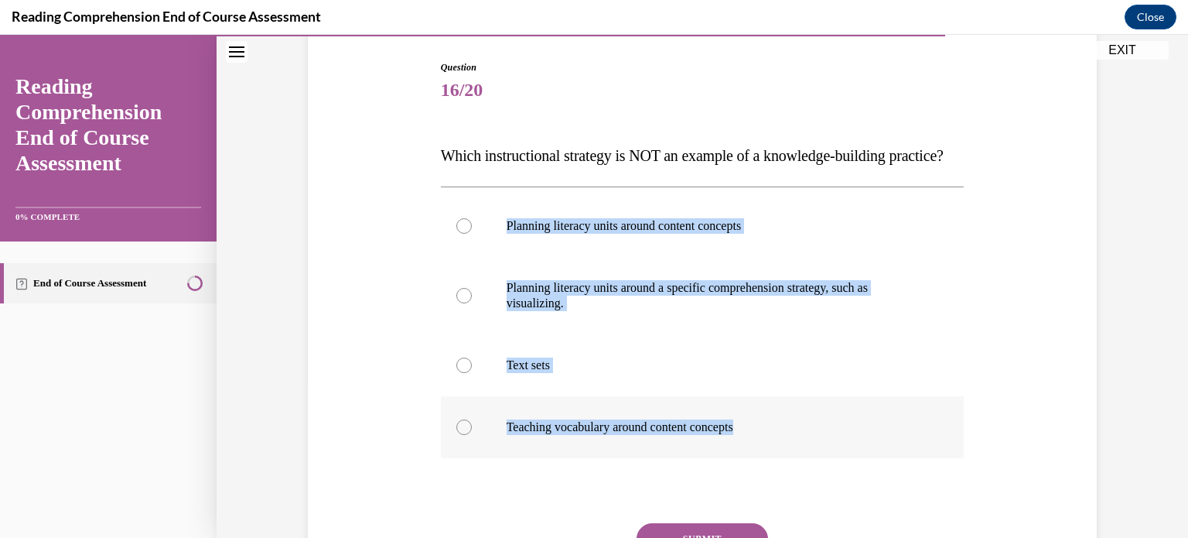
drag, startPoint x: 433, startPoint y: 219, endPoint x: 782, endPoint y: 463, distance: 425.9
click at [581, 463] on div "Question 16/20 Which instructional strategy is NOT an example of a knowledge-bu…" at bounding box center [702, 343] width 531 height 613
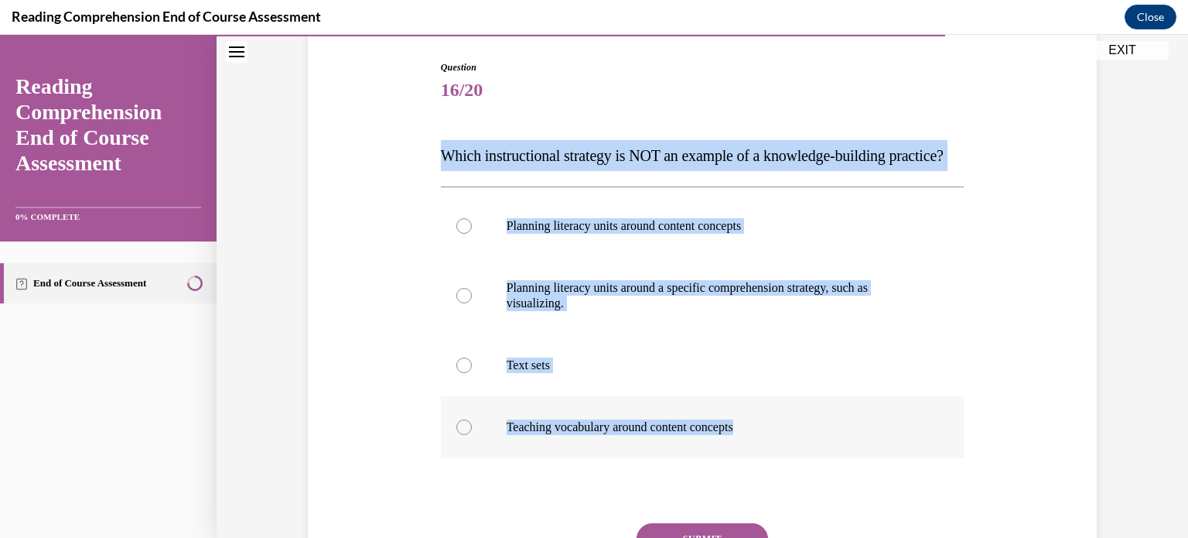
drag, startPoint x: 425, startPoint y: 117, endPoint x: 791, endPoint y: 467, distance: 507.1
click at [581, 467] on div "Question 16/20 Which instructional strategy is NOT an example of a knowledge-bu…" at bounding box center [702, 332] width 797 height 636
click at [581, 311] on p "Planning literacy units around a specific comprehension strategy, such as visua…" at bounding box center [716, 295] width 419 height 31
click at [472, 303] on input "Planning literacy units around a specific comprehension strategy, such as visua…" at bounding box center [463, 295] width 15 height 15
radio input "true"
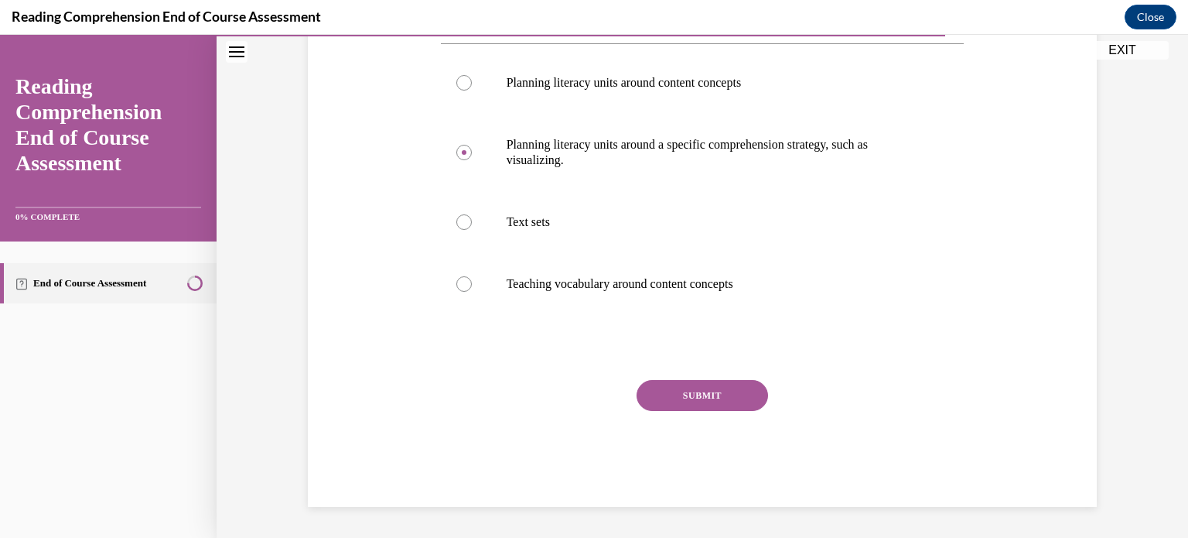
click at [581, 408] on button "SUBMIT" at bounding box center [702, 395] width 131 height 31
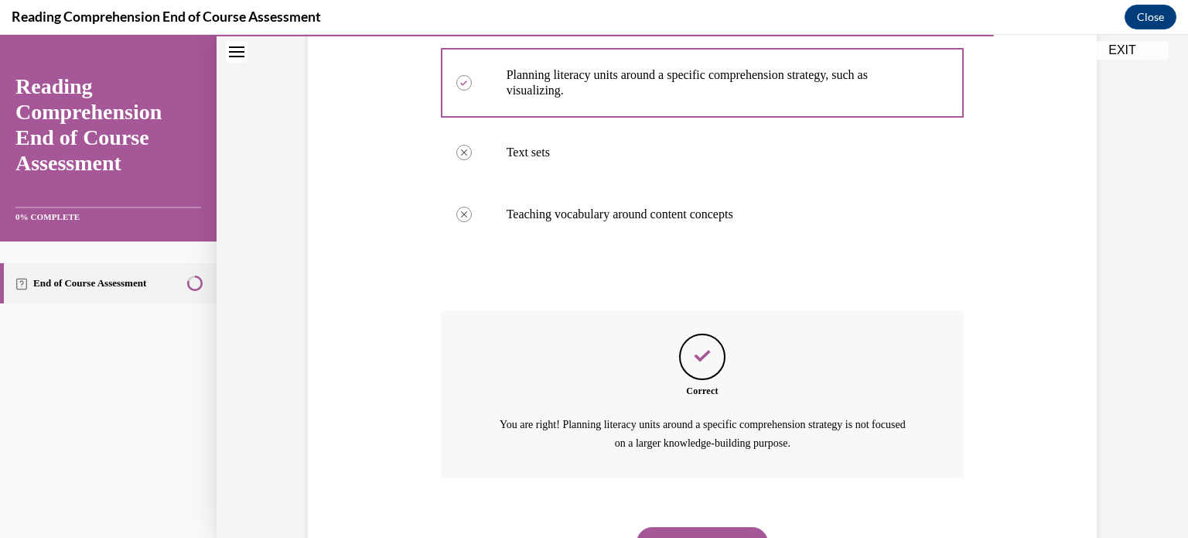
scroll to position [472, 0]
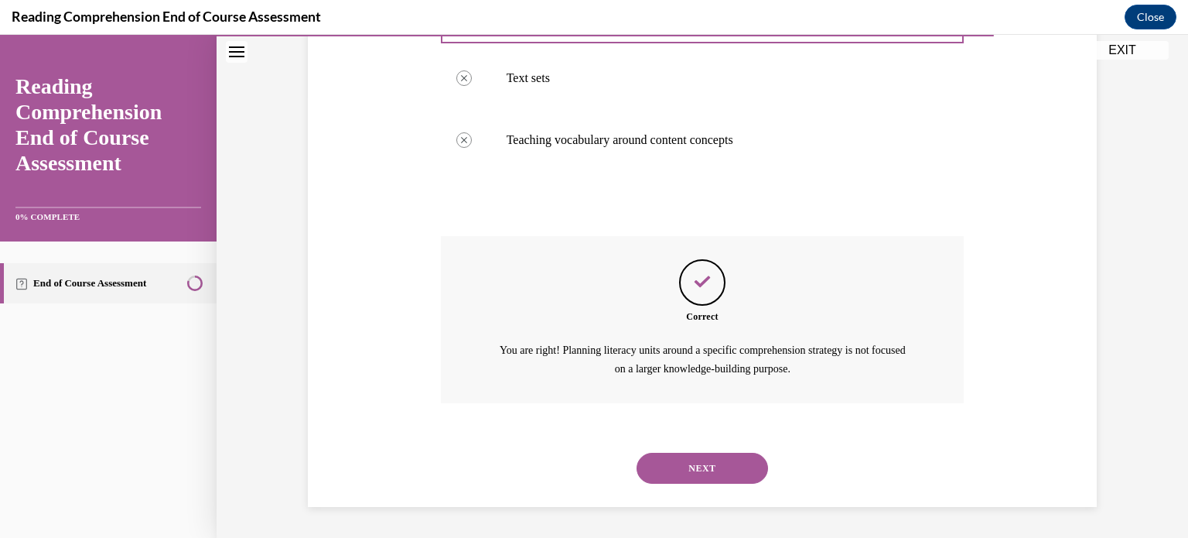
click at [581, 466] on button "NEXT" at bounding box center [702, 467] width 131 height 31
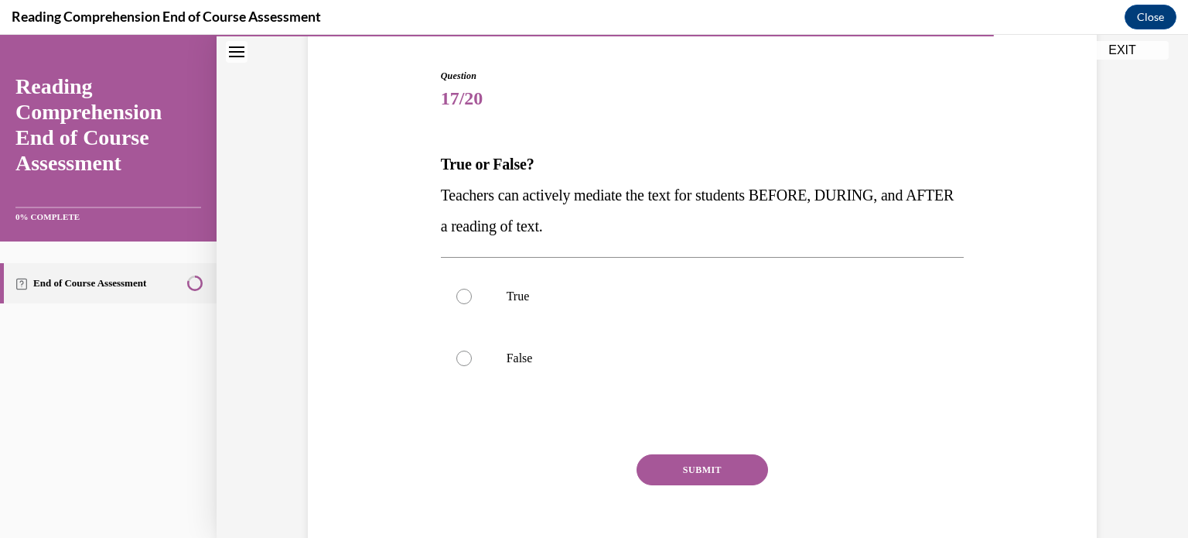
scroll to position [155, 0]
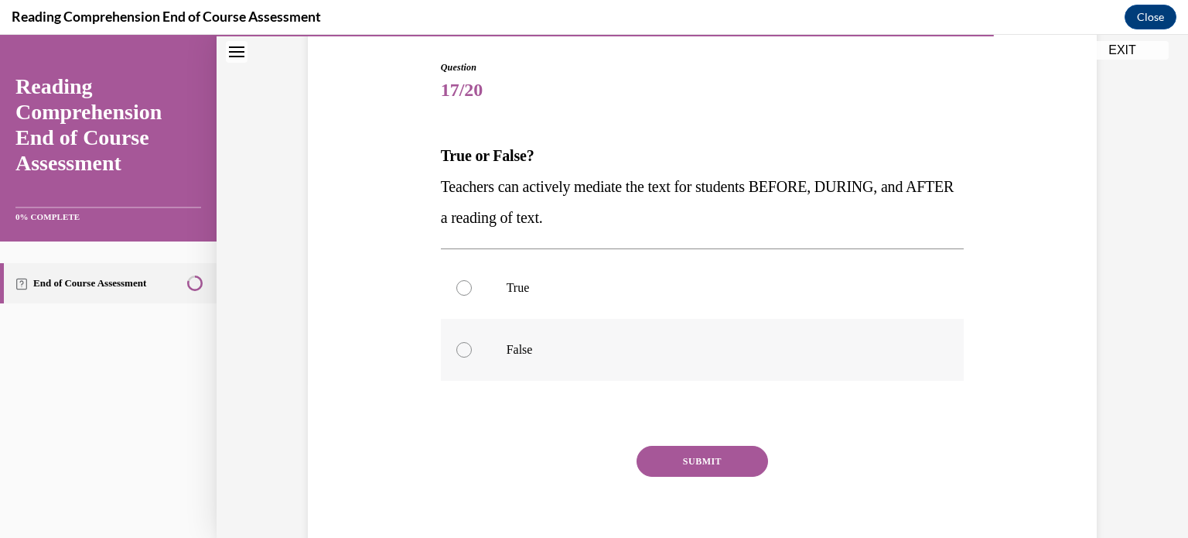
drag, startPoint x: 585, startPoint y: 284, endPoint x: 627, endPoint y: 349, distance: 77.7
click at [581, 285] on p "True" at bounding box center [716, 287] width 419 height 15
click at [472, 285] on input "True" at bounding box center [463, 287] width 15 height 15
radio input "true"
click at [581, 466] on button "SUBMIT" at bounding box center [702, 461] width 131 height 31
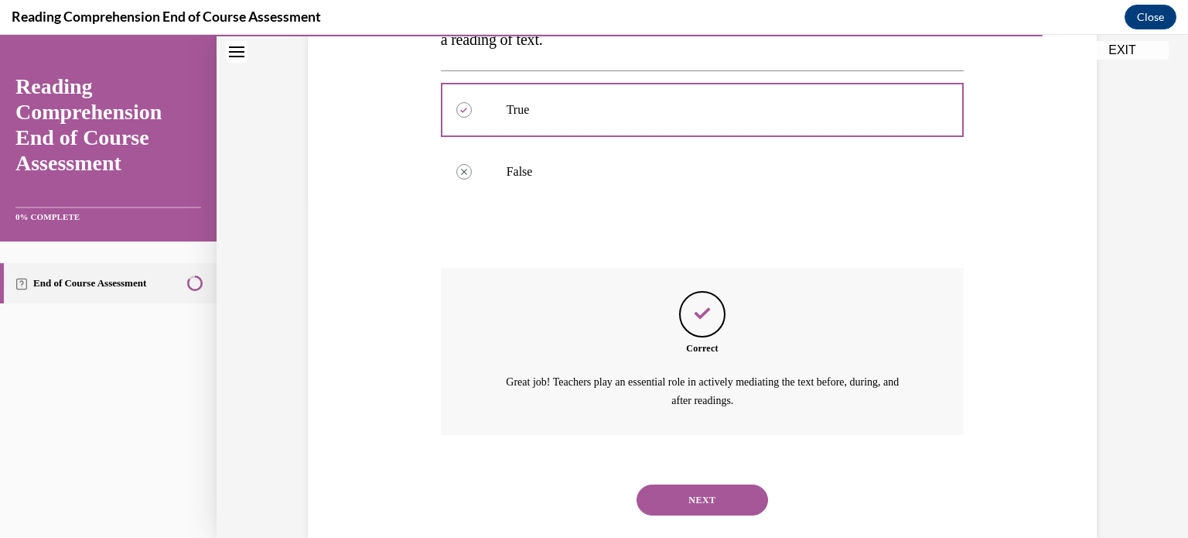
scroll to position [364, 0]
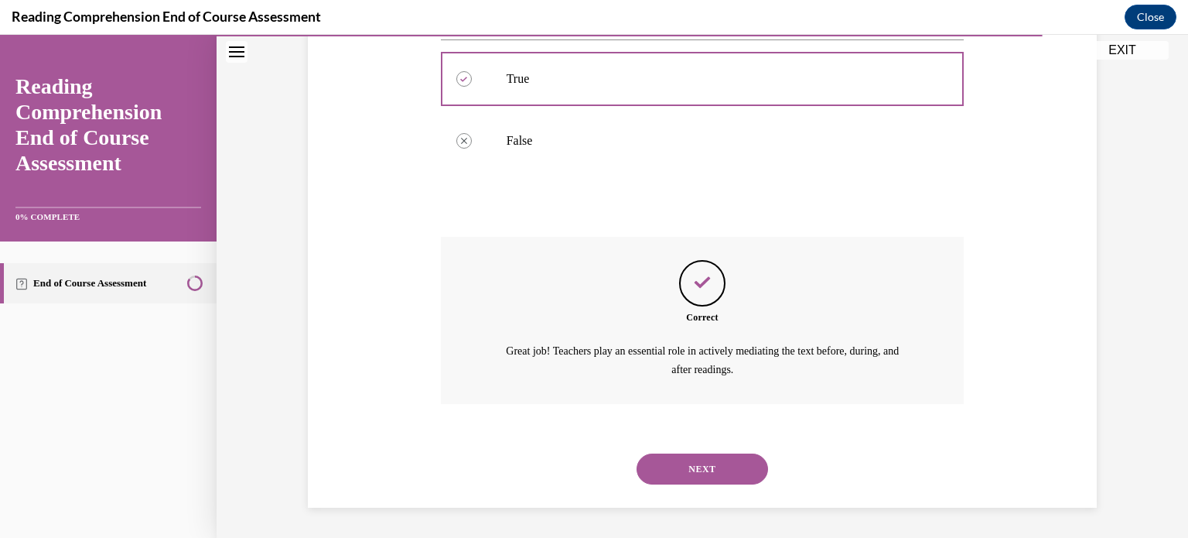
click at [581, 469] on button "NEXT" at bounding box center [702, 468] width 131 height 31
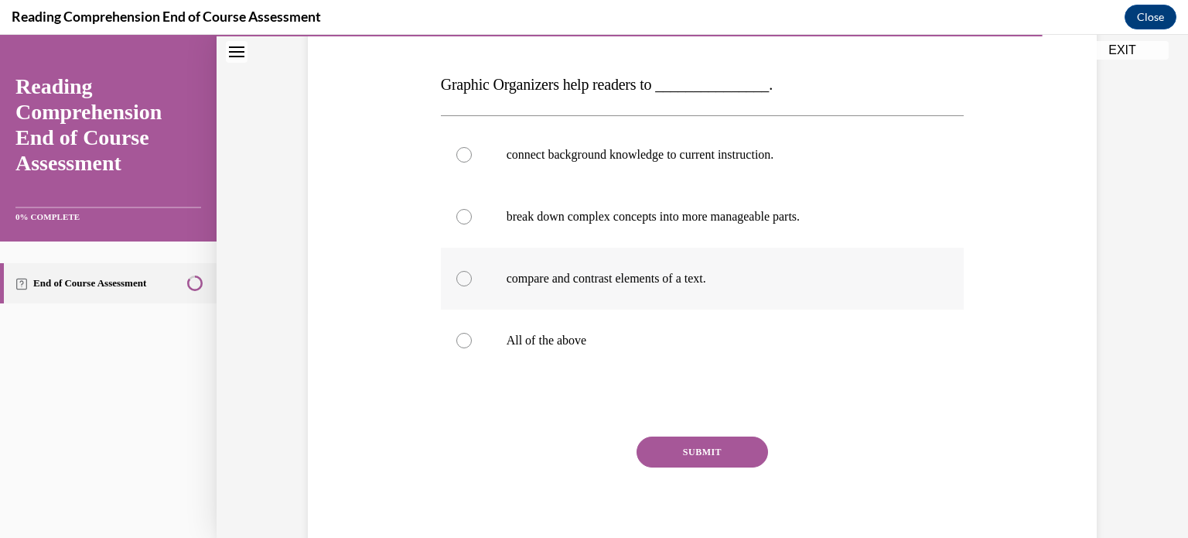
scroll to position [232, 0]
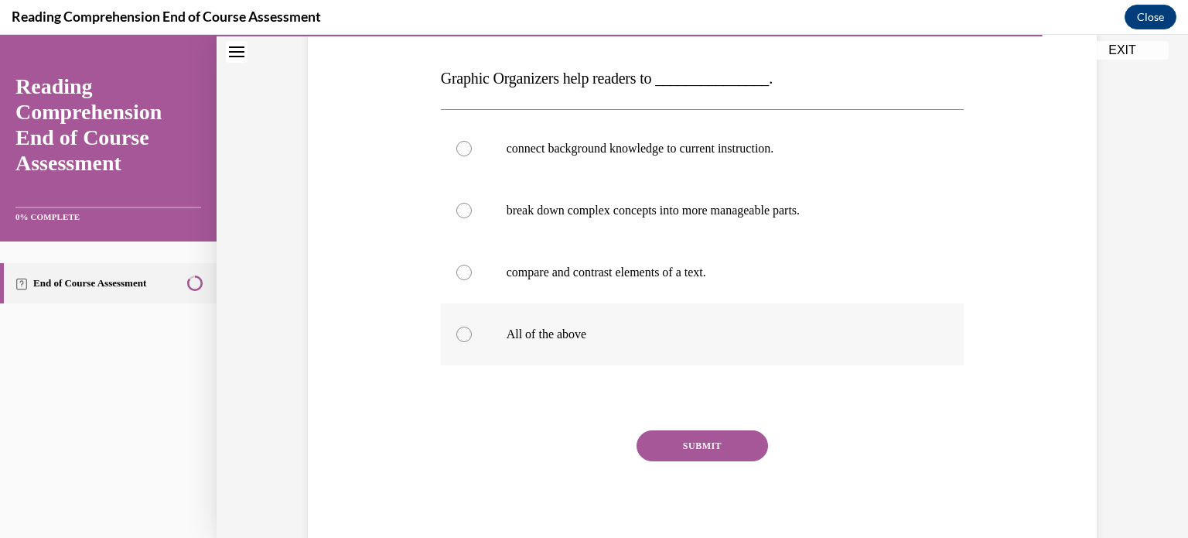
click at [581, 334] on p "All of the above" at bounding box center [716, 333] width 419 height 15
click at [472, 334] on input "All of the above" at bounding box center [463, 333] width 15 height 15
radio input "true"
click at [581, 443] on button "SUBMIT" at bounding box center [702, 445] width 131 height 31
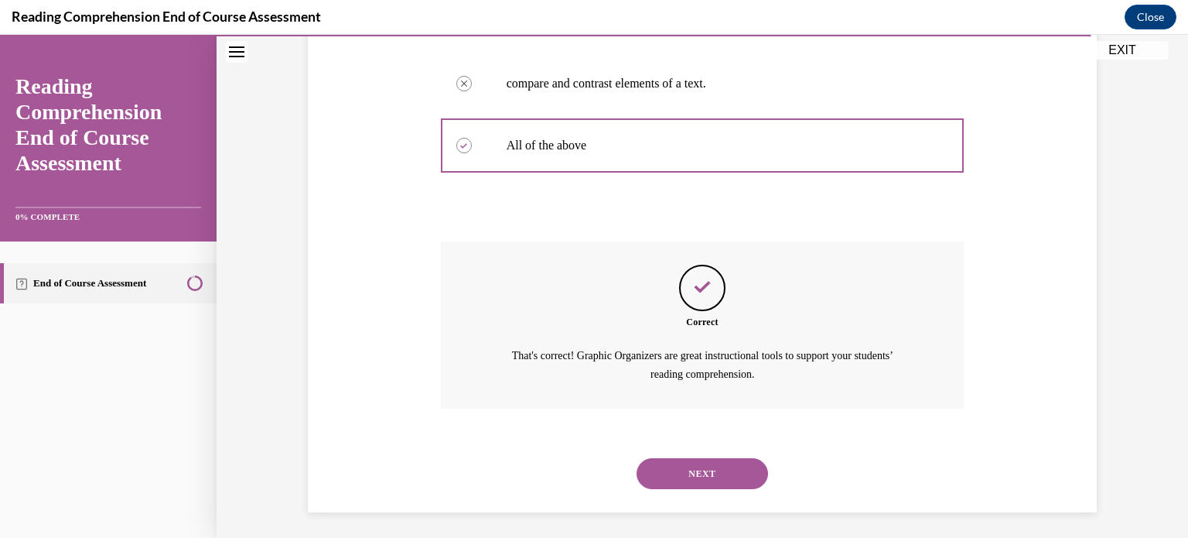
scroll to position [425, 0]
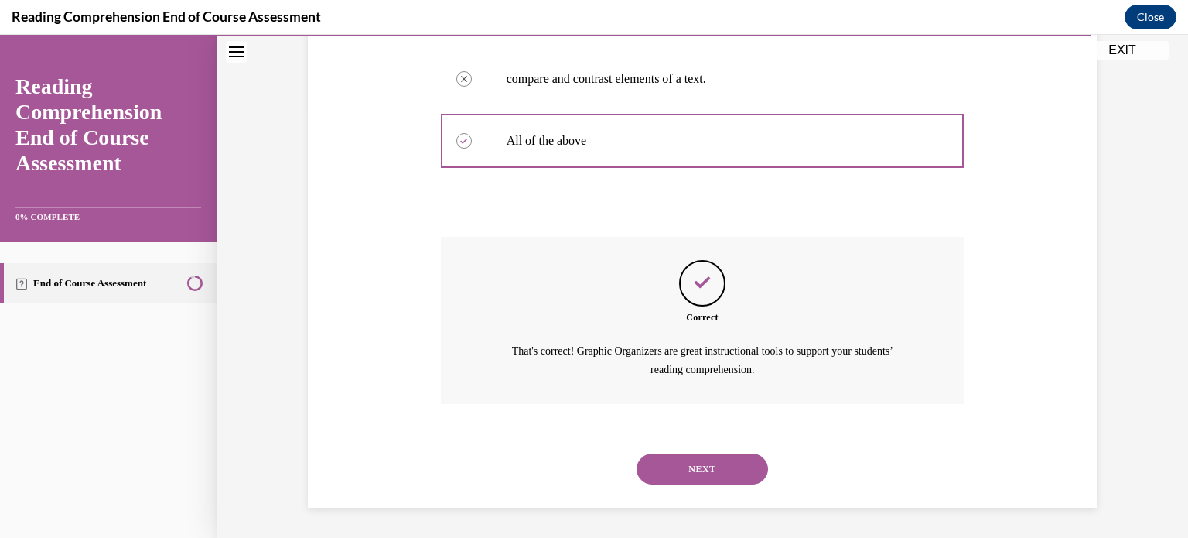
click at [581, 464] on button "NEXT" at bounding box center [702, 468] width 131 height 31
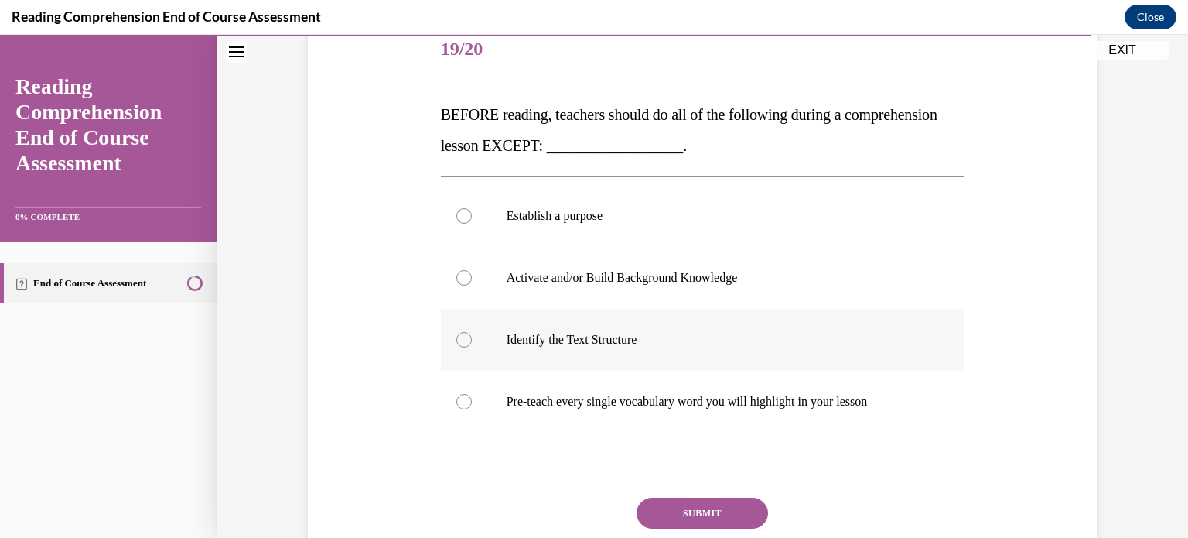
scroll to position [232, 0]
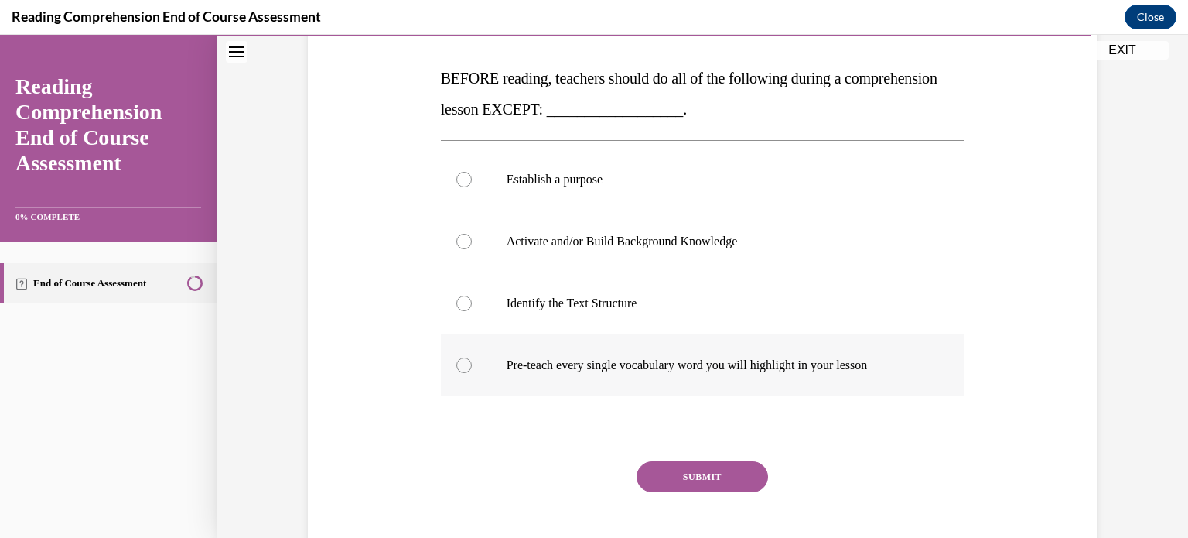
click at [581, 384] on label "Pre-teach every single vocabulary word you will highlight in your lesson" at bounding box center [703, 365] width 524 height 62
click at [472, 373] on input "Pre-teach every single vocabulary word you will highlight in your lesson" at bounding box center [463, 364] width 15 height 15
radio input "true"
click at [581, 466] on button "SUBMIT" at bounding box center [702, 476] width 131 height 31
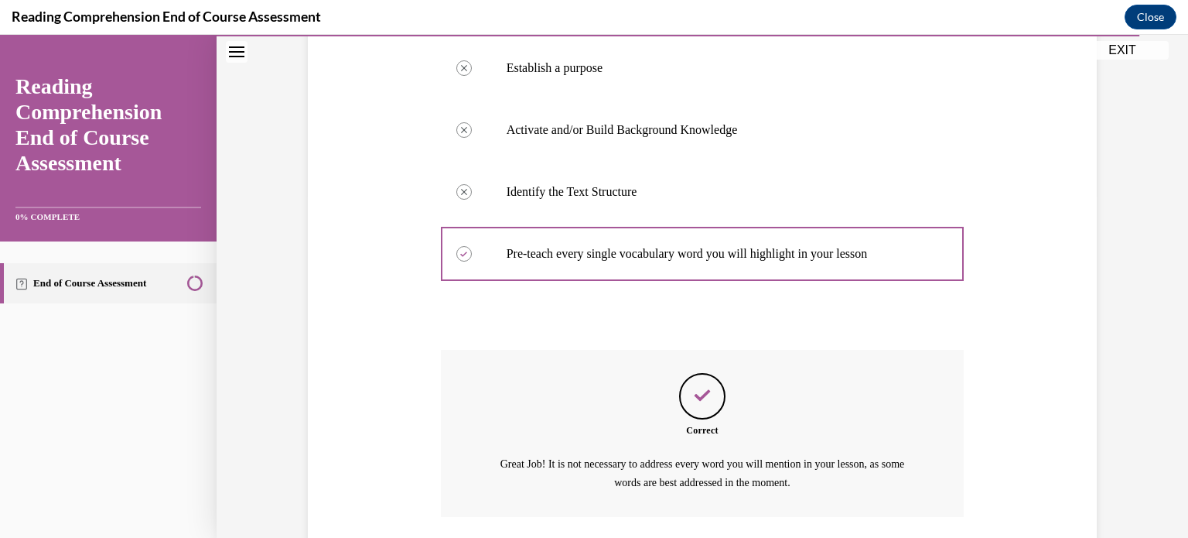
scroll to position [456, 0]
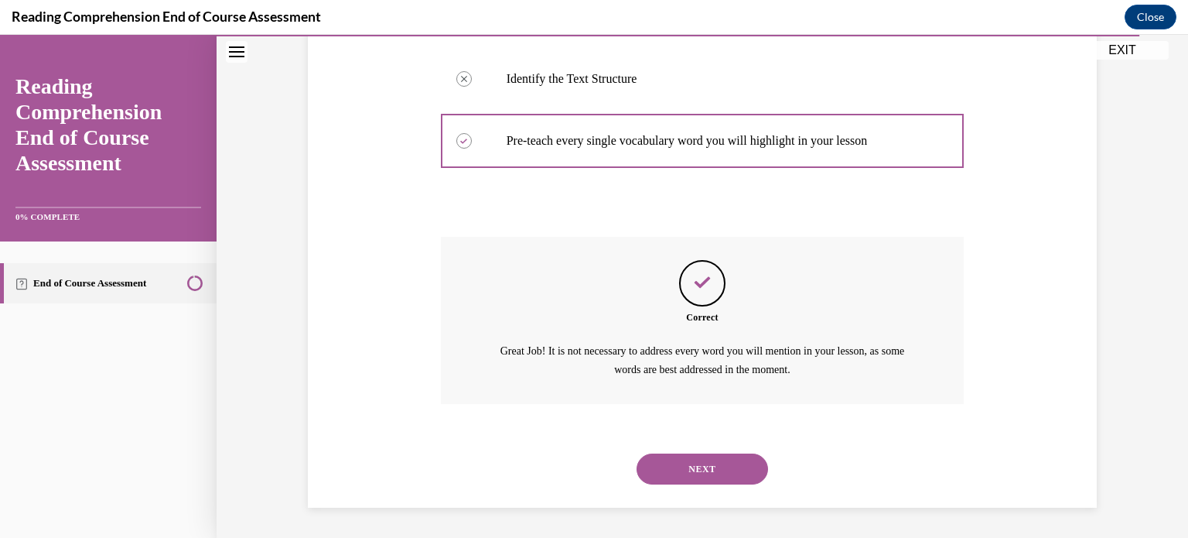
click at [581, 470] on button "NEXT" at bounding box center [702, 468] width 131 height 31
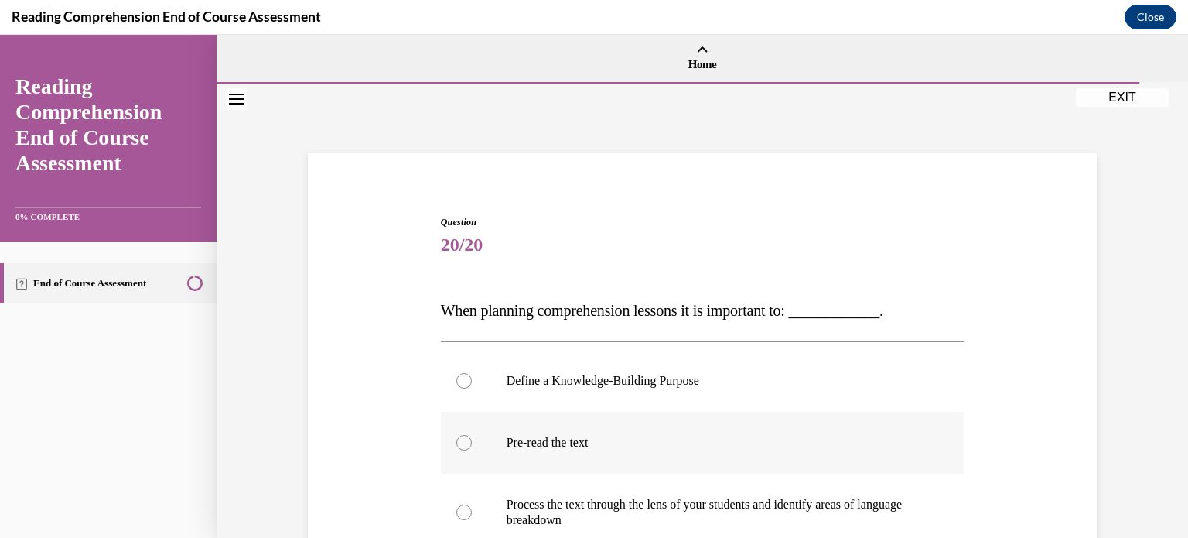
scroll to position [77, 0]
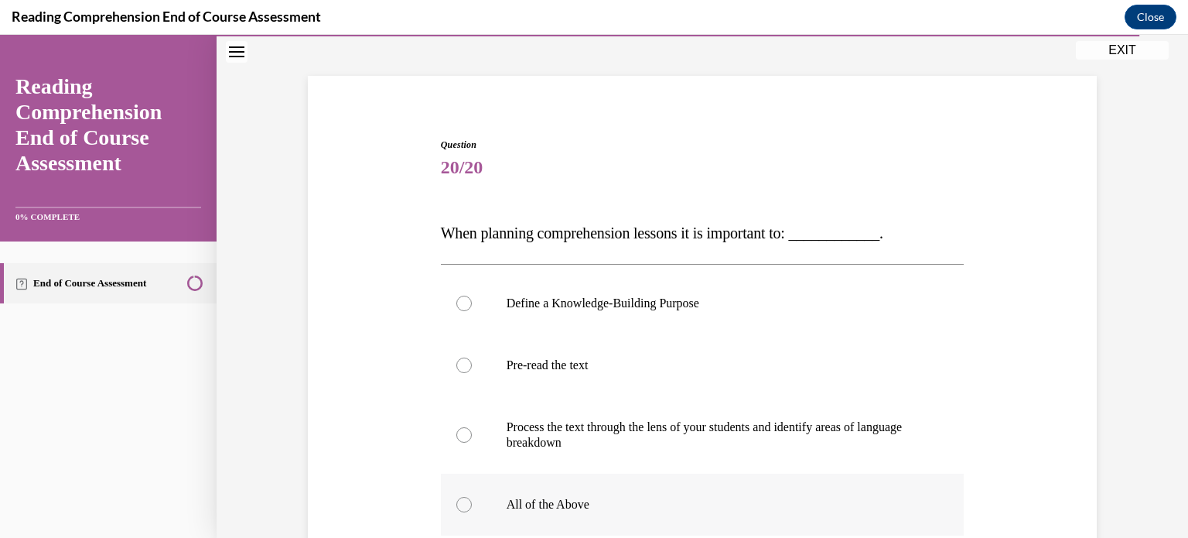
click at [581, 497] on p "All of the Above" at bounding box center [716, 504] width 419 height 15
click at [472, 497] on input "All of the Above" at bounding box center [463, 504] width 15 height 15
radio input "true"
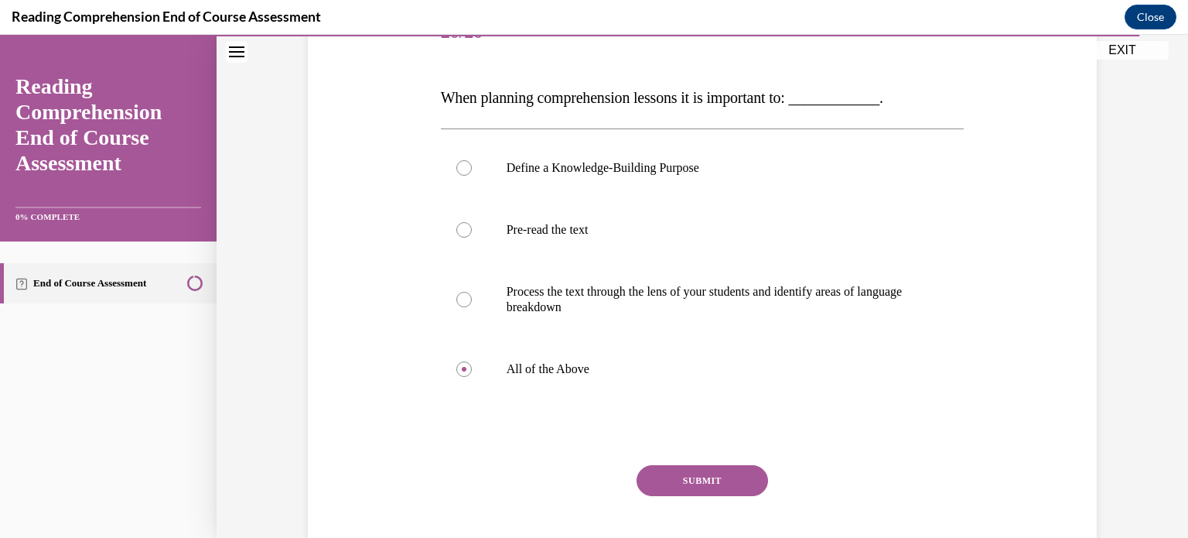
scroll to position [232, 0]
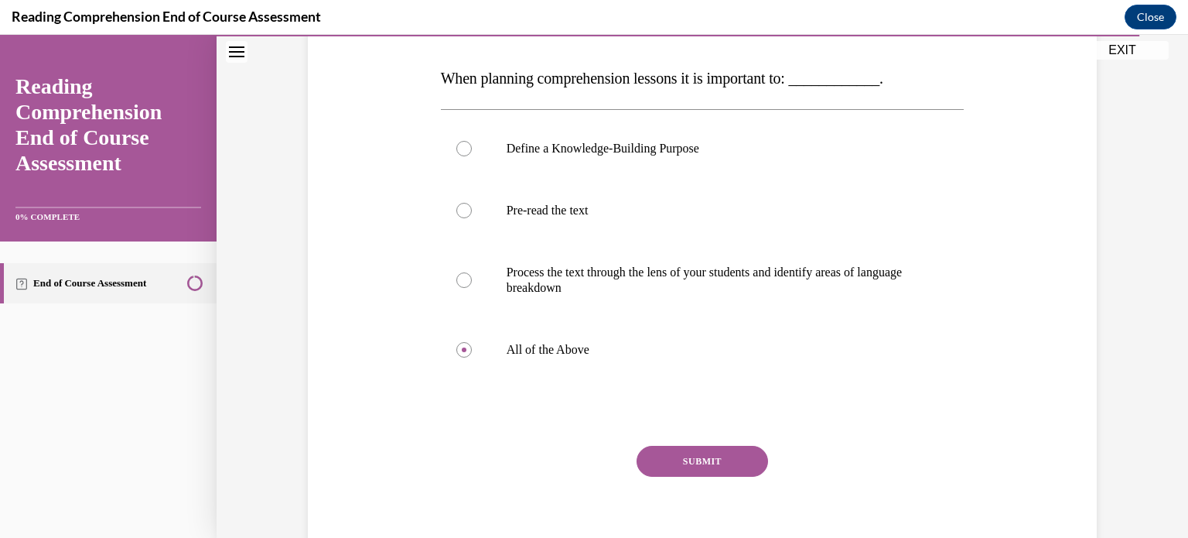
click at [581, 478] on div "SUBMIT" at bounding box center [703, 484] width 524 height 77
click at [581, 468] on button "SUBMIT" at bounding box center [702, 461] width 131 height 31
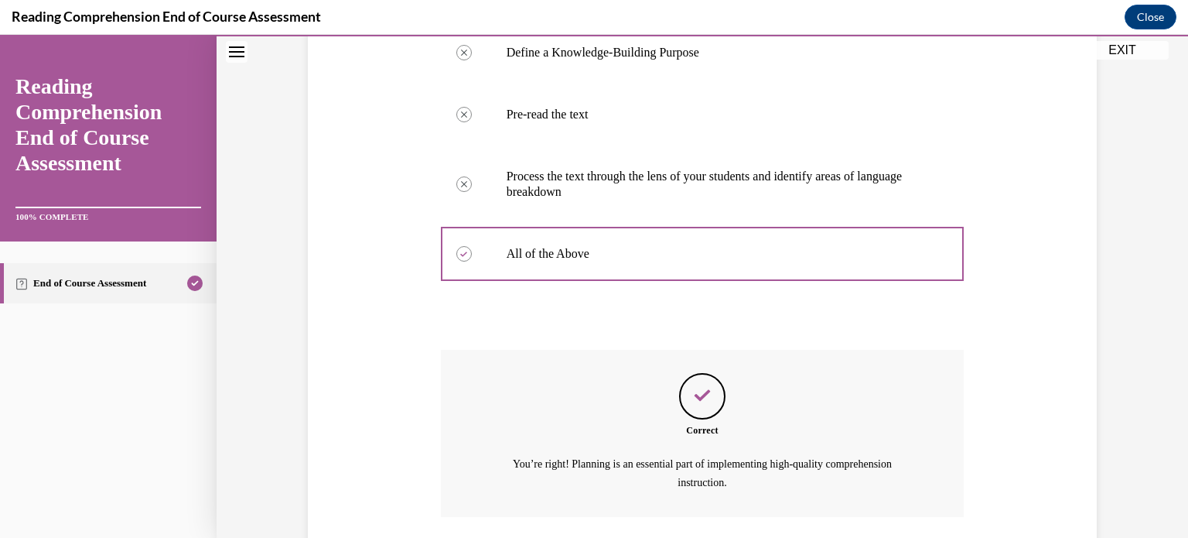
scroll to position [441, 0]
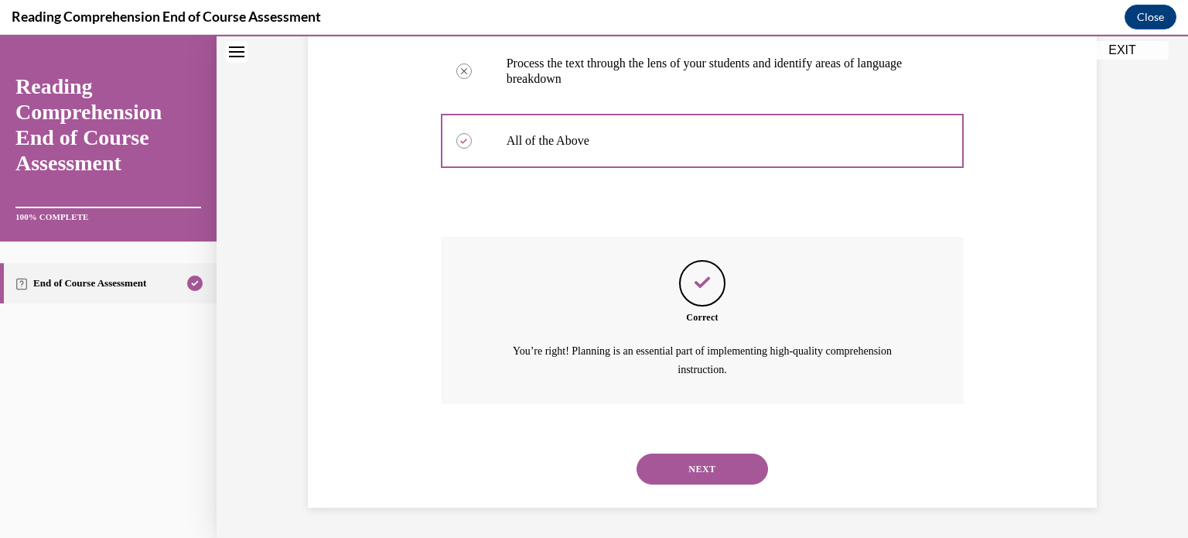
click at [581, 466] on button "NEXT" at bounding box center [702, 468] width 131 height 31
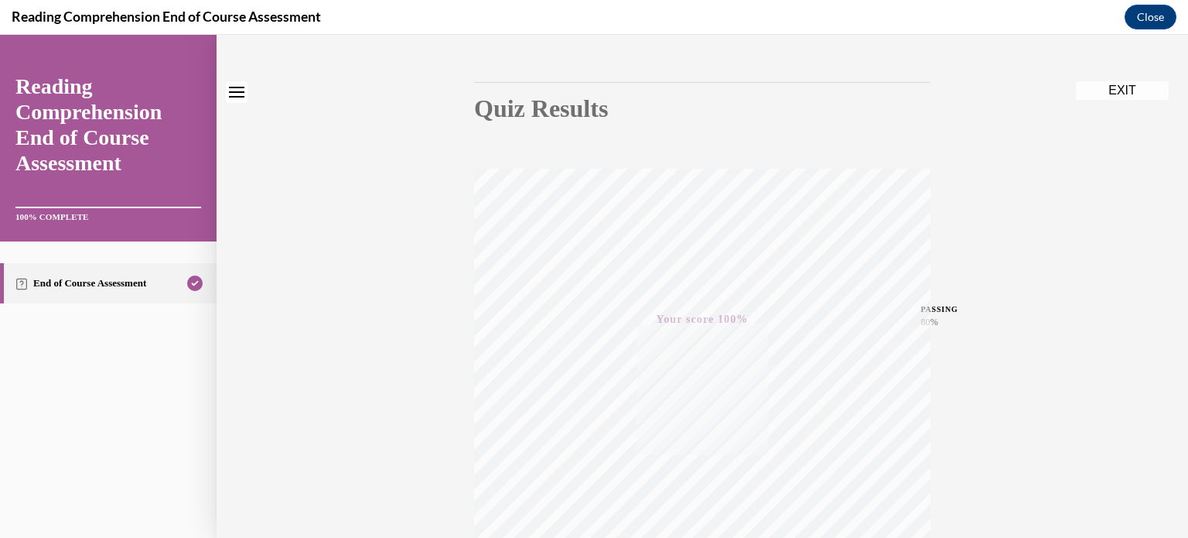
scroll to position [0, 0]
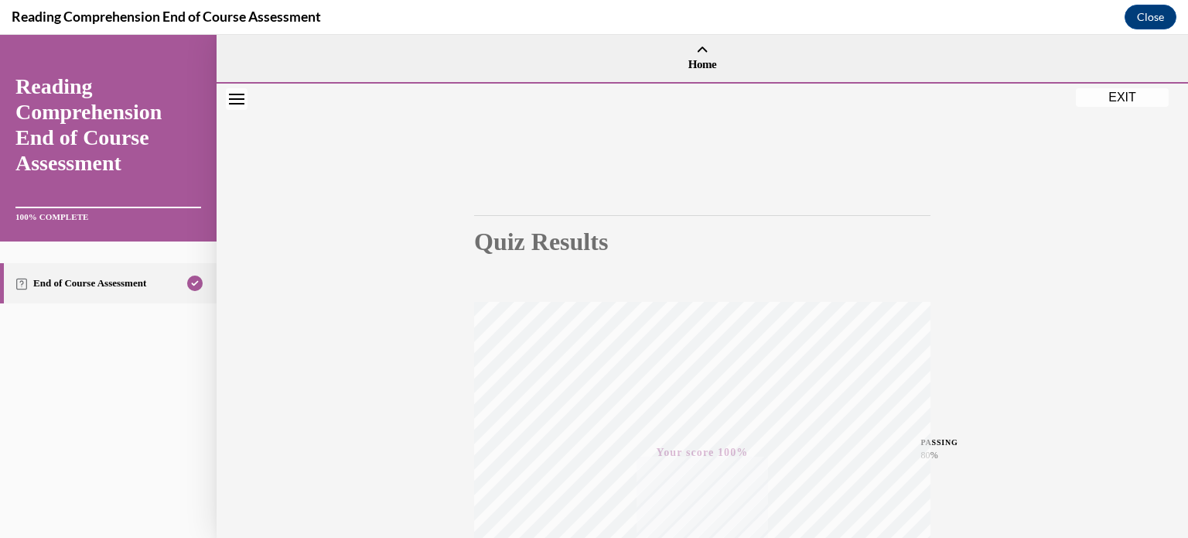
click at [581, 97] on button "EXIT" at bounding box center [1122, 97] width 93 height 19
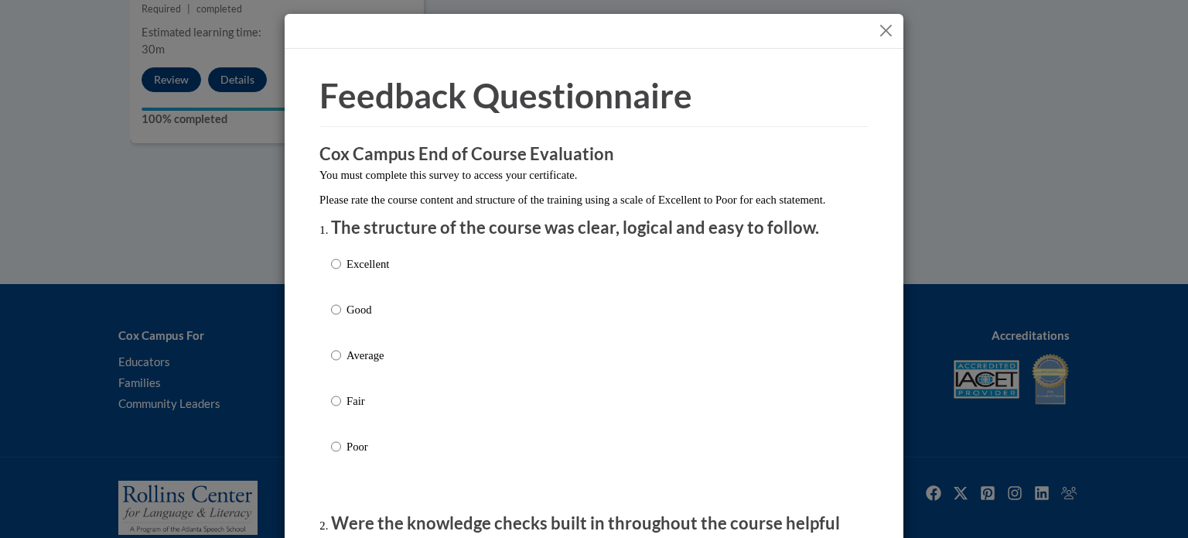
click at [349, 297] on label "Excellent" at bounding box center [360, 276] width 58 height 42
click at [341, 272] on input "Excellent" at bounding box center [336, 263] width 10 height 17
radio input "true"
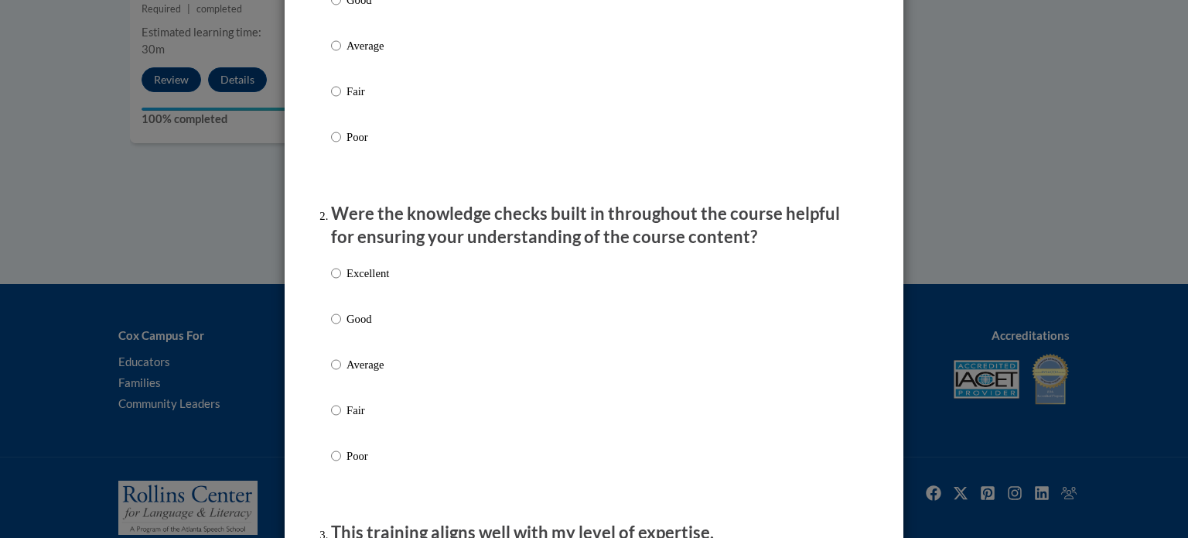
click at [353, 327] on p "Good" at bounding box center [368, 318] width 43 height 17
click at [341, 327] on input "Good" at bounding box center [336, 318] width 10 height 17
radio input "true"
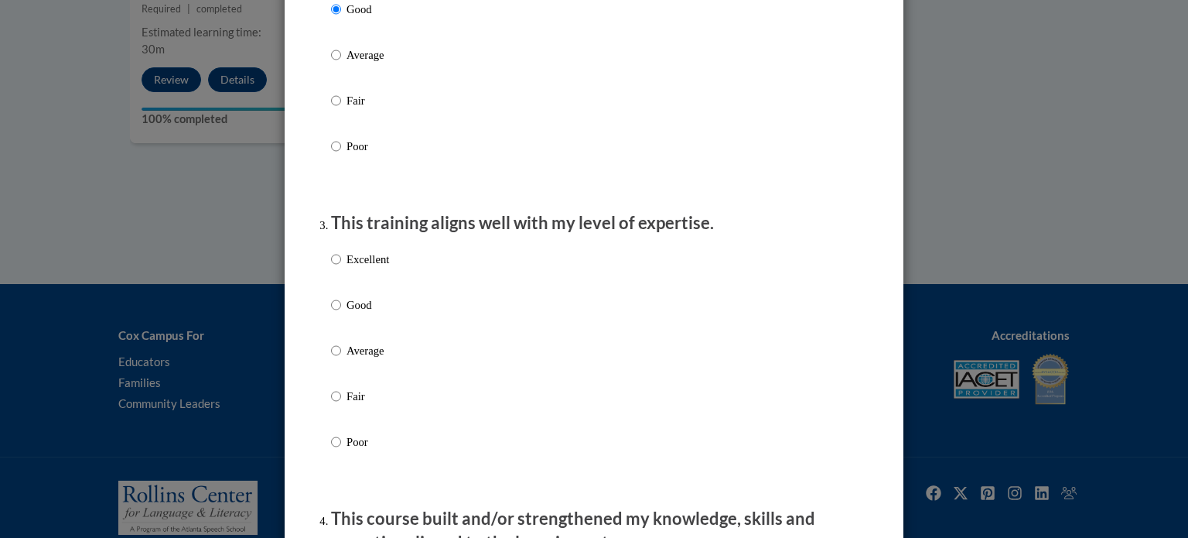
click at [356, 313] on p "Good" at bounding box center [368, 304] width 43 height 17
click at [341, 313] on input "Good" at bounding box center [336, 304] width 10 height 17
radio input "true"
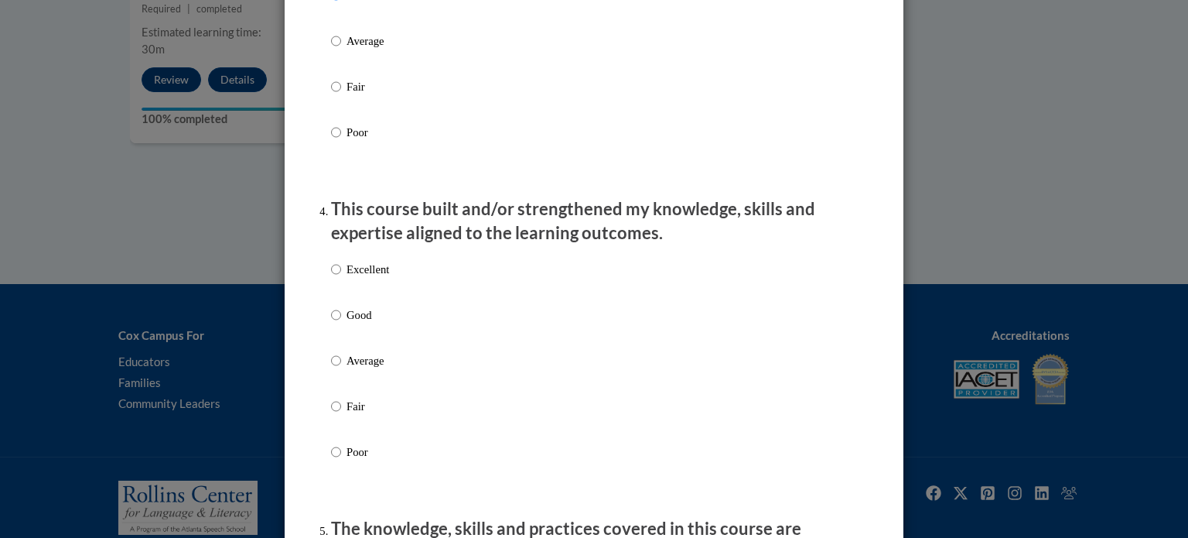
click at [356, 323] on p "Good" at bounding box center [368, 314] width 43 height 17
click at [341, 323] on input "Good" at bounding box center [336, 314] width 10 height 17
radio input "true"
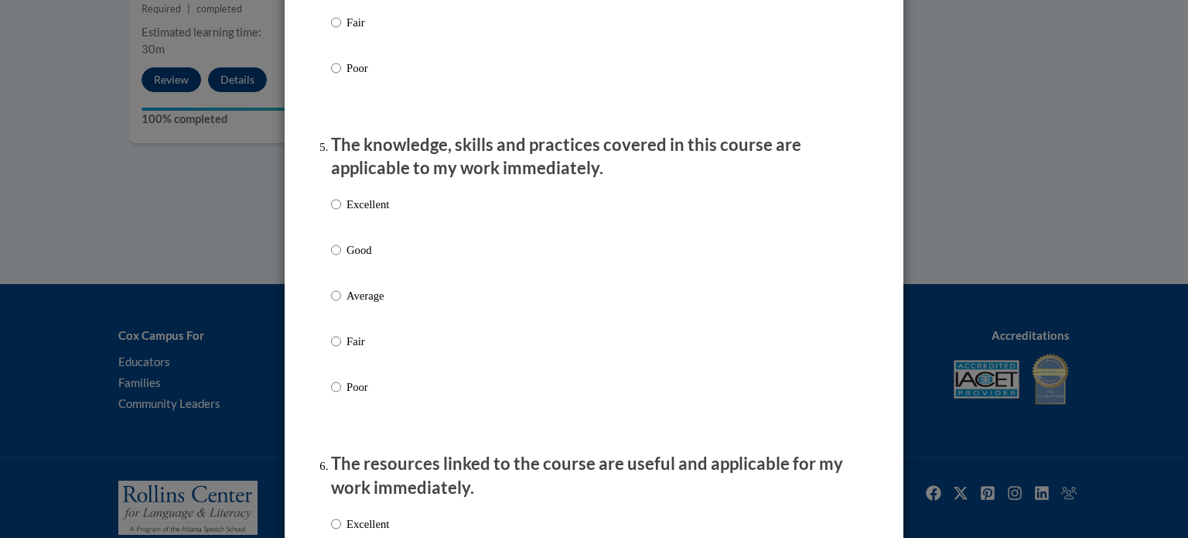
scroll to position [1315, 0]
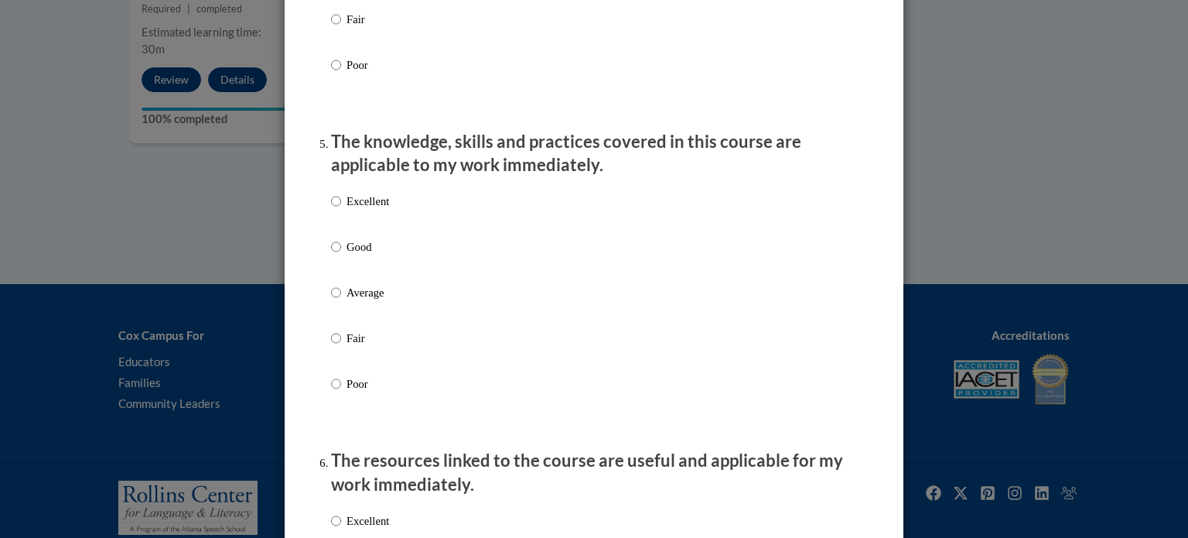
click at [356, 326] on label "Average" at bounding box center [360, 305] width 58 height 42
click at [341, 301] on input "Average" at bounding box center [336, 292] width 10 height 17
radio input "true"
click at [356, 276] on label "Good" at bounding box center [360, 259] width 58 height 42
click at [341, 255] on input "Good" at bounding box center [336, 246] width 10 height 17
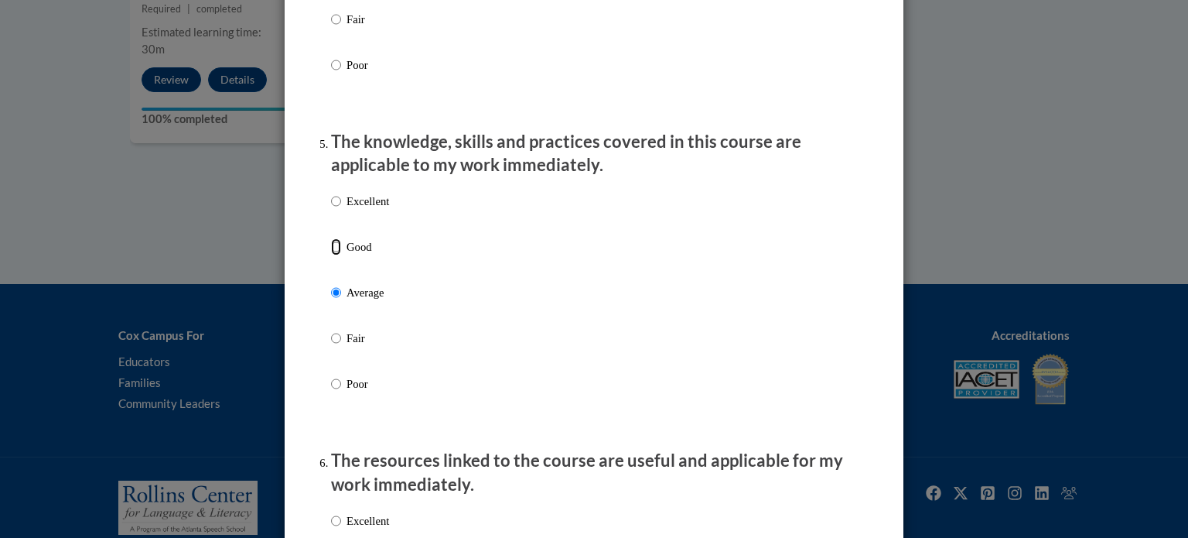
radio input "true"
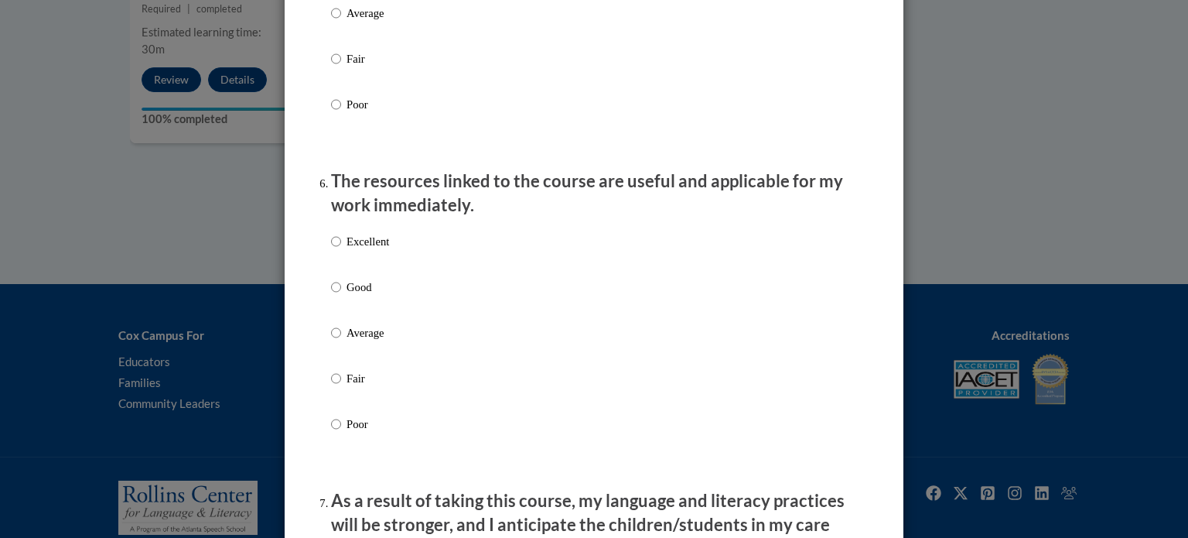
scroll to position [1702, 0]
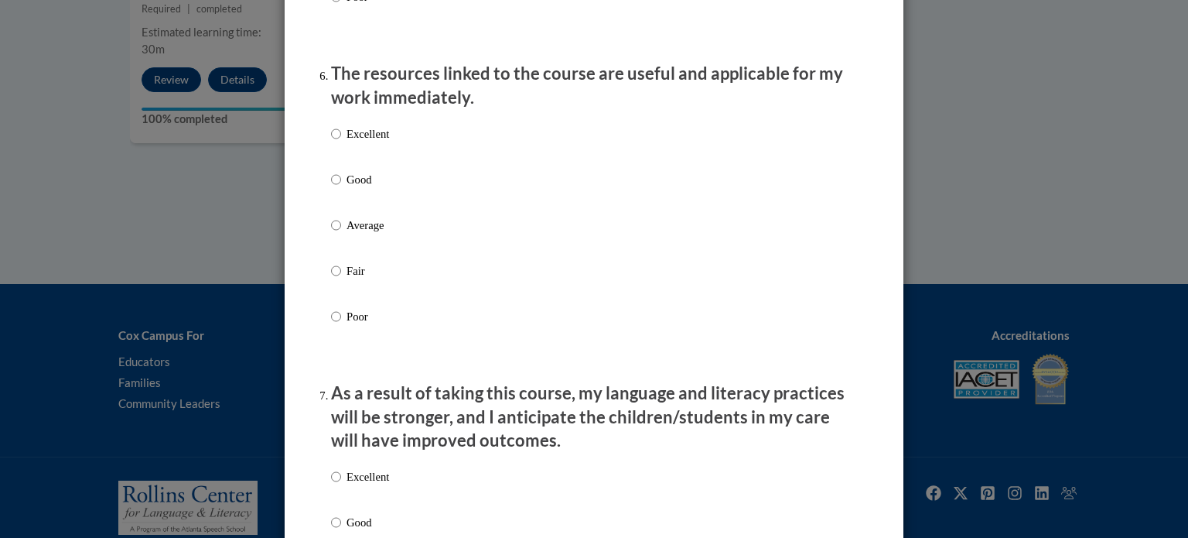
click at [355, 206] on label "Good" at bounding box center [360, 192] width 58 height 42
click at [341, 188] on input "Good" at bounding box center [336, 179] width 10 height 17
radio input "true"
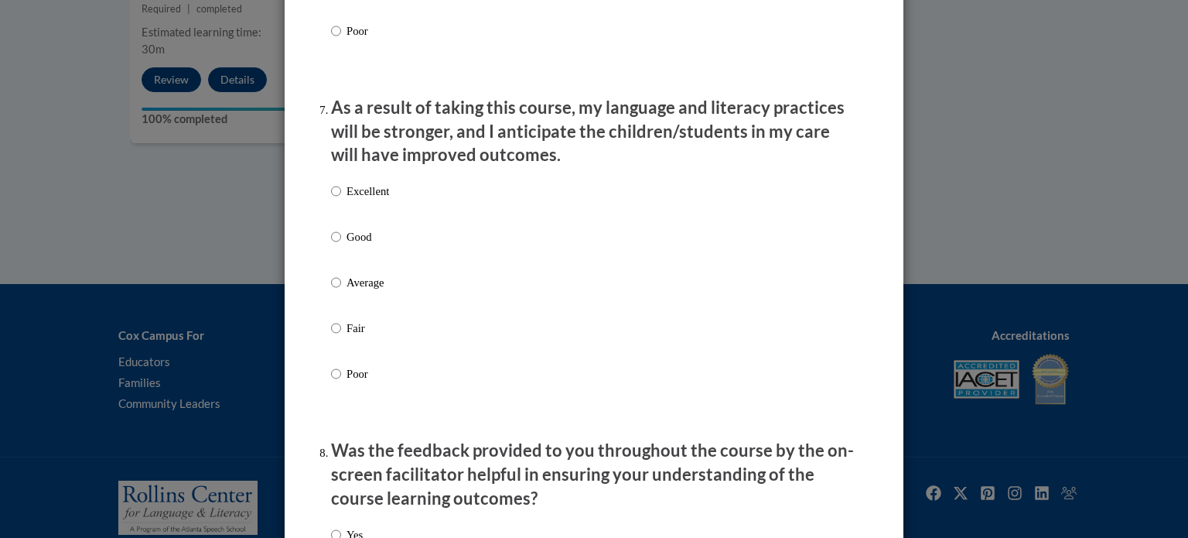
scroll to position [2011, 0]
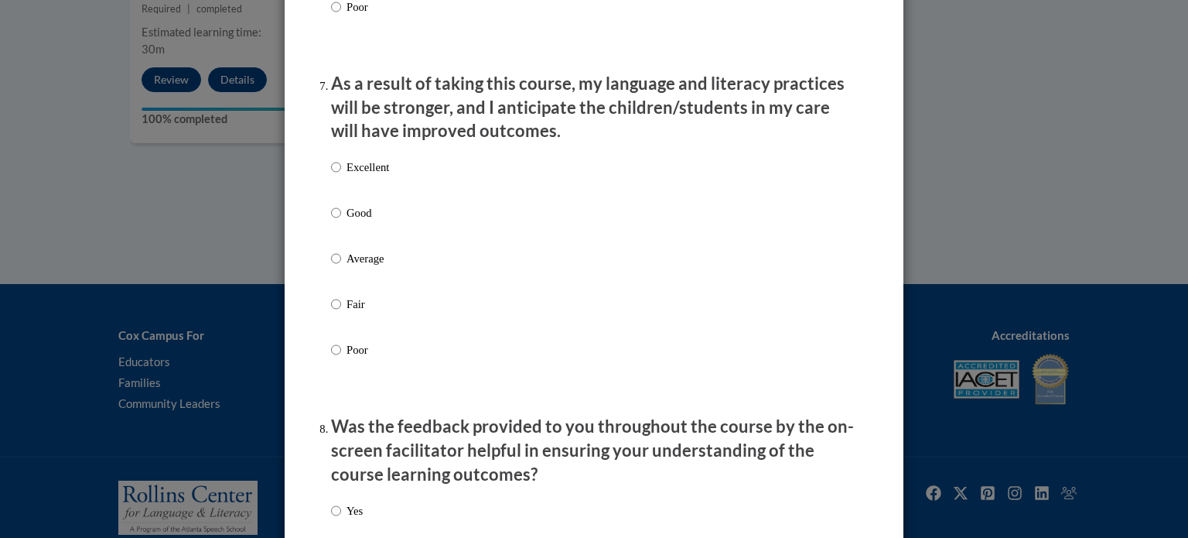
click at [347, 221] on p "Good" at bounding box center [368, 212] width 43 height 17
click at [341, 221] on input "Good" at bounding box center [336, 212] width 10 height 17
radio input "true"
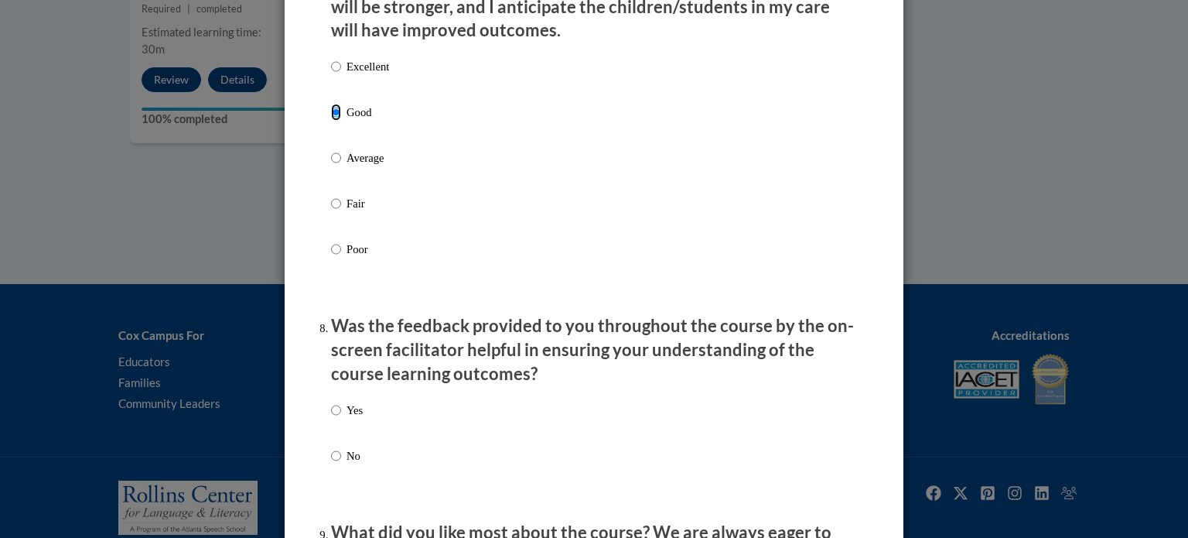
scroll to position [2243, 0]
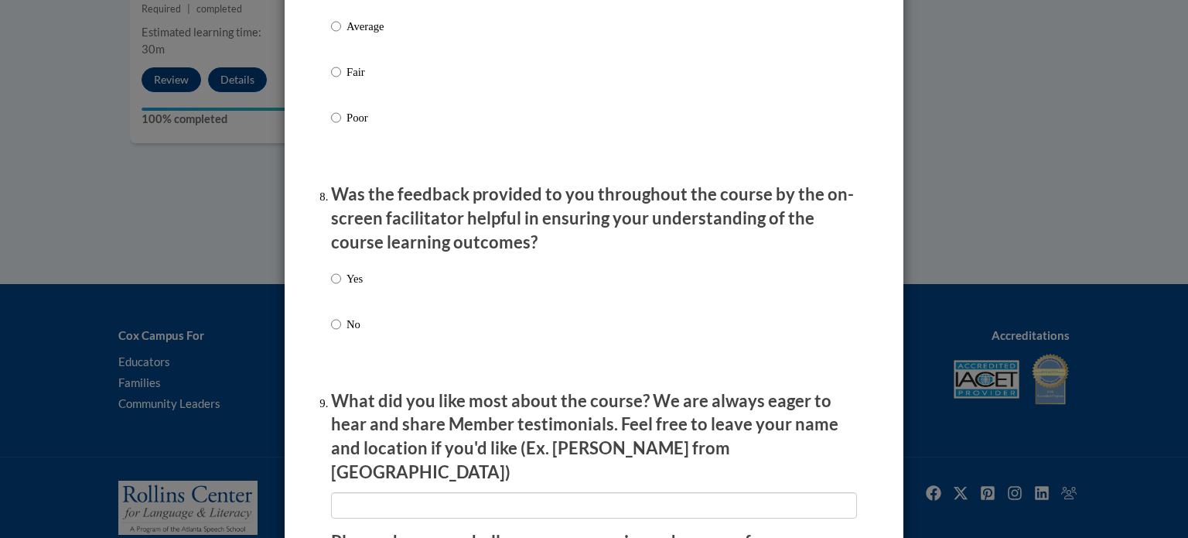
click at [353, 287] on p "Yes" at bounding box center [355, 278] width 16 height 17
click at [341, 287] on input "Yes" at bounding box center [336, 278] width 10 height 17
radio input "true"
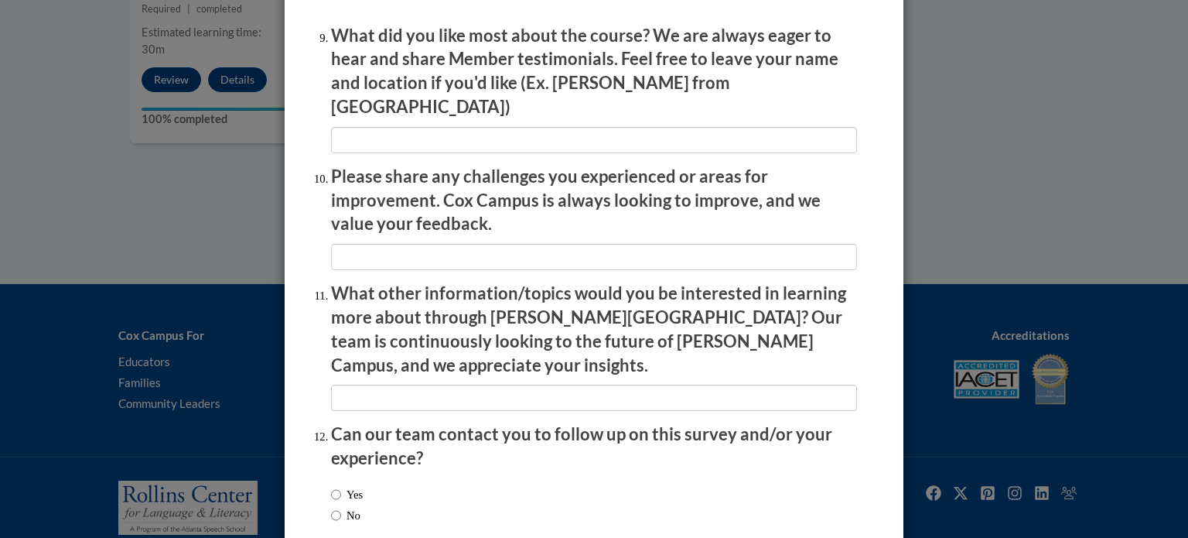
scroll to position [2683, 0]
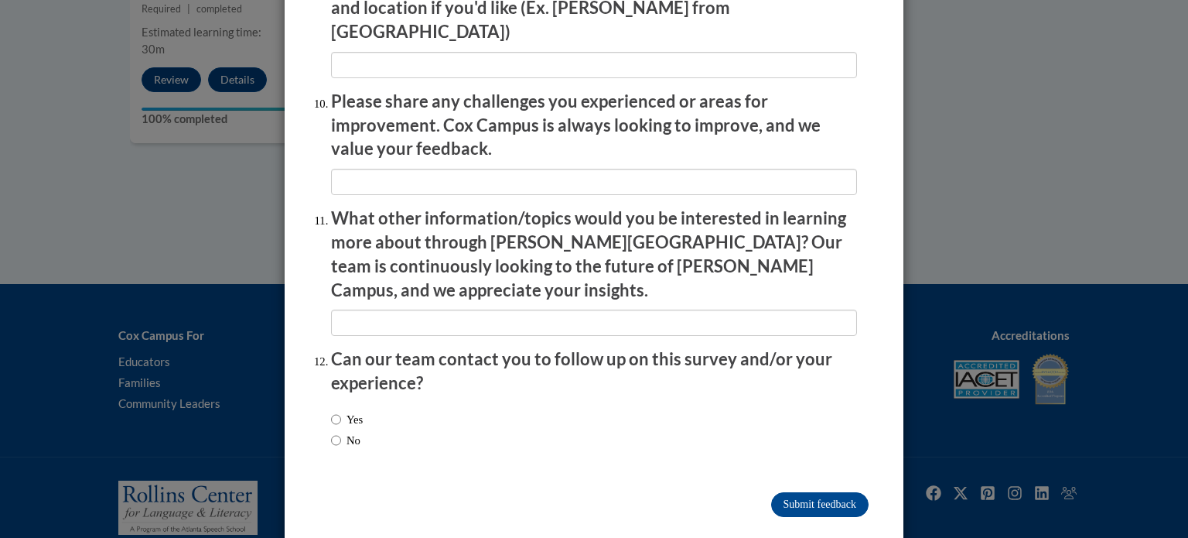
click at [341, 432] on label "No" at bounding box center [345, 440] width 29 height 17
click at [341, 432] on input "No" at bounding box center [336, 440] width 10 height 17
radio input "true"
click at [581, 492] on input "Submit feedback" at bounding box center [819, 504] width 97 height 25
